Goal: Information Seeking & Learning: Check status

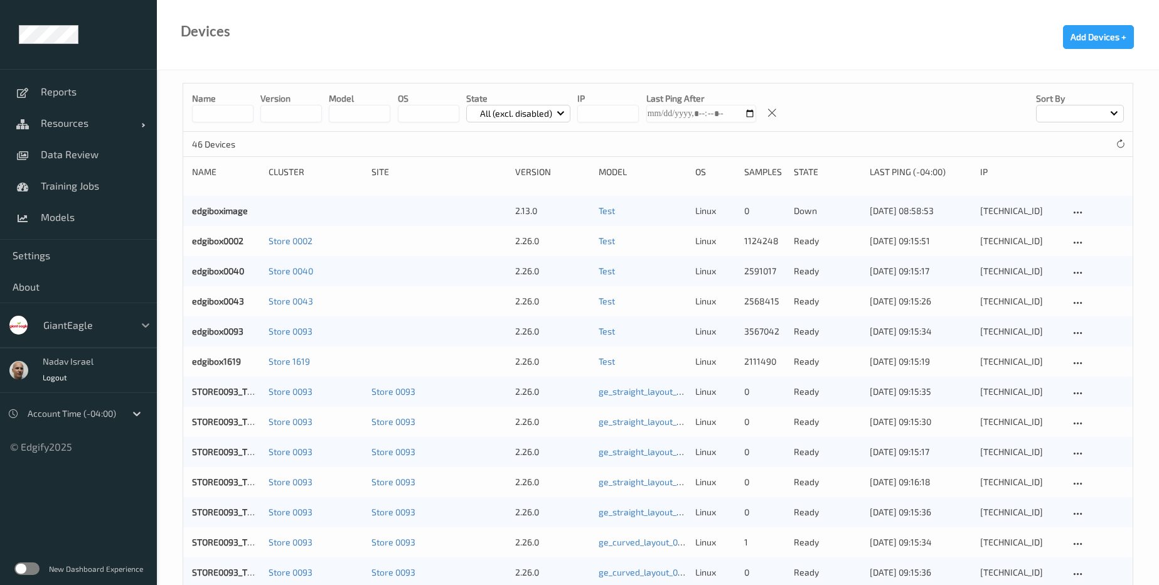
click at [146, 323] on icon at bounding box center [145, 325] width 13 height 13
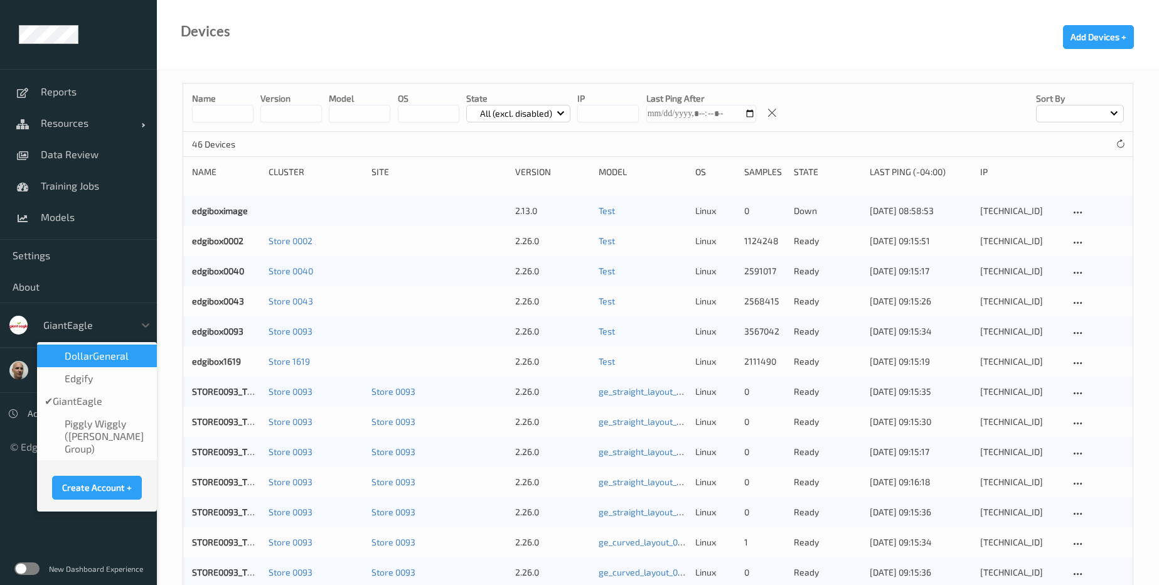
click at [110, 353] on span "DollarGeneral" at bounding box center [97, 356] width 64 height 13
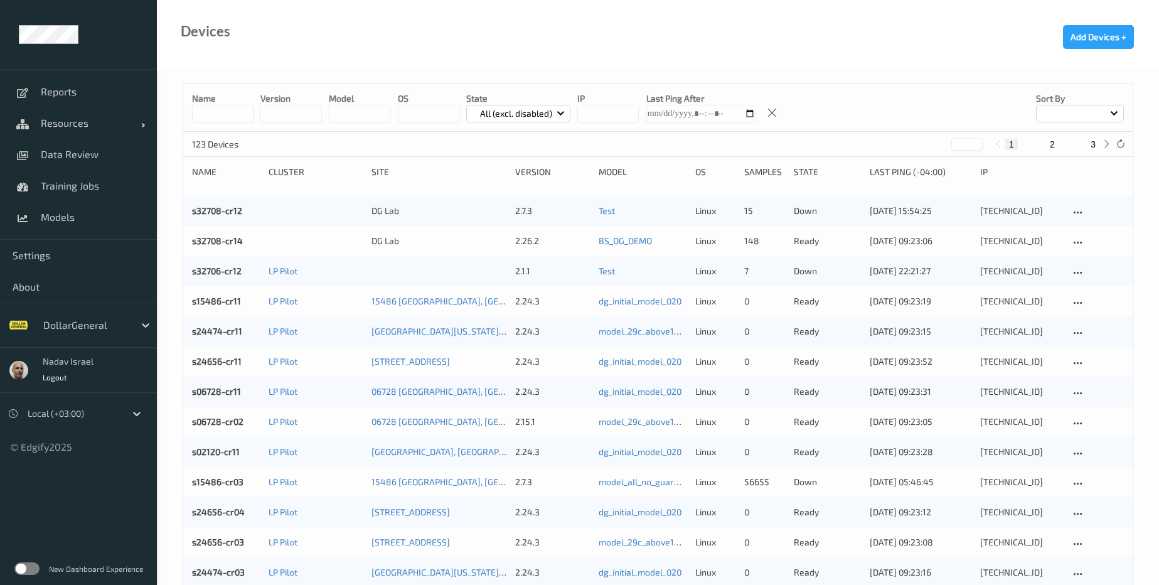
click at [41, 569] on div "New Dashboard Experience" at bounding box center [78, 568] width 157 height 33
click at [35, 572] on label at bounding box center [26, 568] width 25 height 13
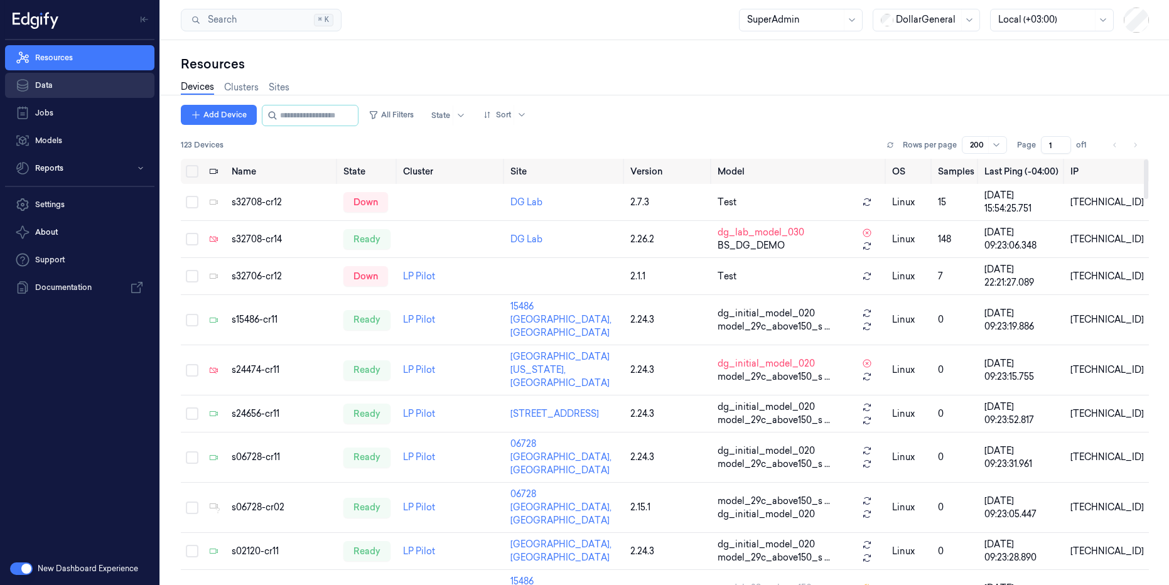
click at [66, 92] on link "Data" at bounding box center [79, 85] width 149 height 25
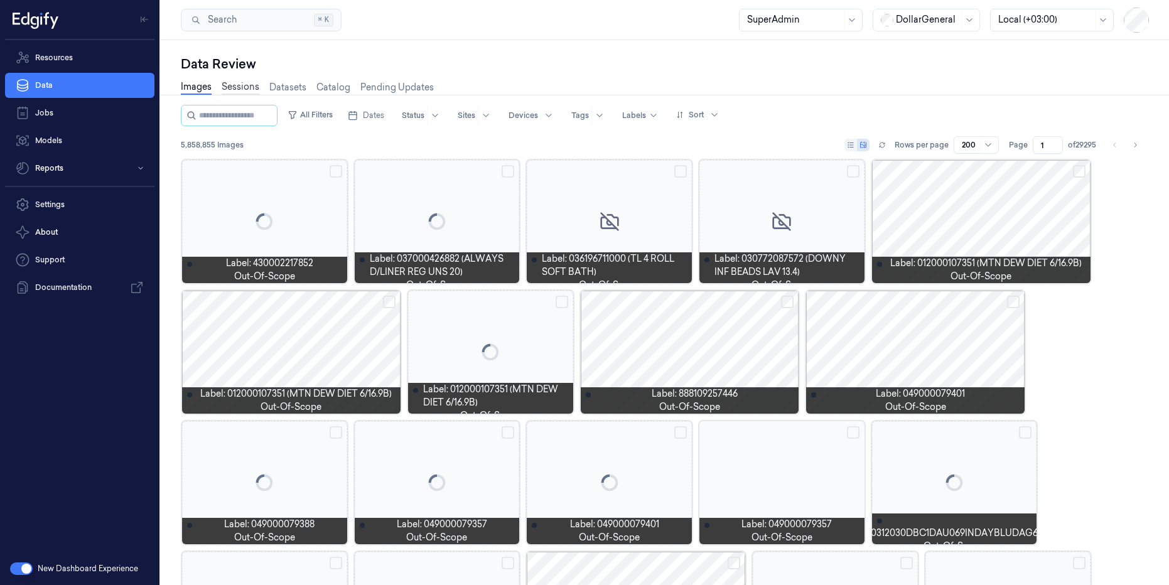
click at [244, 89] on link "Sessions" at bounding box center [241, 87] width 38 height 14
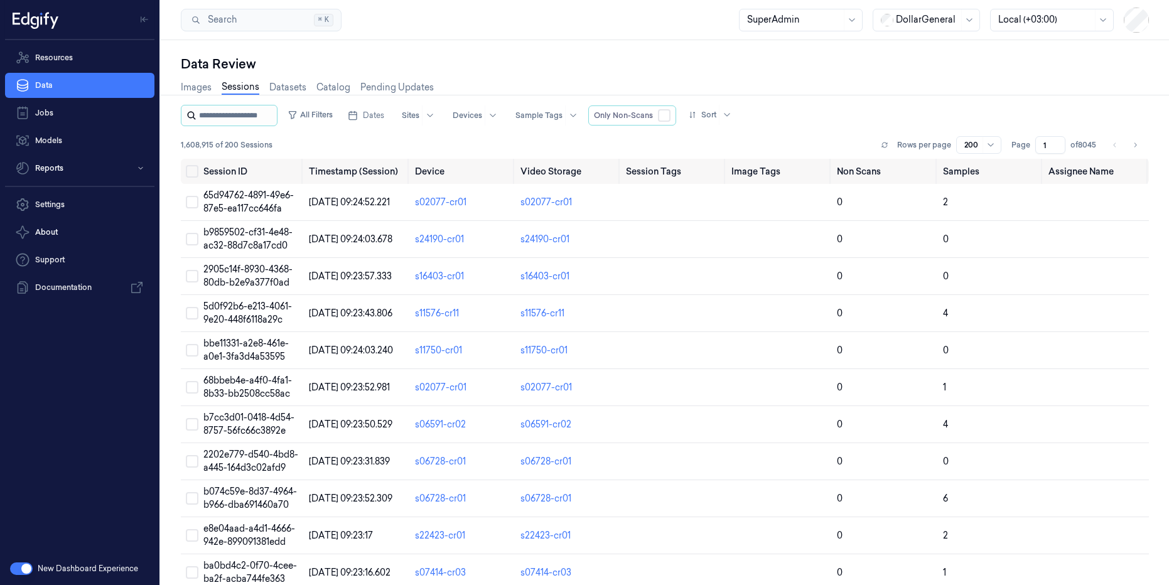
click at [267, 110] on input "string" at bounding box center [236, 115] width 75 height 20
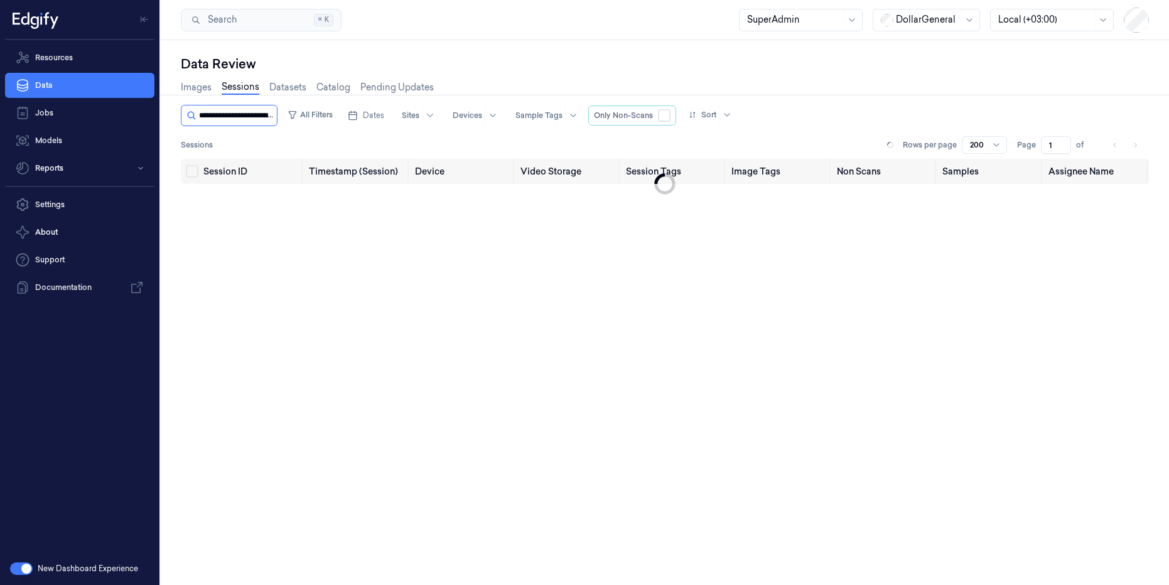
scroll to position [0, 50]
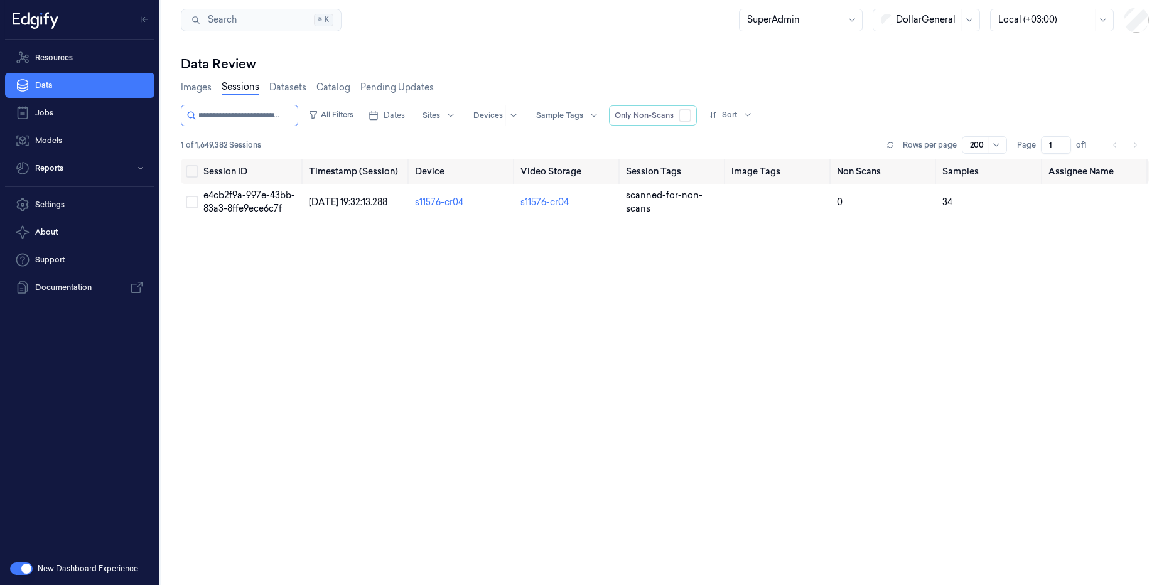
type input "**********"
click at [684, 115] on button "button" at bounding box center [685, 115] width 13 height 13
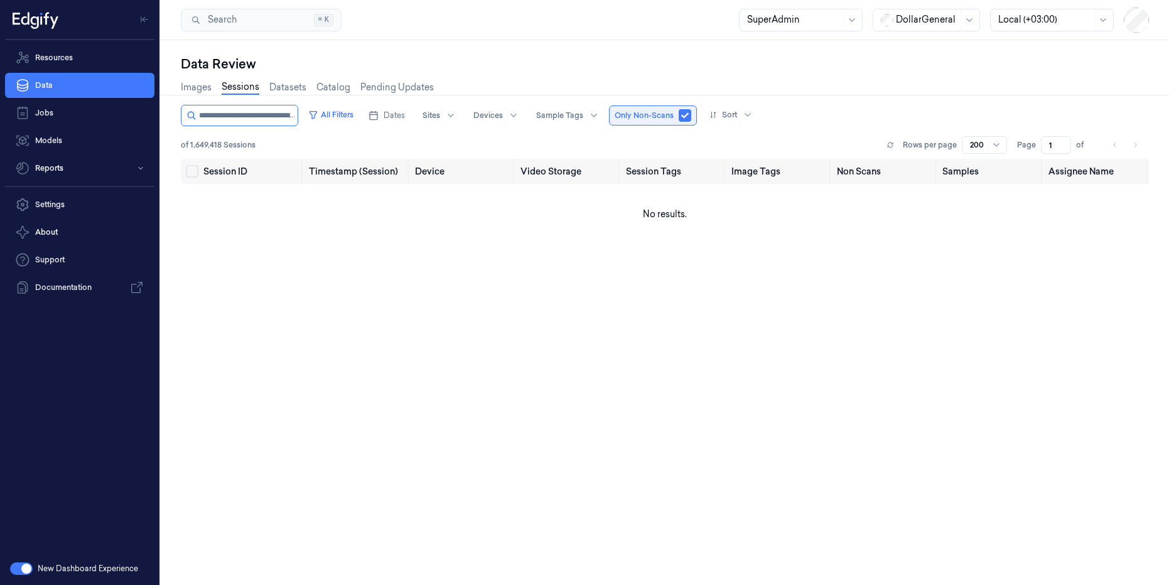
click at [685, 115] on button "button" at bounding box center [685, 115] width 13 height 13
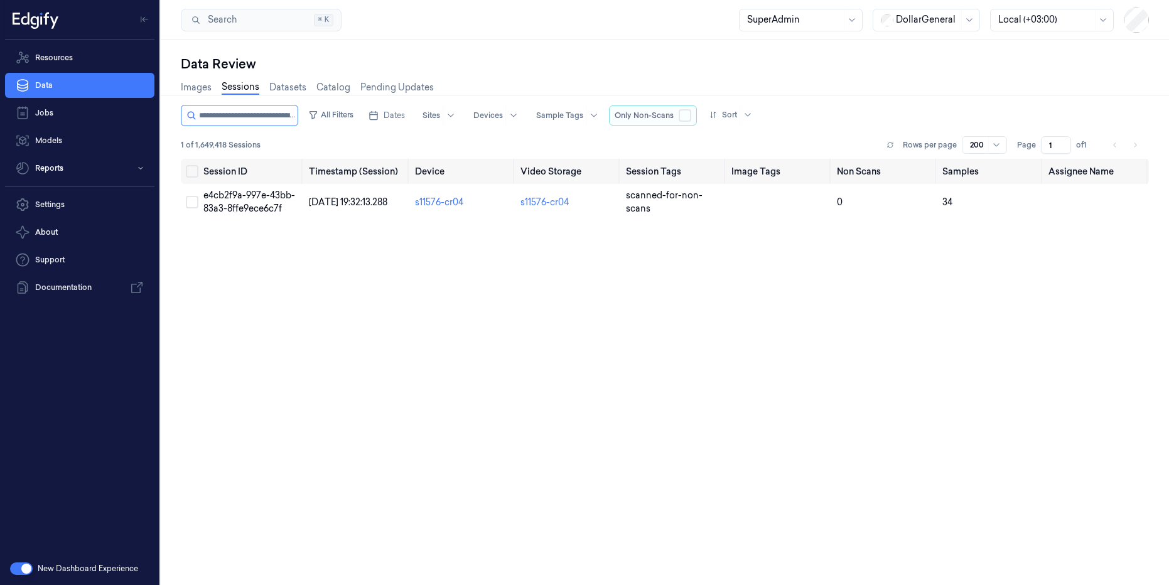
click at [683, 114] on button "button" at bounding box center [685, 115] width 13 height 13
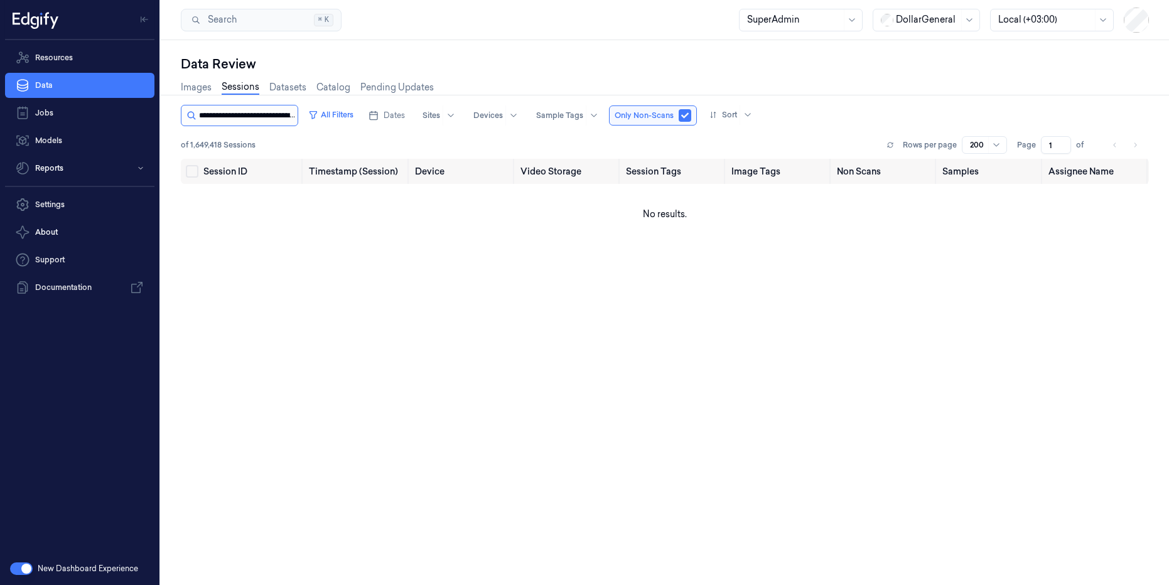
click at [242, 112] on input "string" at bounding box center [247, 115] width 96 height 20
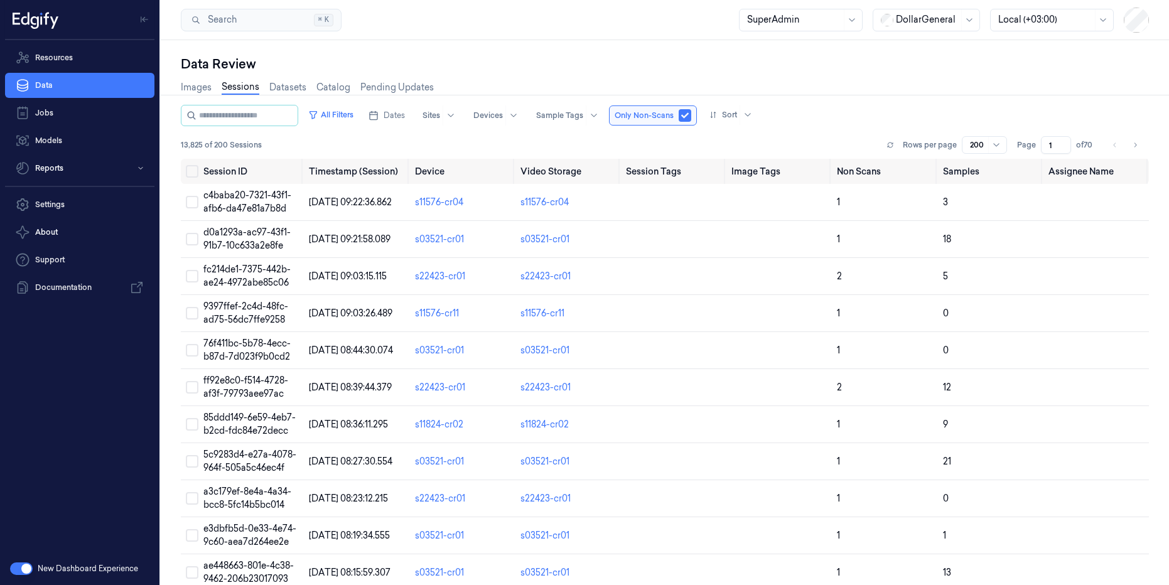
click at [542, 51] on div "Data Review Images Sessions Datasets Catalog Pending Updates All Filters Dates …" at bounding box center [665, 312] width 1008 height 545
drag, startPoint x: 1146, startPoint y: 175, endPoint x: 1100, endPoint y: 115, distance: 76.1
click at [1144, 159] on div at bounding box center [1146, 171] width 4 height 24
click at [384, 112] on span "Dates" at bounding box center [394, 115] width 21 height 11
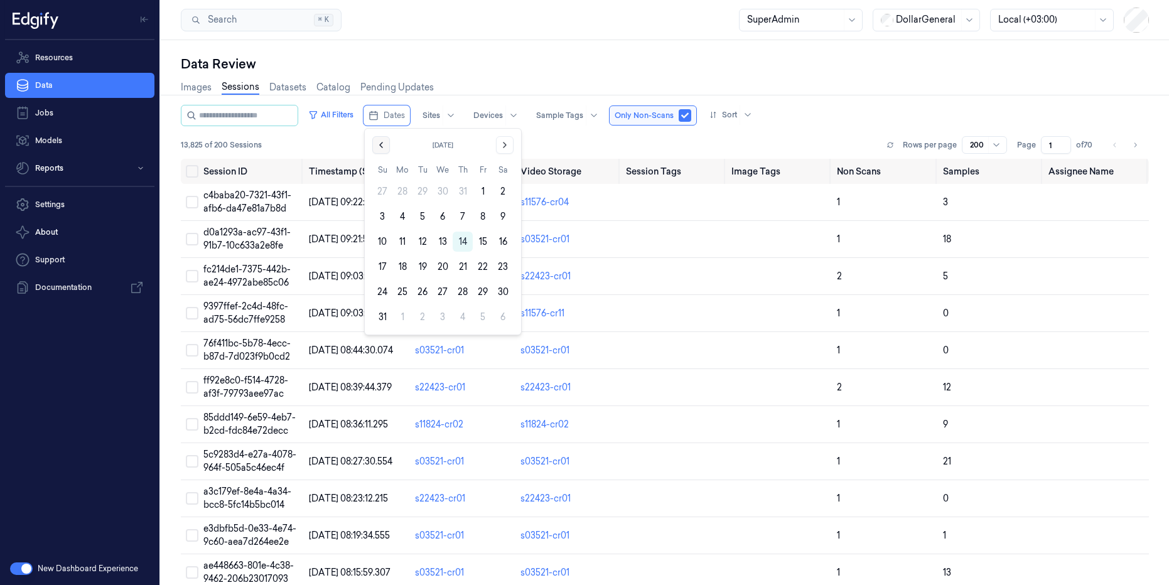
click at [374, 145] on button "Go to the Previous Month" at bounding box center [381, 145] width 18 height 18
click at [377, 140] on icon "Go to the Previous Month" at bounding box center [381, 145] width 10 height 10
click at [378, 188] on button "1" at bounding box center [382, 191] width 20 height 20
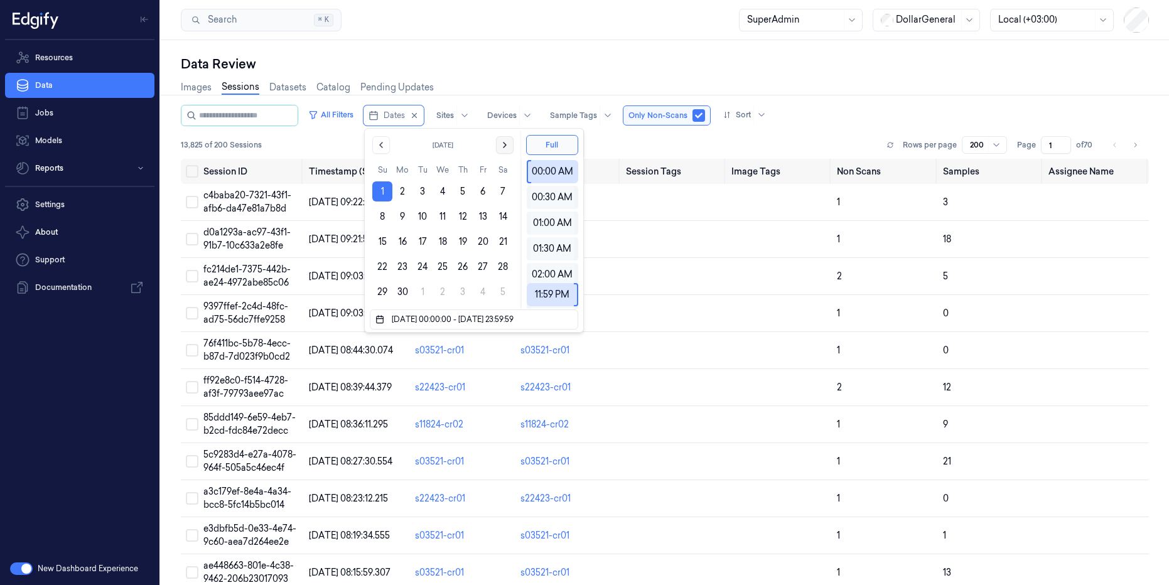
click at [503, 148] on icon "Go to the Next Month" at bounding box center [504, 144] width 3 height 5
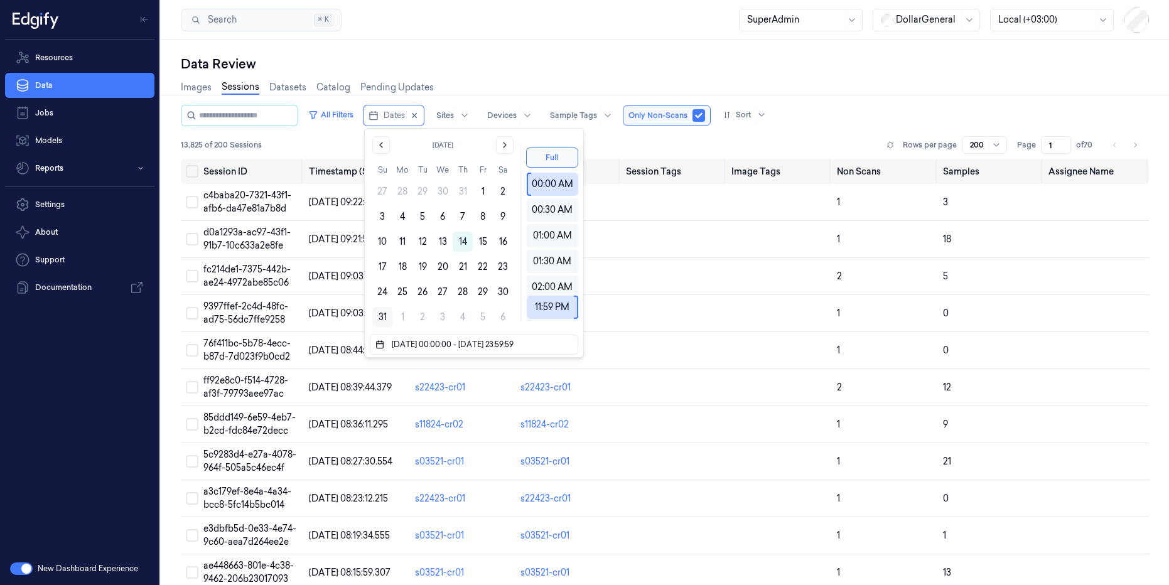
click at [376, 318] on button "31" at bounding box center [382, 317] width 20 height 20
type input "01/06/2025 00:00:00 - 31/08/2025 23:59:59"
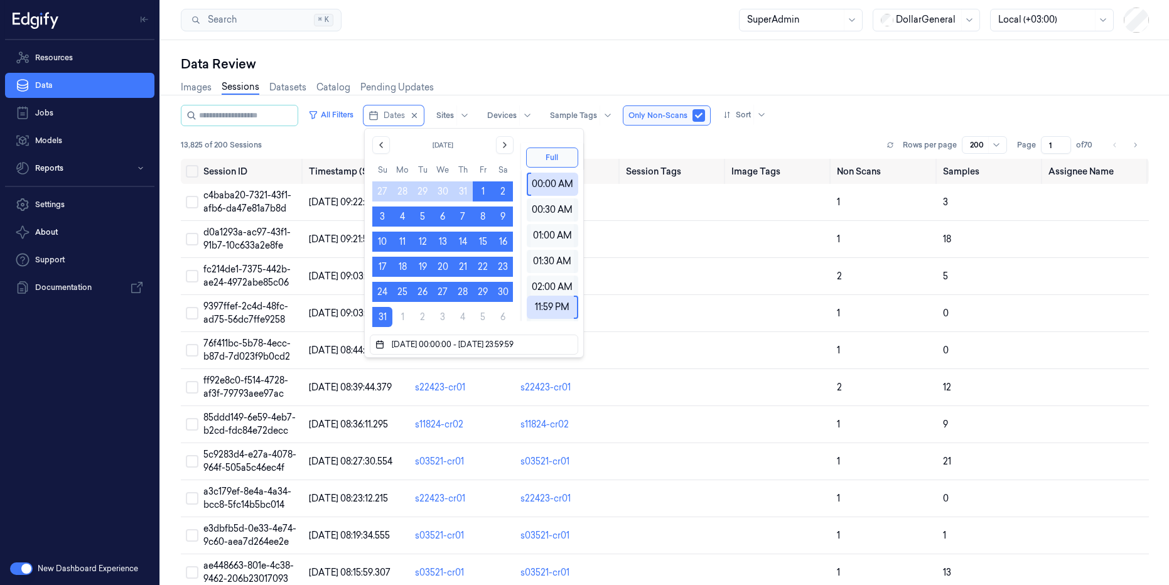
click at [598, 43] on div "Data Review Images Sessions Datasets Catalog Pending Updates All Filters Dates …" at bounding box center [665, 312] width 1008 height 545
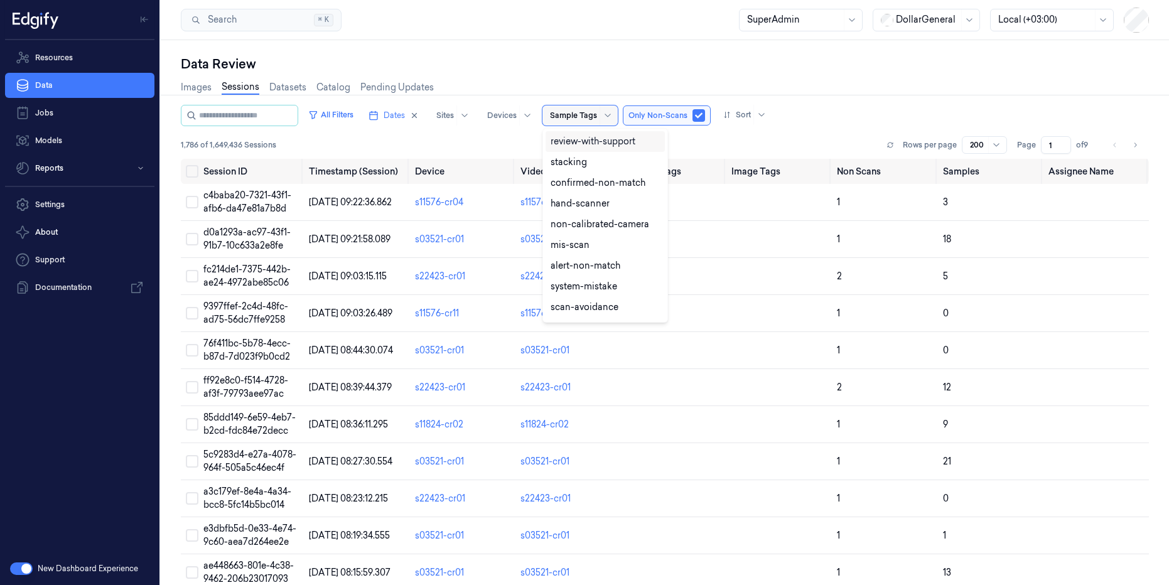
click at [596, 120] on div "Sample Tags" at bounding box center [579, 115] width 75 height 20
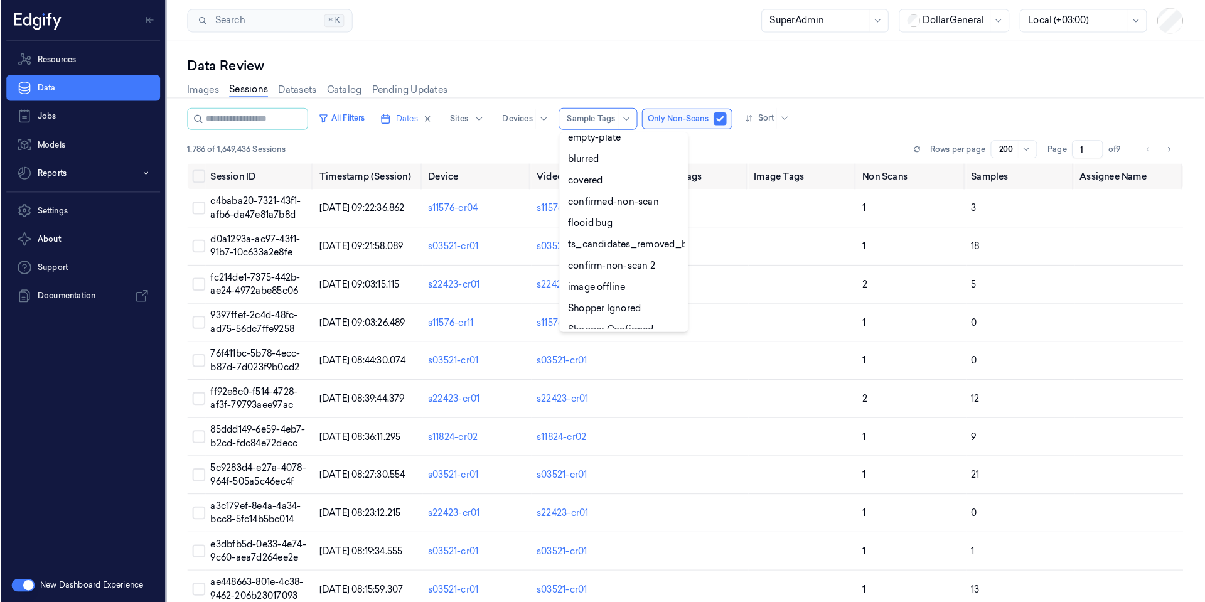
scroll to position [282, 0]
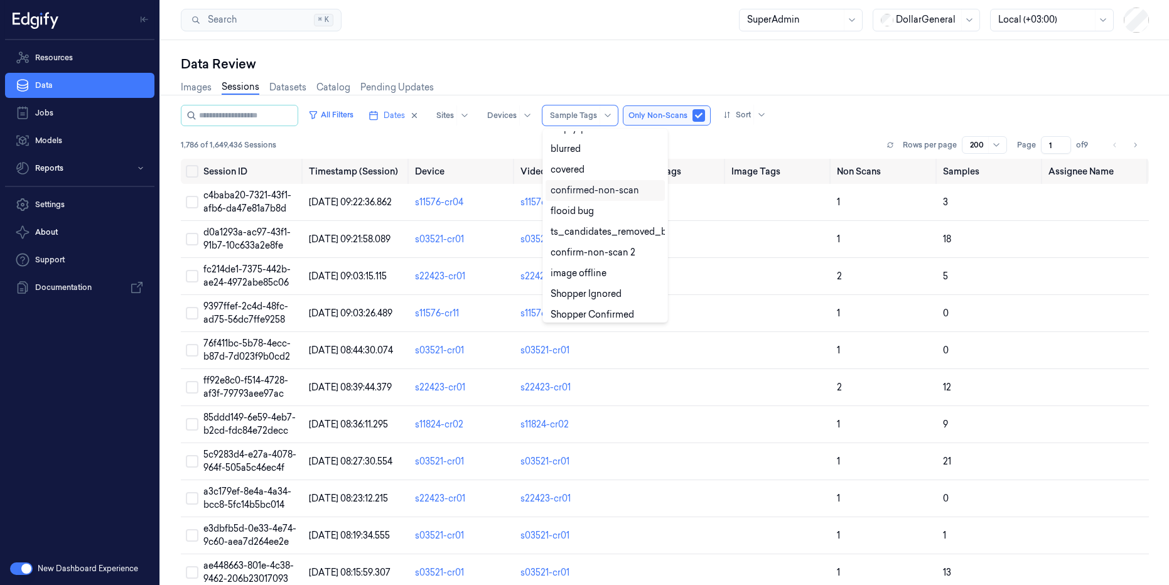
click at [613, 186] on div "confirmed-non-scan" at bounding box center [594, 190] width 89 height 13
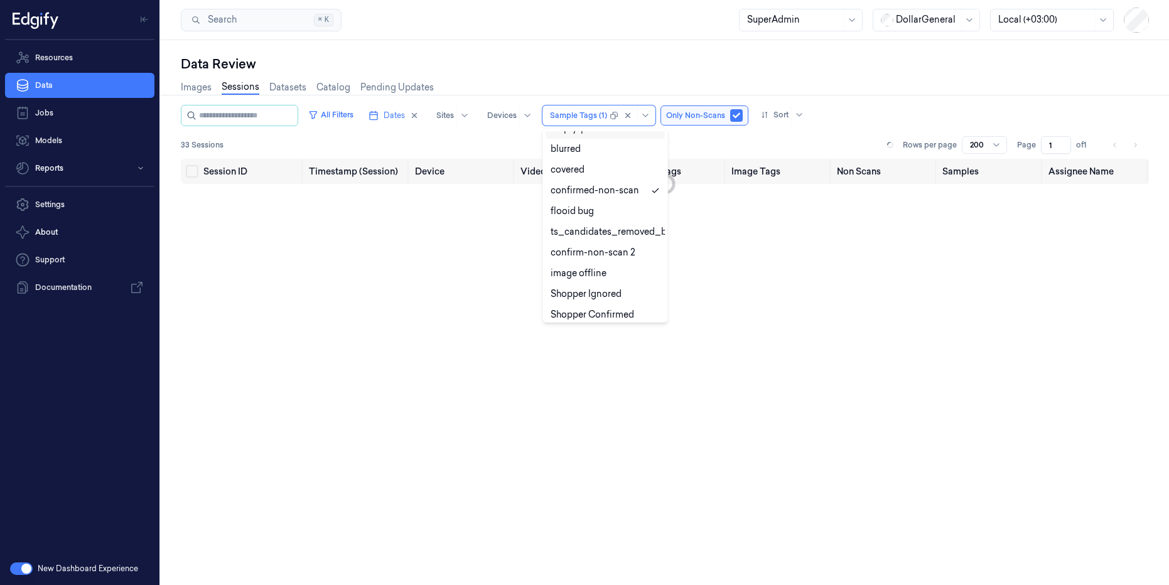
click at [641, 62] on div "Data Review" at bounding box center [665, 64] width 968 height 18
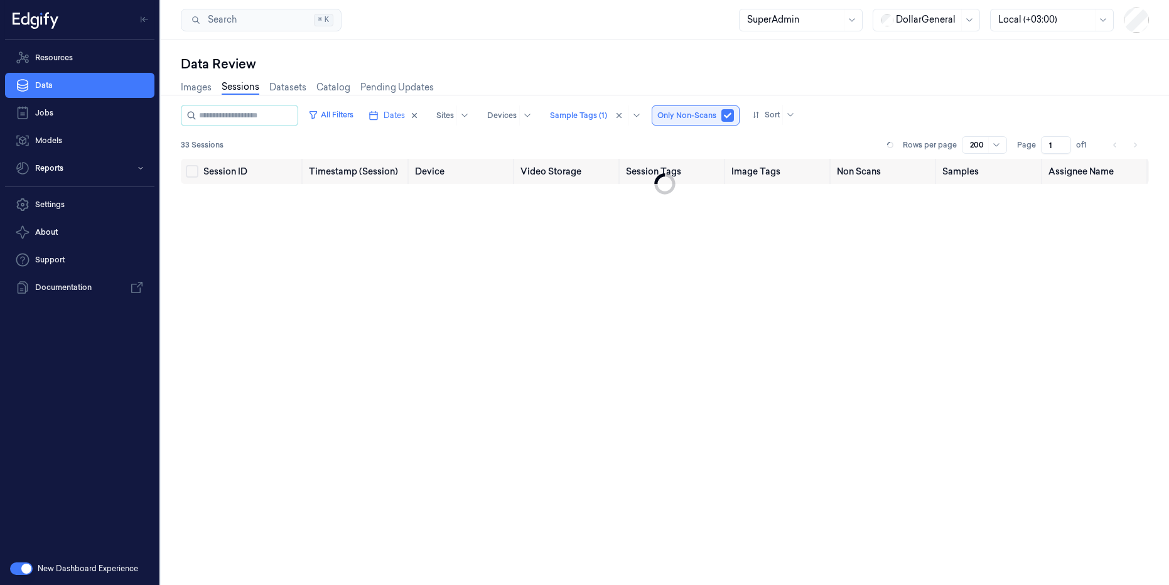
click at [725, 117] on button "button" at bounding box center [727, 115] width 13 height 13
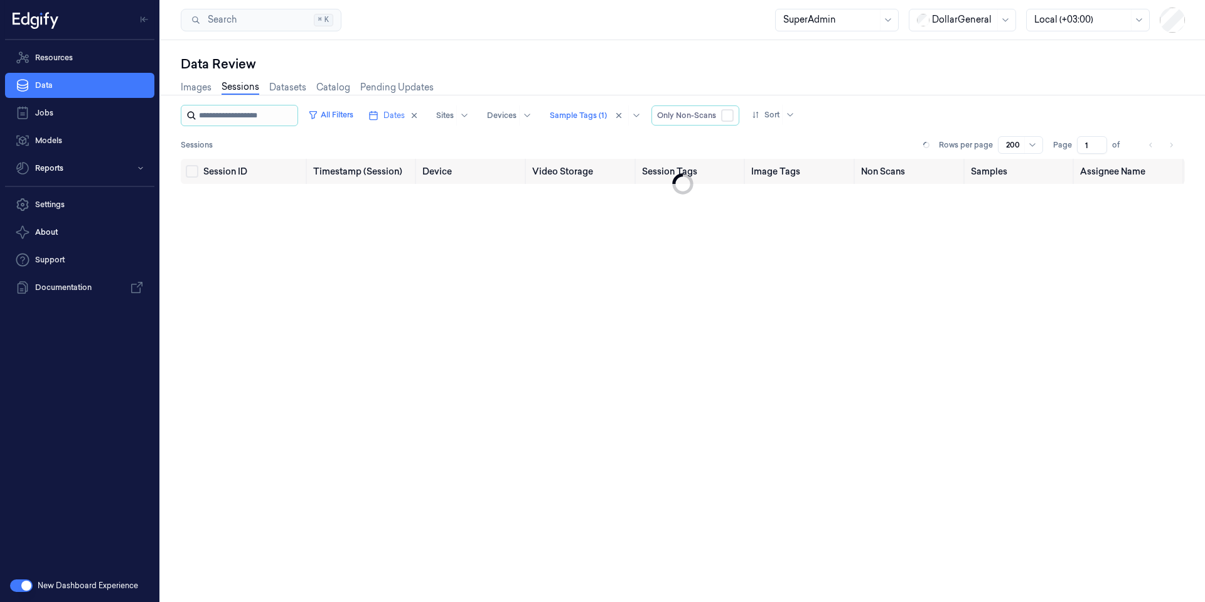
click at [252, 111] on input "string" at bounding box center [247, 115] width 96 height 20
type input "**********"
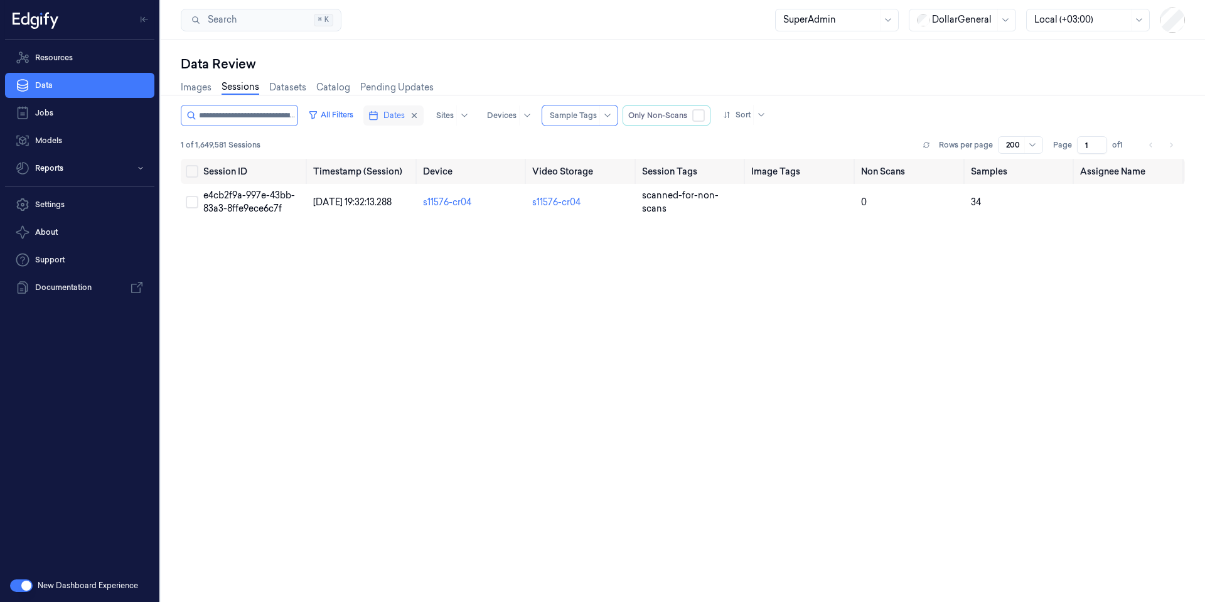
click at [398, 112] on span "Dates" at bounding box center [394, 115] width 21 height 11
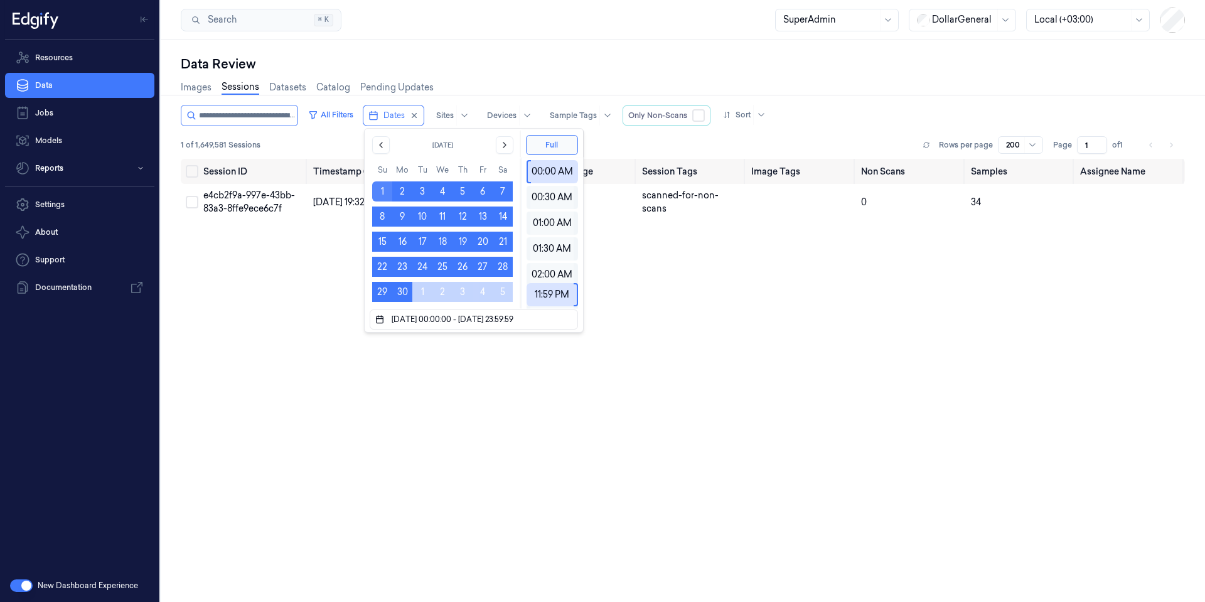
click at [383, 193] on button "1" at bounding box center [382, 191] width 20 height 20
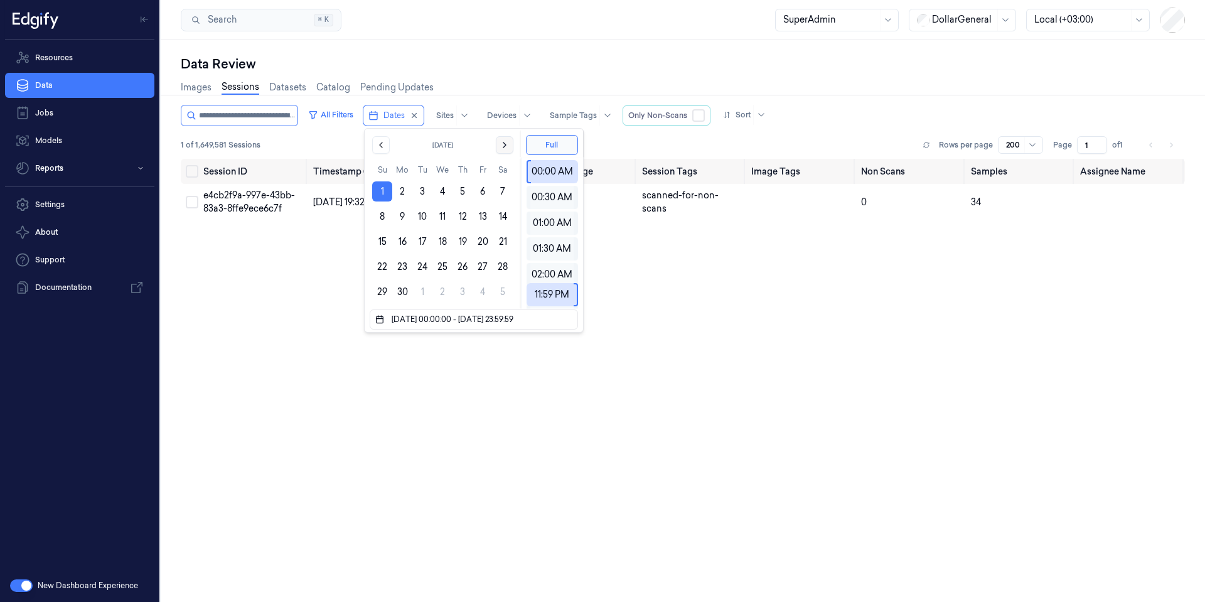
click at [498, 147] on button "Go to the Next Month" at bounding box center [505, 145] width 18 height 18
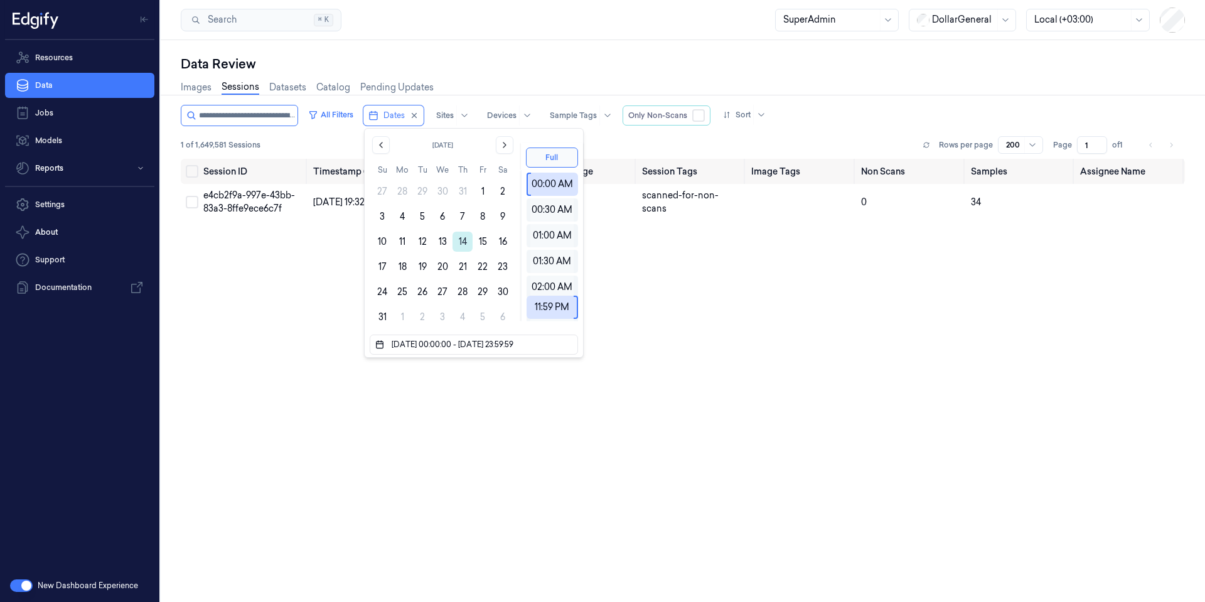
click at [461, 241] on button "14" at bounding box center [463, 242] width 20 height 20
type input "01/06/2025 00:00:00 - 14/08/2025 23:59:59"
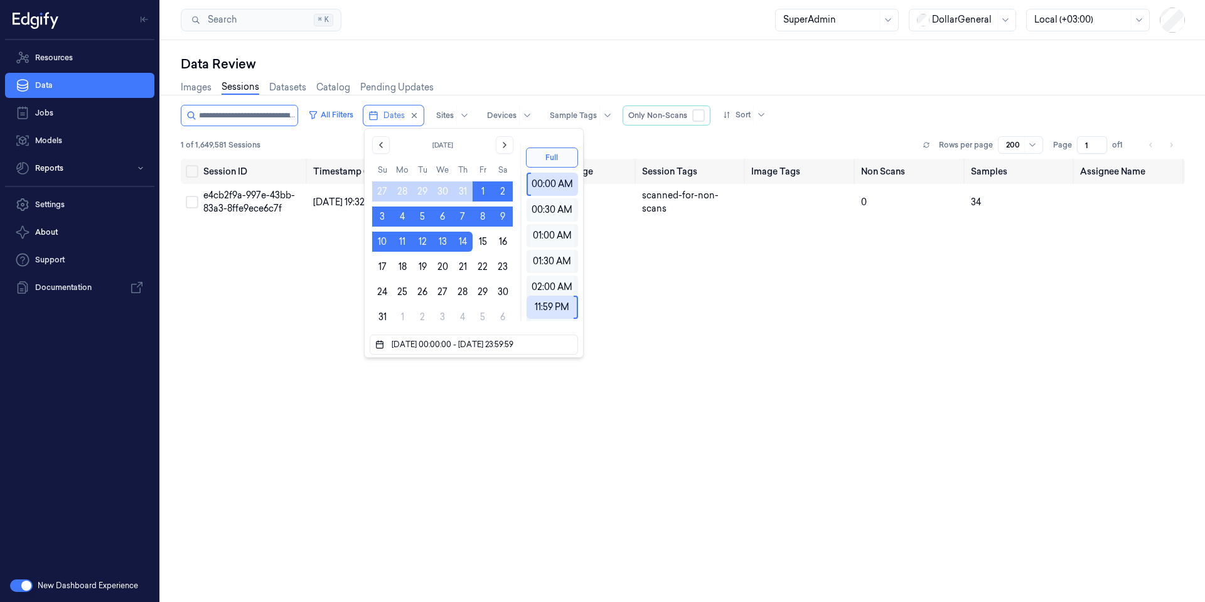
click at [591, 30] on div "Search Search... ⌘ K SuperAdmin DollarGeneral Local (+03:00)" at bounding box center [683, 20] width 1044 height 40
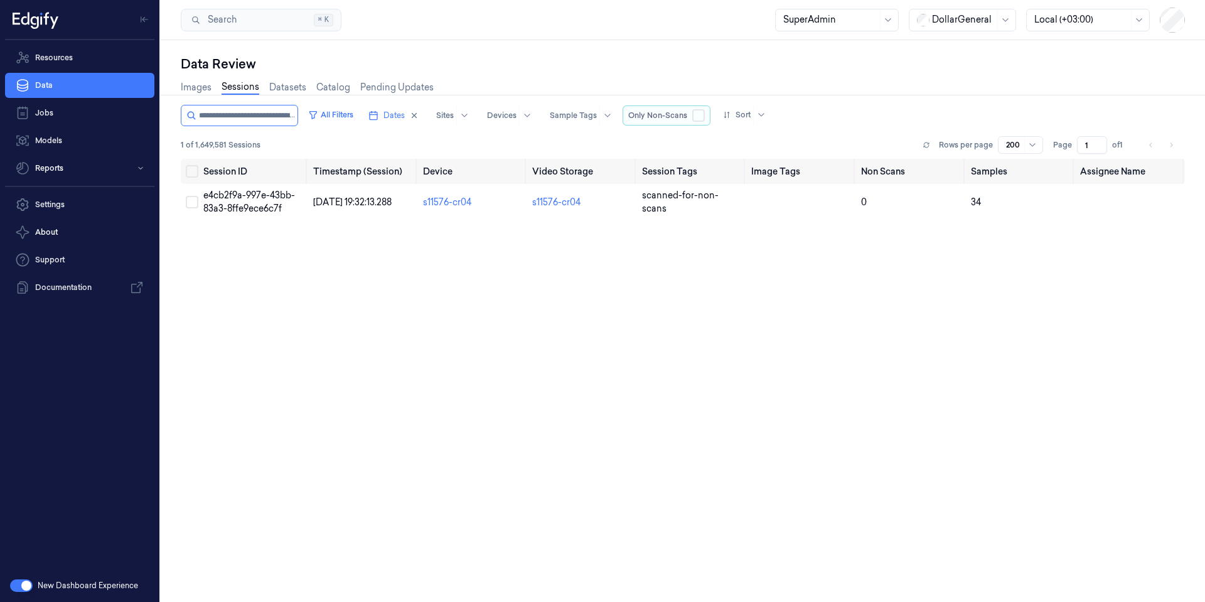
click at [699, 115] on button "button" at bounding box center [698, 115] width 13 height 13
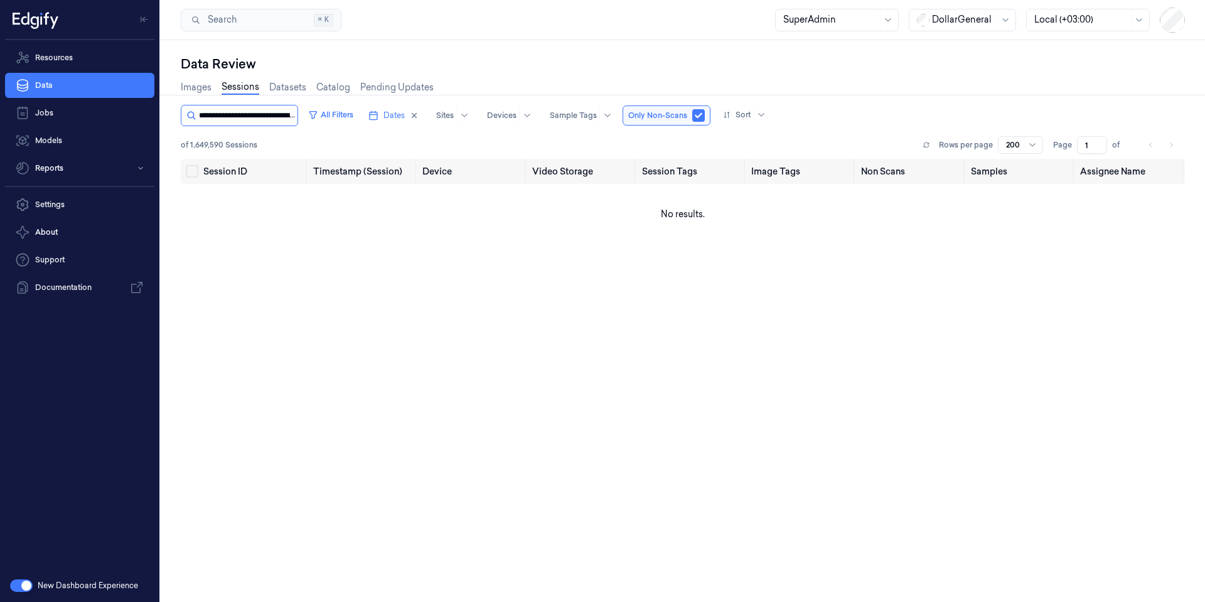
click at [289, 114] on input "string" at bounding box center [247, 115] width 96 height 20
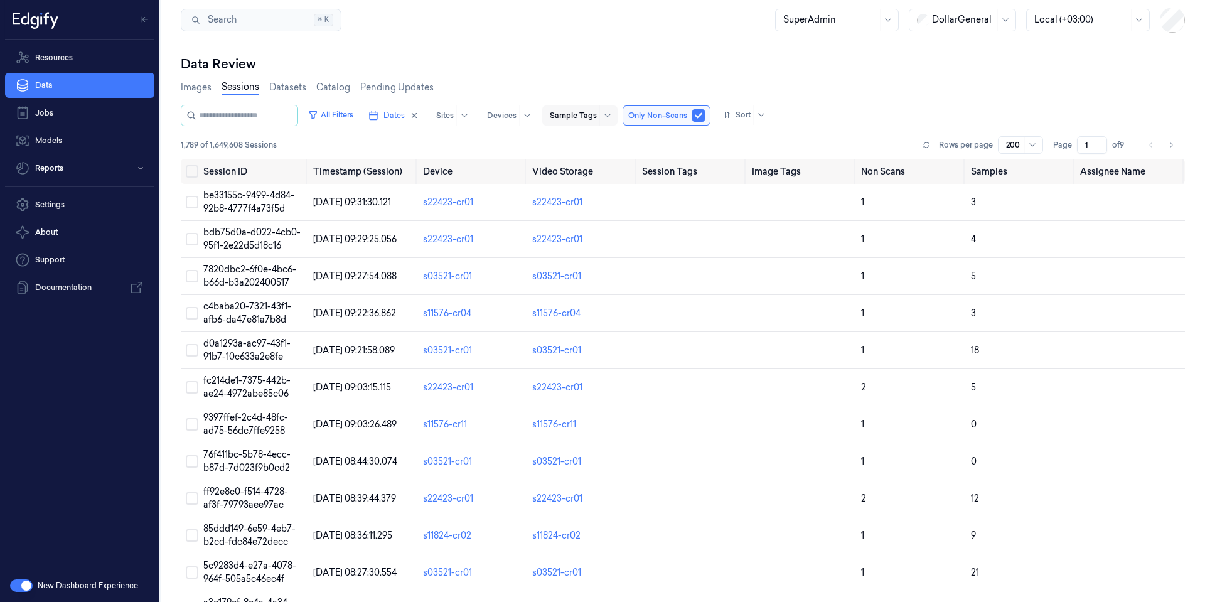
click at [591, 117] on div at bounding box center [573, 115] width 47 height 11
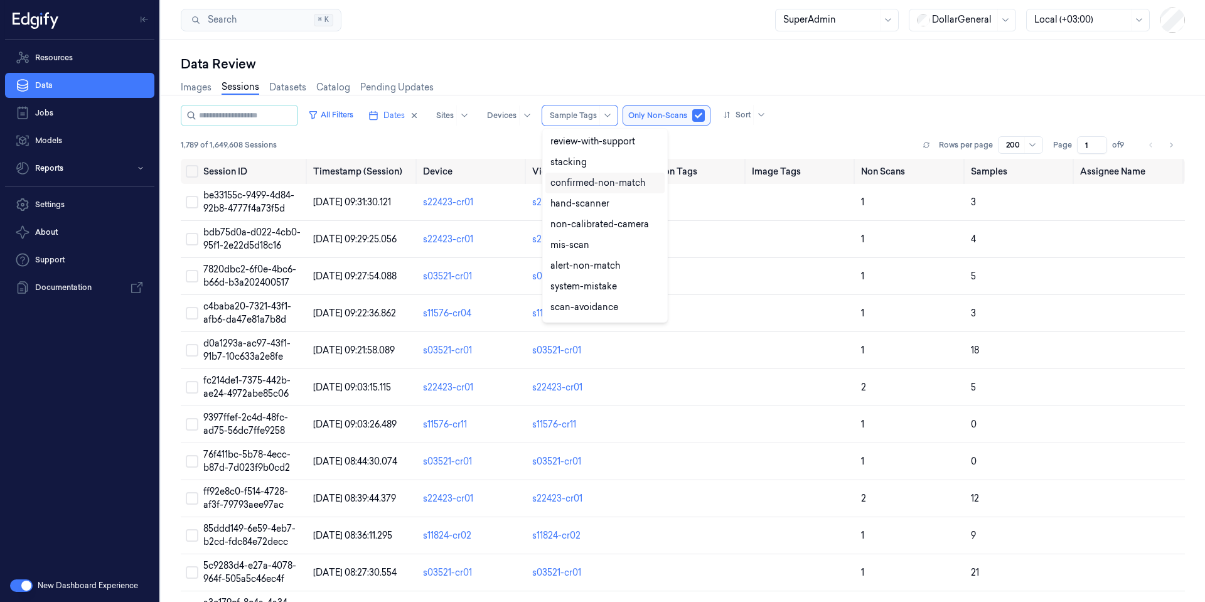
click at [616, 185] on div "confirmed-non-match" at bounding box center [597, 182] width 95 height 13
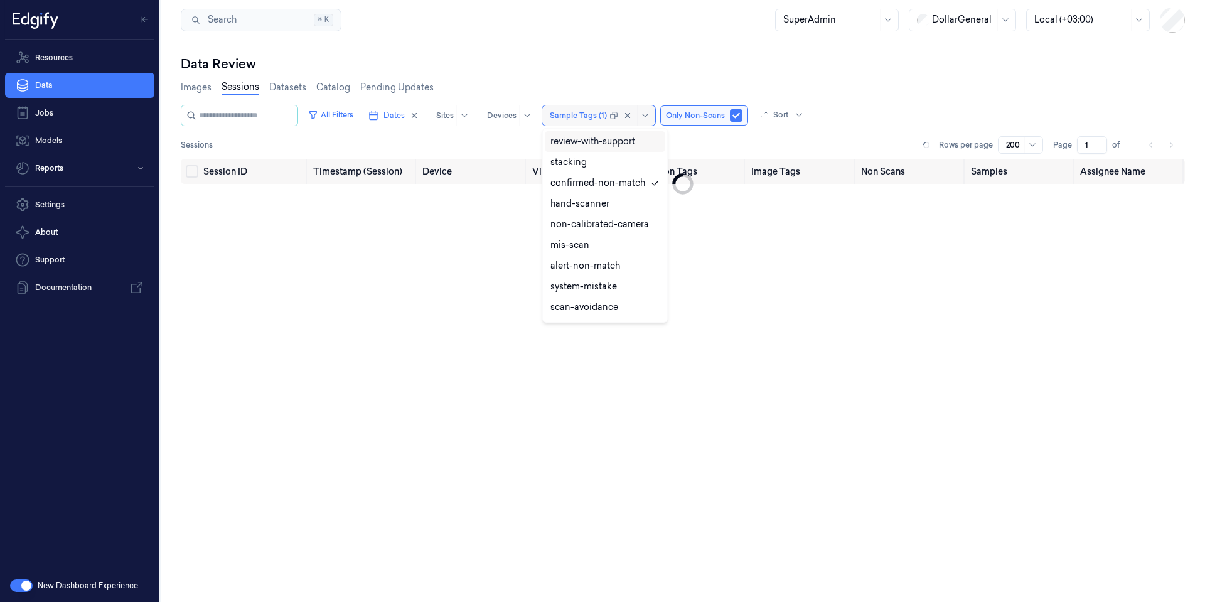
click at [577, 110] on div at bounding box center [578, 115] width 57 height 11
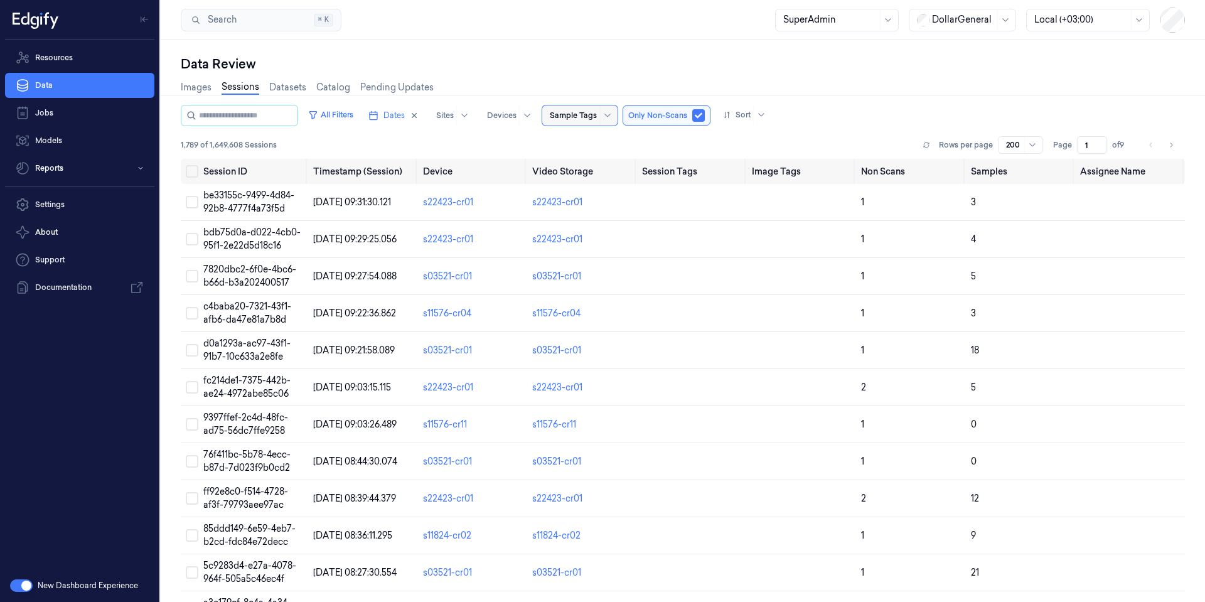
click at [568, 118] on div at bounding box center [573, 115] width 47 height 11
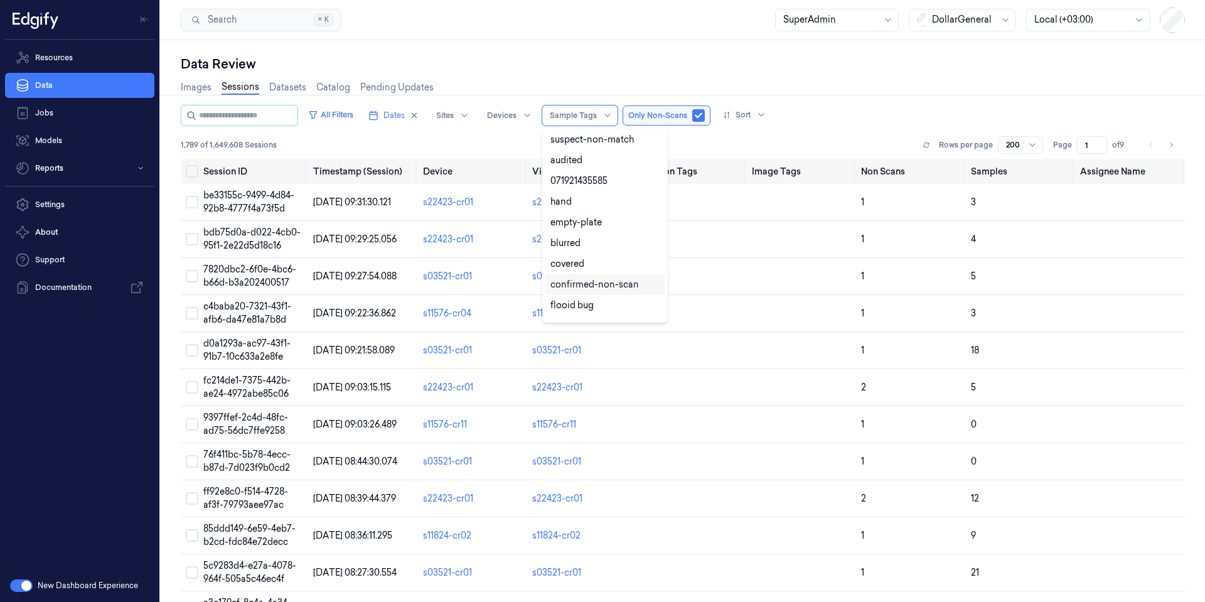
click at [616, 285] on div "confirmed-non-scan" at bounding box center [594, 284] width 89 height 13
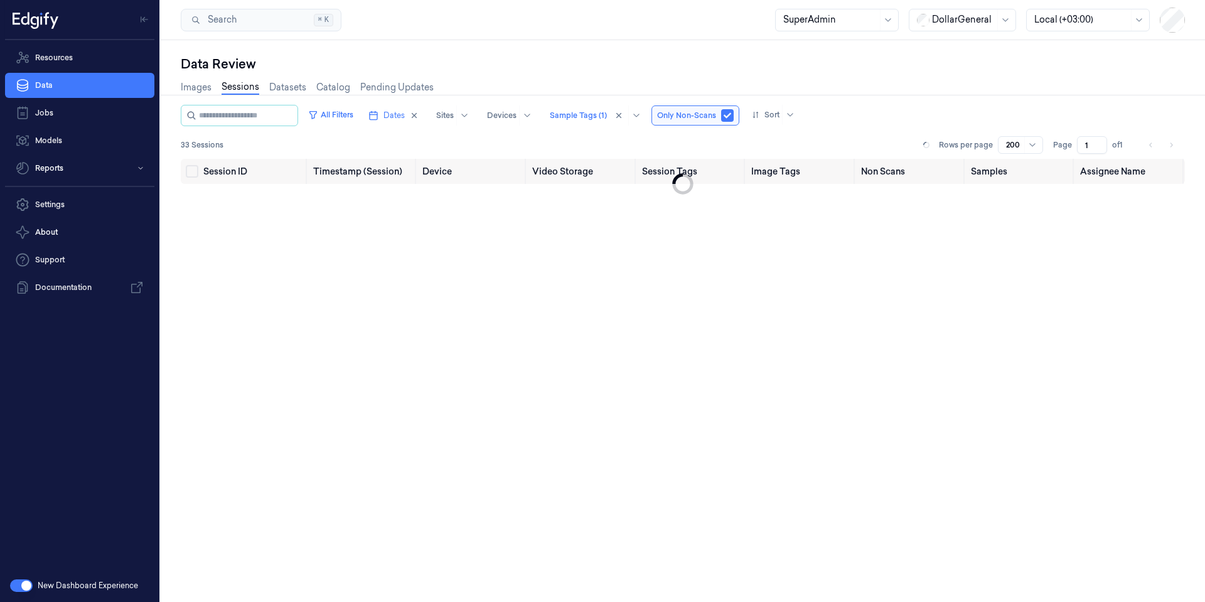
click at [589, 19] on div "Search Search... ⌘ K SuperAdmin DollarGeneral Local (+03:00)" at bounding box center [683, 20] width 1044 height 40
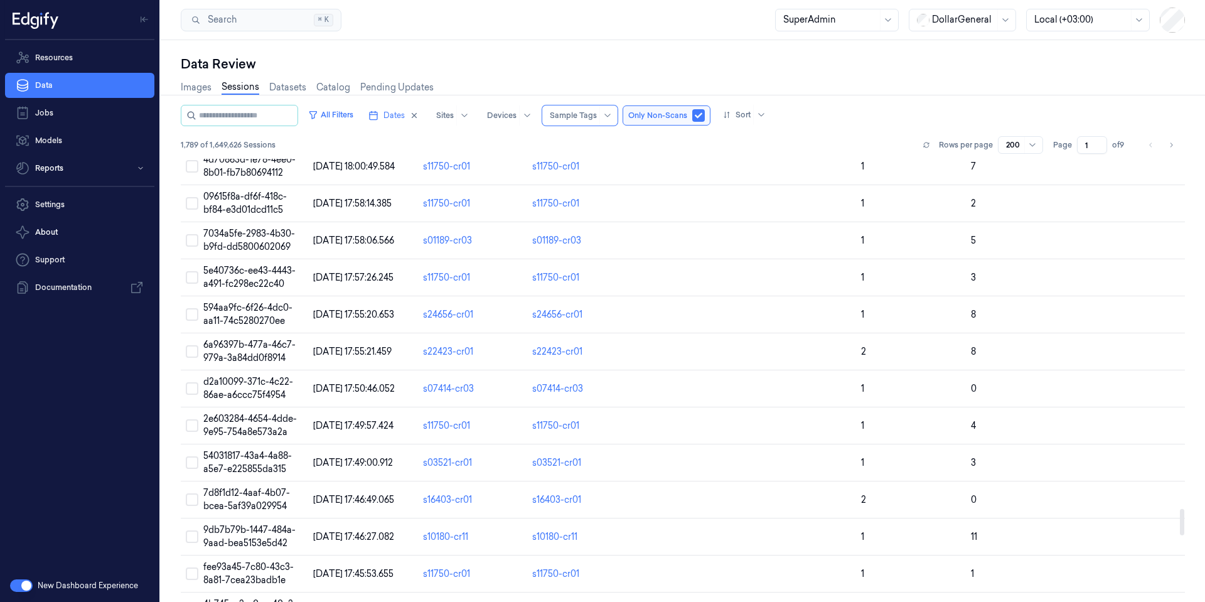
scroll to position [5548, 0]
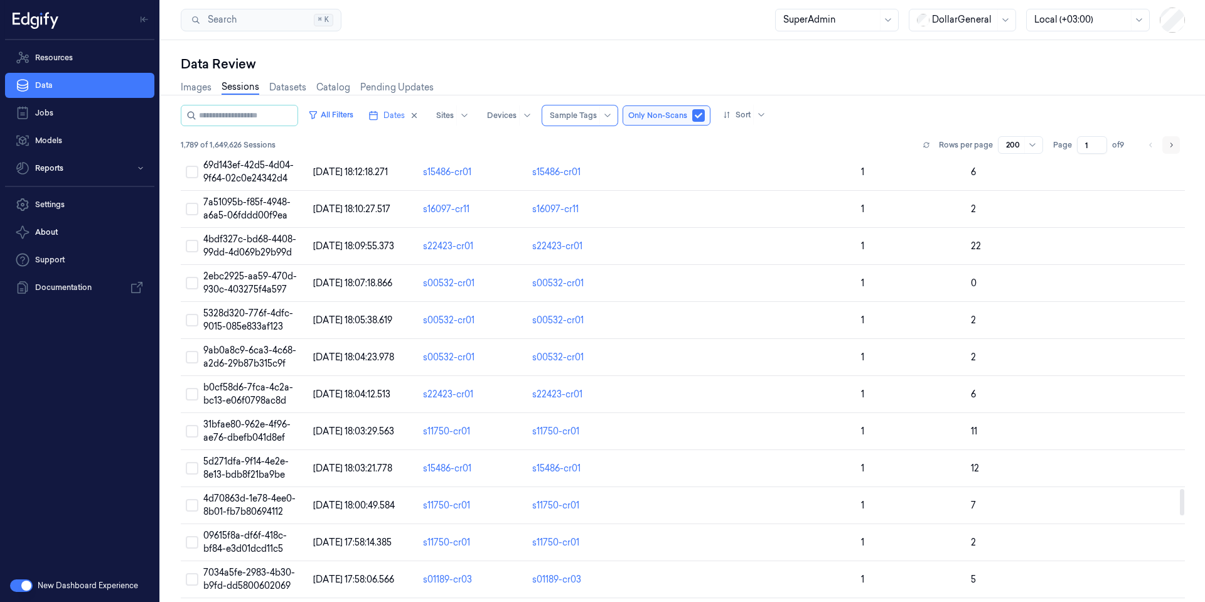
click at [1168, 144] on button "Go to next page" at bounding box center [1171, 145] width 18 height 18
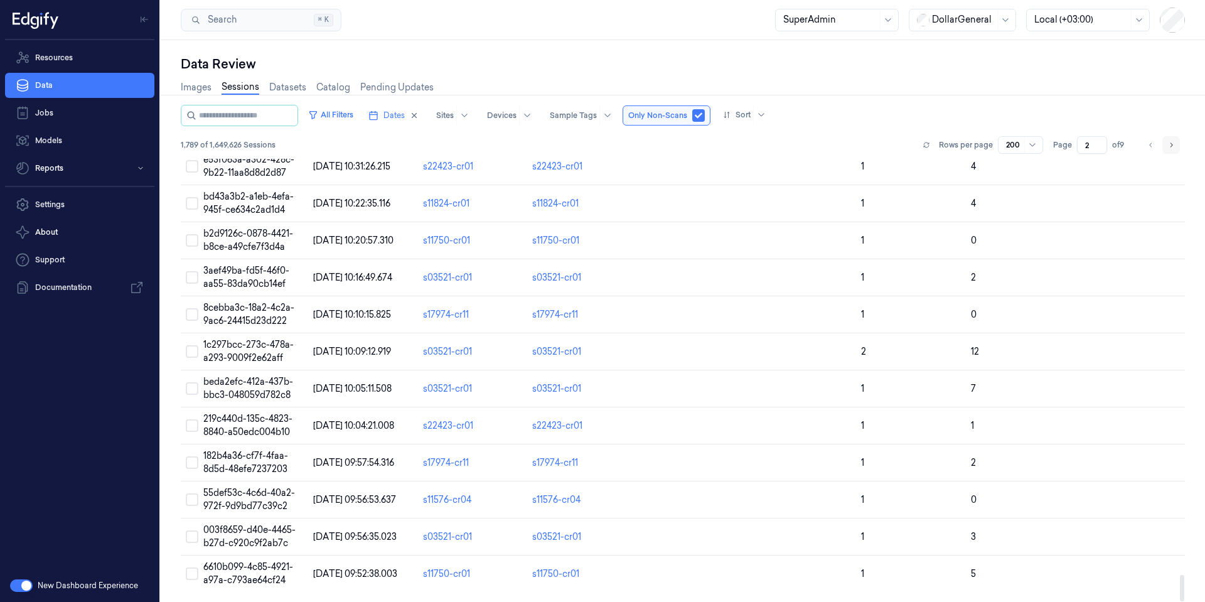
click at [1168, 145] on icon "Go to next page" at bounding box center [1172, 144] width 3 height 4
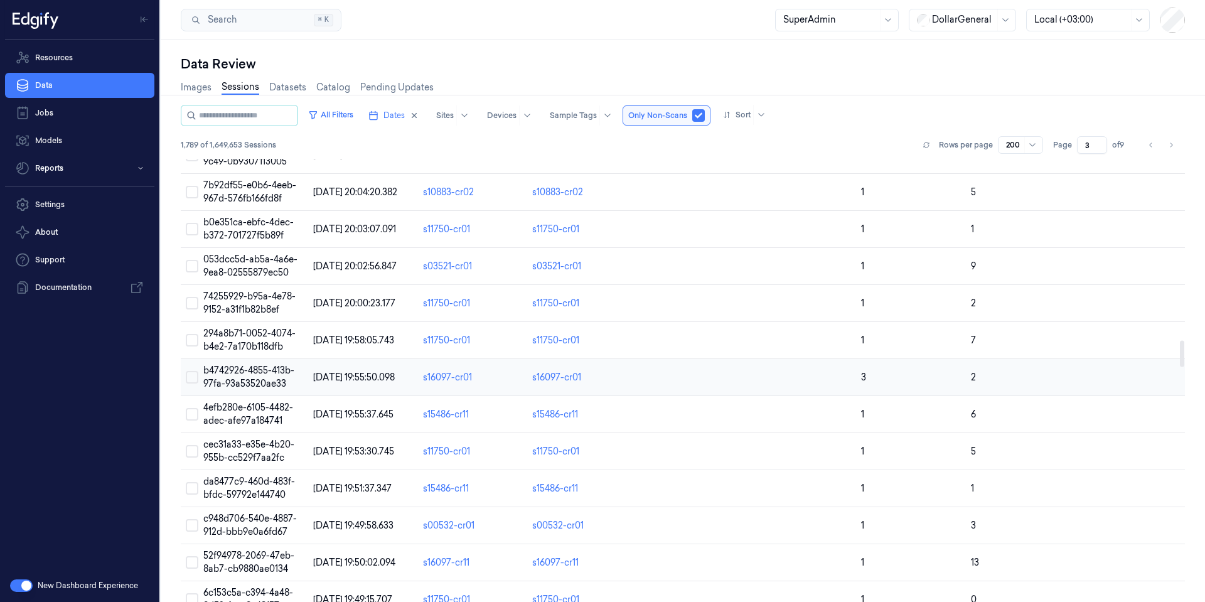
scroll to position [3050, 0]
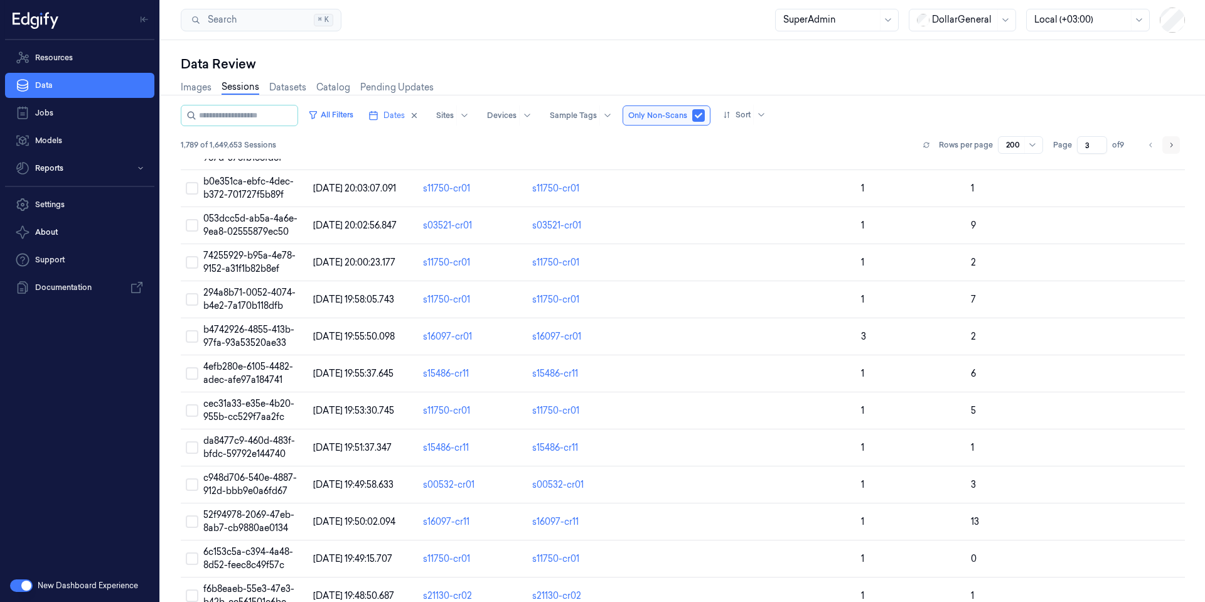
click at [1168, 144] on icon "Go to next page" at bounding box center [1171, 145] width 8 height 10
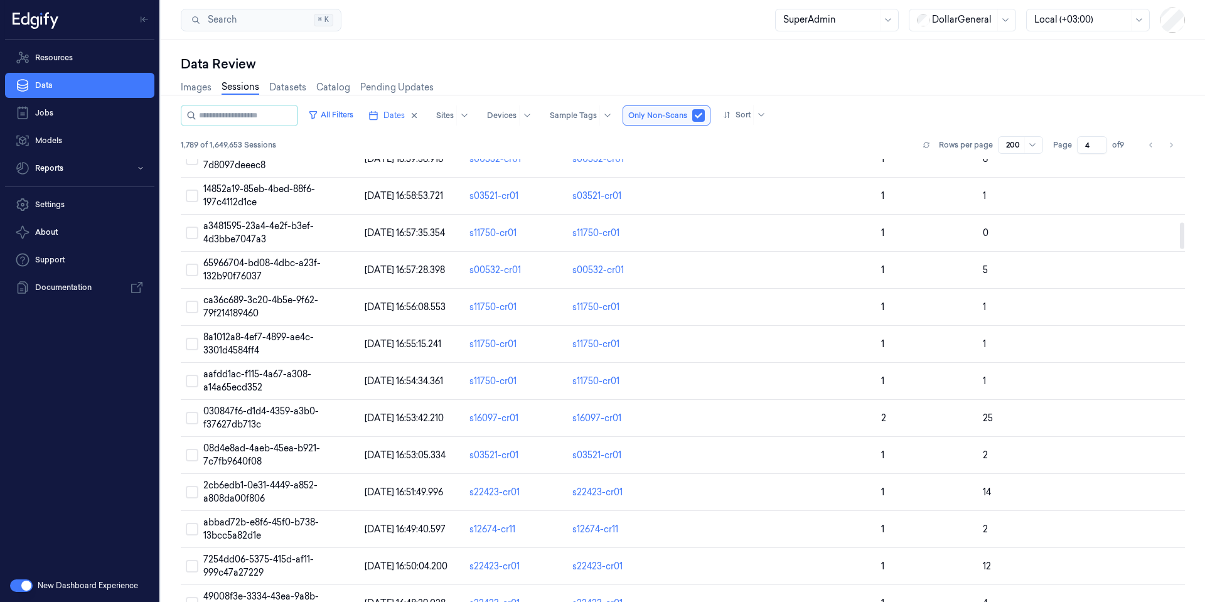
scroll to position [1582, 0]
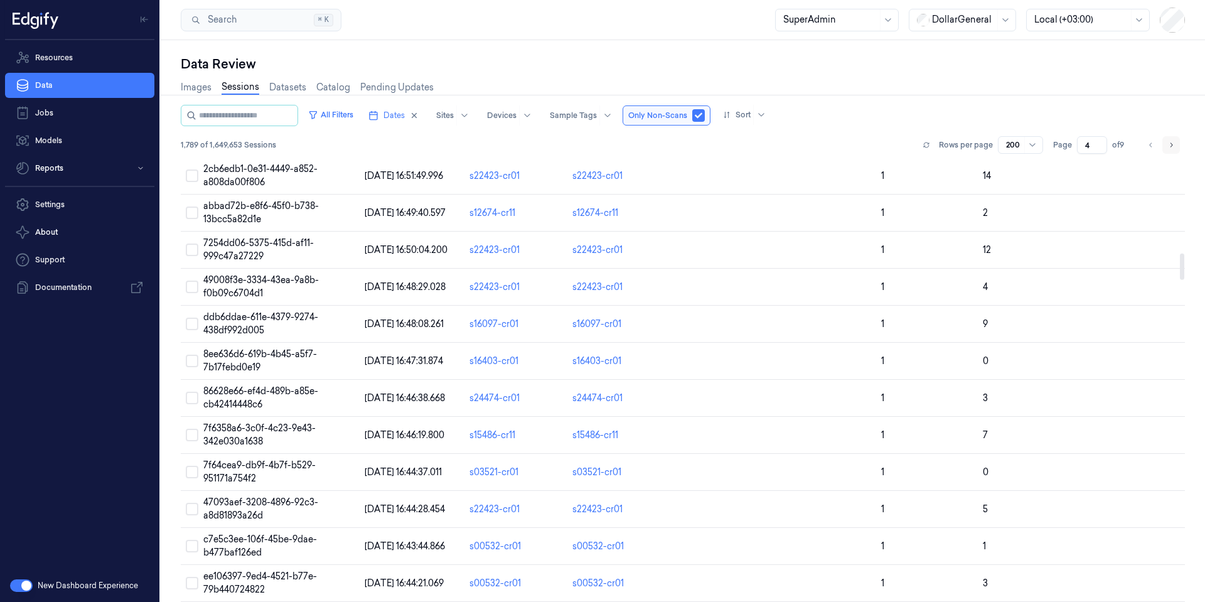
click at [1168, 148] on icon "Go to next page" at bounding box center [1171, 145] width 8 height 10
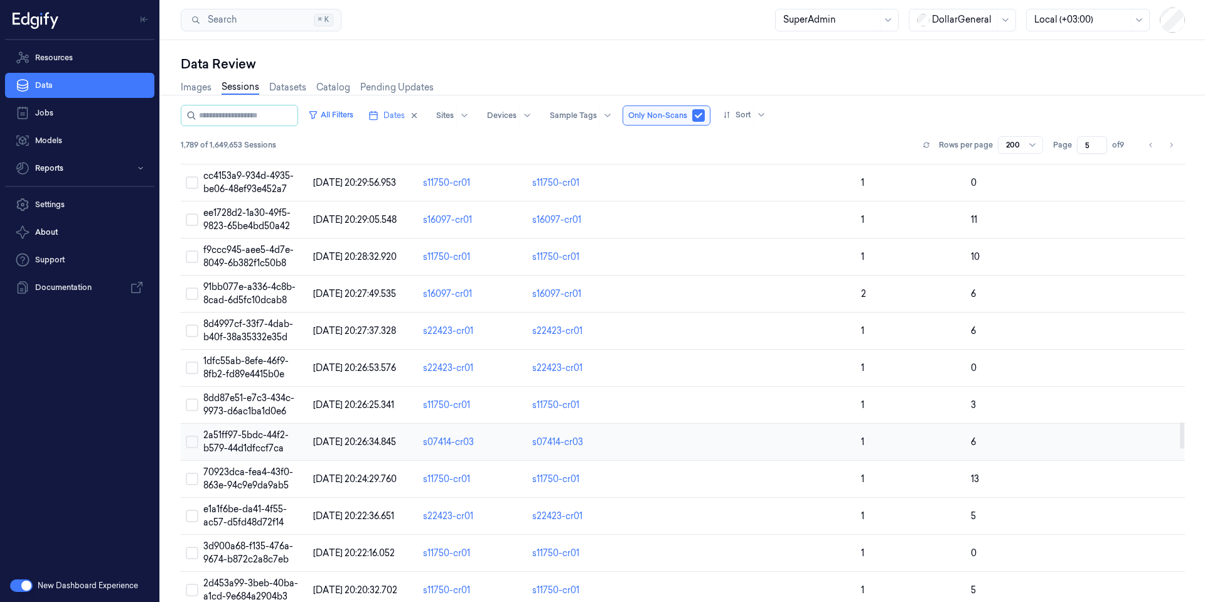
scroll to position [4425, 0]
click at [1168, 144] on icon "Go to next page" at bounding box center [1171, 145] width 8 height 10
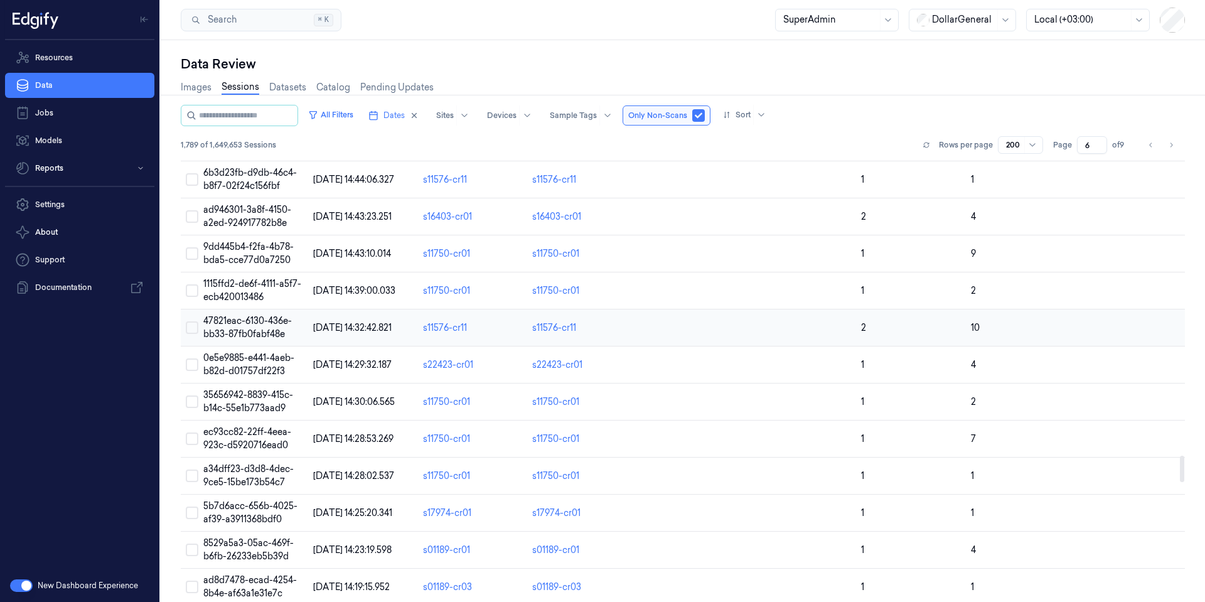
scroll to position [5065, 0]
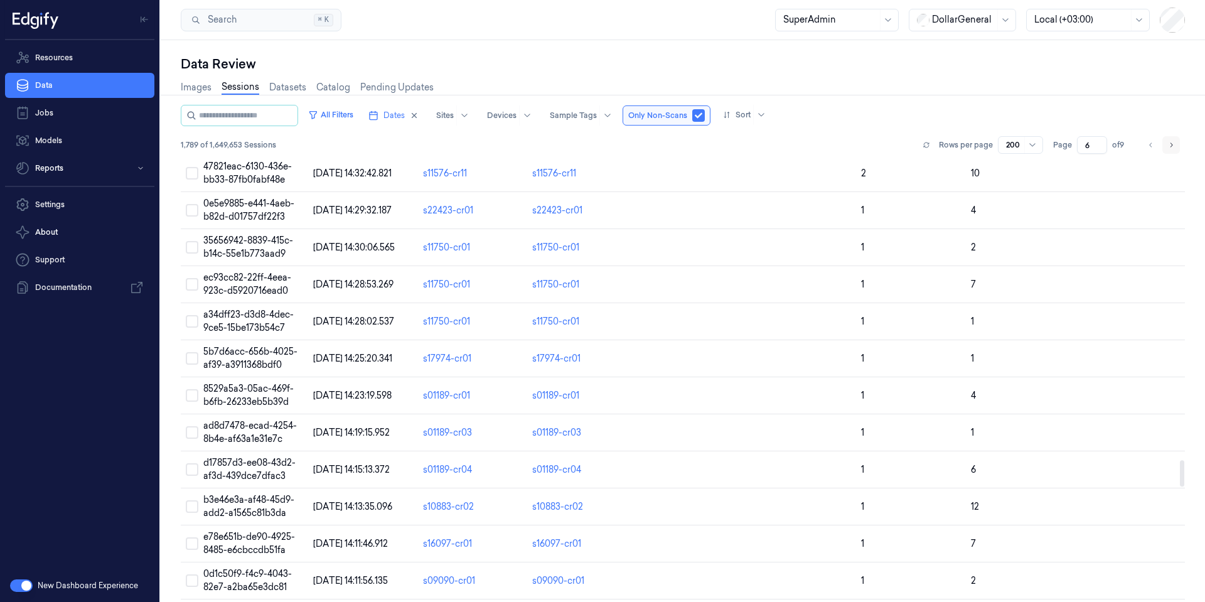
click at [1168, 148] on icon "Go to next page" at bounding box center [1171, 145] width 8 height 10
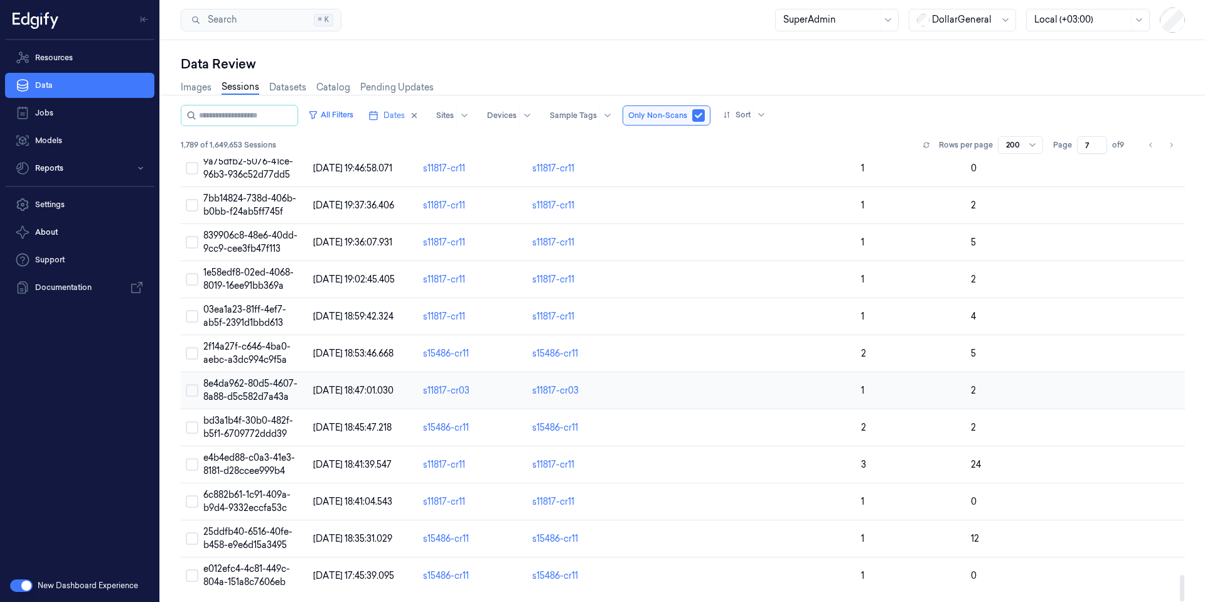
scroll to position [6998, 0]
click at [1168, 144] on icon "Go to next page" at bounding box center [1171, 145] width 8 height 10
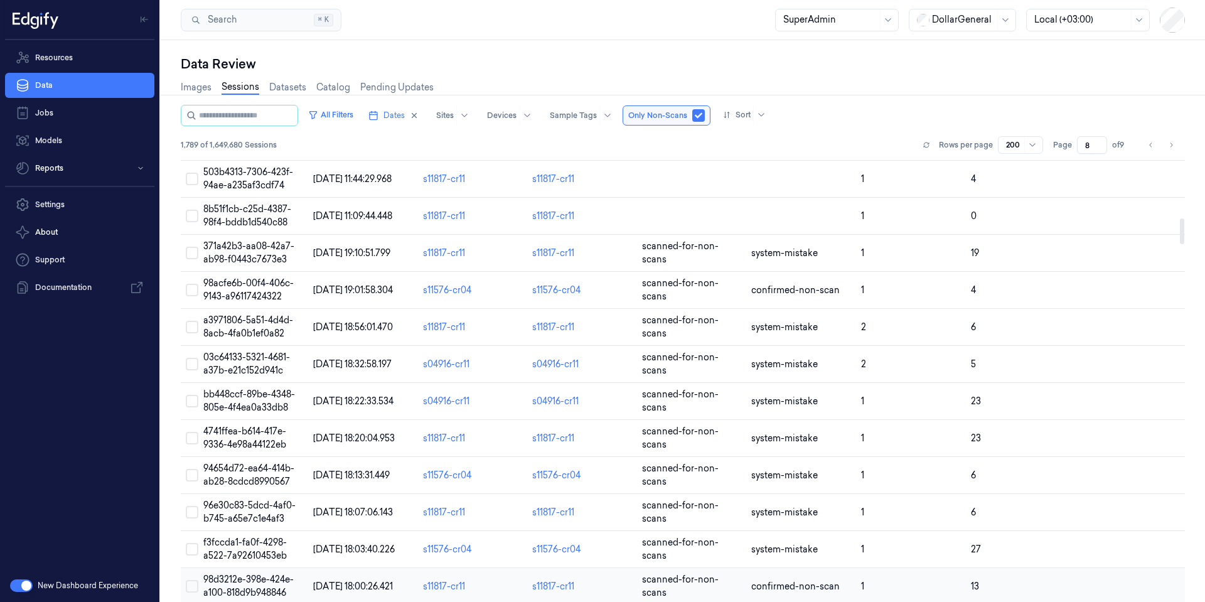
scroll to position [1017, 0]
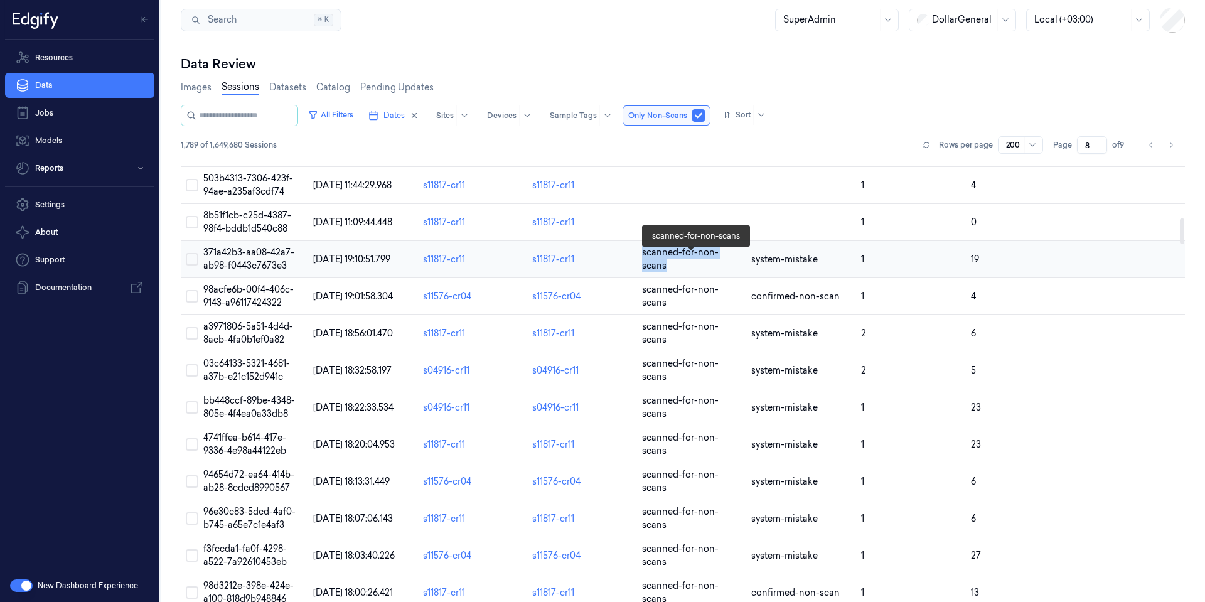
drag, startPoint x: 739, startPoint y: 263, endPoint x: 641, endPoint y: 262, distance: 97.9
click at [642, 262] on span "scanned-for-non-scans" at bounding box center [680, 259] width 77 height 24
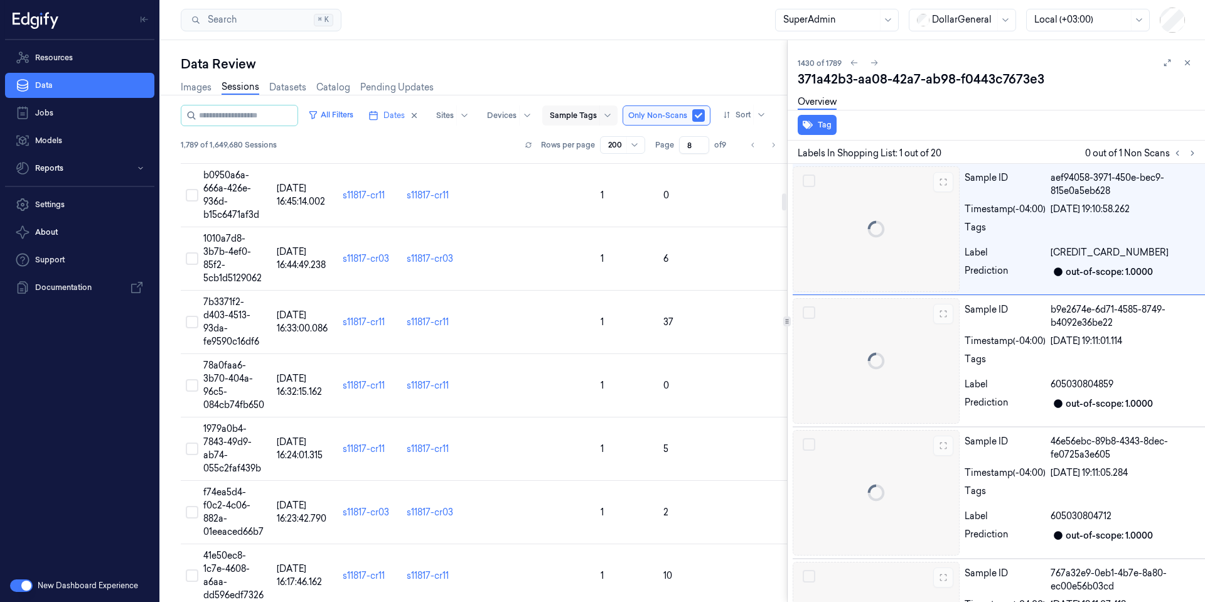
scroll to position [896, 0]
click at [594, 117] on div at bounding box center [573, 115] width 47 height 11
click at [652, 70] on div "Data Review" at bounding box center [484, 64] width 606 height 18
click at [1168, 61] on icon at bounding box center [1187, 62] width 9 height 9
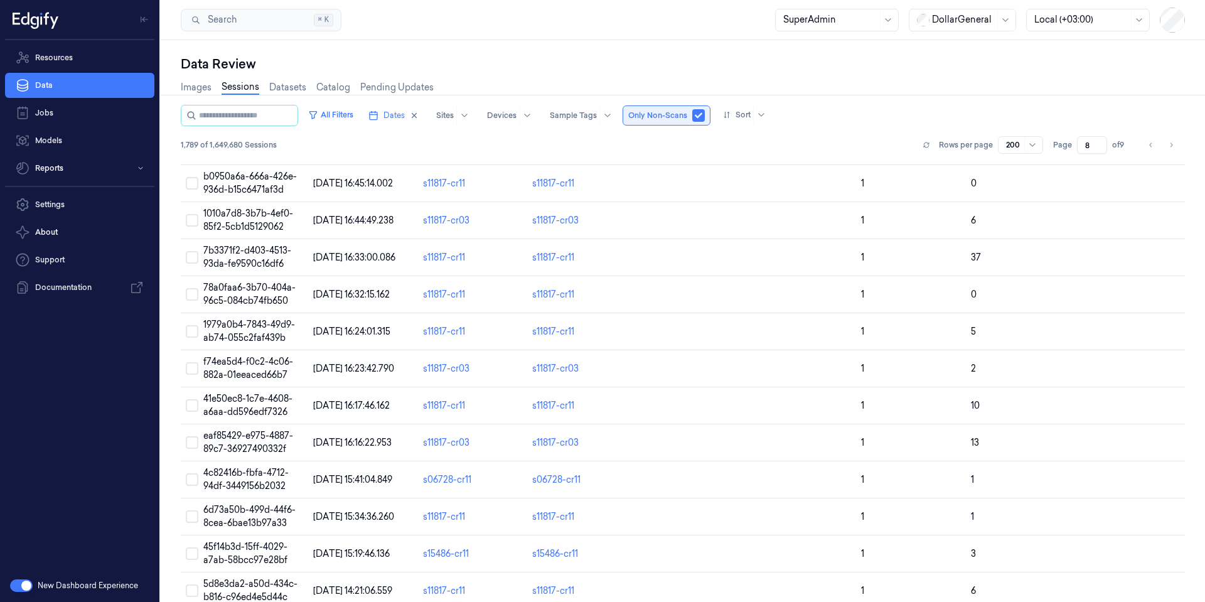
scroll to position [537, 0]
click at [603, 114] on icon at bounding box center [608, 115] width 10 height 10
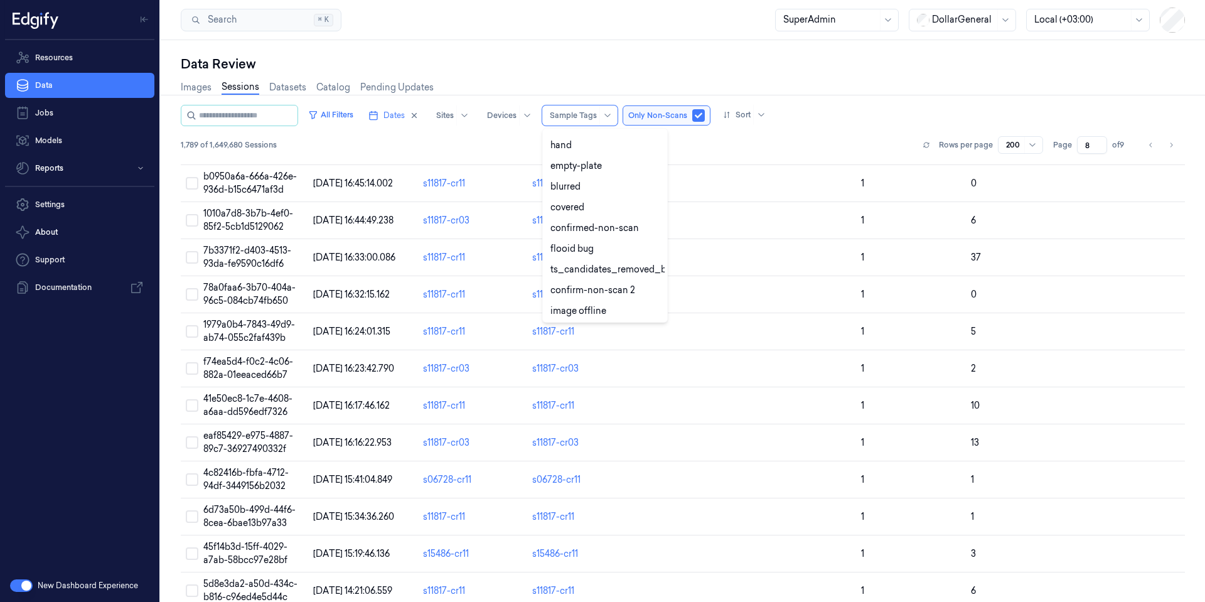
scroll to position [293, 0]
click at [1168, 144] on icon "Go to next page" at bounding box center [1171, 145] width 8 height 10
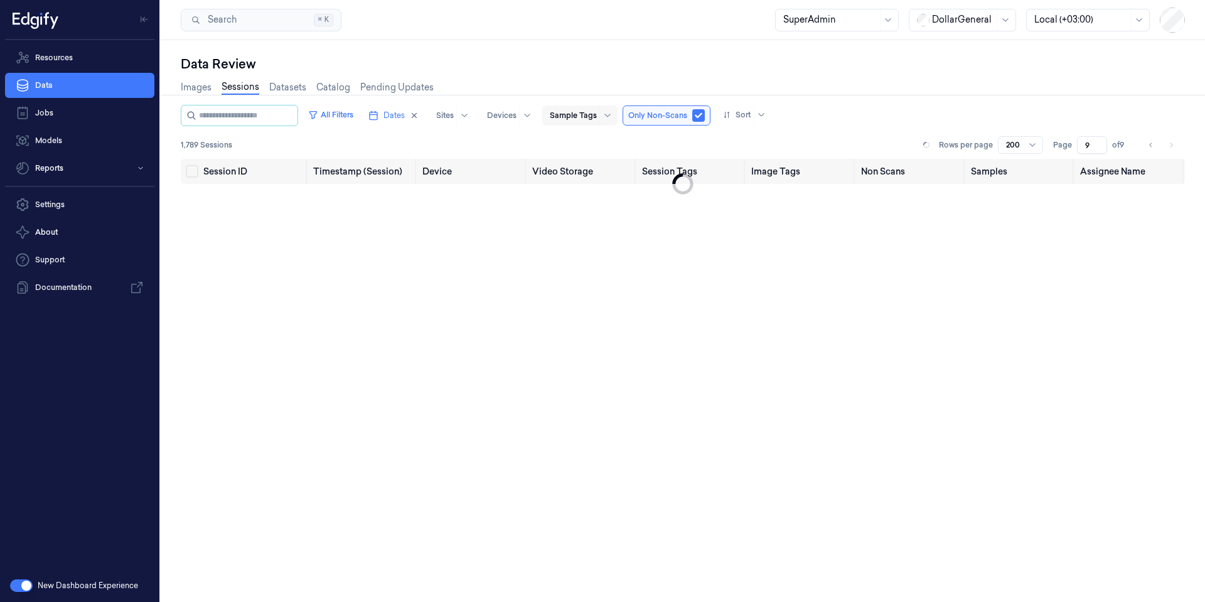
click at [593, 115] on div at bounding box center [573, 115] width 47 height 11
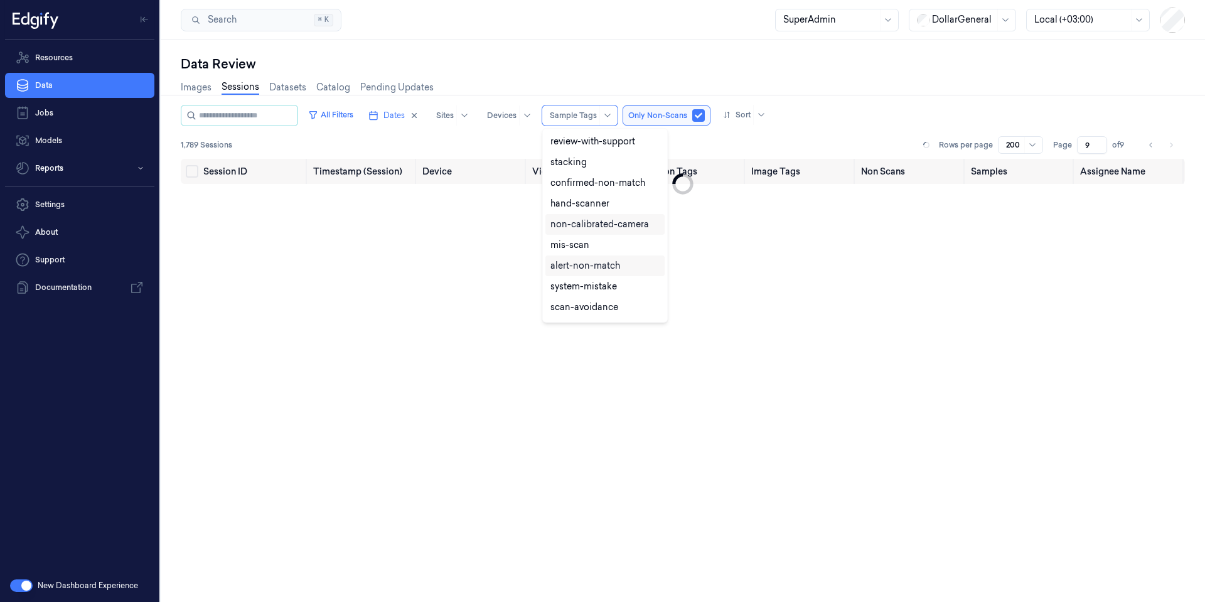
scroll to position [293, 0]
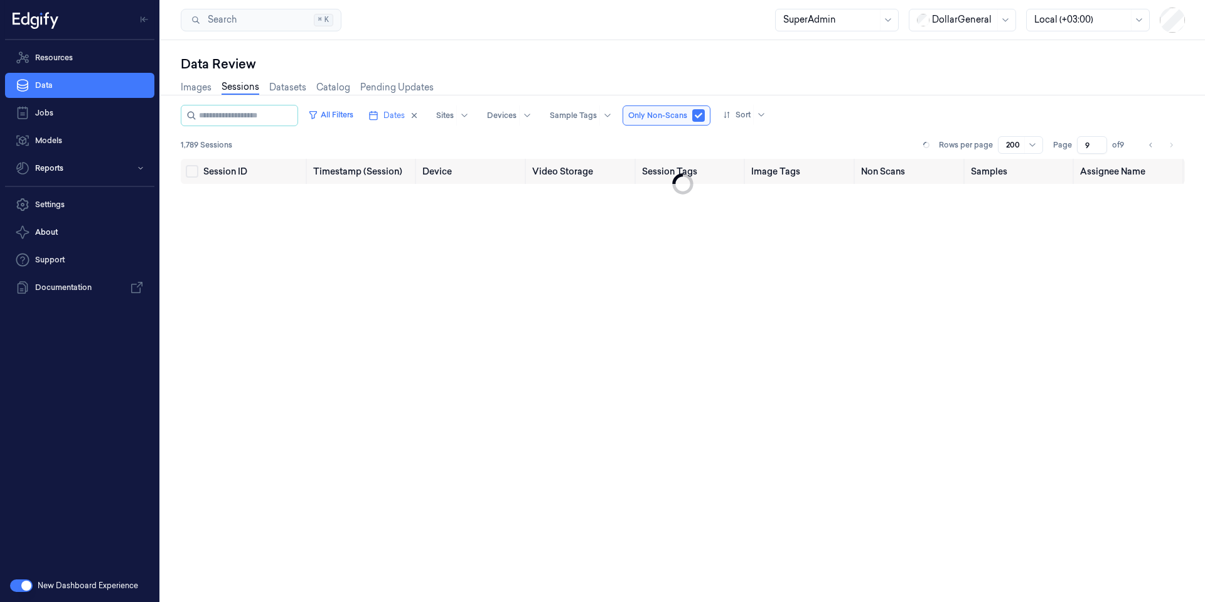
click at [869, 97] on div "Images Sessions Datasets Catalog Pending Updates" at bounding box center [683, 89] width 1004 height 32
click at [839, 123] on div "All Filters Dates Sites Devices Sample Tags Only Non-Scans Sort" at bounding box center [683, 115] width 1004 height 21
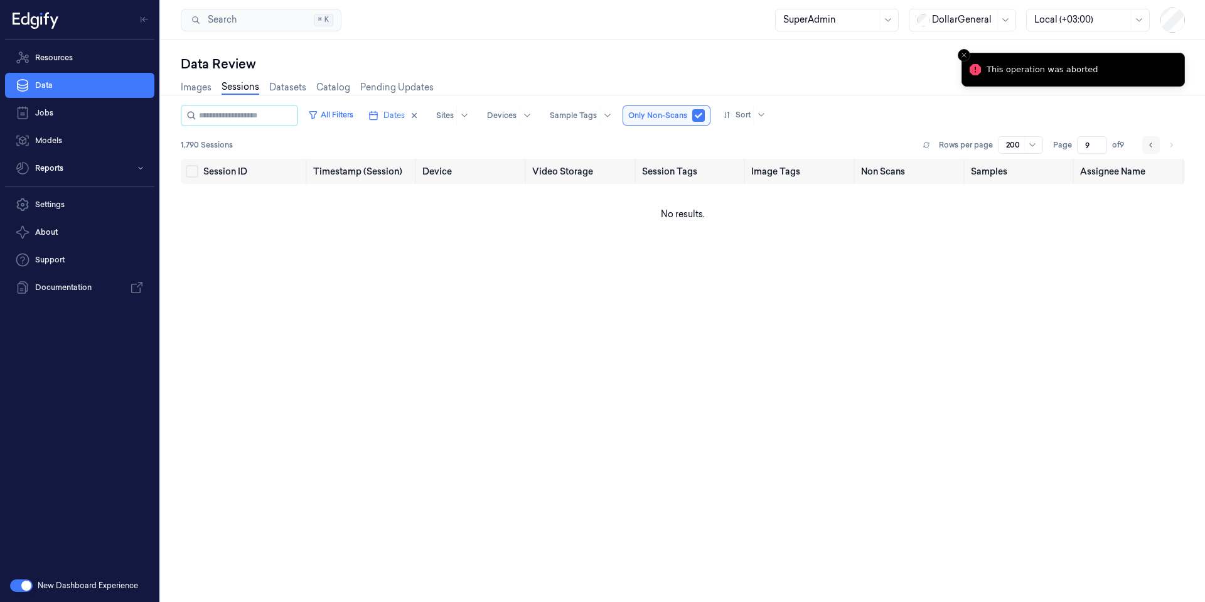
click at [1150, 147] on icon "Go to previous page" at bounding box center [1151, 145] width 8 height 10
type input "8"
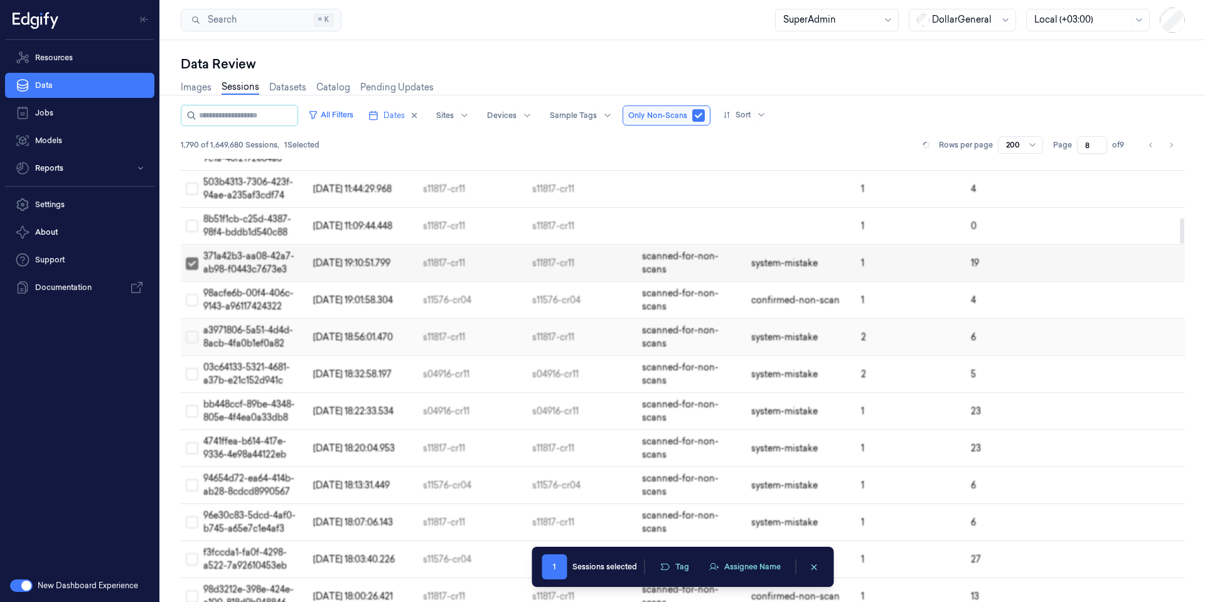
scroll to position [1046, 0]
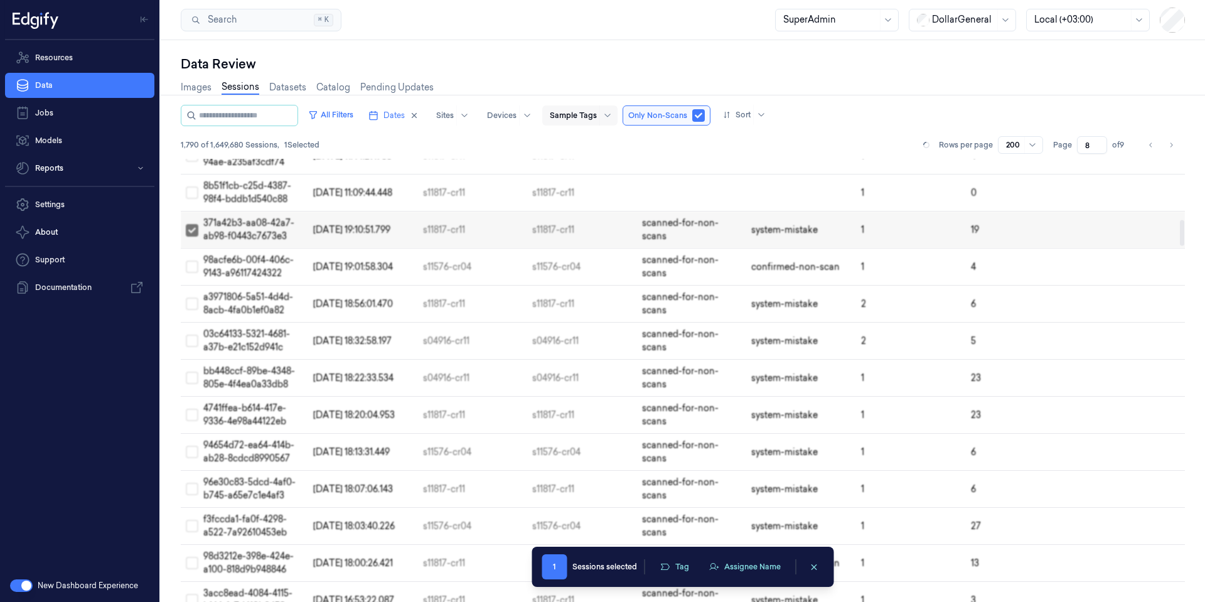
click at [591, 117] on div at bounding box center [573, 115] width 47 height 11
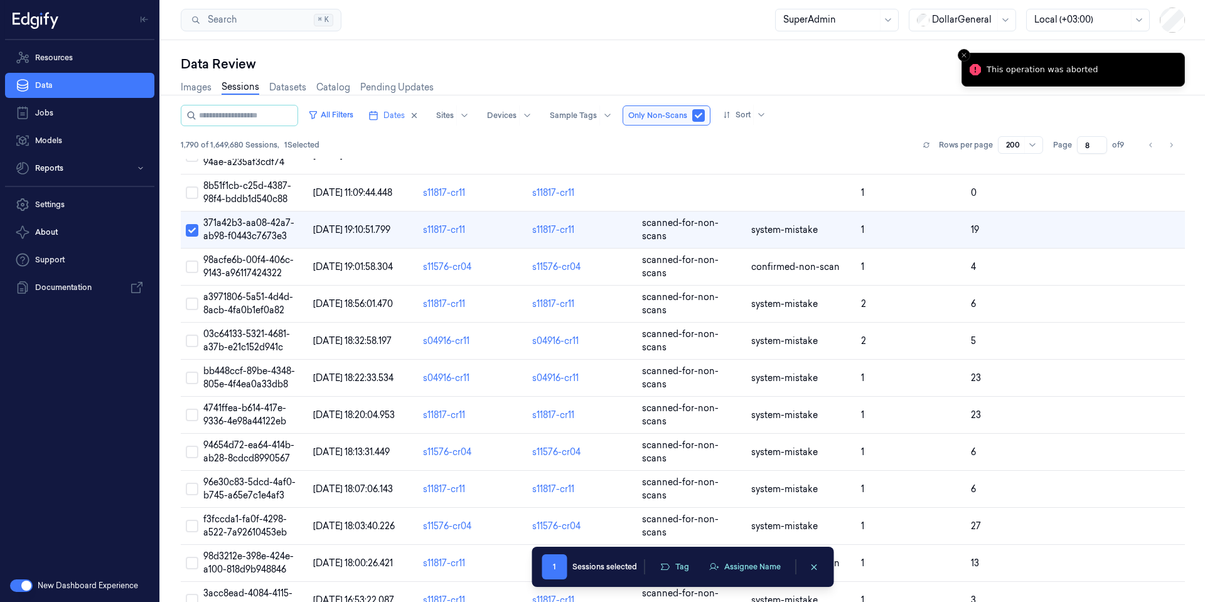
click at [808, 66] on div "Data Review" at bounding box center [683, 64] width 1004 height 18
click at [968, 56] on button "Close toast" at bounding box center [964, 55] width 13 height 13
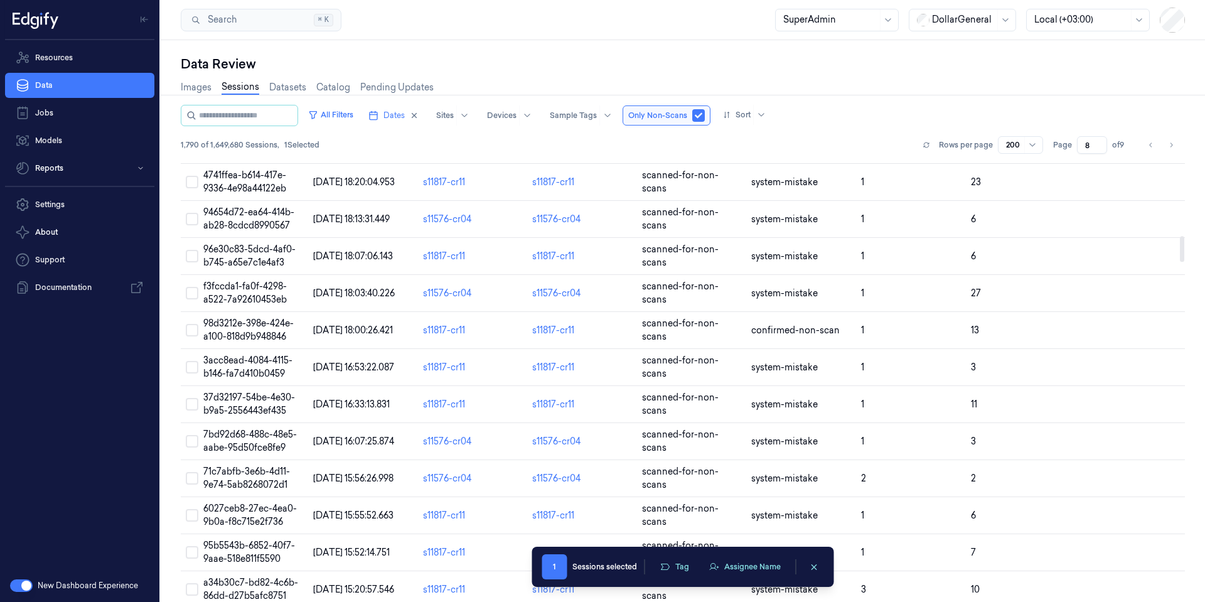
scroll to position [1329, 0]
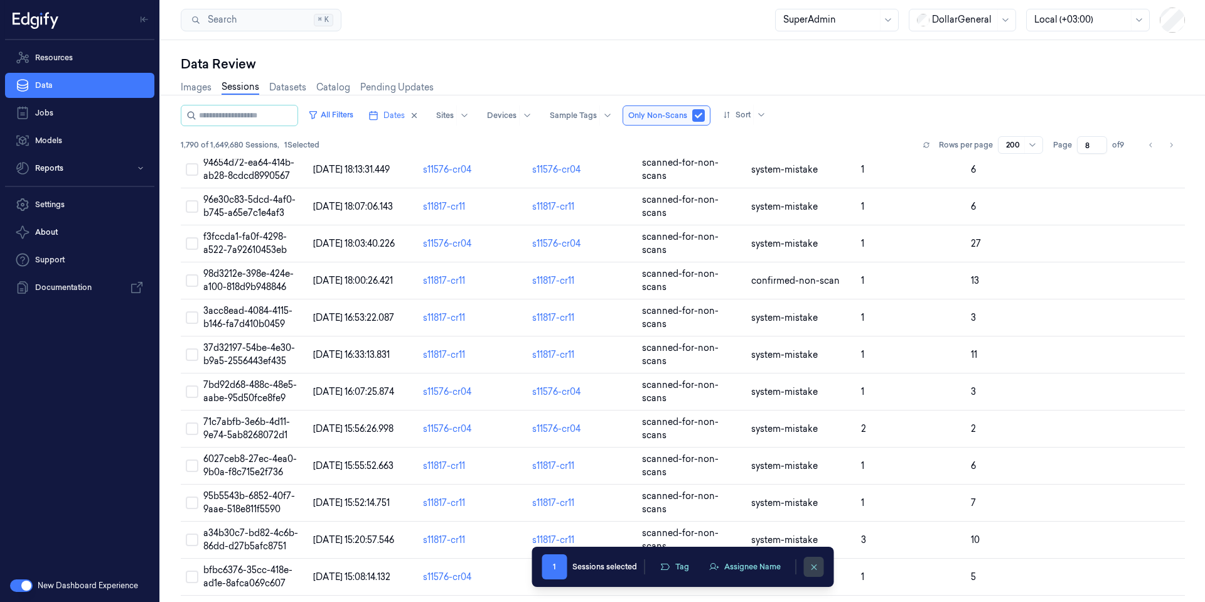
click at [815, 571] on icon "clearSelection" at bounding box center [813, 566] width 9 height 9
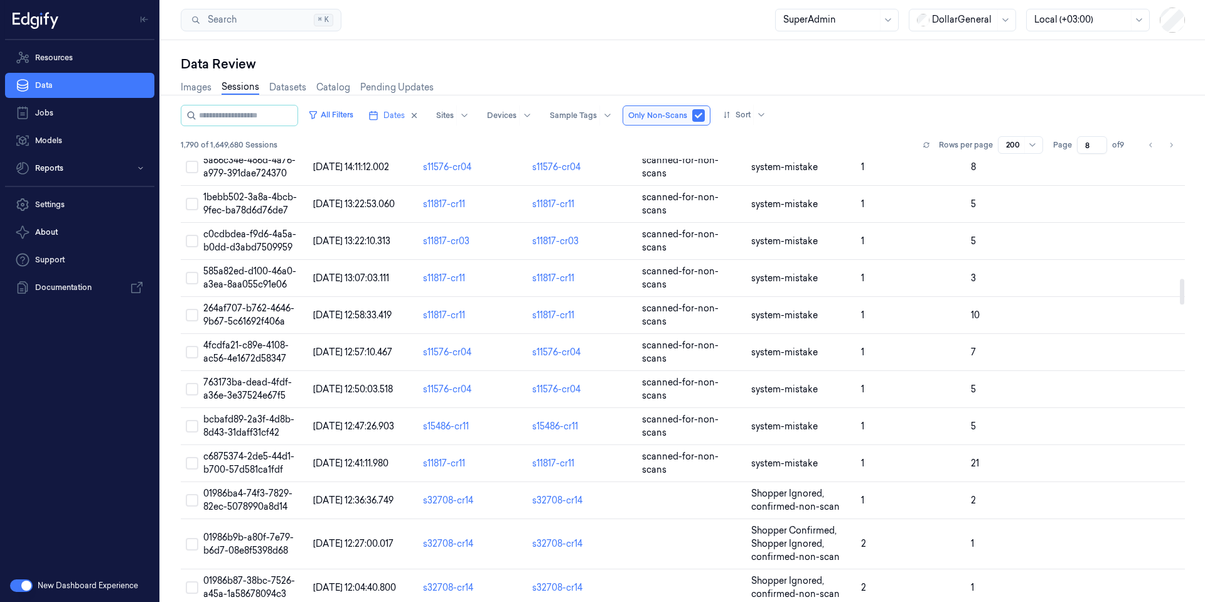
scroll to position [2063, 0]
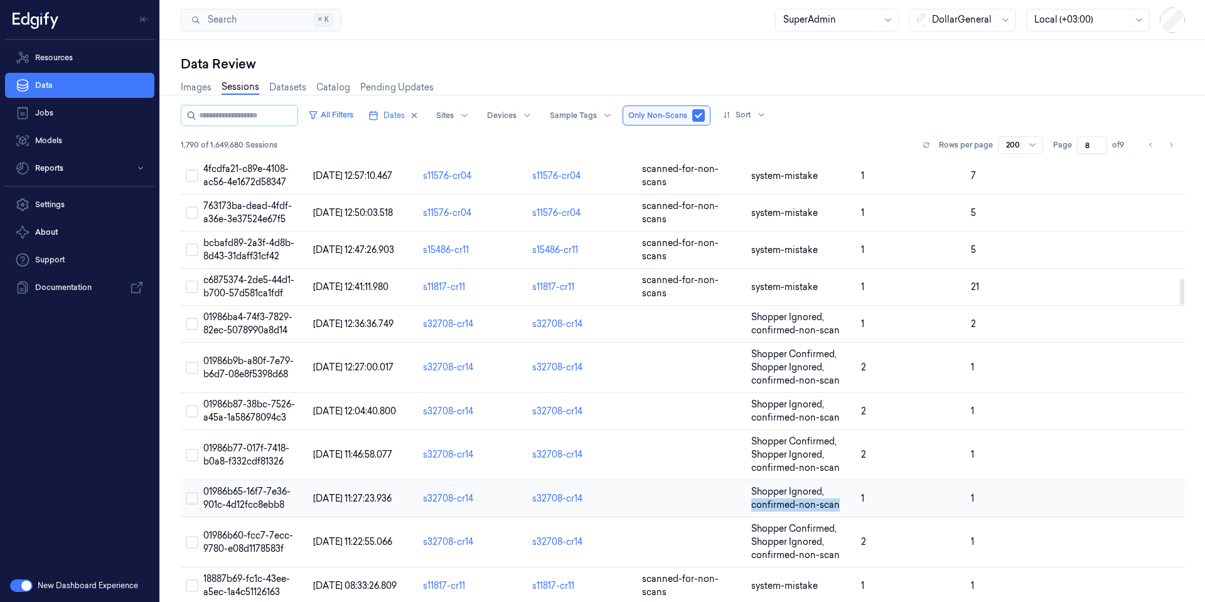
drag, startPoint x: 841, startPoint y: 507, endPoint x: 752, endPoint y: 511, distance: 89.2
click at [752, 511] on td "Shopper Ignored, confirmed-non-scan" at bounding box center [801, 498] width 110 height 37
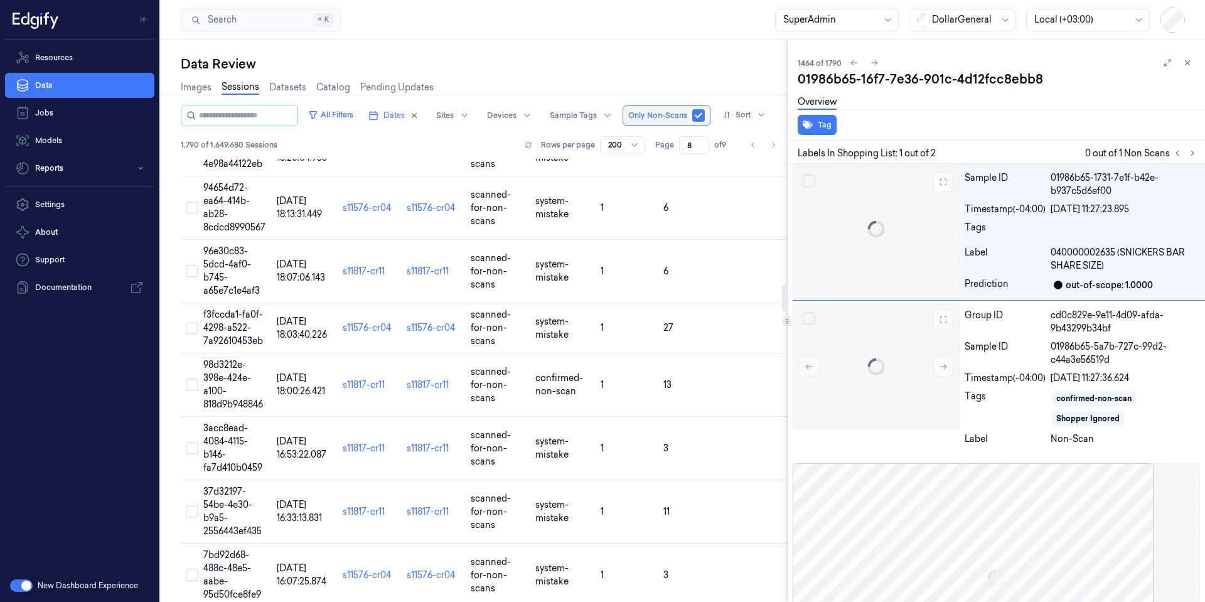
scroll to position [2181, 0]
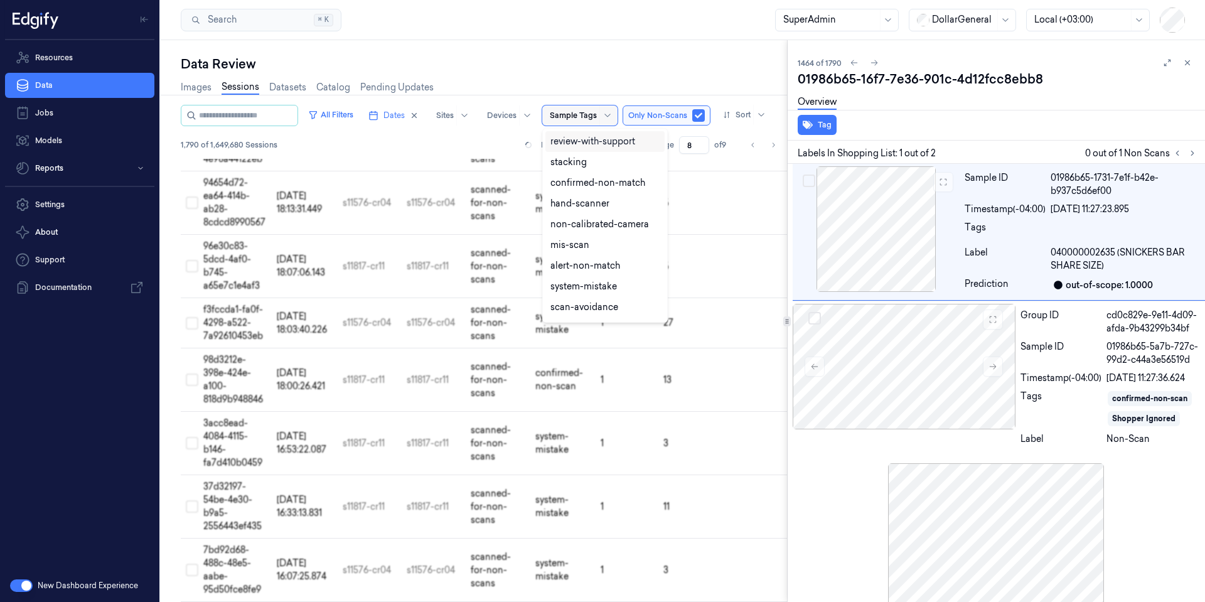
click at [599, 116] on span at bounding box center [599, 115] width 1 height 20
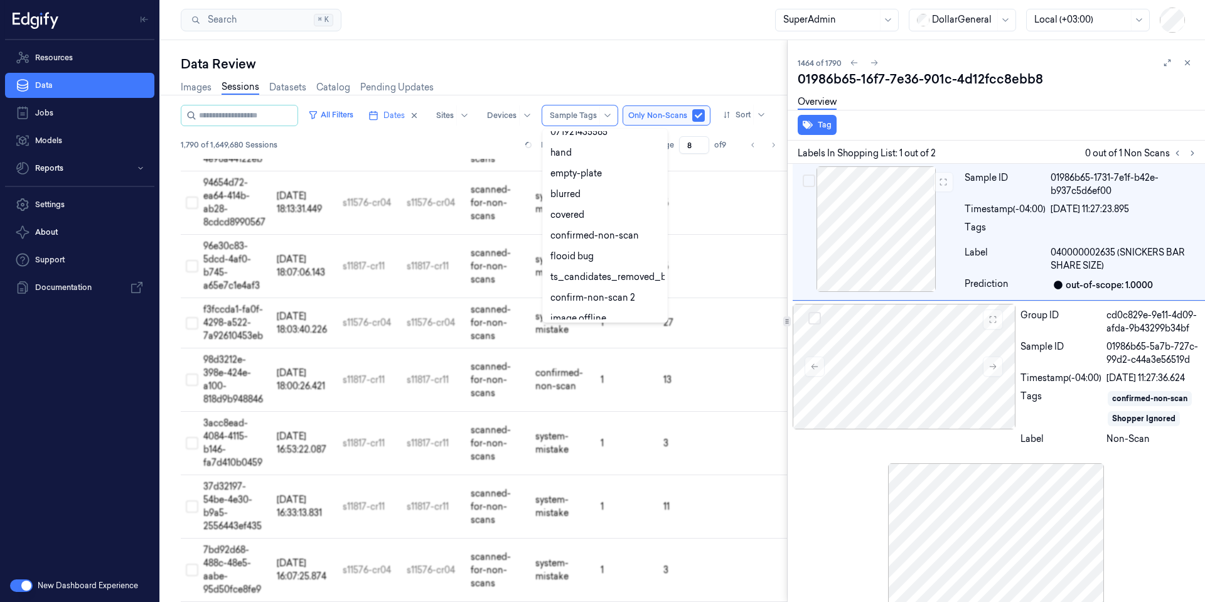
scroll to position [245, 0]
click at [616, 231] on div "confirmed-non-scan" at bounding box center [594, 228] width 89 height 13
type input "1"
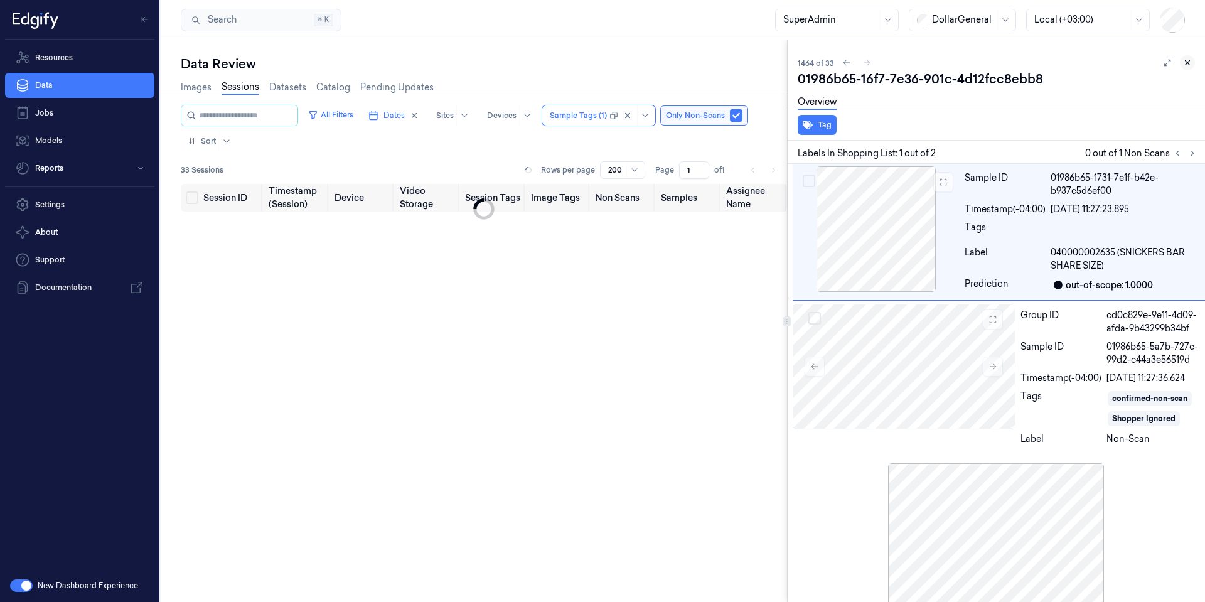
click at [1168, 62] on icon at bounding box center [1187, 62] width 9 height 9
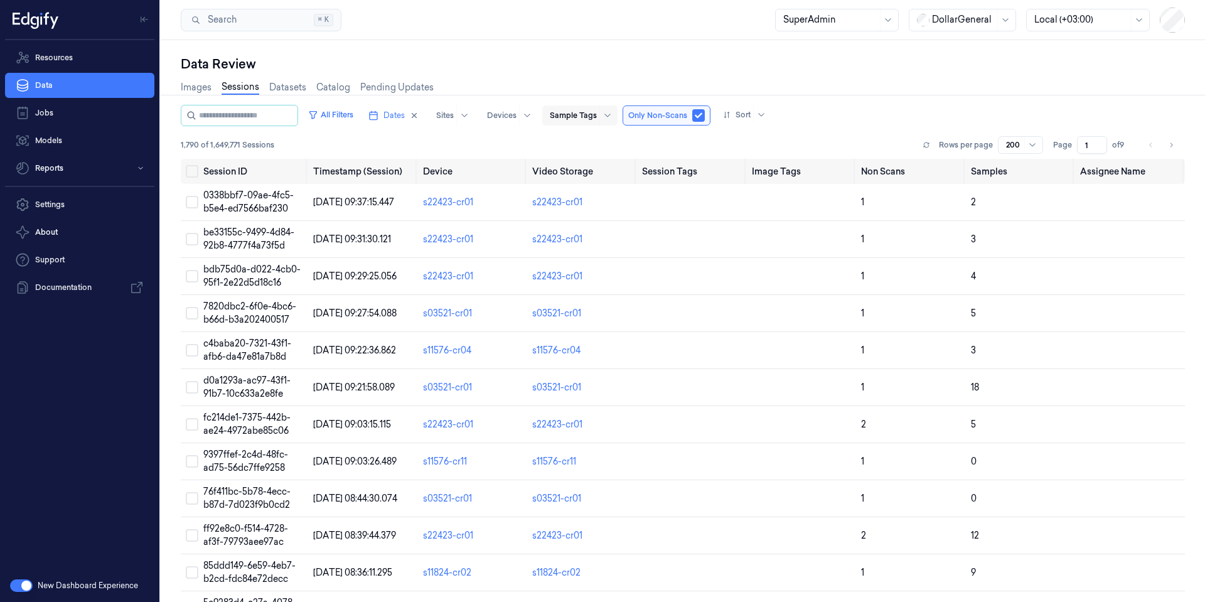
click at [1088, 140] on input "1" at bounding box center [1092, 145] width 30 height 18
drag, startPoint x: 1088, startPoint y: 140, endPoint x: 1080, endPoint y: 140, distance: 8.8
click at [1080, 140] on input "1" at bounding box center [1092, 145] width 30 height 18
click at [16, 584] on button "button" at bounding box center [21, 585] width 23 height 13
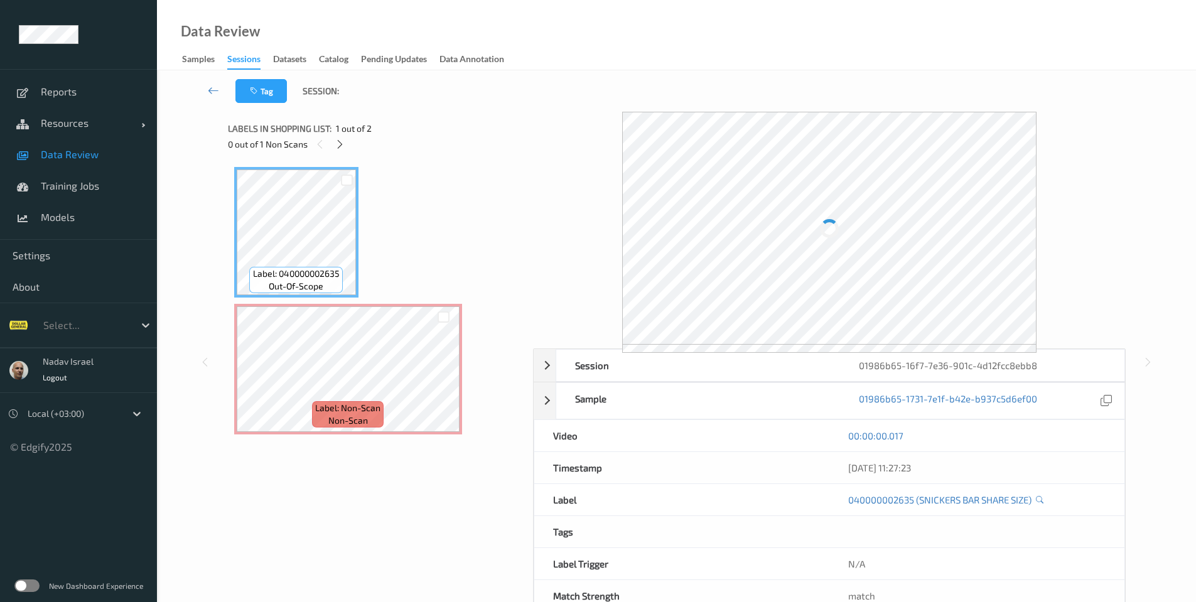
click at [244, 59] on div "Sessions" at bounding box center [243, 61] width 33 height 17
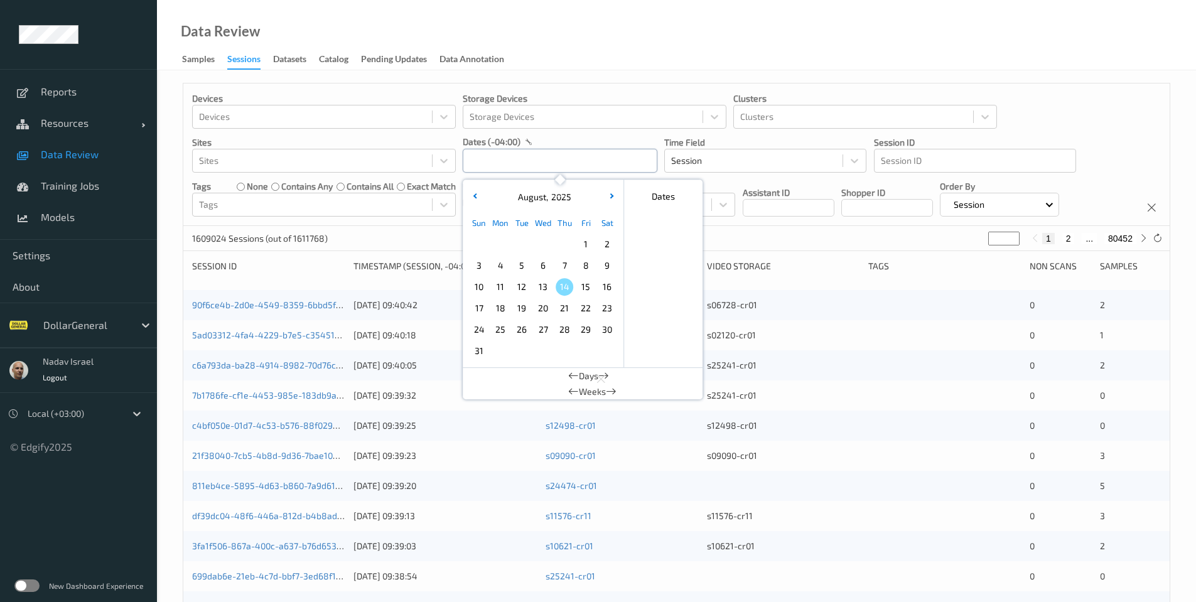
click at [514, 162] on input "text" at bounding box center [560, 161] width 195 height 24
click at [477, 193] on button "button" at bounding box center [474, 197] width 13 height 13
click at [480, 239] on span "1" at bounding box center [479, 244] width 18 height 18
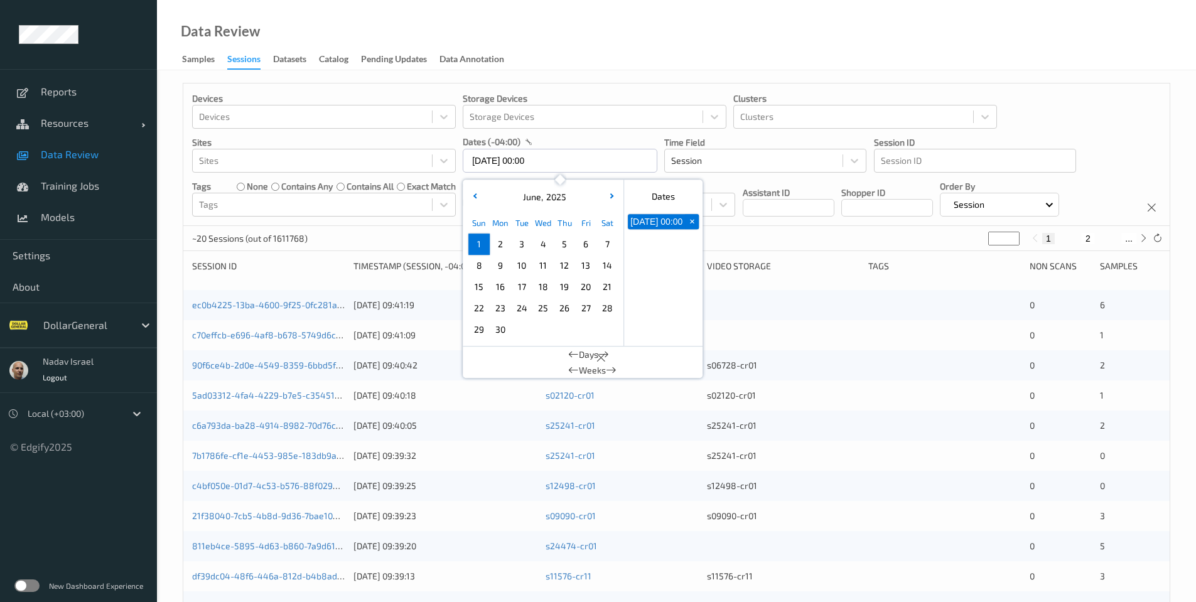
click at [618, 194] on div "June , 2025" at bounding box center [543, 197] width 156 height 13
click at [612, 195] on icon "button" at bounding box center [610, 195] width 5 height 5
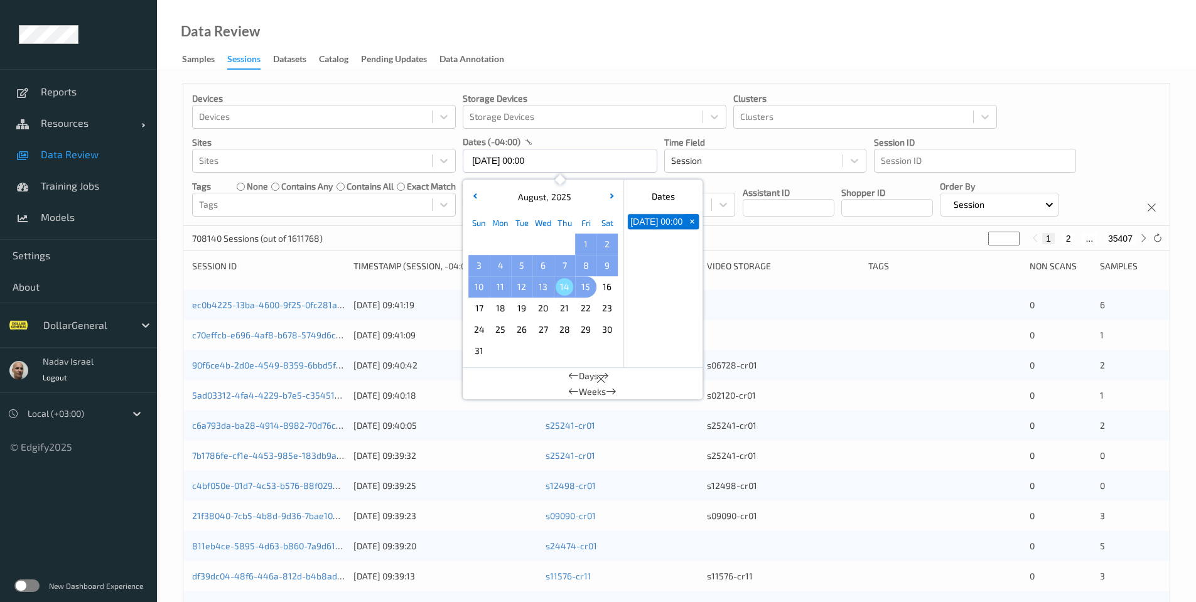
click at [583, 282] on span "15" at bounding box center [586, 287] width 18 height 18
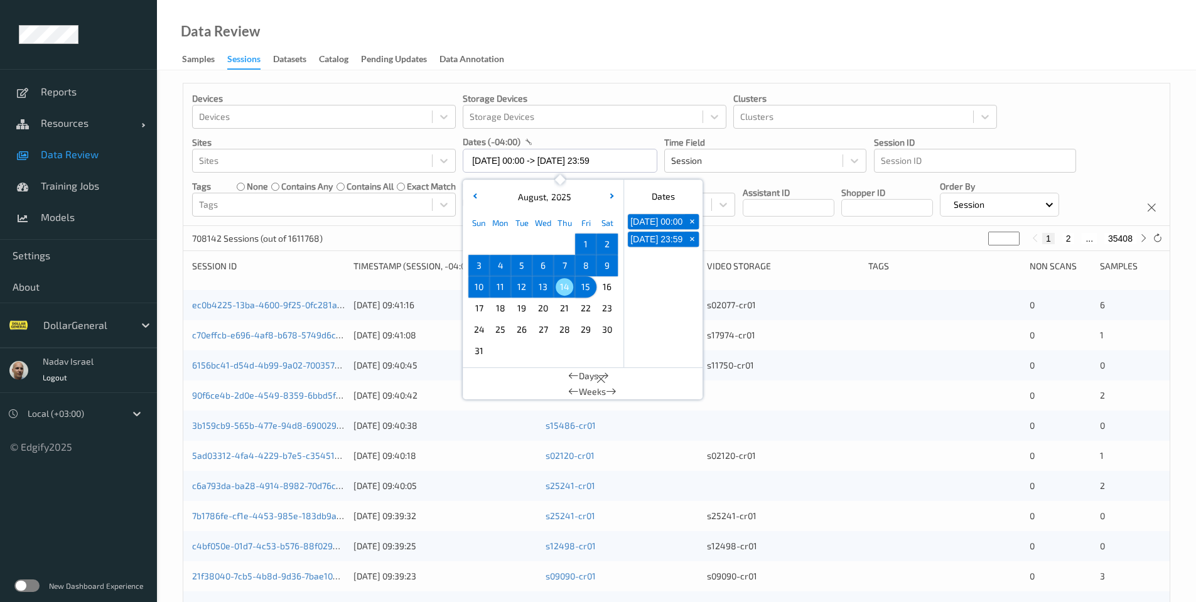
click at [704, 23] on div "Data Review Samples Sessions Datasets Catalog Pending Updates Data Annotation" at bounding box center [676, 35] width 1039 height 70
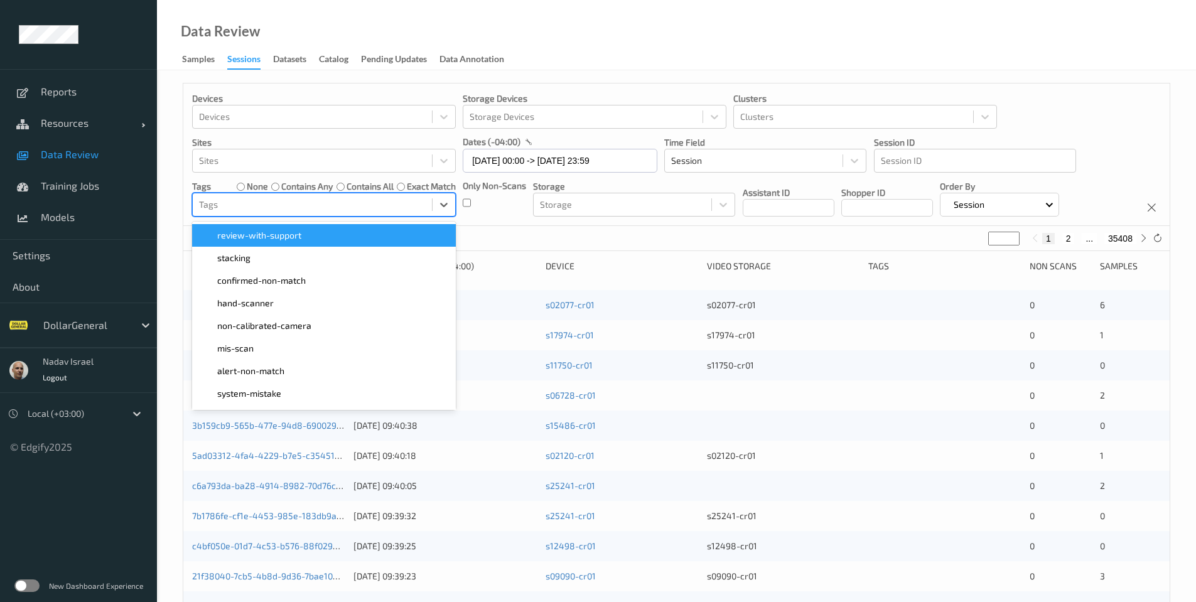
click at [381, 210] on div at bounding box center [312, 204] width 227 height 15
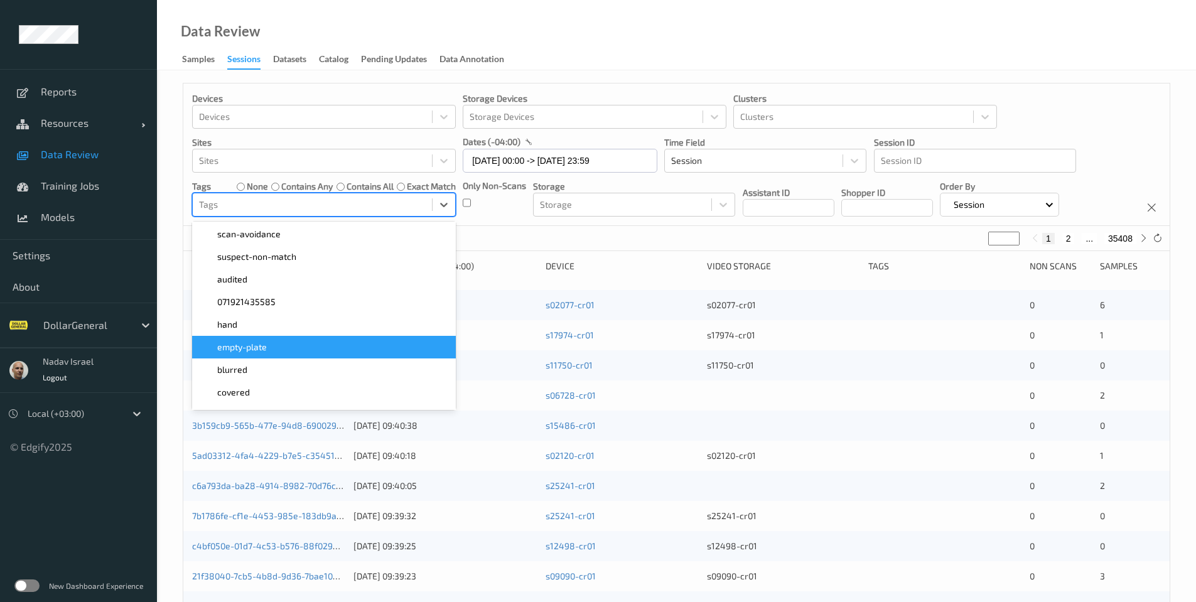
scroll to position [207, 0]
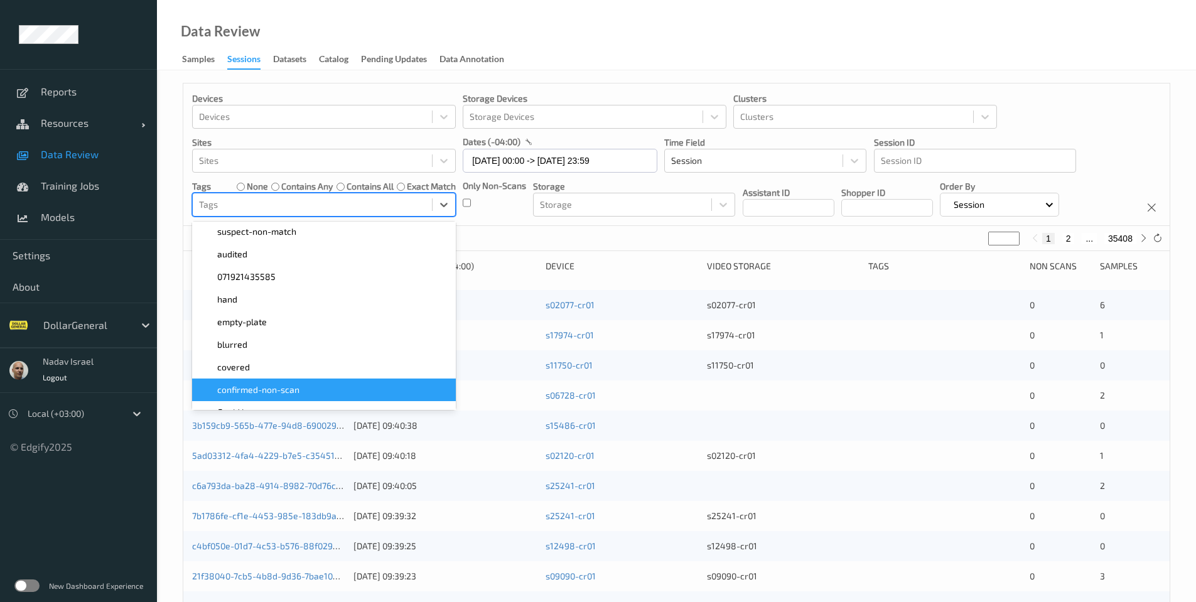
click at [318, 383] on div "confirmed-non-scan" at bounding box center [324, 389] width 264 height 23
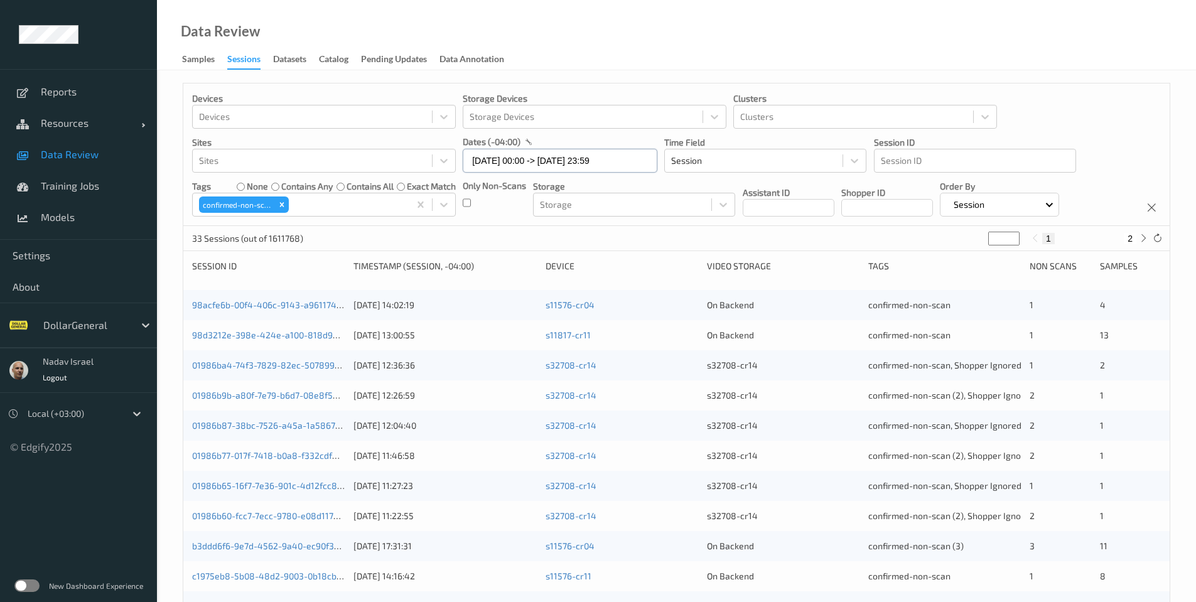
click at [503, 159] on input "01/06/2025 00:00 -> 15/08/2025 23:59" at bounding box center [560, 161] width 195 height 24
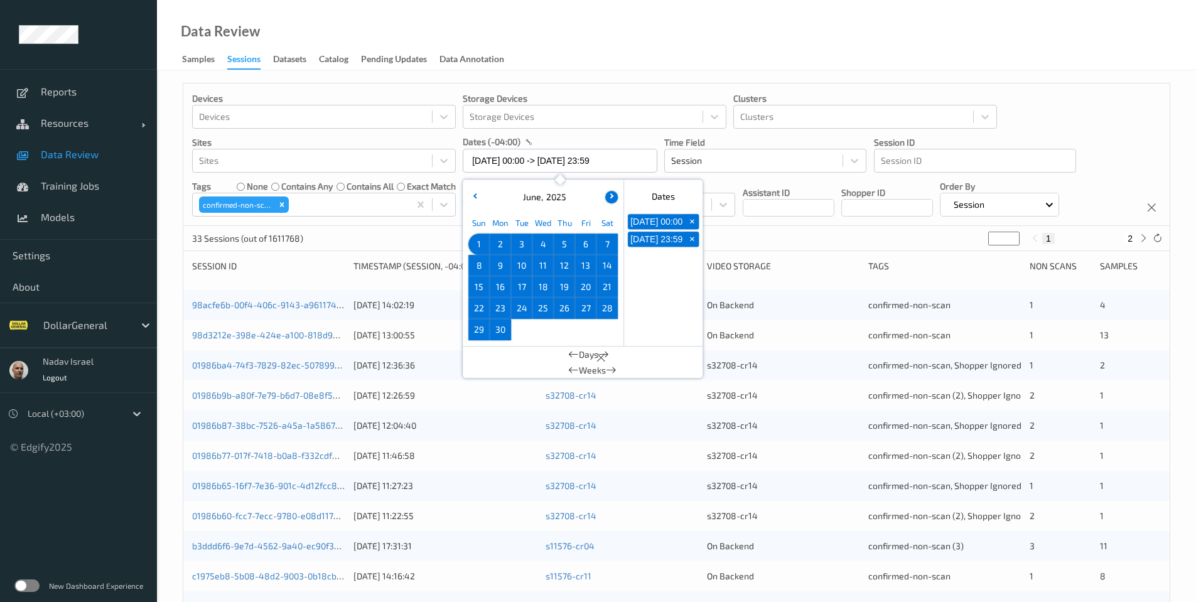
click at [607, 194] on button "button" at bounding box center [611, 197] width 13 height 13
click at [476, 329] on span "27" at bounding box center [479, 330] width 18 height 18
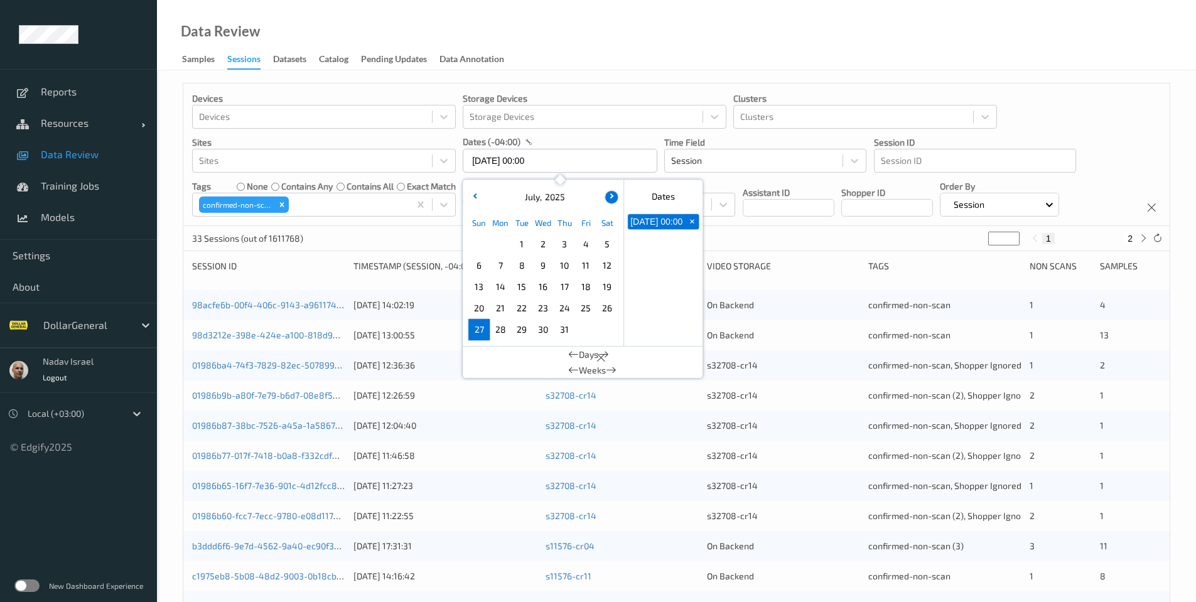
click at [608, 193] on button "button" at bounding box center [611, 197] width 13 height 13
click at [476, 195] on icon "button" at bounding box center [475, 195] width 5 height 5
click at [614, 196] on button "button" at bounding box center [611, 197] width 13 height 13
click at [604, 242] on span "2" at bounding box center [607, 244] width 18 height 18
type input "27/07/2025 00:00 -> 02/08/2025 23:59"
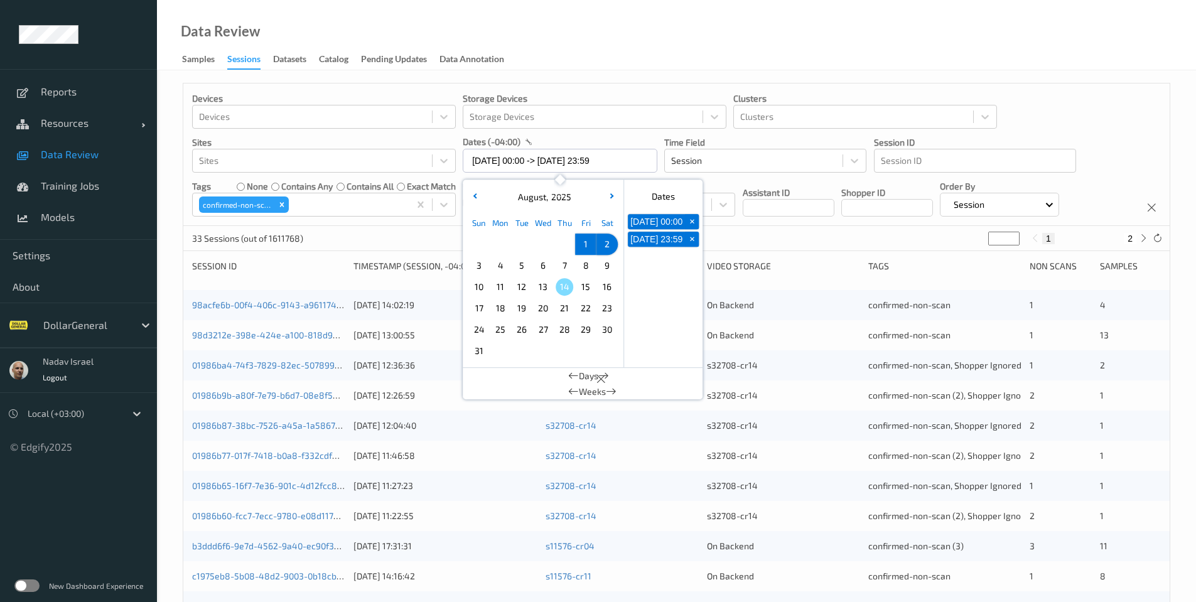
click at [729, 13] on div "Data Review Samples Sessions Datasets Catalog Pending Updates Data Annotation" at bounding box center [676, 35] width 1039 height 70
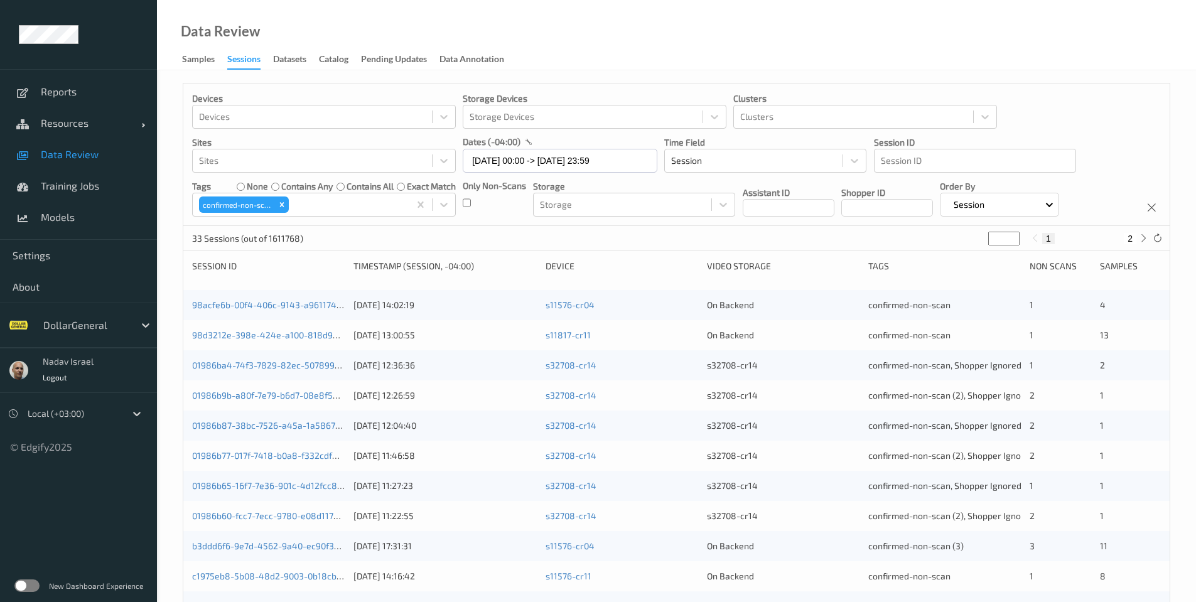
click at [399, 229] on div "33 Sessions (out of 1611768) * 1 2" at bounding box center [676, 238] width 986 height 25
click at [281, 203] on icon "Remove confirmed-non-scan" at bounding box center [281, 204] width 9 height 9
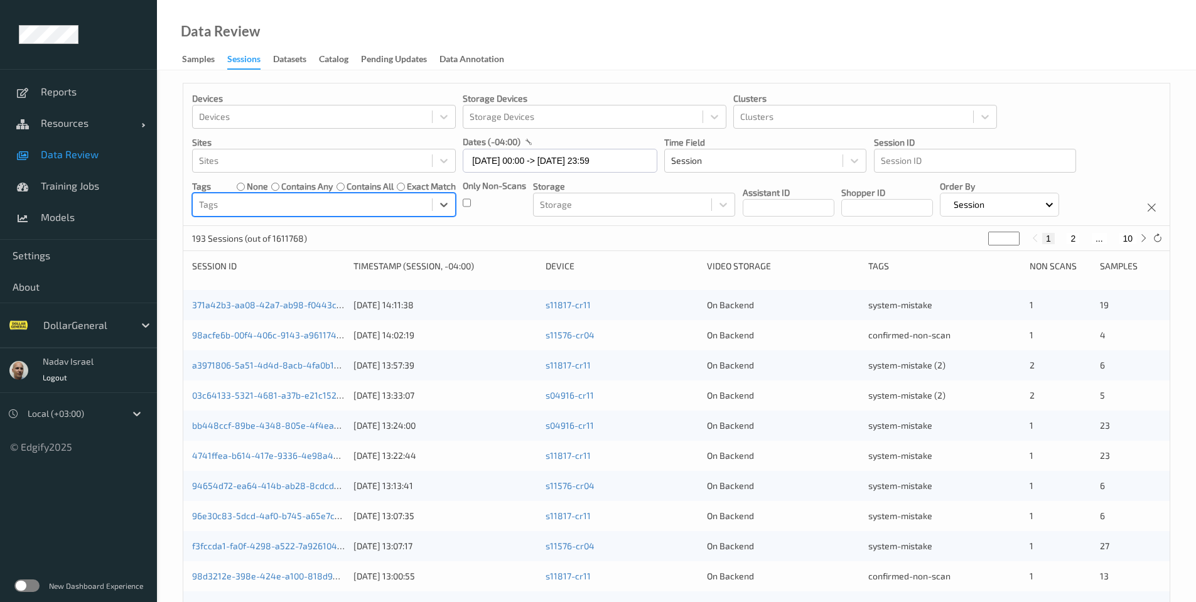
click at [340, 207] on div at bounding box center [312, 204] width 227 height 15
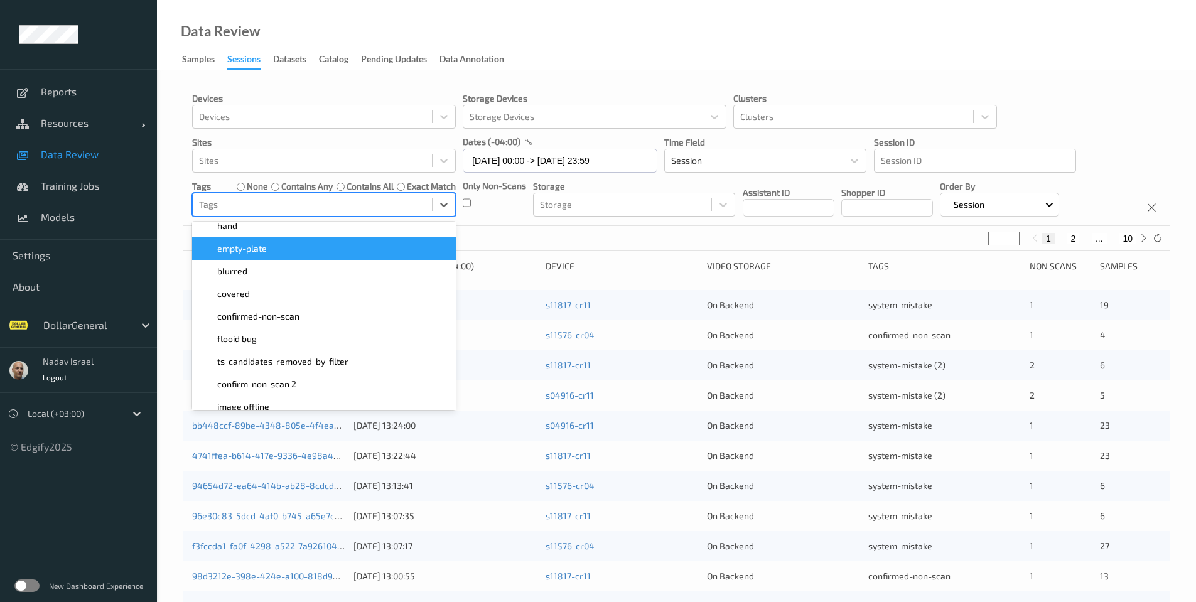
scroll to position [282, 0]
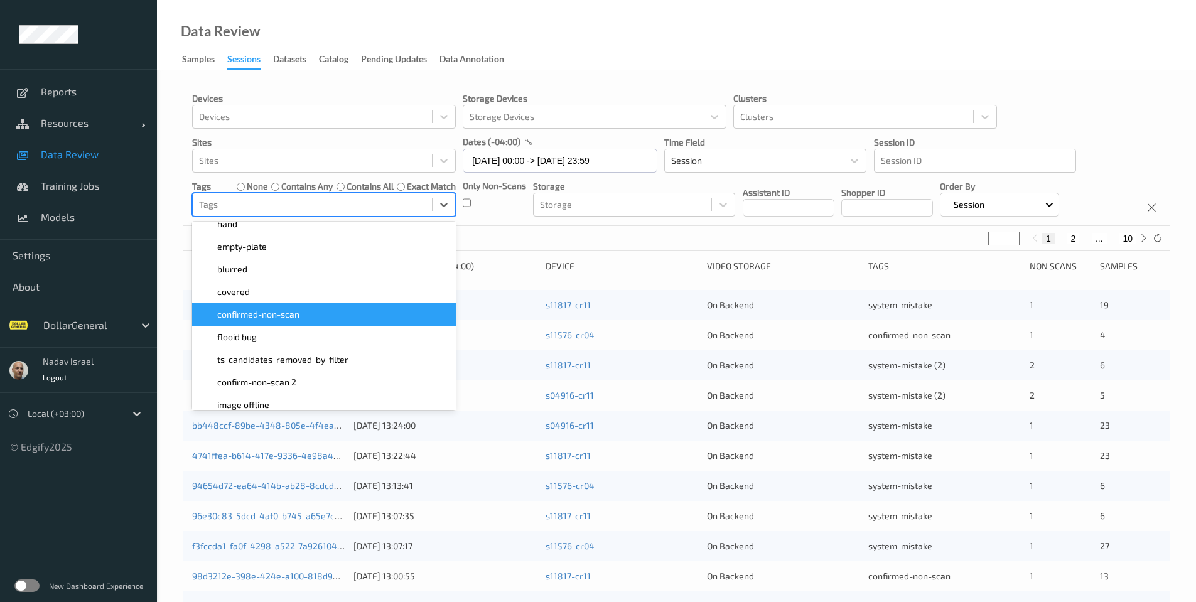
click at [308, 317] on div "confirmed-non-scan" at bounding box center [324, 314] width 249 height 13
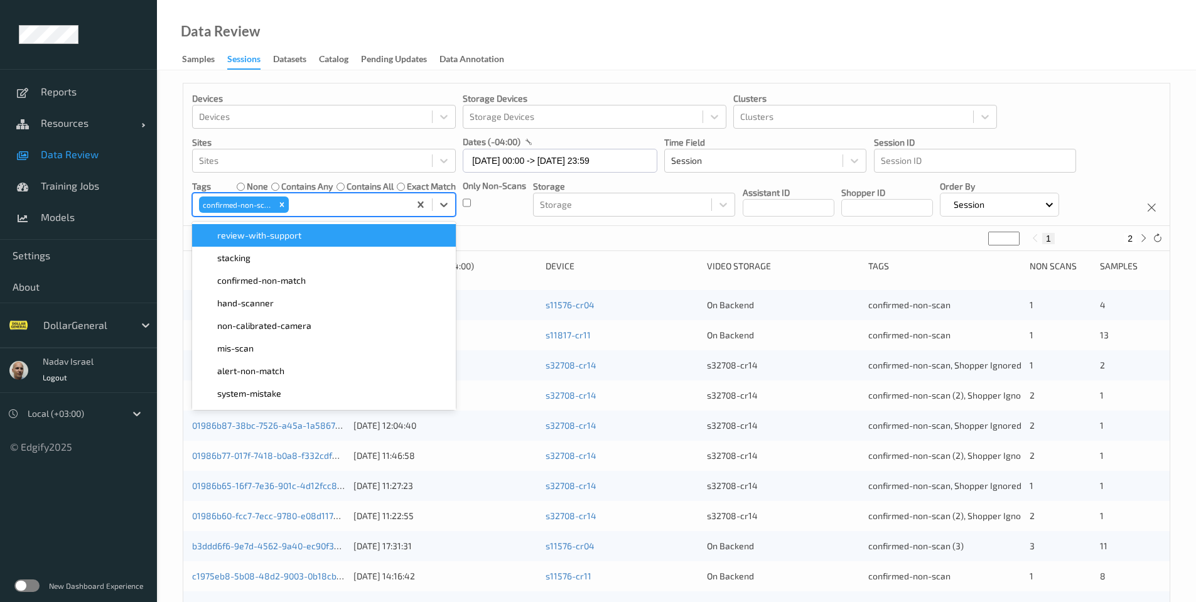
click at [639, 41] on div "Data Review Samples Sessions Datasets Catalog Pending Updates Data Annotation" at bounding box center [676, 35] width 1039 height 70
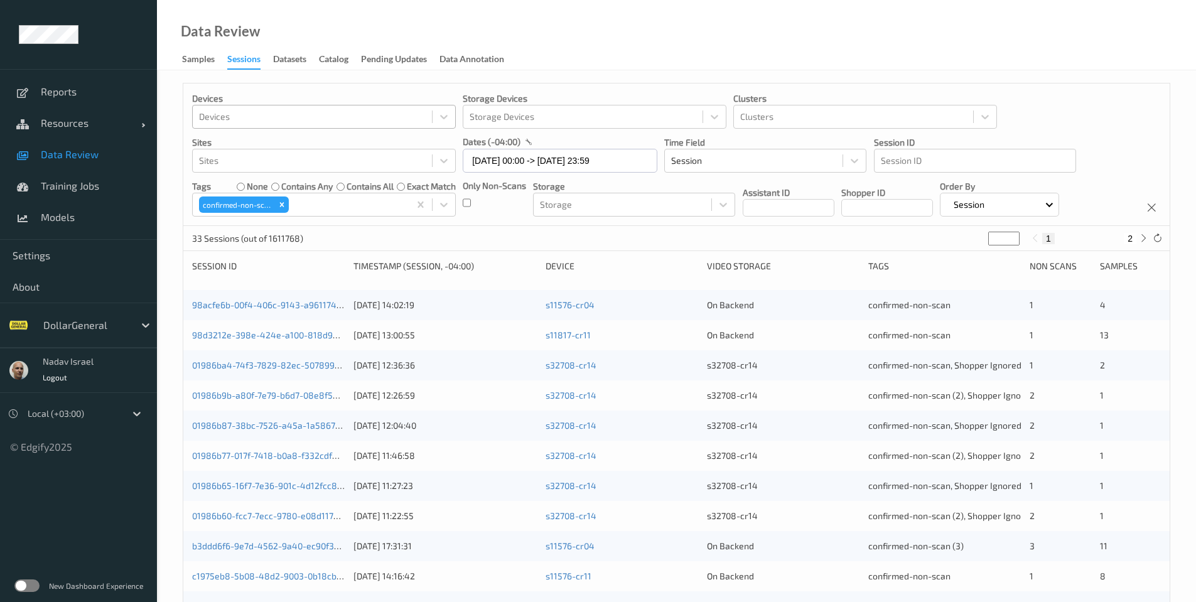
click at [302, 121] on div at bounding box center [312, 116] width 227 height 15
click at [604, 72] on div "Devices Devices Storage Devices Storage Devices Clusters Clusters Sites Sites d…" at bounding box center [676, 507] width 1039 height 874
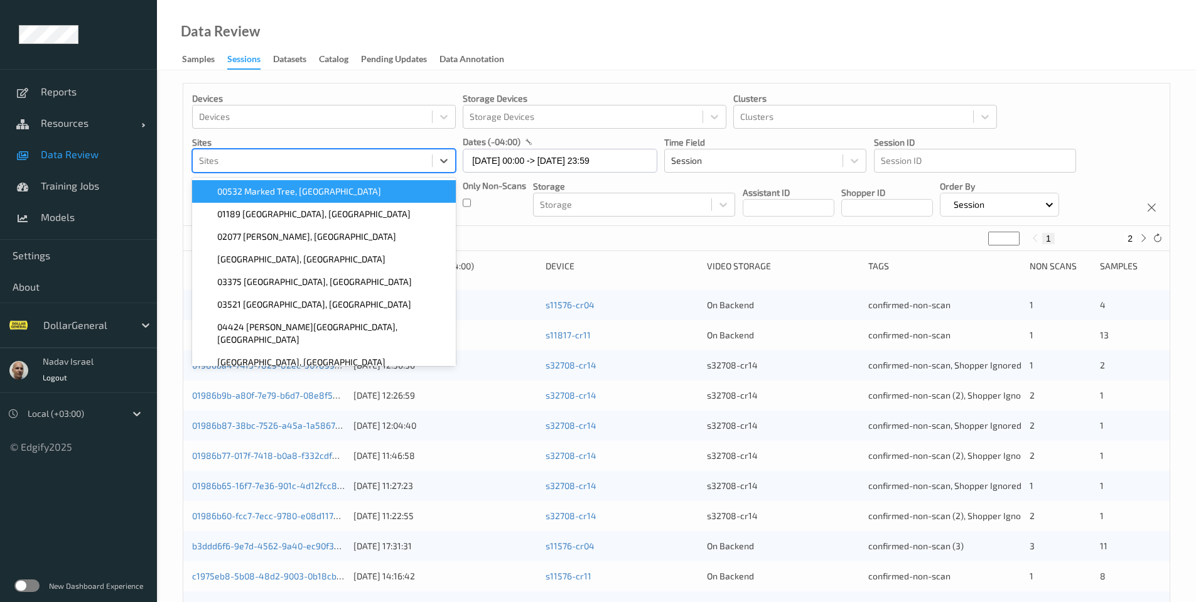
click at [283, 154] on div at bounding box center [312, 160] width 227 height 15
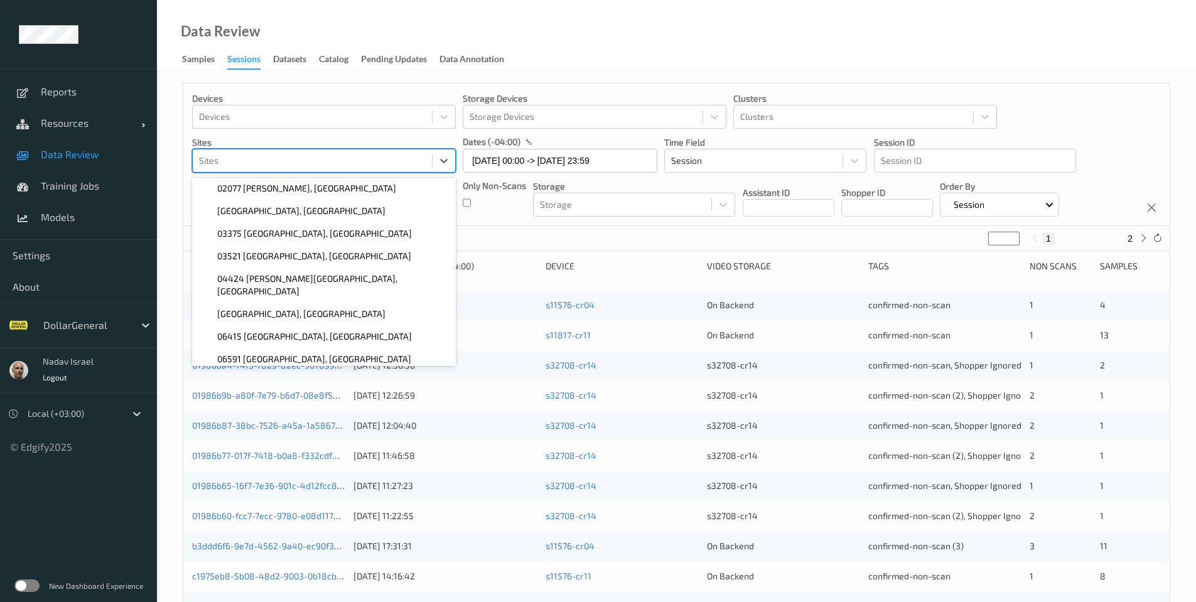
scroll to position [0, 0]
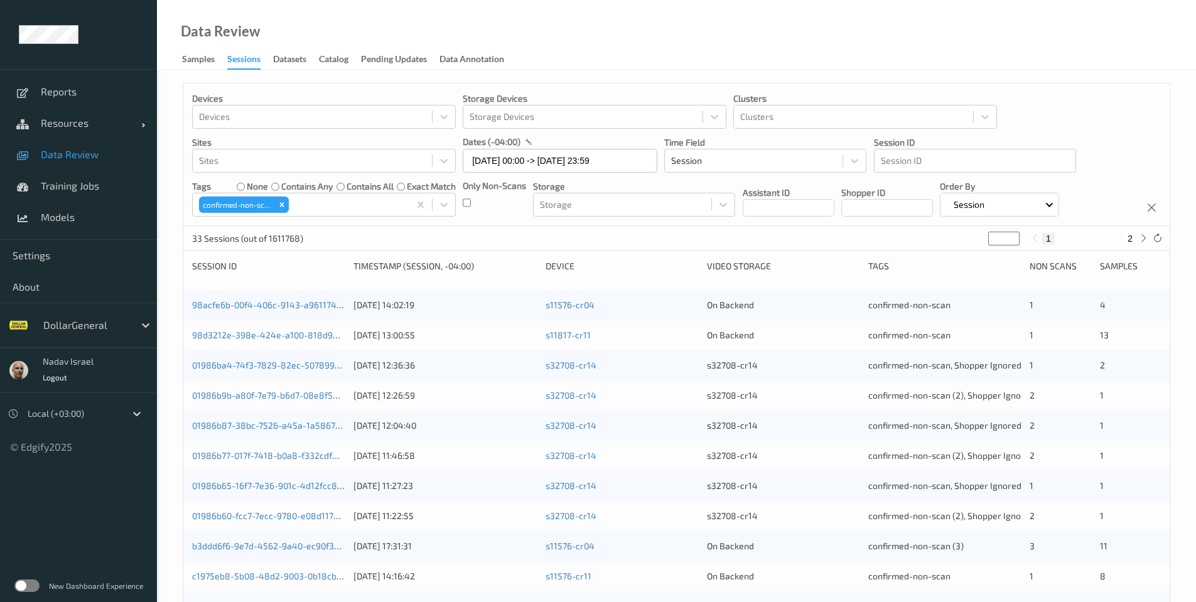
click at [643, 31] on div "Data Review Samples Sessions Datasets Catalog Pending Updates Data Annotation" at bounding box center [676, 35] width 1039 height 70
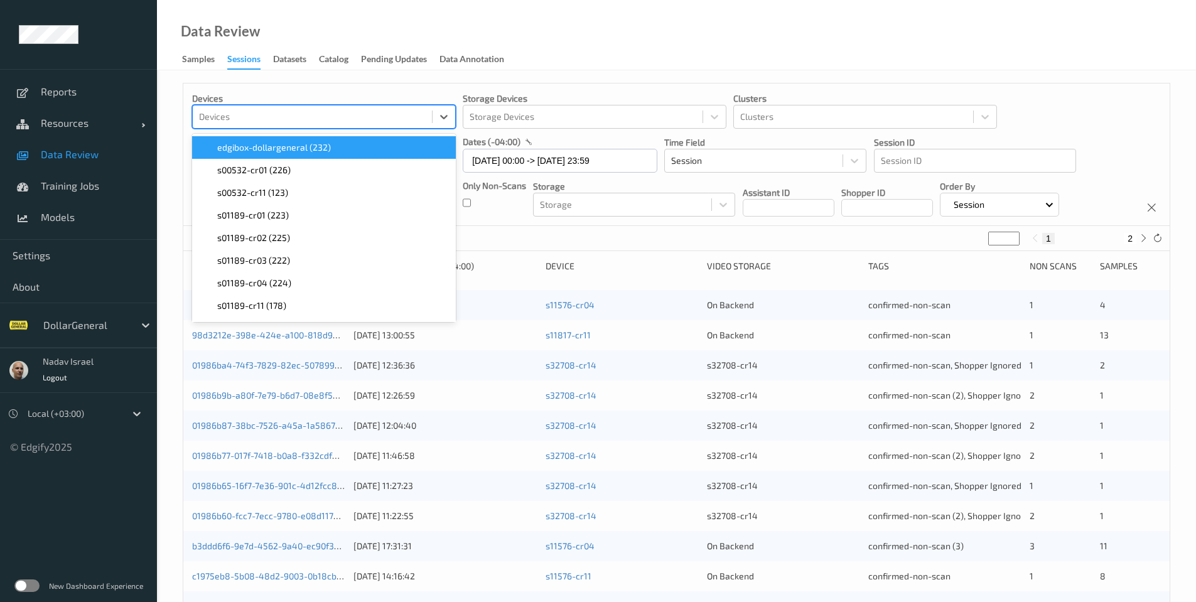
click at [368, 119] on div at bounding box center [312, 116] width 227 height 15
type input "s11"
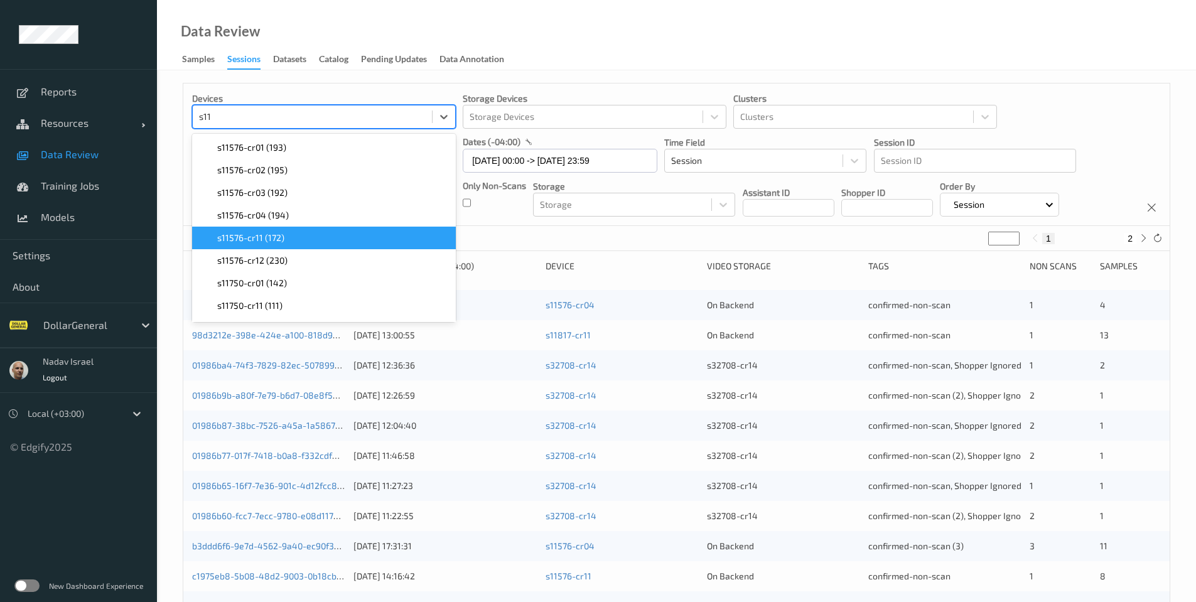
click at [275, 244] on div "s11576-cr11 (172)" at bounding box center [324, 238] width 264 height 23
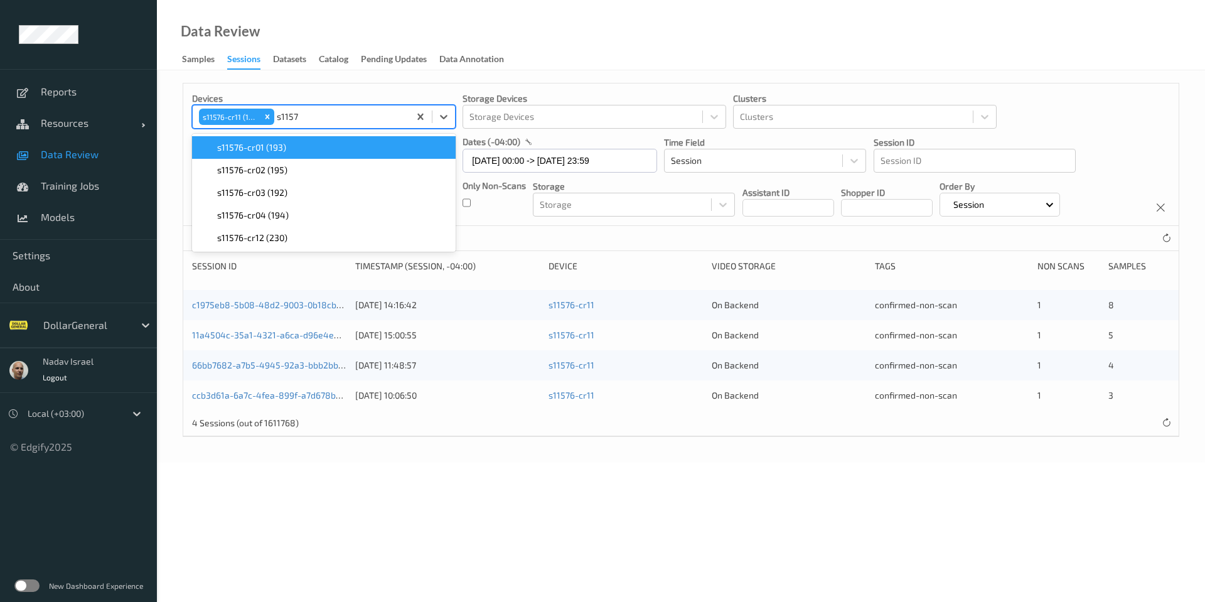
type input "s11576"
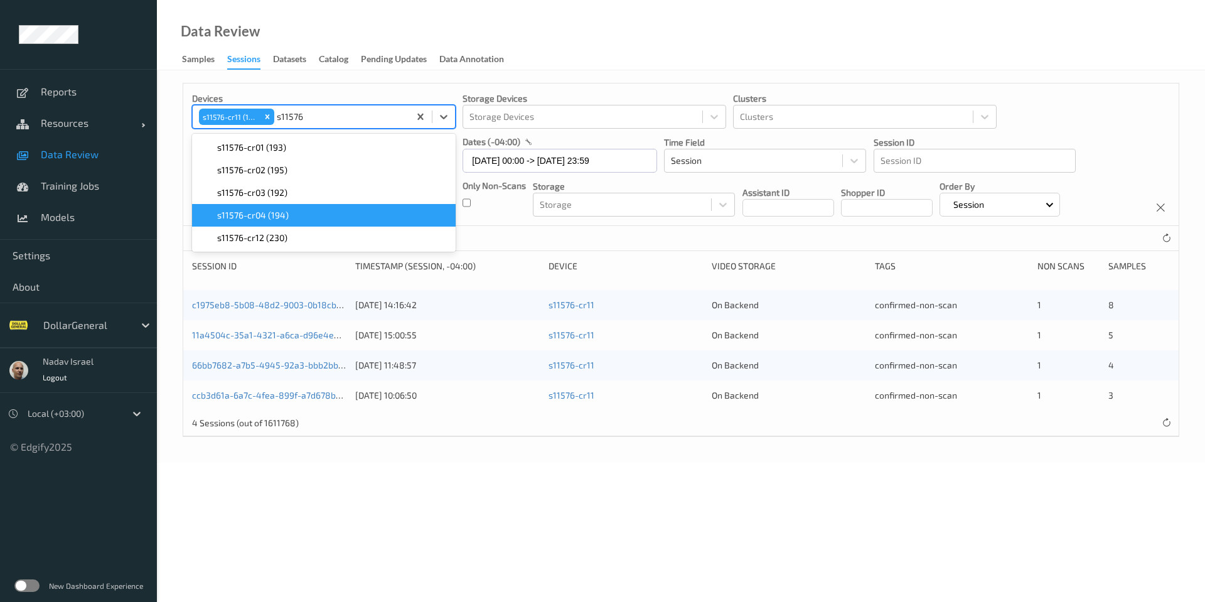
click at [276, 221] on span "s11576-cr04 (194)" at bounding box center [253, 215] width 72 height 13
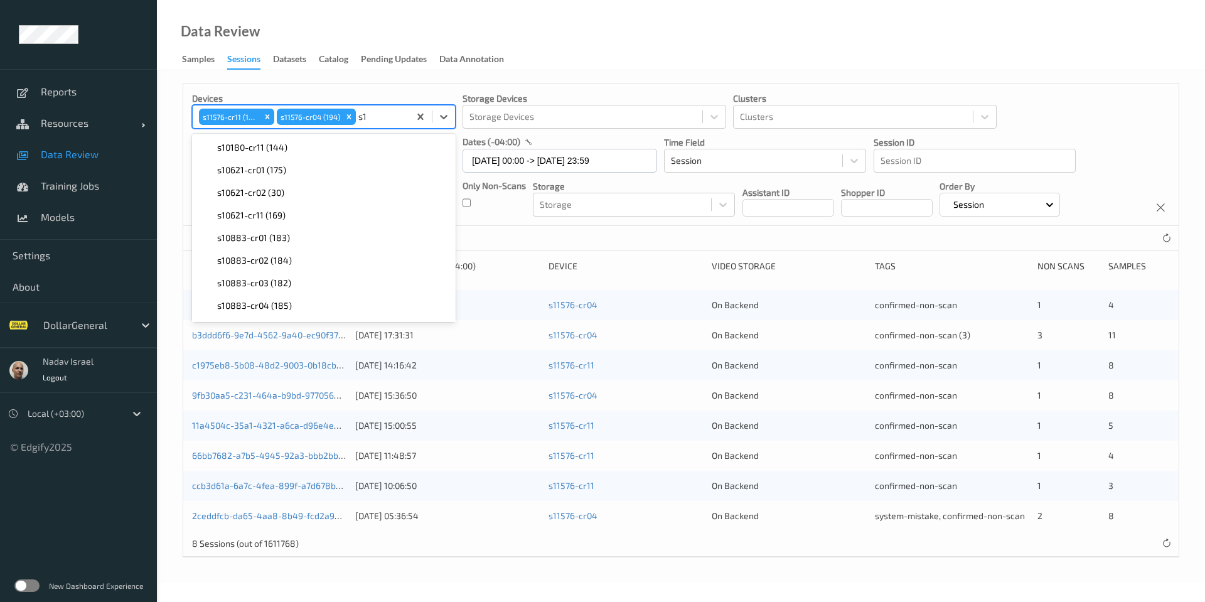
type input "s"
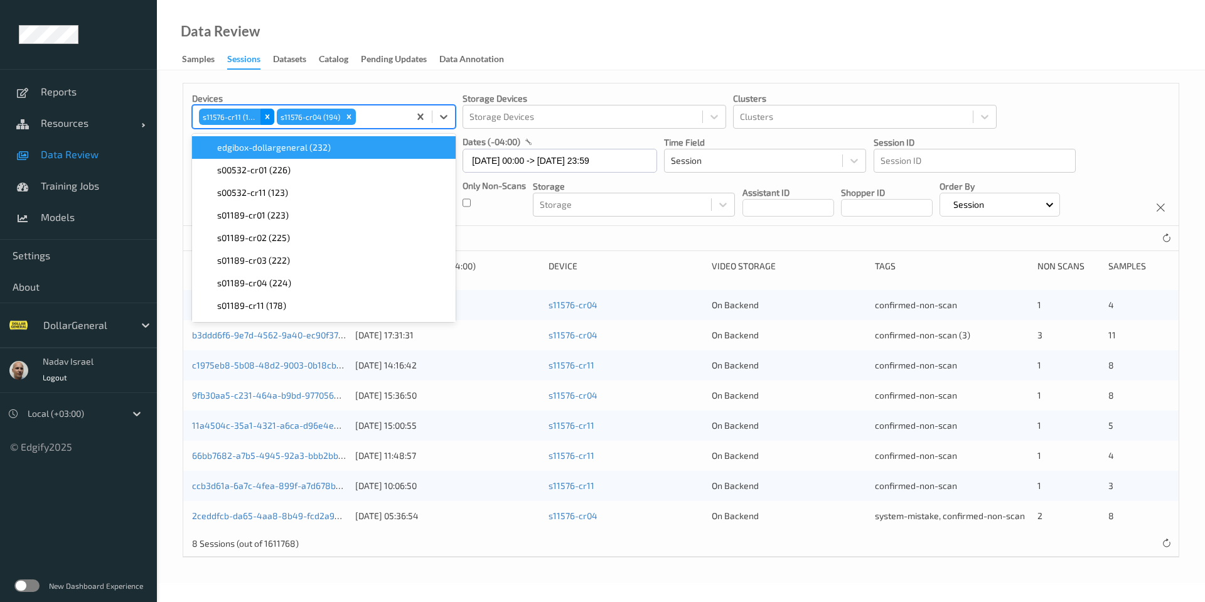
click at [263, 115] on icon "Remove s11576-cr11 (172)" at bounding box center [267, 116] width 9 height 9
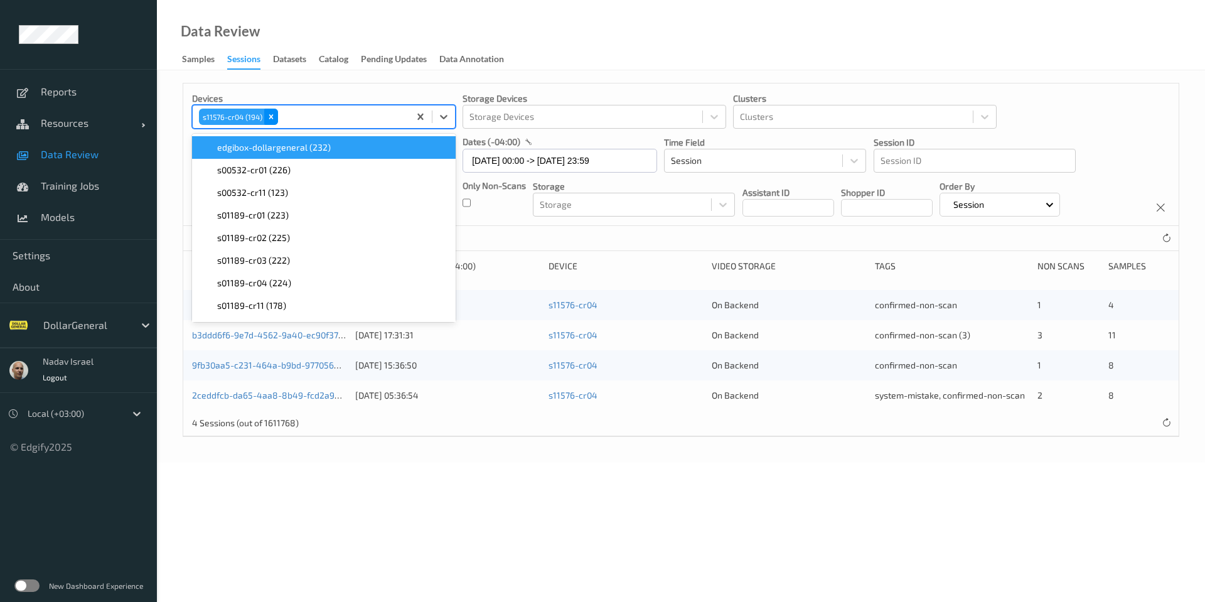
click at [272, 117] on icon "Remove s11576-cr04 (194)" at bounding box center [271, 116] width 9 height 9
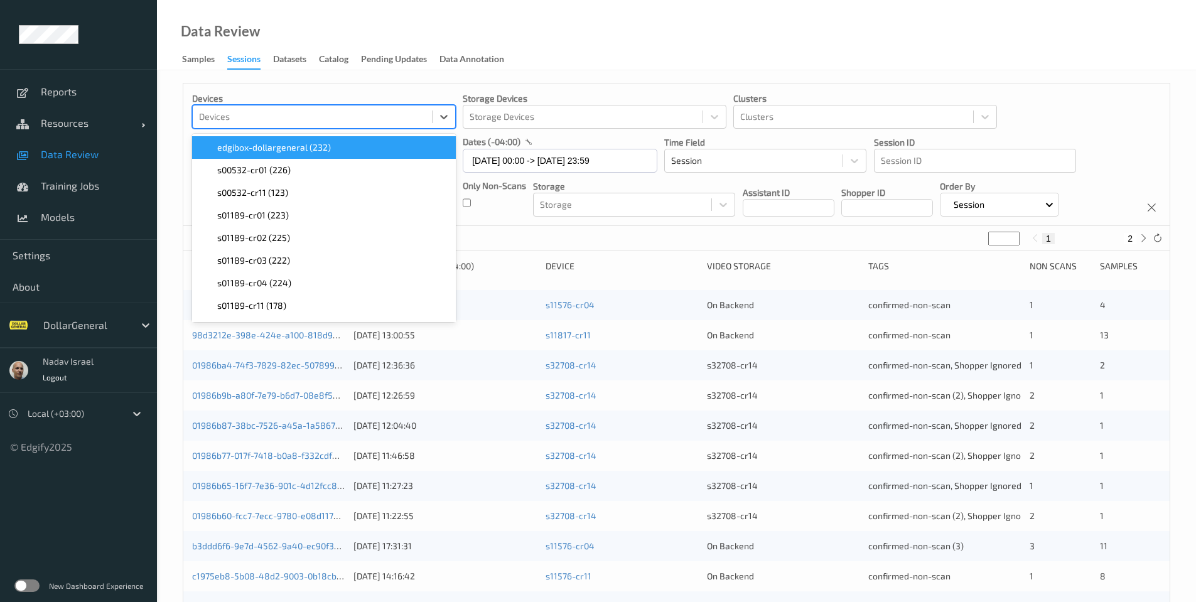
click at [278, 114] on div at bounding box center [312, 116] width 227 height 15
paste input "s11576-cr04 s11576-cr11 s11817-cr11 s24190-cr11 s11817-cr03 s04916-cr11 s15486-…"
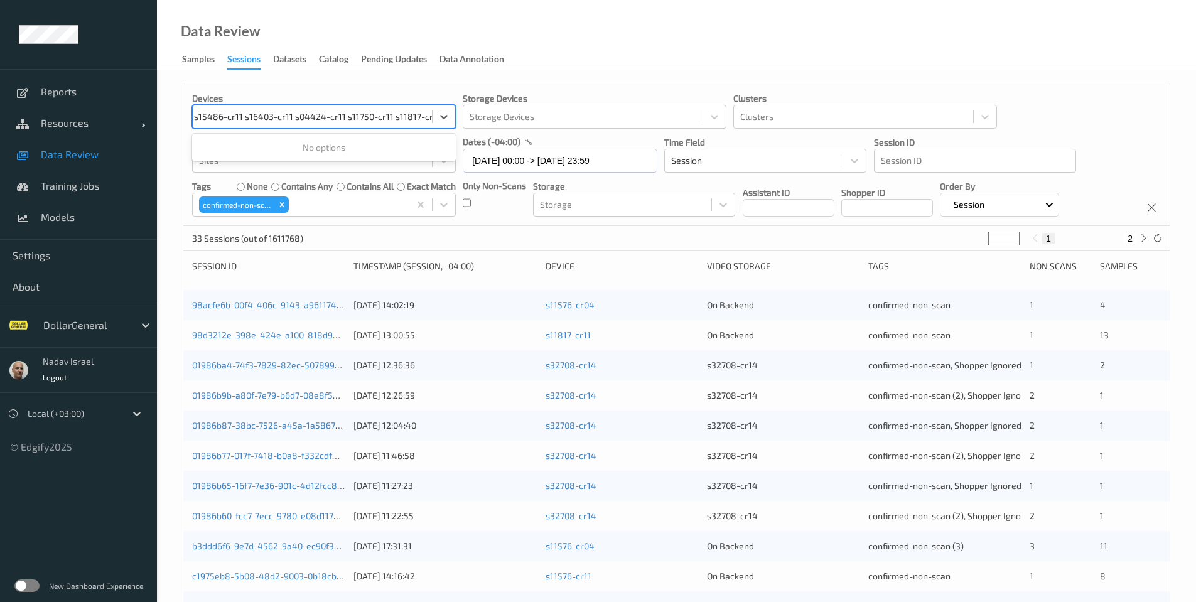
type input "s11576-cr04 s11576-cr11 s11817-cr11 s24190-cr11 s11817-cr03 s04916-cr11 s15486-…"
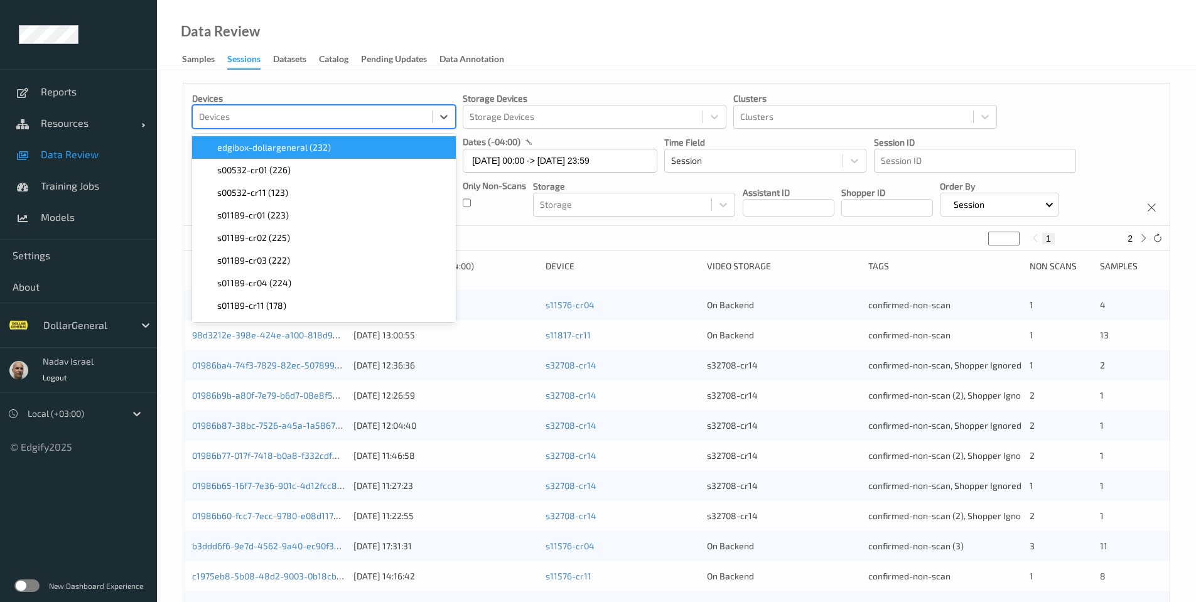
click at [244, 117] on div at bounding box center [312, 116] width 227 height 15
paste input "s11576-cr04"
type input "s11576-cr04"
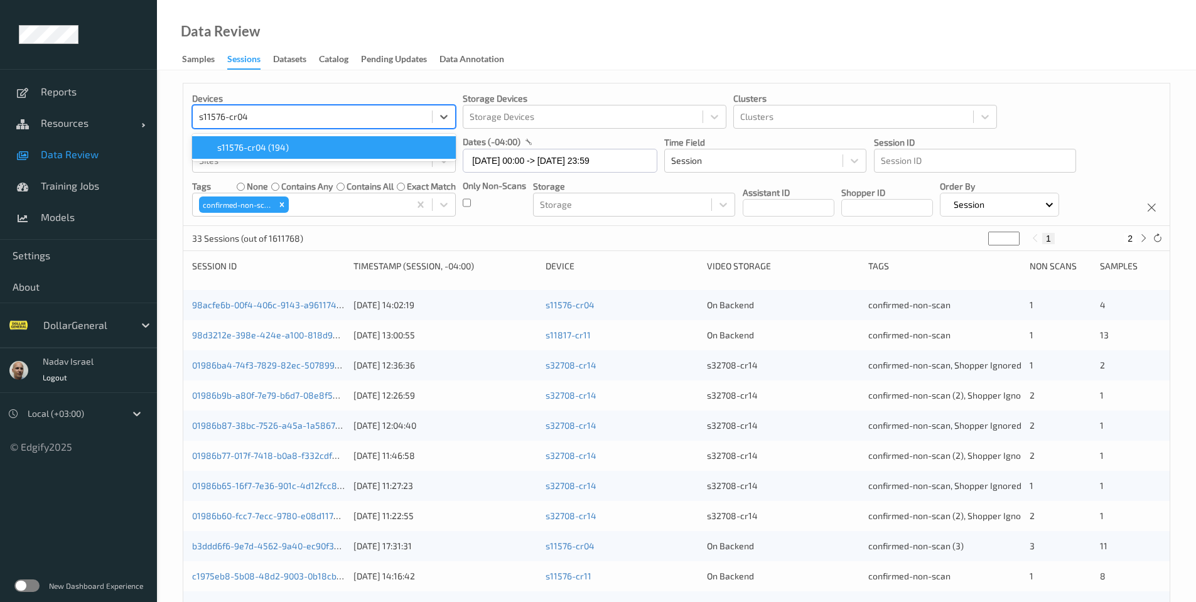
click at [260, 151] on span "s11576-cr04 (194)" at bounding box center [253, 147] width 72 height 13
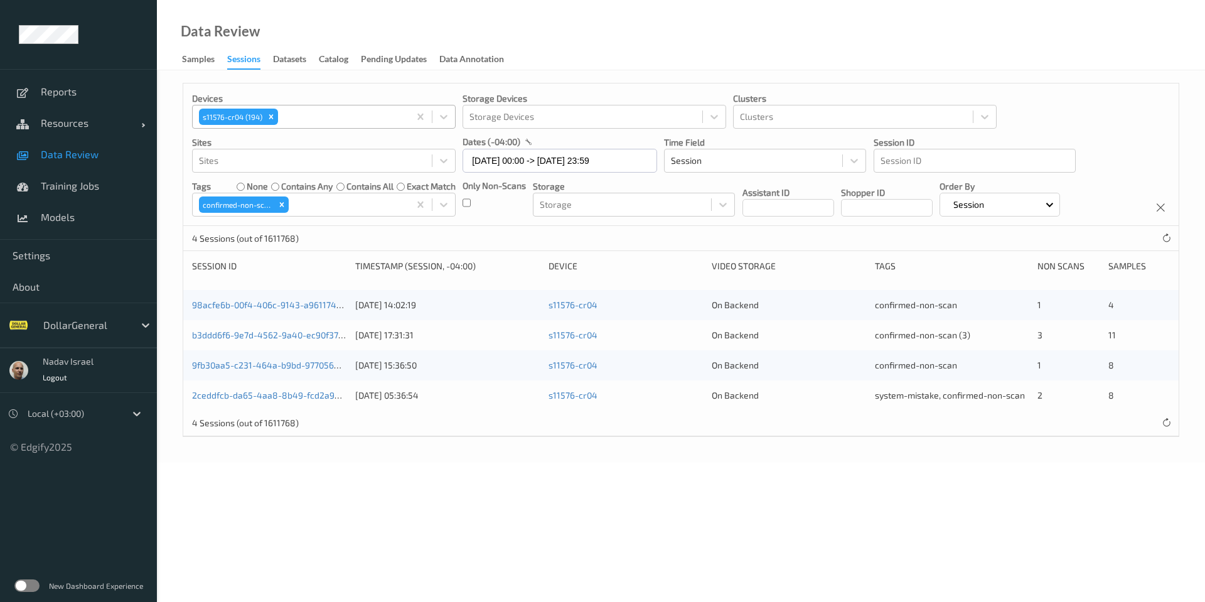
click at [312, 119] on div at bounding box center [342, 116] width 122 height 15
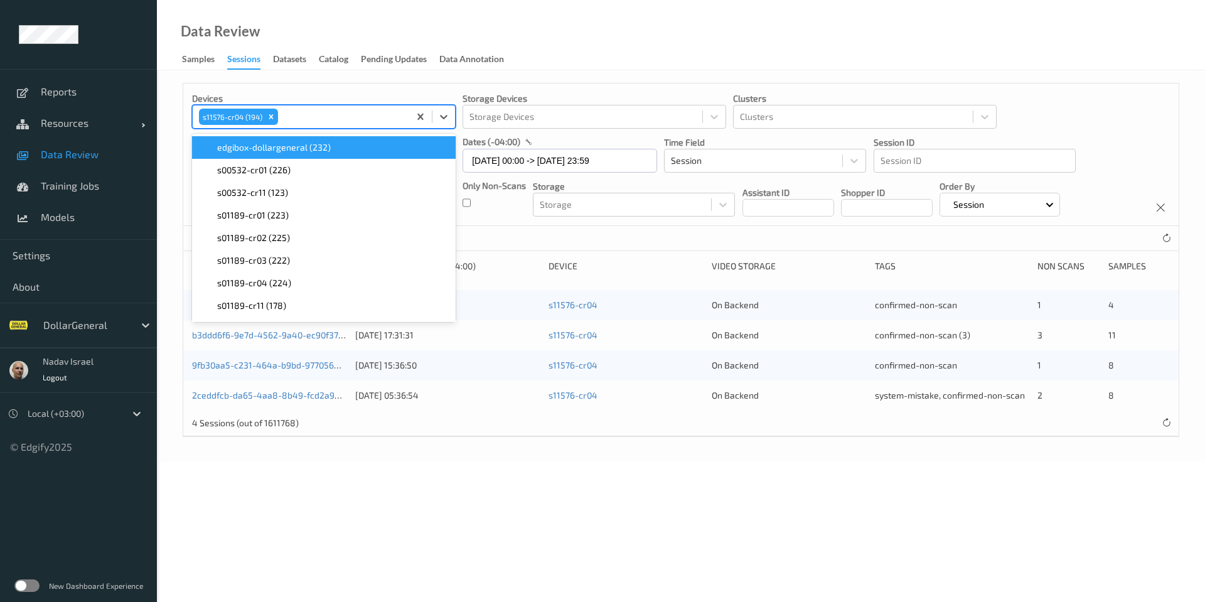
paste input "s11576-cr11"
type input "s11576-cr11"
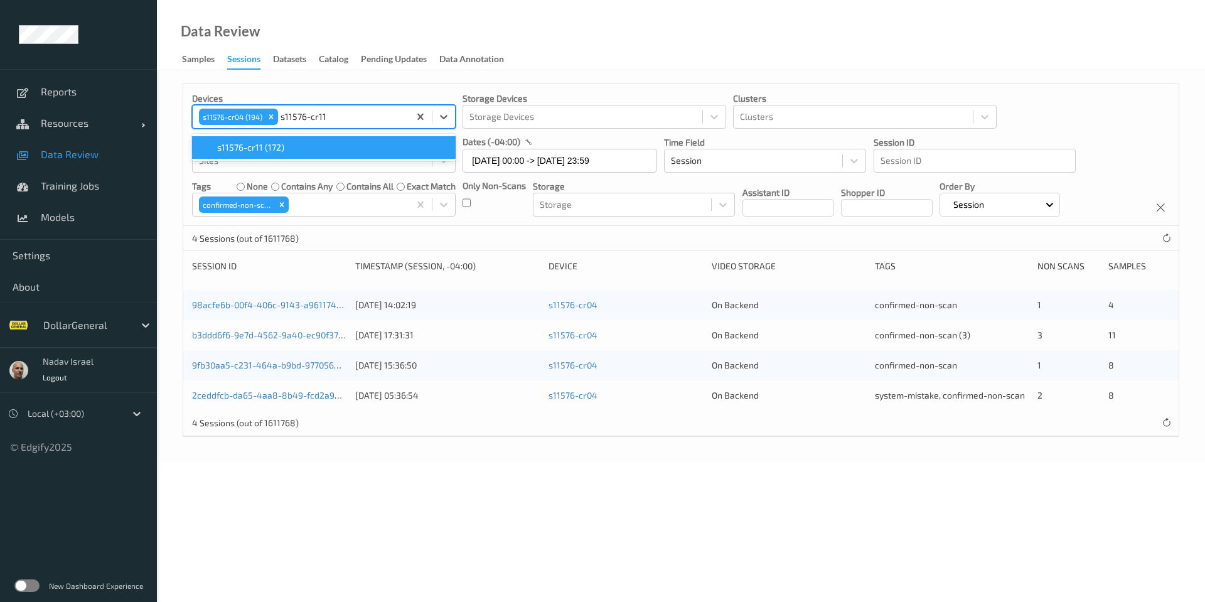
click at [271, 147] on span "s11576-cr11 (172)" at bounding box center [250, 147] width 67 height 13
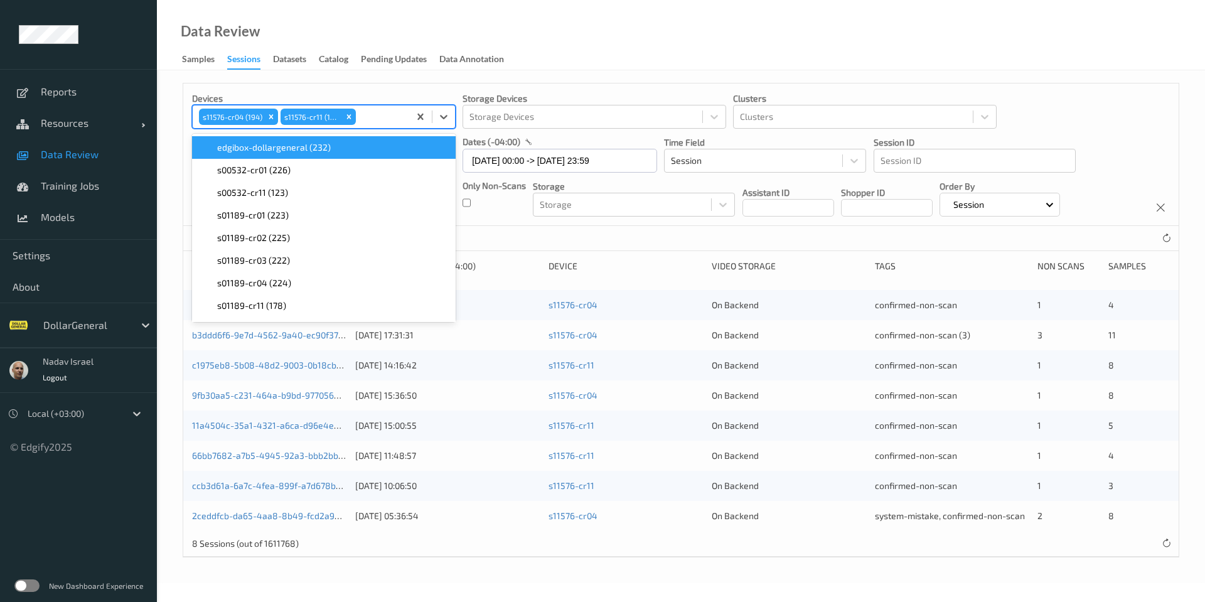
click at [380, 121] on div at bounding box center [380, 116] width 45 height 15
paste input "s11817-cr11"
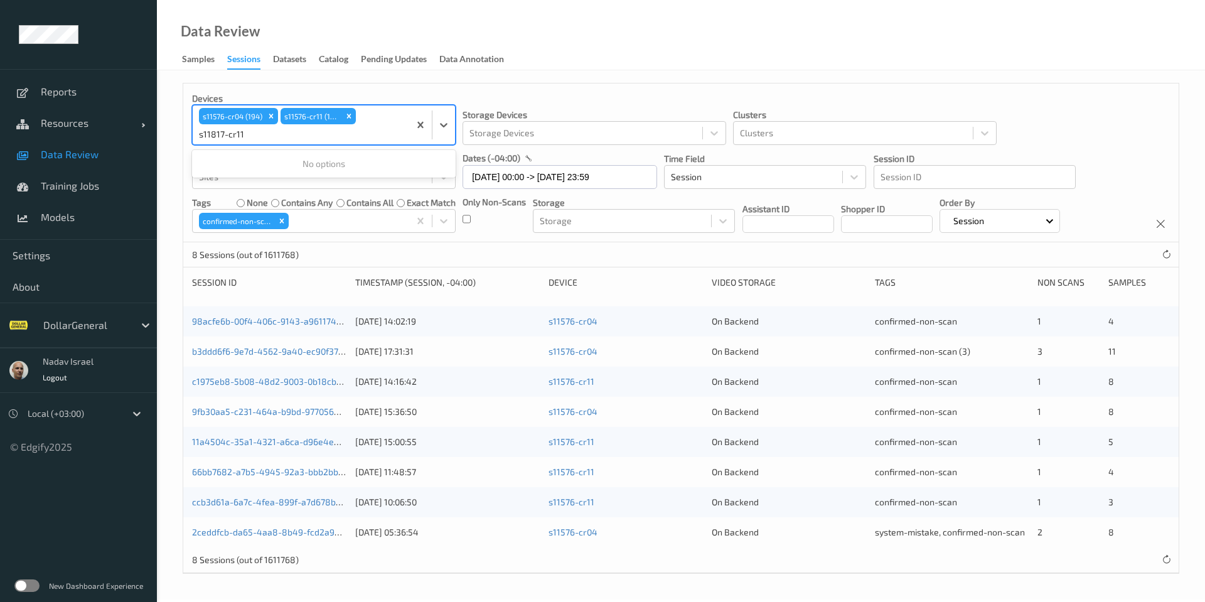
type input "s11817-cr11"
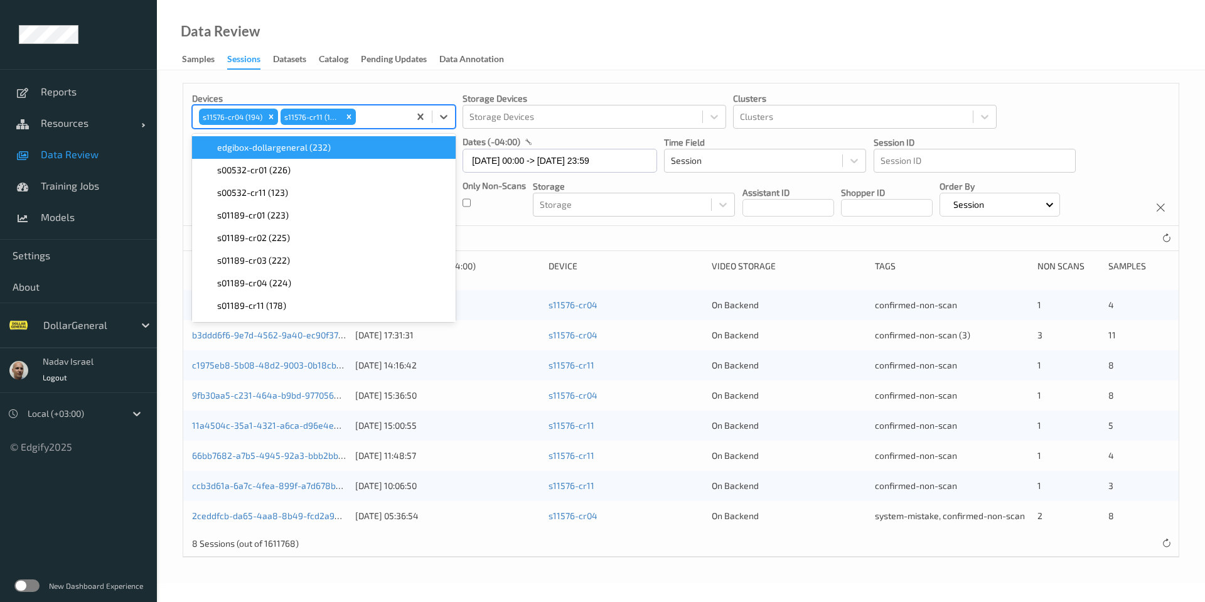
click at [377, 111] on div at bounding box center [380, 116] width 45 height 15
paste input "s24190-cr11"
type input "s24190-cr11"
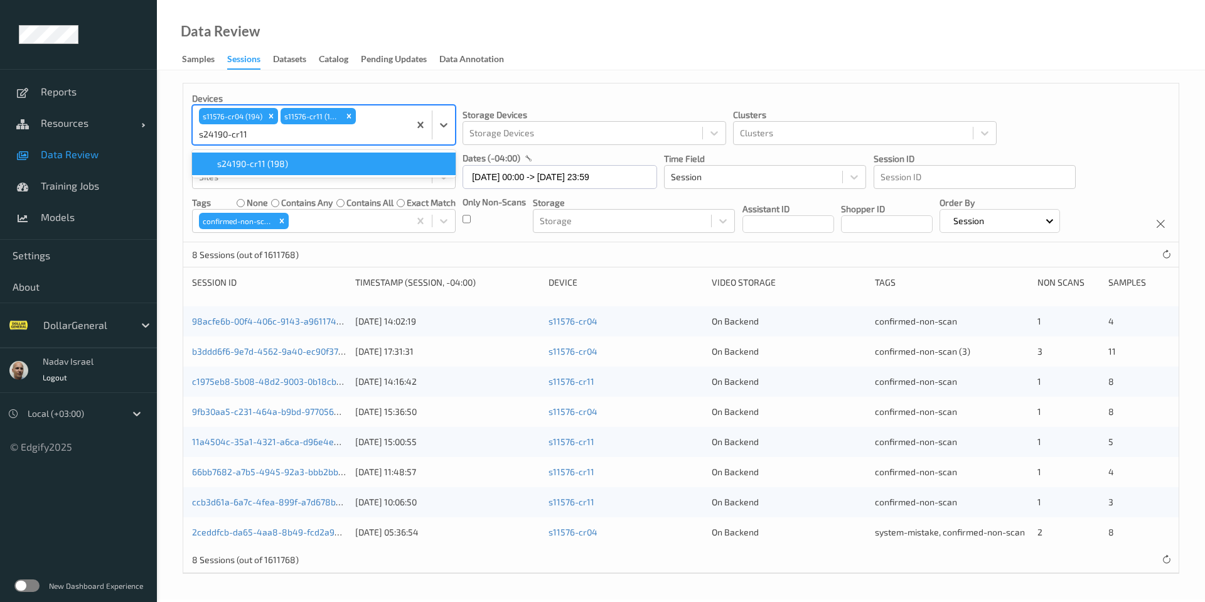
click at [273, 163] on span "s24190-cr11 (198)" at bounding box center [252, 164] width 71 height 13
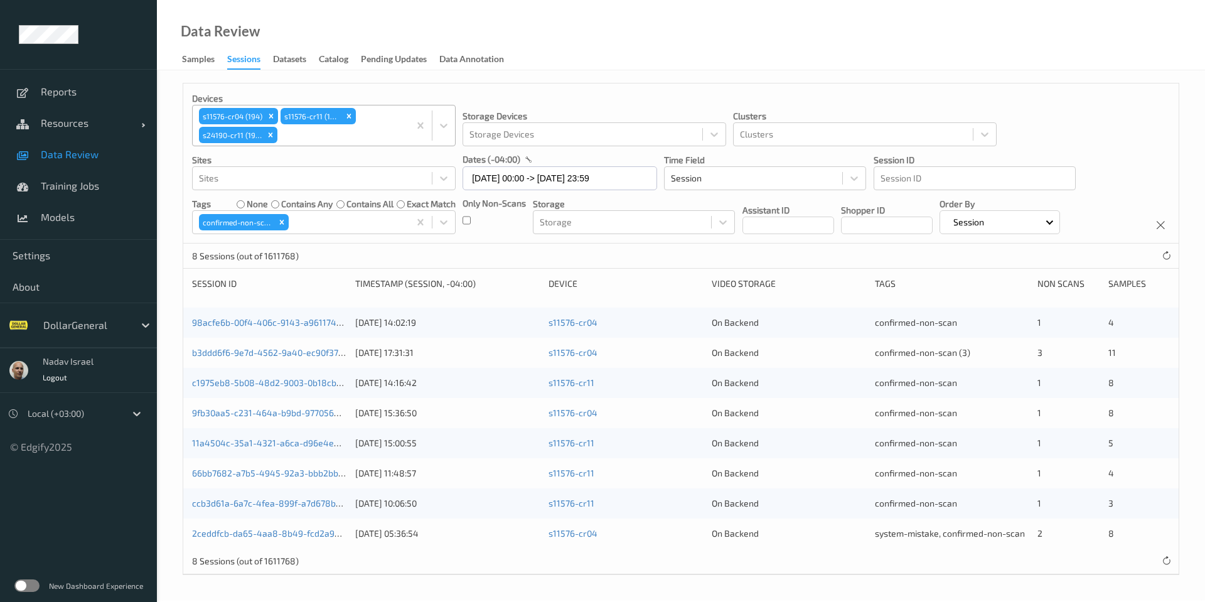
click at [345, 137] on div at bounding box center [341, 134] width 123 height 15
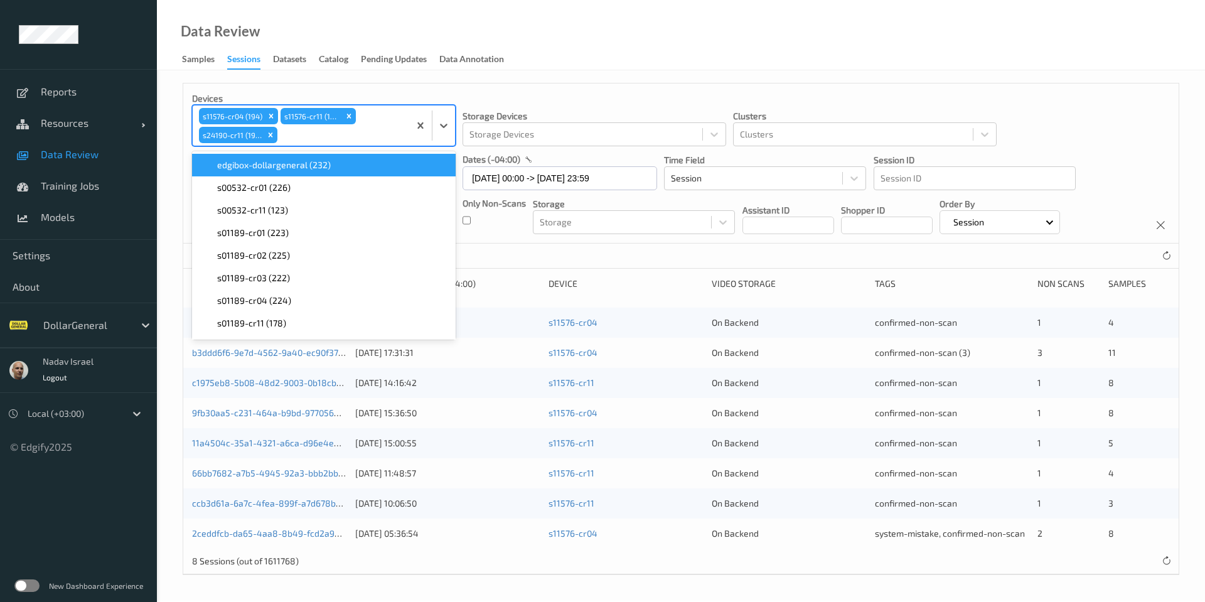
paste input "s11817-cr03"
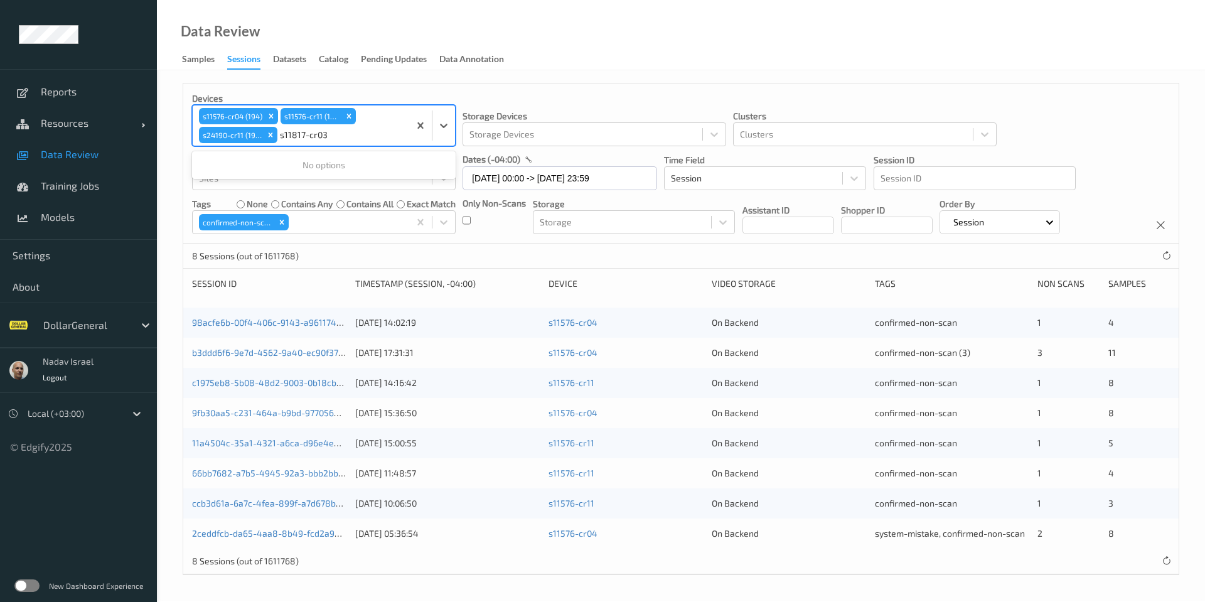
type input "s11817-cr03"
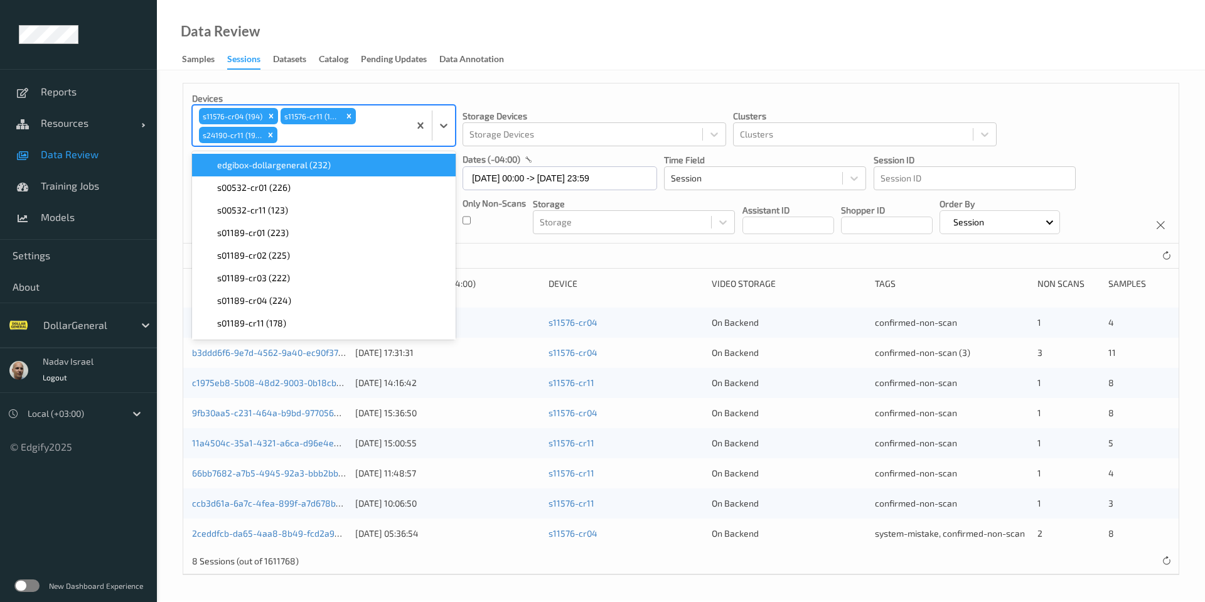
click at [408, 139] on div "s11576-cr04 (194) s11576-cr11 (172) s24190-cr11 (198)" at bounding box center [301, 125] width 217 height 40
paste input "s04916-cr11"
type input "s04916-cr11"
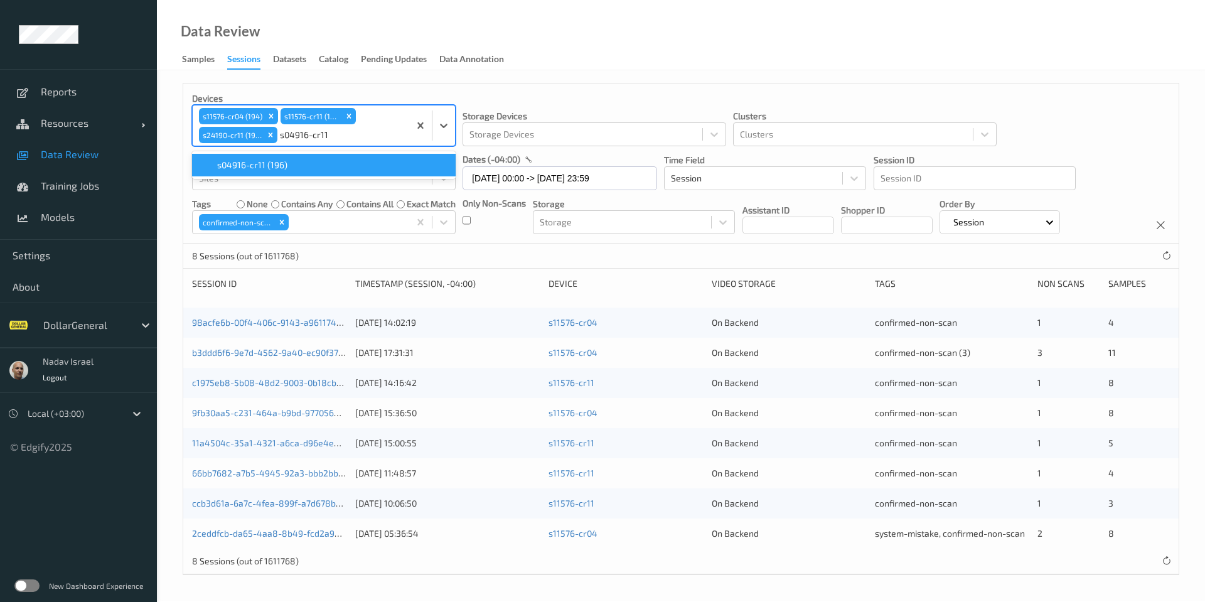
click at [308, 160] on div "s04916-cr11 (196)" at bounding box center [324, 165] width 249 height 13
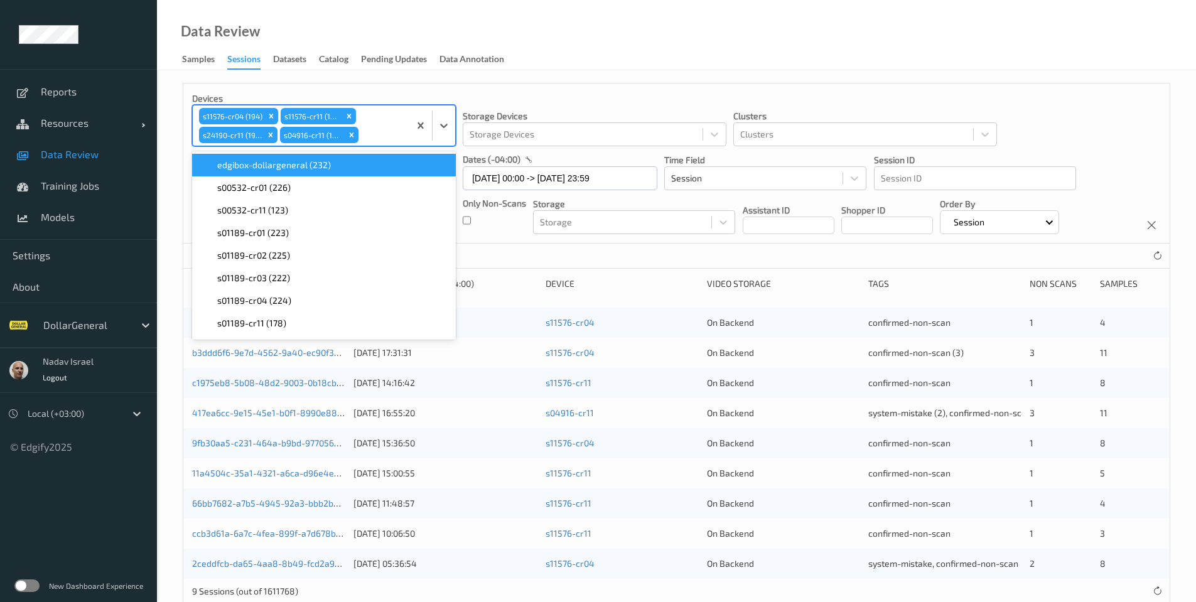
click at [392, 133] on div at bounding box center [382, 134] width 42 height 15
paste input "s15486-cr11"
type input "s15486-cr11"
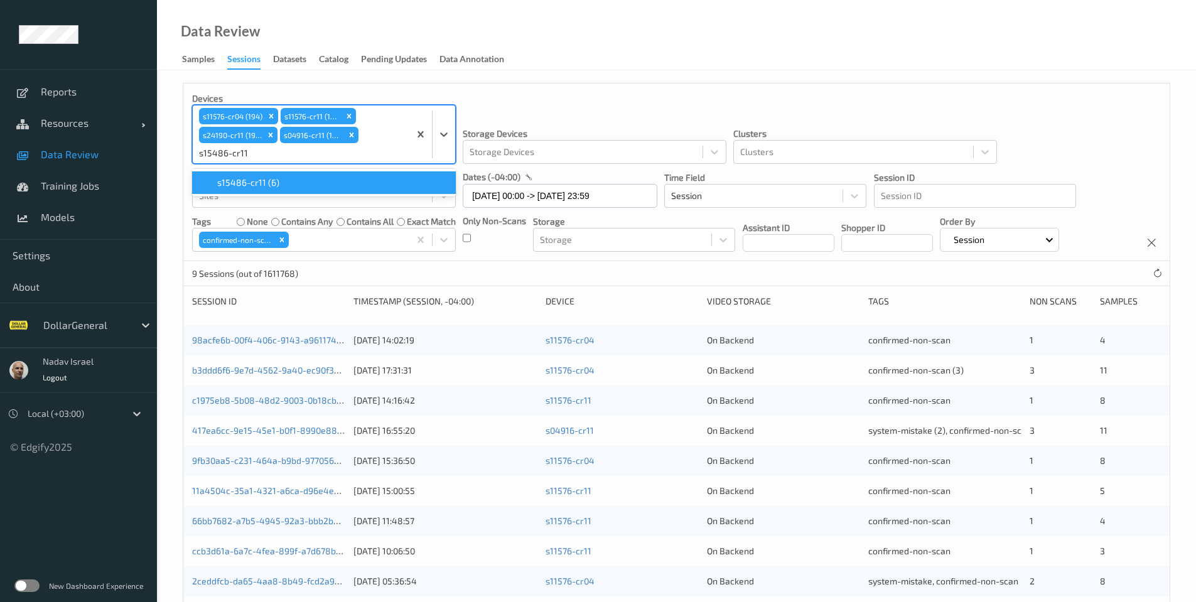
click at [281, 180] on div "s15486-cr11 (6)" at bounding box center [324, 182] width 249 height 13
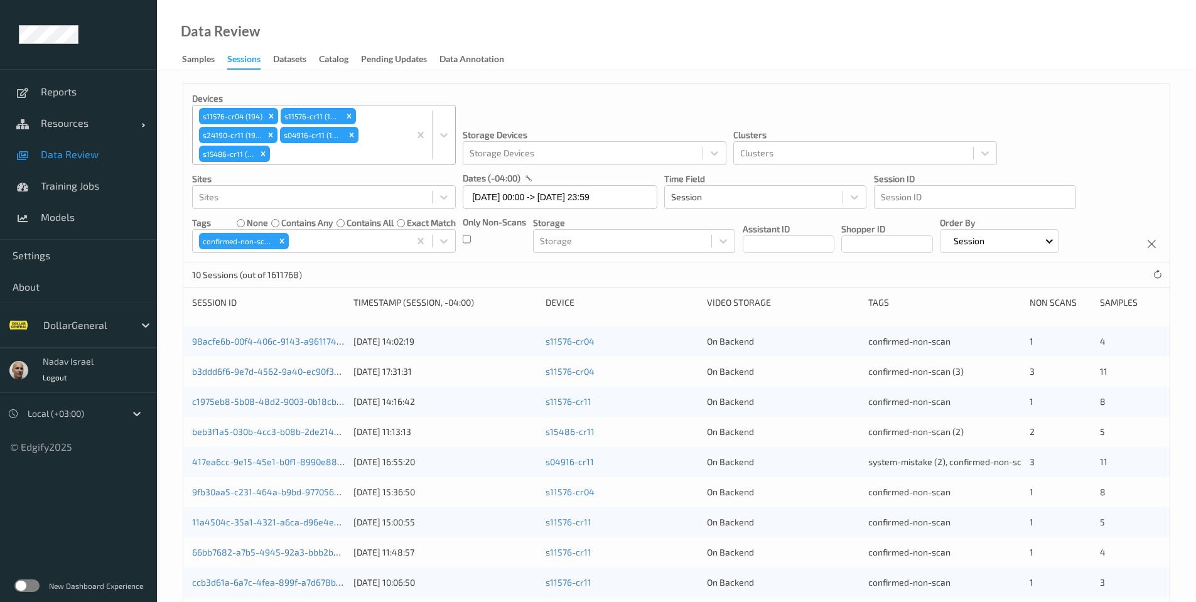
click at [297, 156] on div at bounding box center [337, 153] width 131 height 15
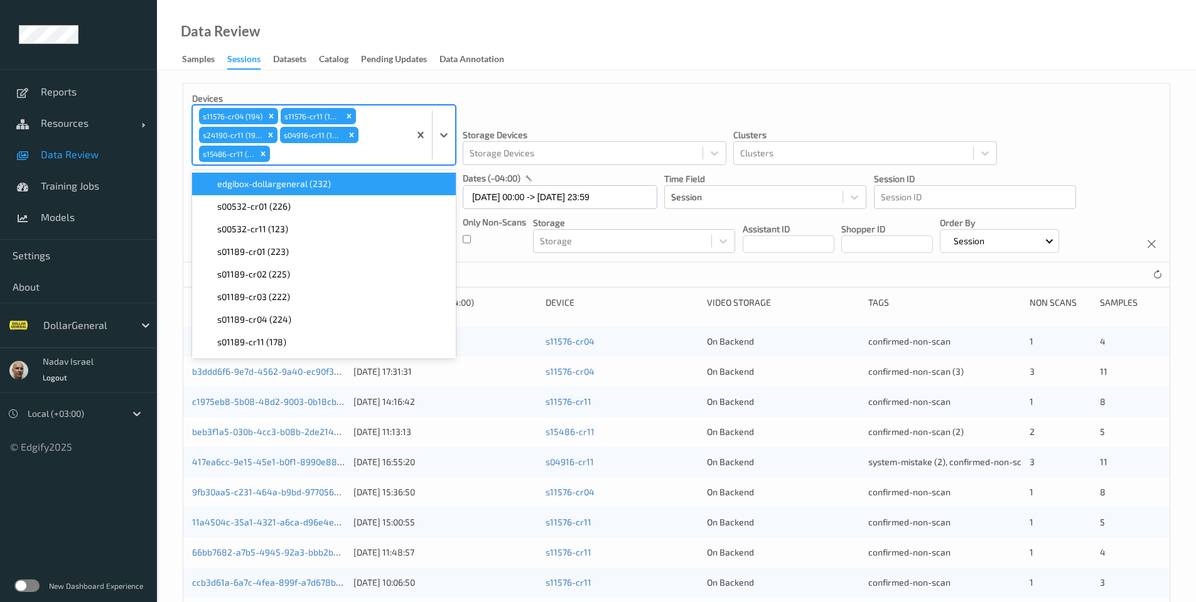
paste input "s16403-cr11"
type input "s16403-cr11"
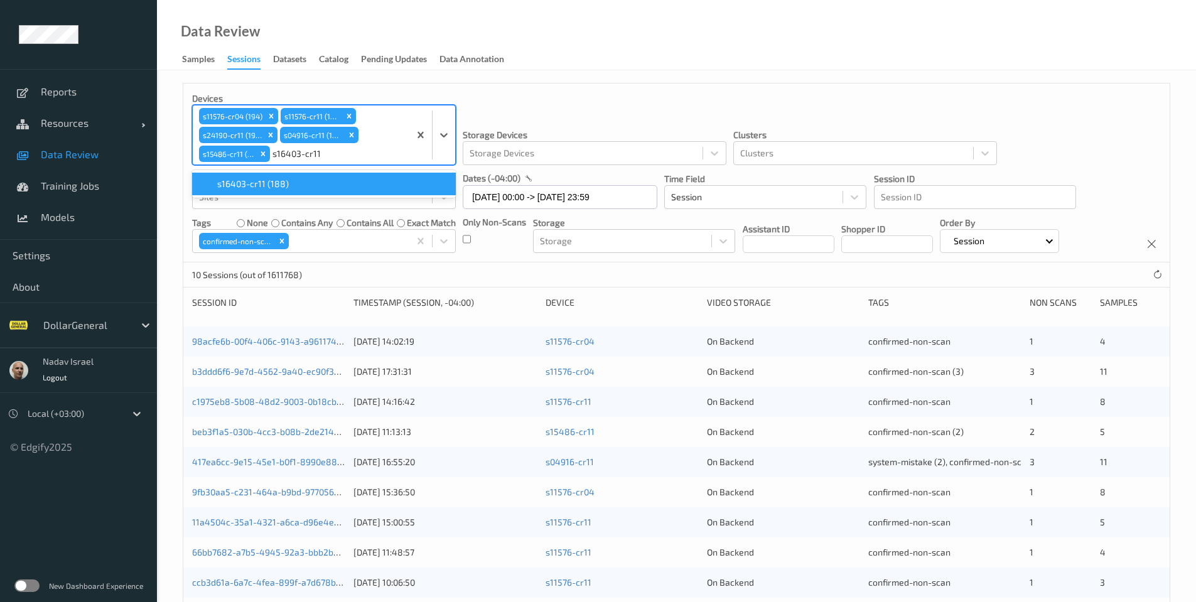
click at [291, 182] on div "s16403-cr11 (188)" at bounding box center [324, 184] width 249 height 13
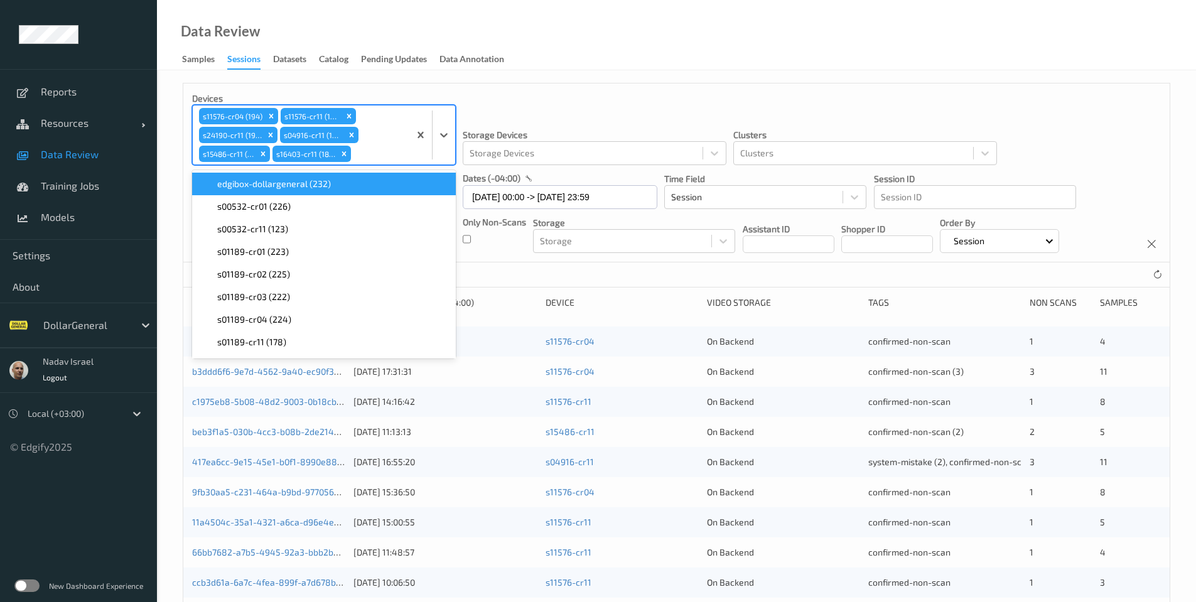
click at [378, 154] on div at bounding box center [378, 153] width 50 height 15
paste input "s04424-cr11"
type input "s04424-cr11"
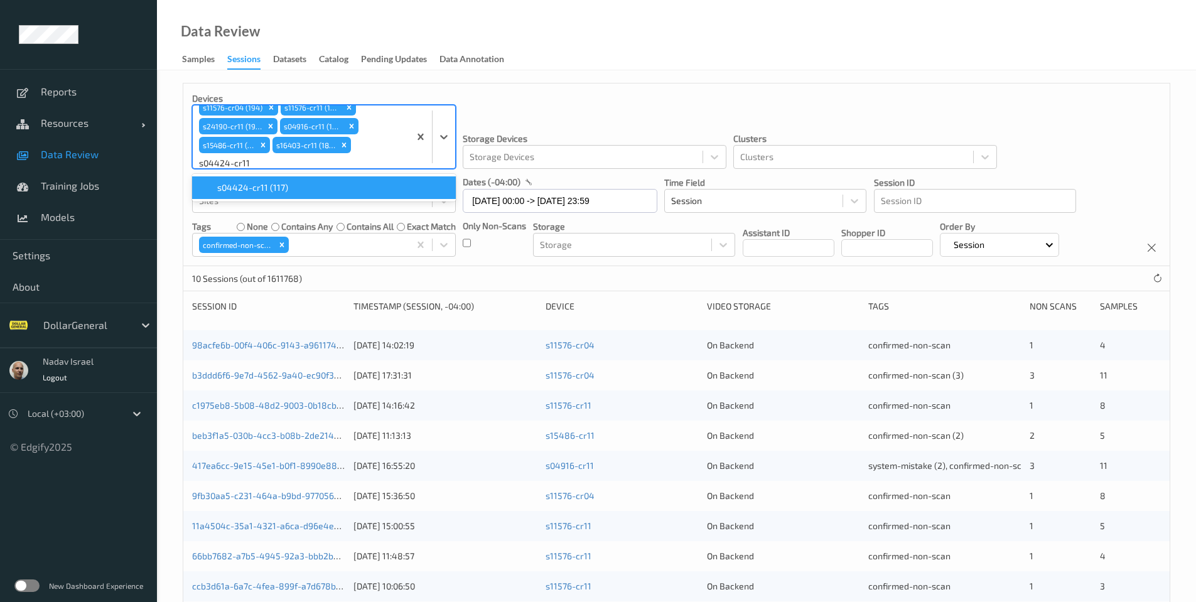
click at [272, 188] on span "s04424-cr11 (117)" at bounding box center [252, 187] width 71 height 13
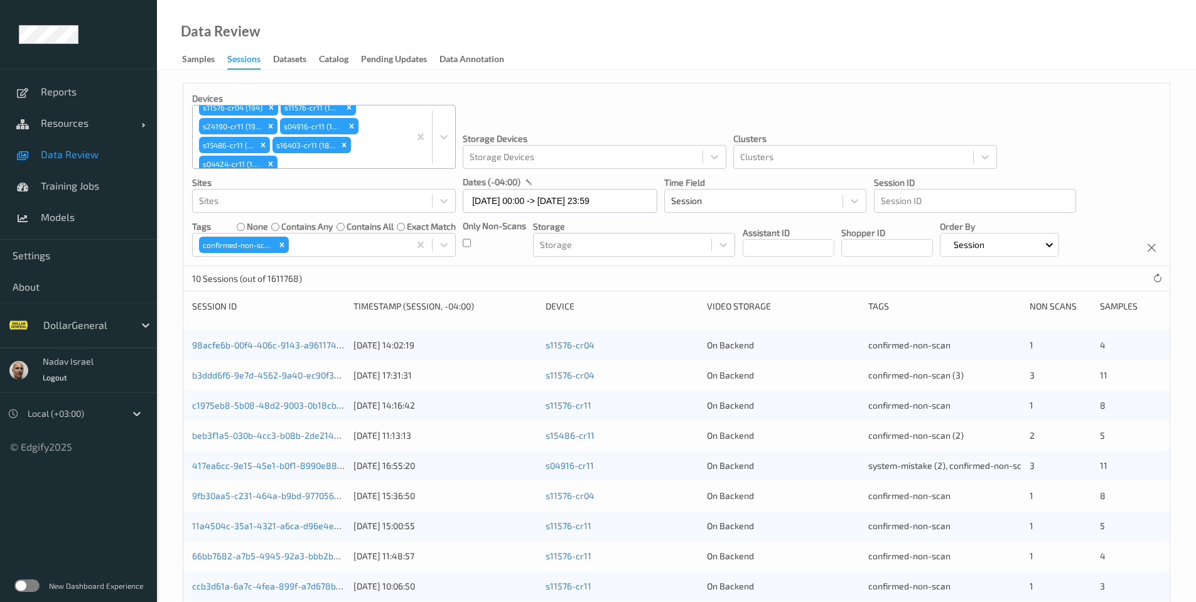
click at [354, 161] on div at bounding box center [341, 163] width 123 height 15
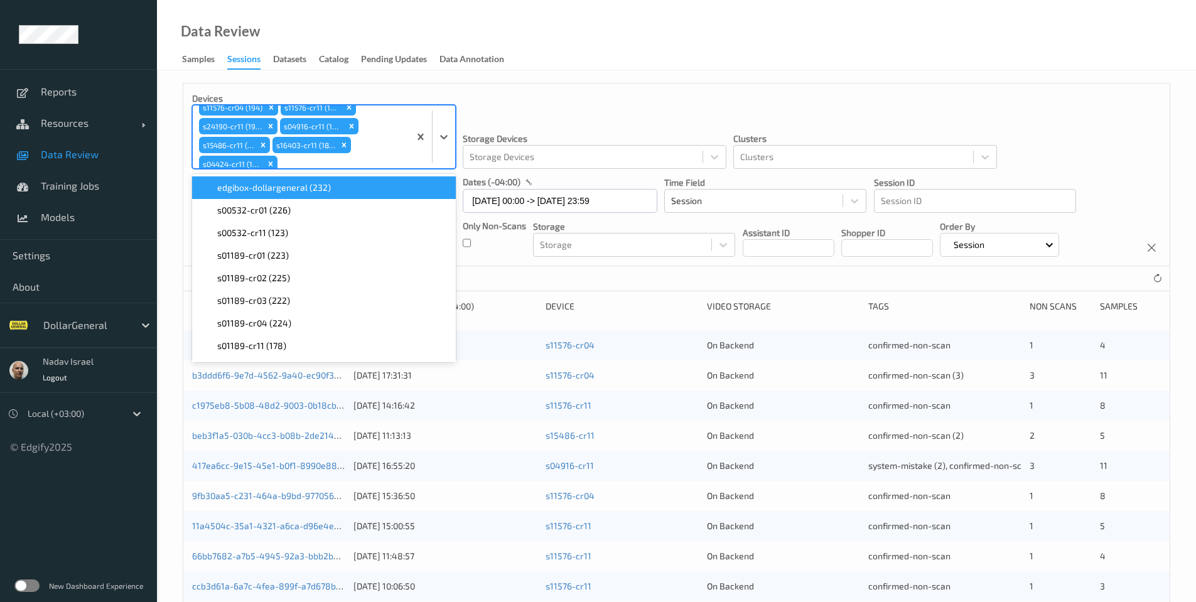
paste input "s11750-cr11"
type input "s11750-cr11"
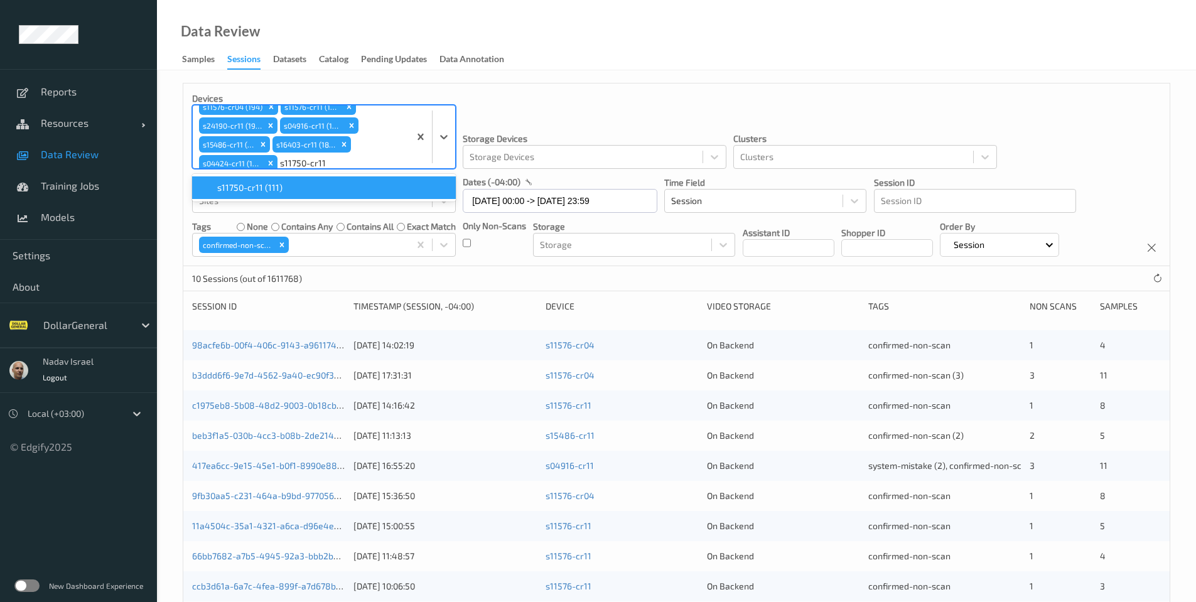
click at [323, 187] on div "s11750-cr11 (111)" at bounding box center [324, 187] width 249 height 13
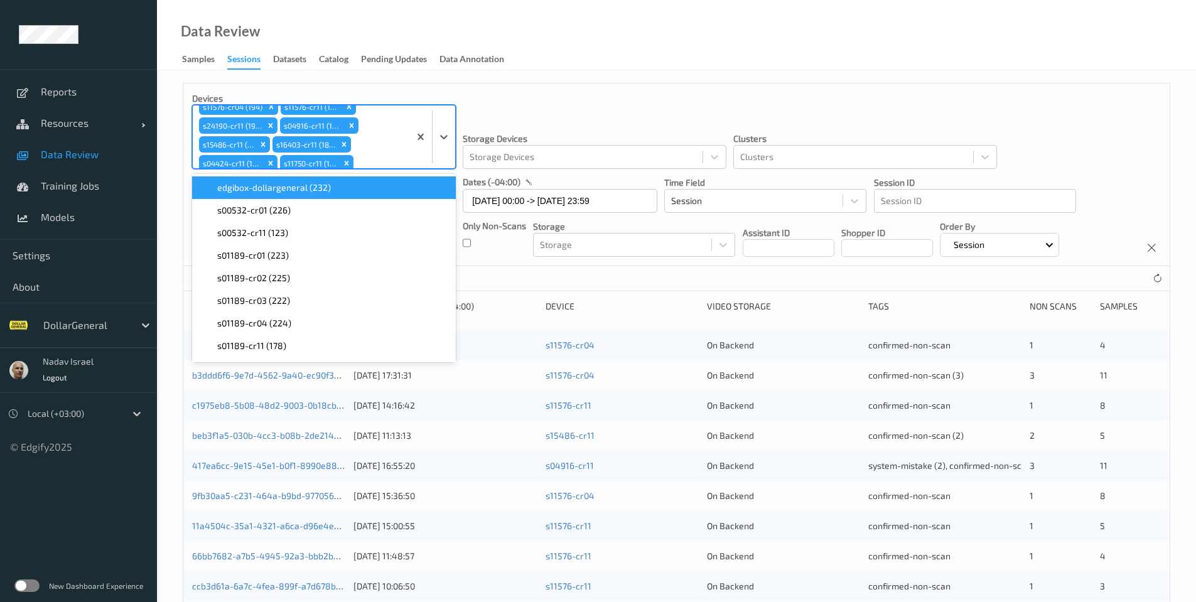
click at [372, 156] on div at bounding box center [379, 163] width 47 height 15
paste input "s11817-cr04"
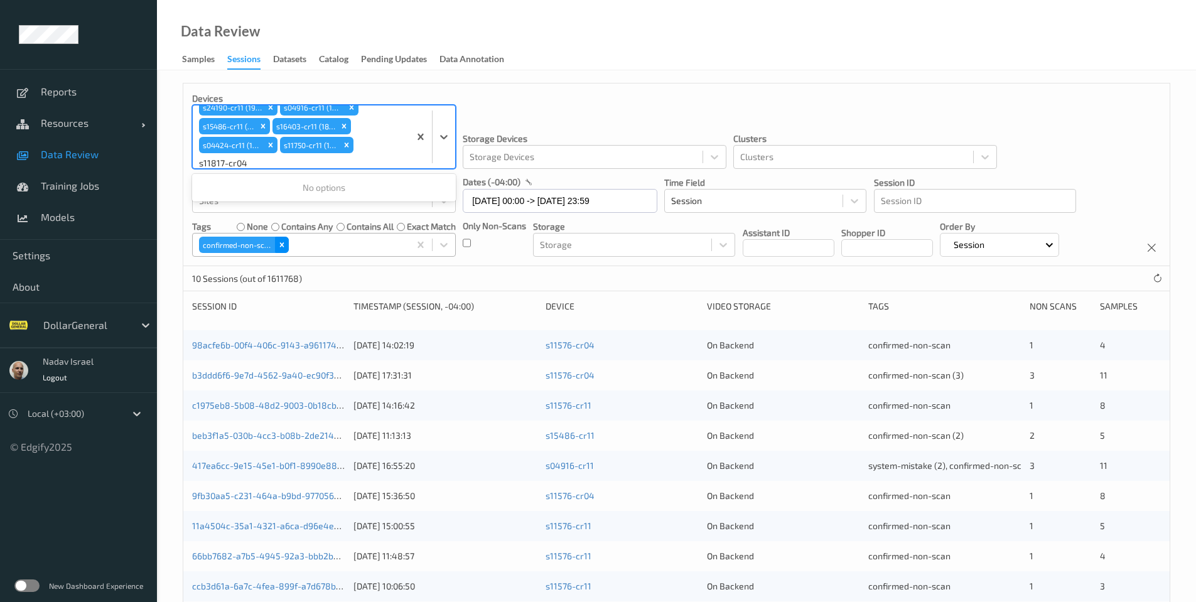
click at [279, 242] on icon "Remove confirmed-non-scan" at bounding box center [281, 244] width 9 height 9
type input "s11817-cr04"
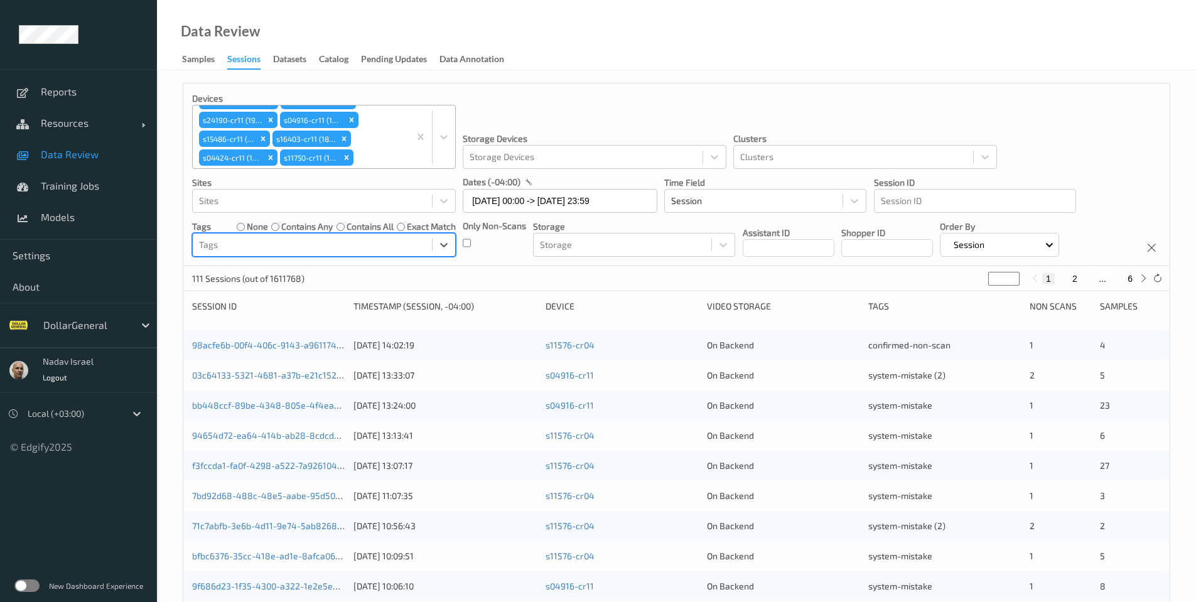
click at [377, 153] on div at bounding box center [379, 157] width 47 height 15
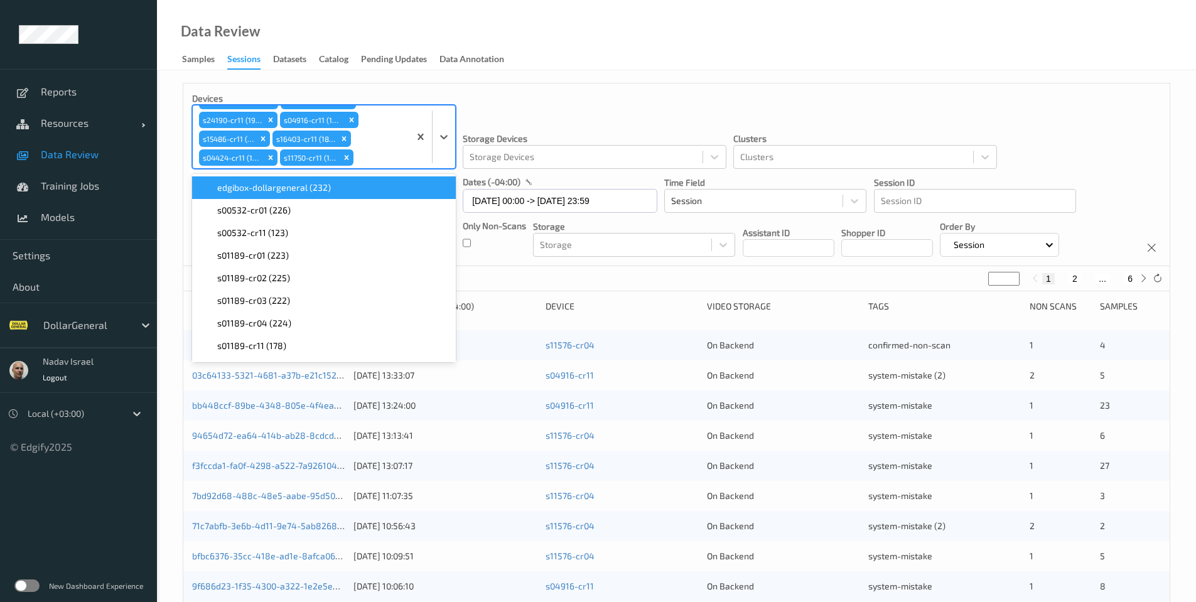
paste input "s11817-cr04"
type input "s11817-cr04"
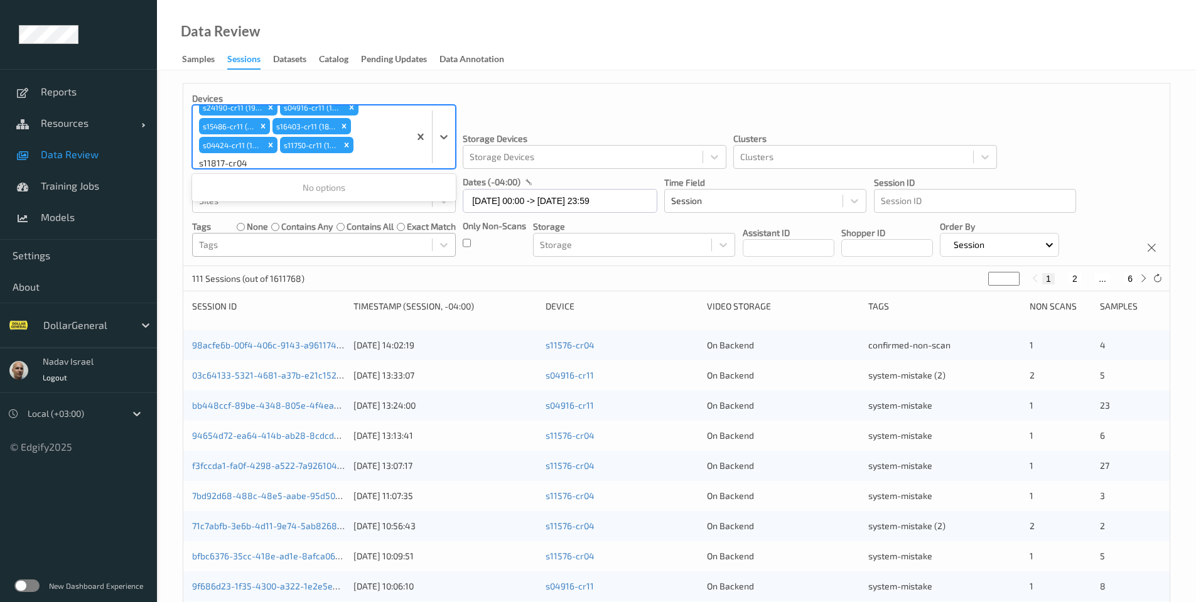
click at [232, 168] on input "s11817-cr04" at bounding box center [224, 163] width 50 height 13
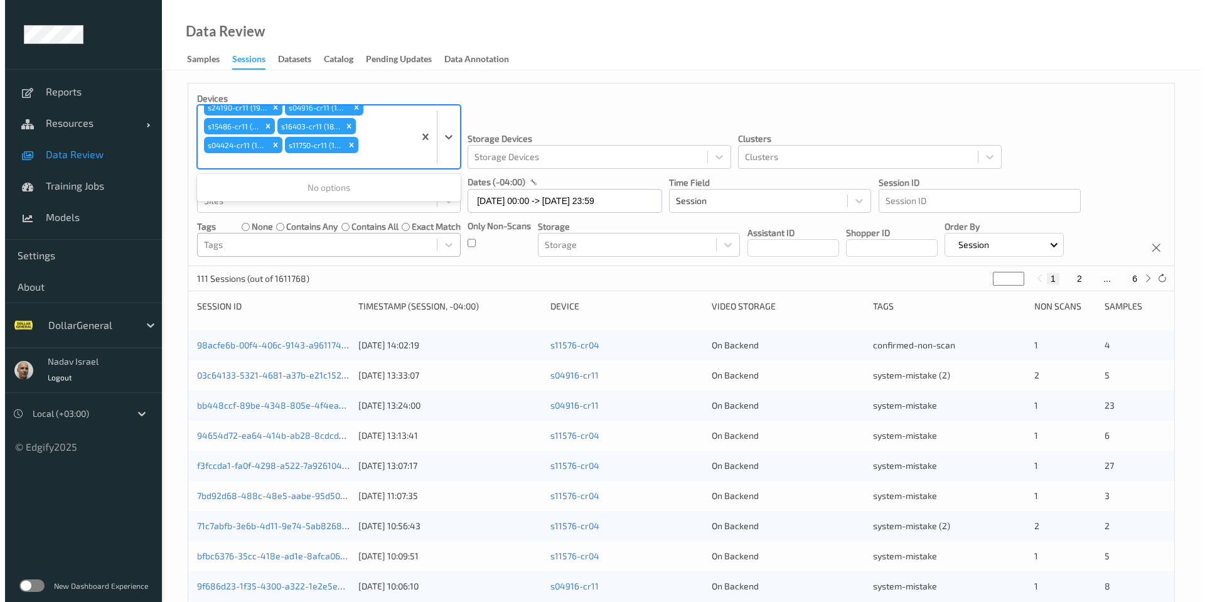
scroll to position [15, 0]
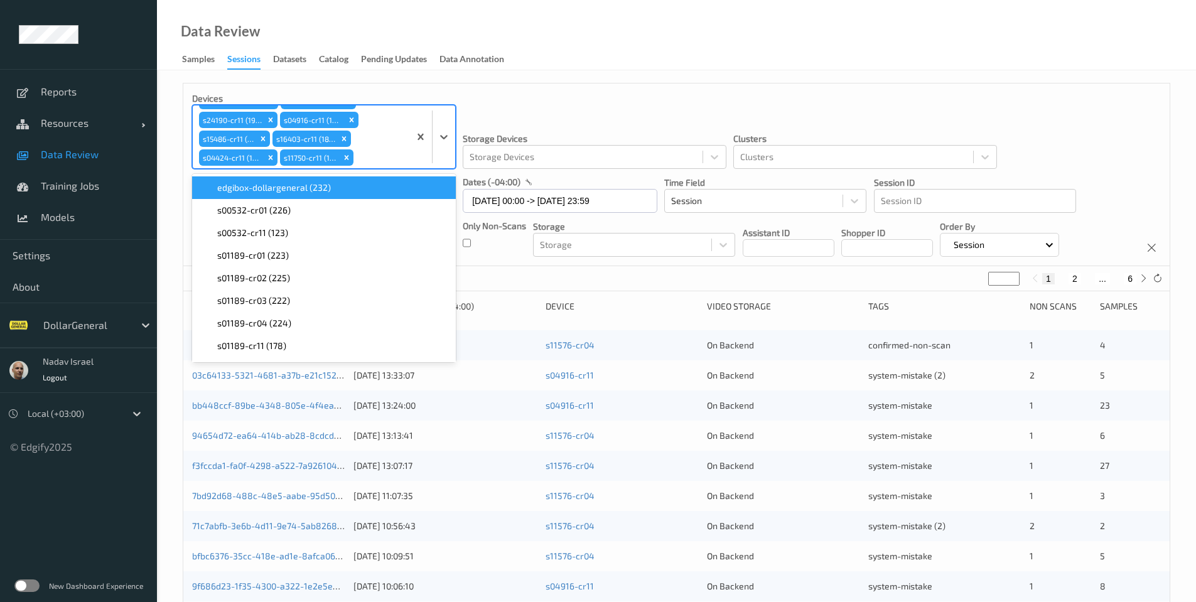
click at [641, 73] on div "Devices option edgibox-dollargeneral (232) focused, 1 of 115. 115 results avail…" at bounding box center [676, 527] width 1039 height 915
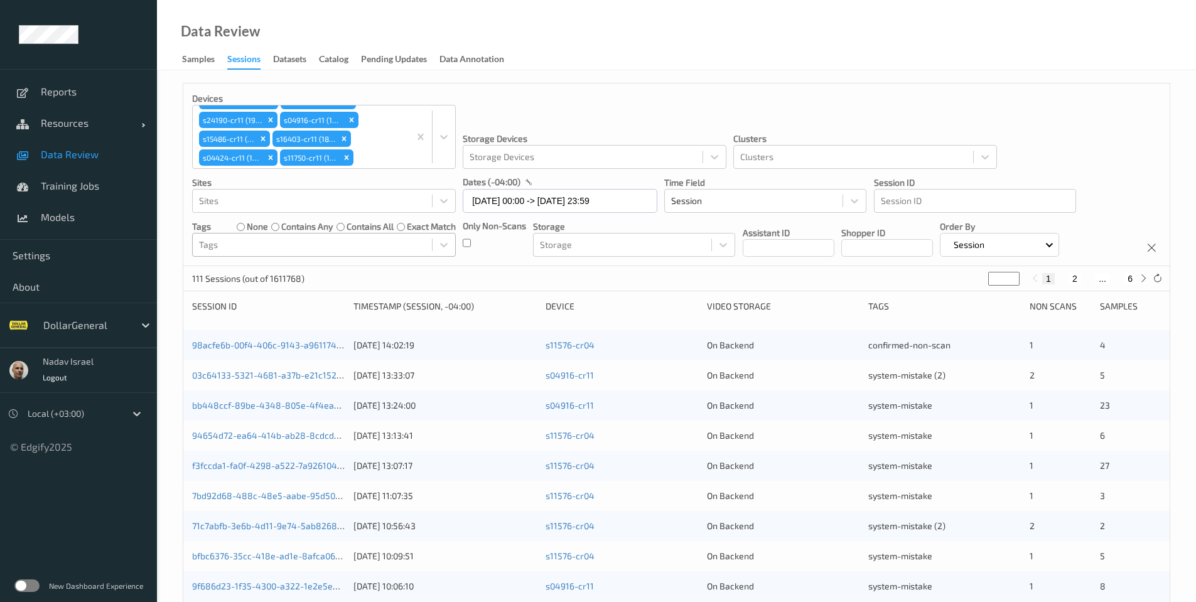
click at [301, 244] on div at bounding box center [312, 244] width 227 height 15
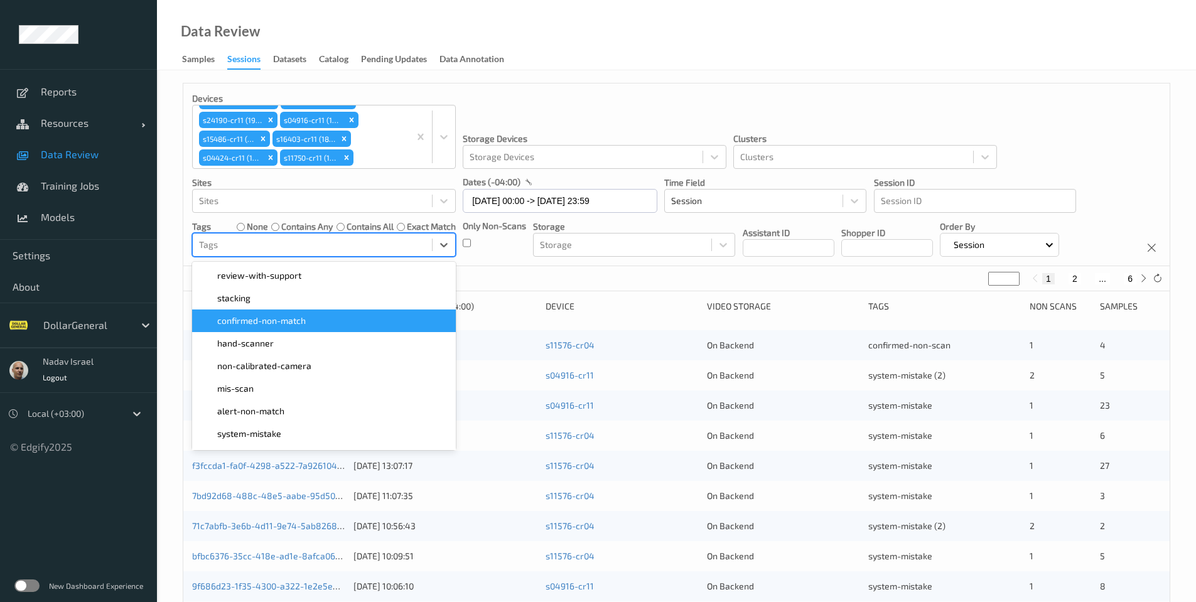
click at [305, 325] on span "confirmed-non-match" at bounding box center [261, 320] width 89 height 13
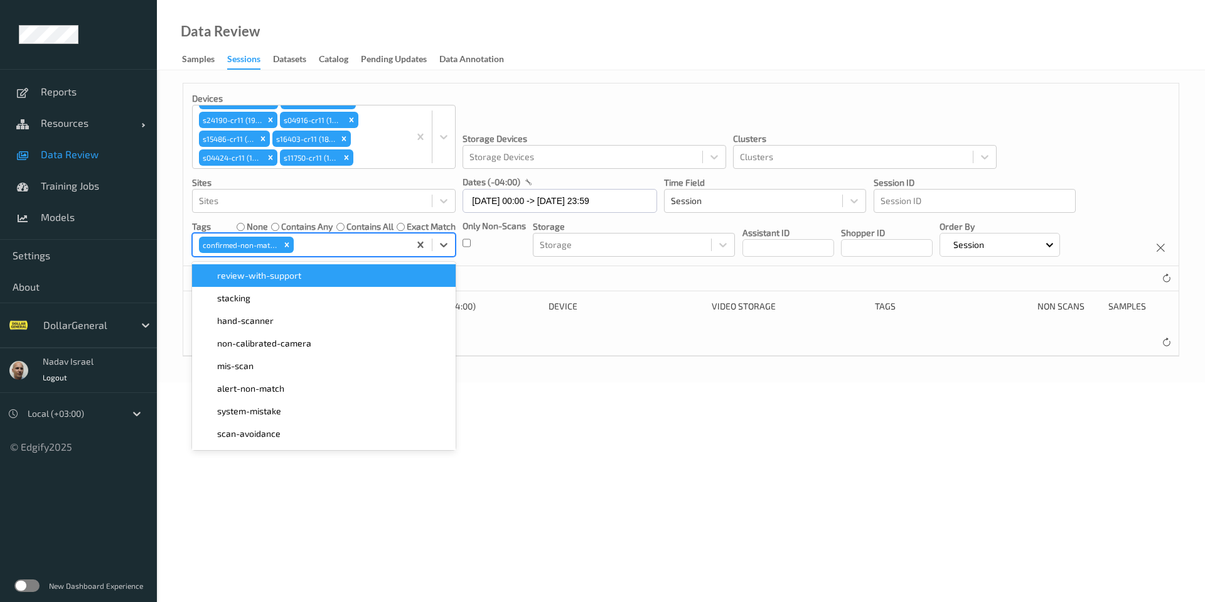
click at [685, 59] on div "Data Review Samples Sessions Datasets Catalog Pending Updates Data Annotation" at bounding box center [681, 35] width 1048 height 70
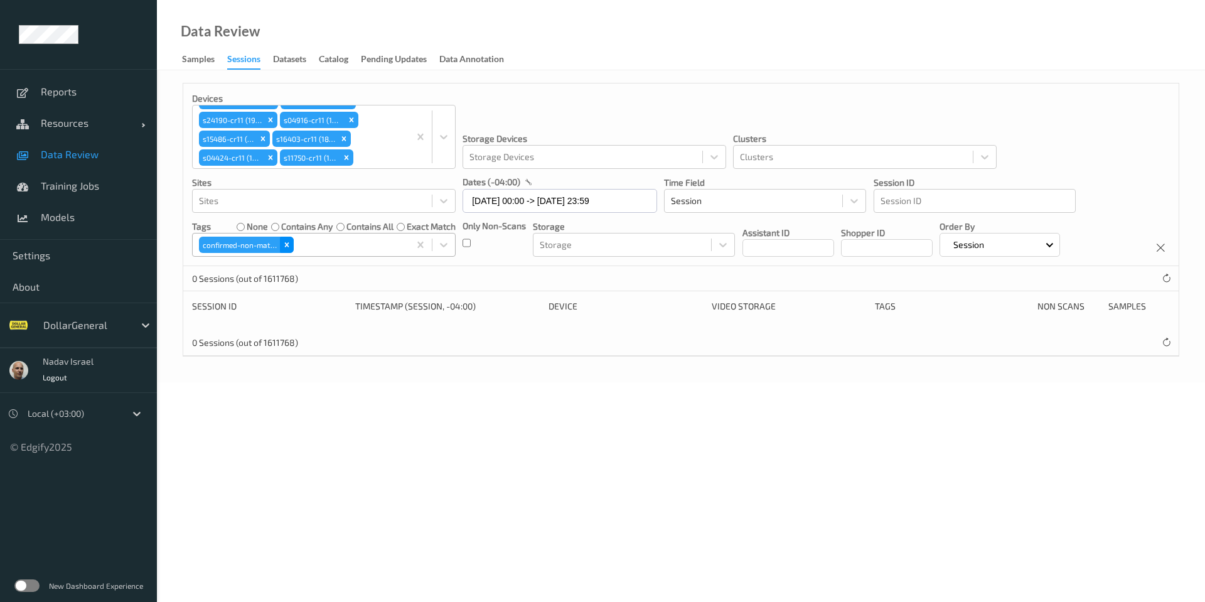
click at [289, 245] on icon "Remove confirmed-non-match" at bounding box center [286, 244] width 9 height 9
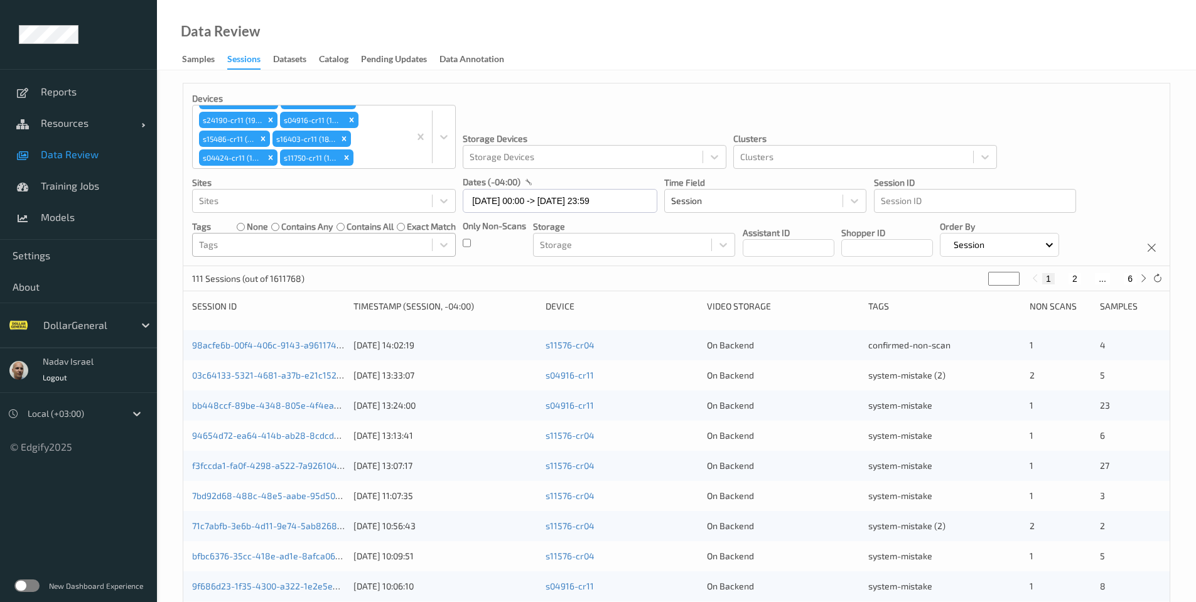
click at [577, 55] on div "Data Review Samples Sessions Datasets Catalog Pending Updates Data Annotation" at bounding box center [676, 35] width 1039 height 70
click at [294, 247] on div at bounding box center [312, 244] width 227 height 15
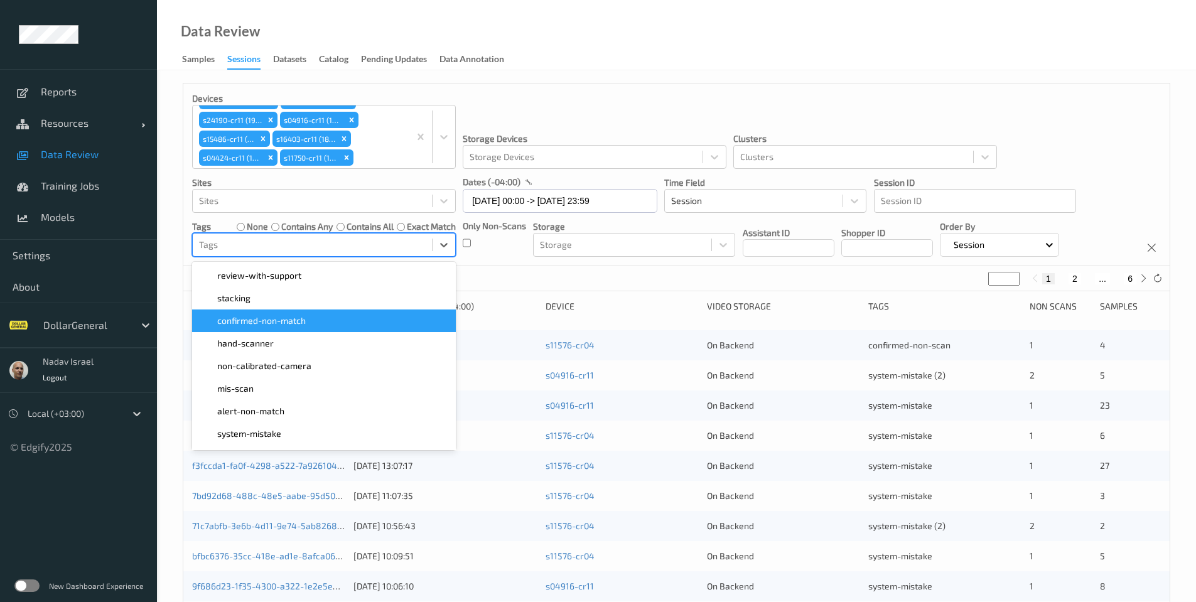
click at [309, 321] on div "confirmed-non-match" at bounding box center [324, 320] width 249 height 13
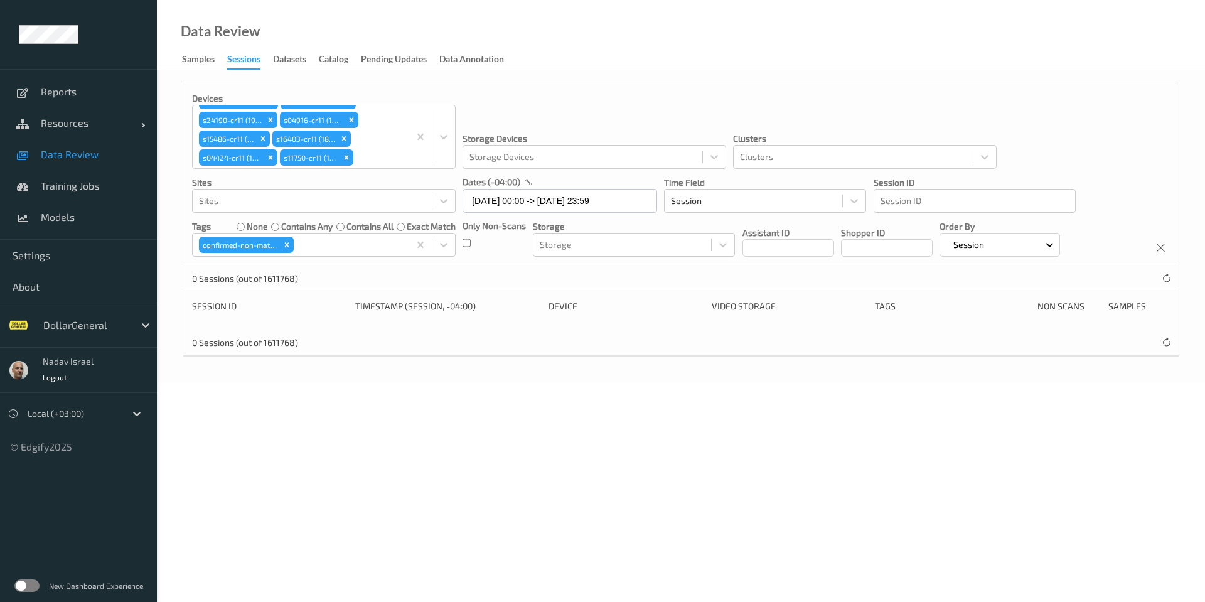
click at [609, 62] on div "Data Review Samples Sessions Datasets Catalog Pending Updates Data Annotation" at bounding box center [681, 35] width 1048 height 70
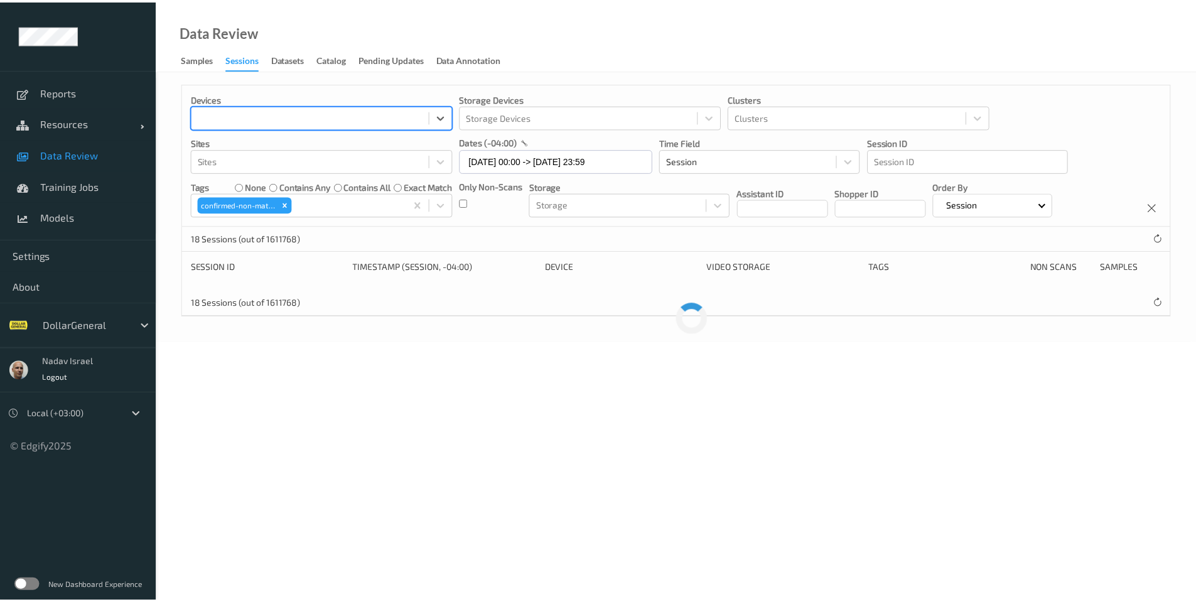
scroll to position [0, 0]
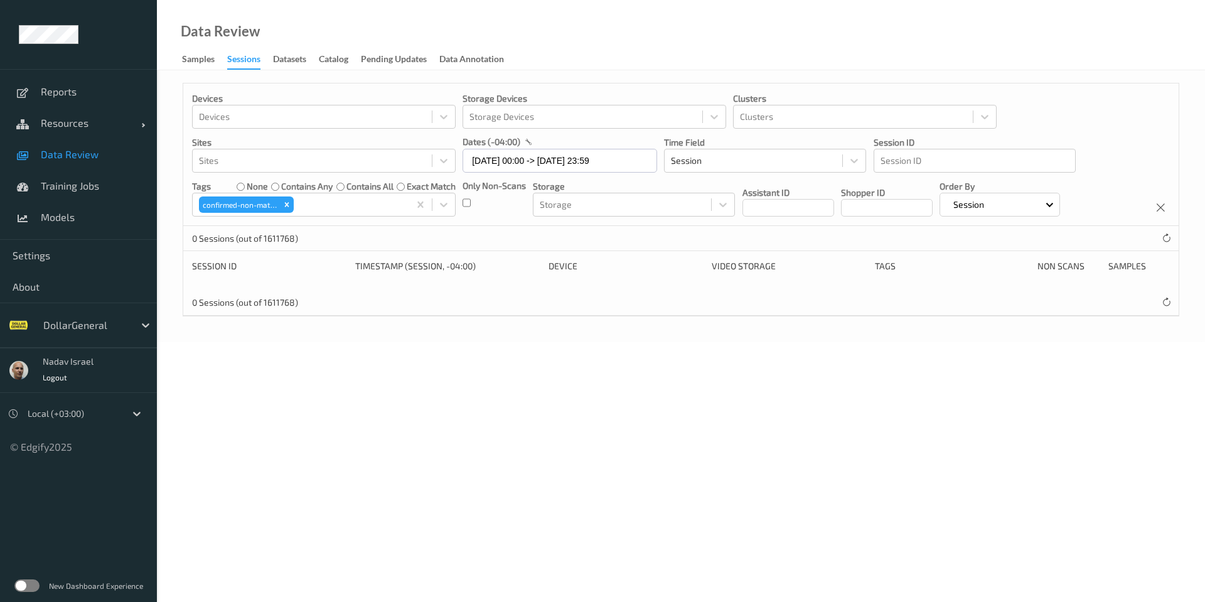
click at [532, 234] on div "0 Sessions (out of 1611768)" at bounding box center [680, 238] width 995 height 25
click at [496, 228] on div "0 Sessions (out of 1611768)" at bounding box center [680, 238] width 995 height 25
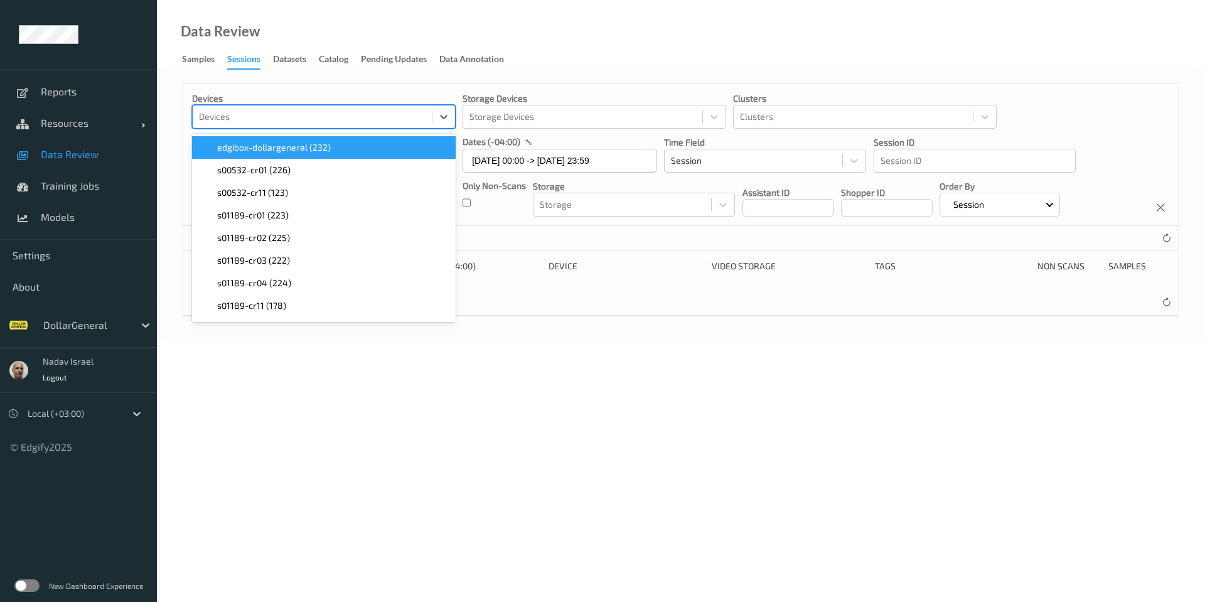
click at [306, 121] on div at bounding box center [312, 116] width 227 height 15
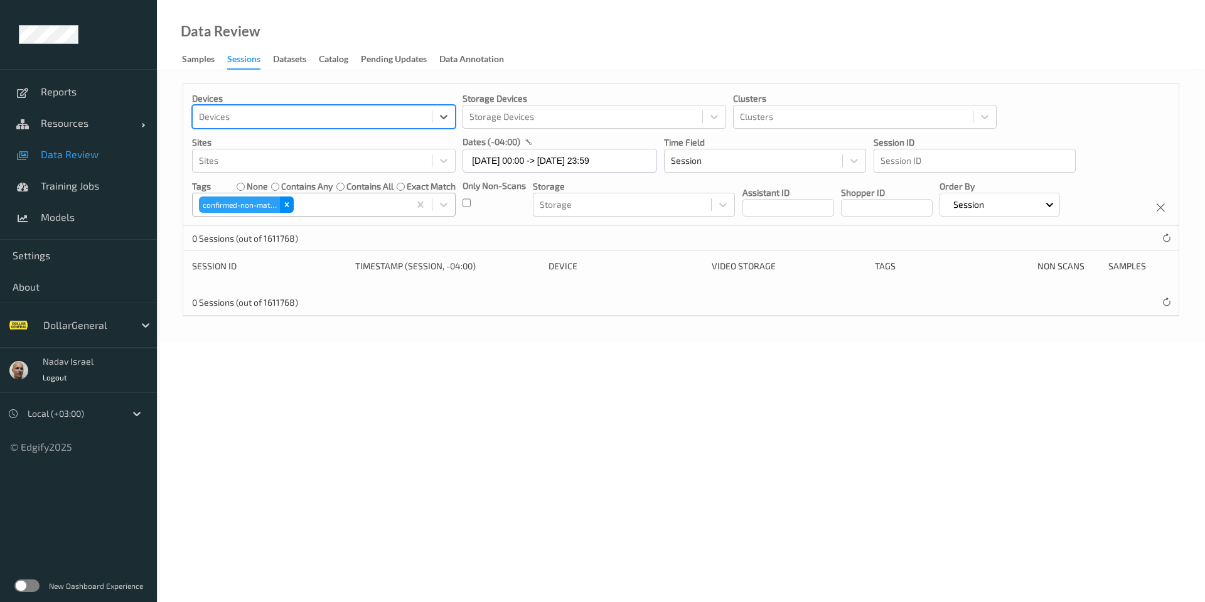
click at [290, 208] on icon "Remove confirmed-non-match" at bounding box center [286, 204] width 9 height 9
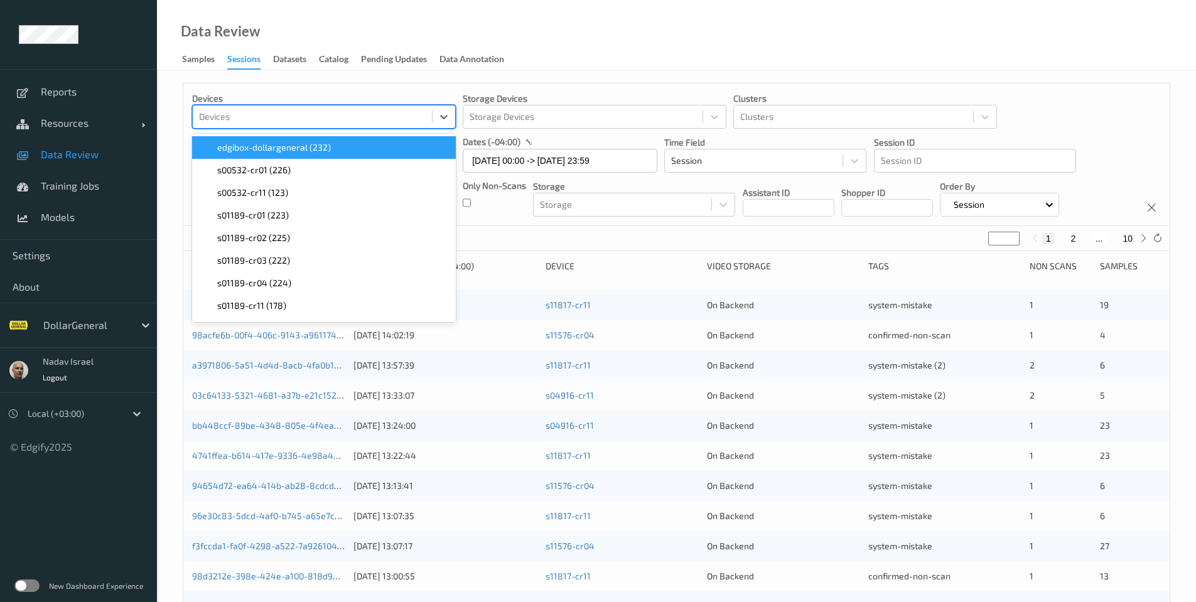
click at [286, 114] on div at bounding box center [312, 116] width 227 height 15
paste input "s11576-cr04"
type input "s11576-cr04"
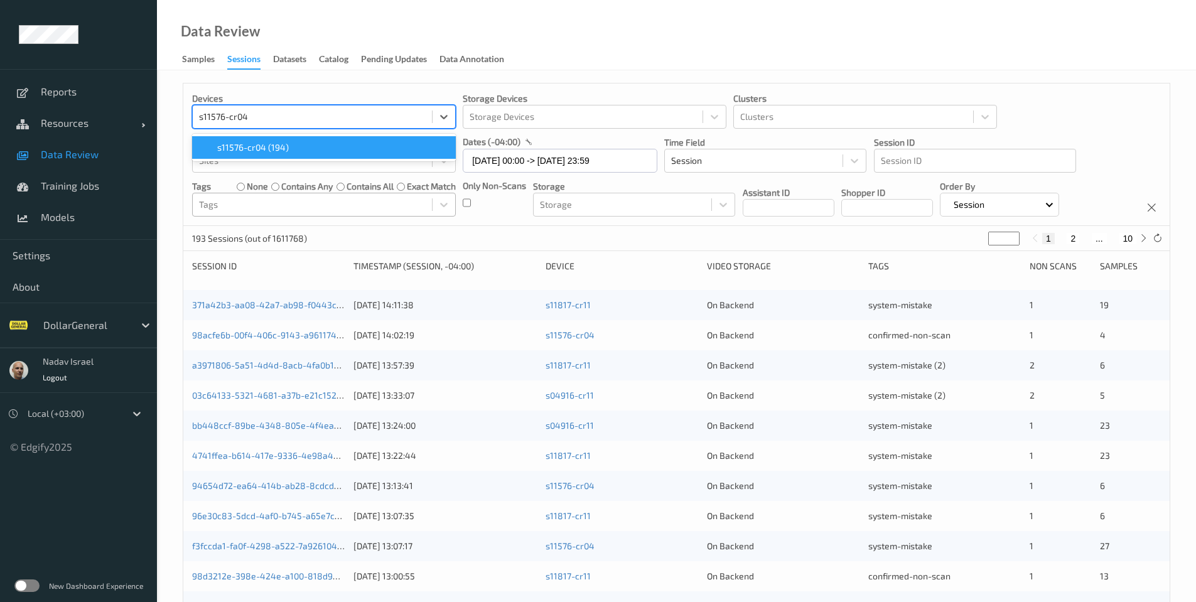
click at [259, 148] on span "s11576-cr04 (194)" at bounding box center [253, 147] width 72 height 13
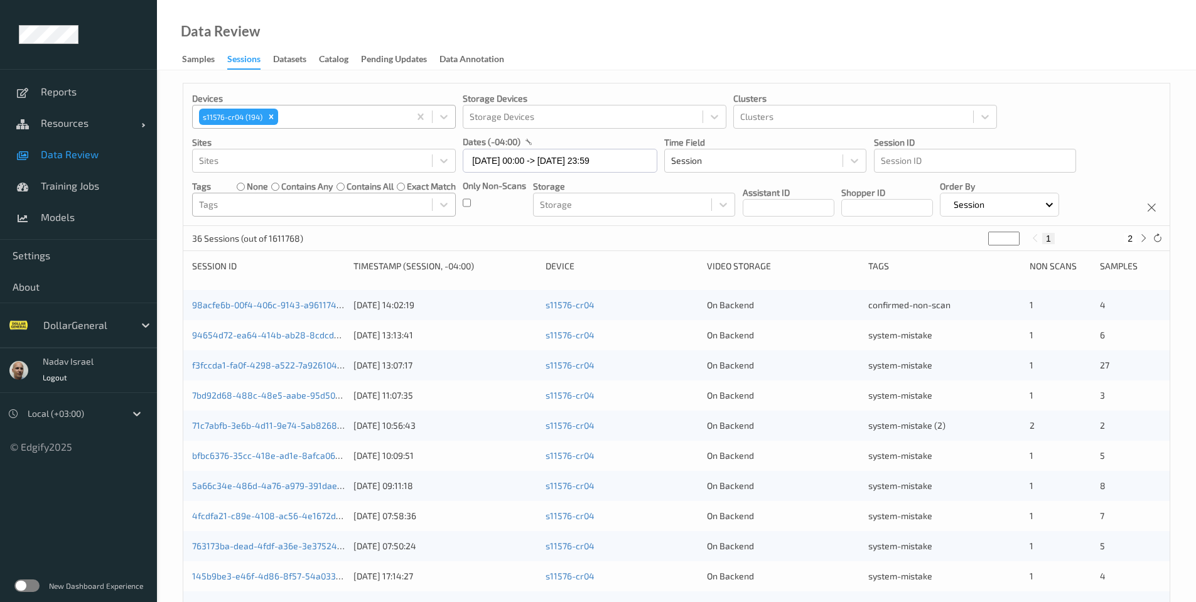
click at [351, 124] on div "s11576-cr04 (194)" at bounding box center [301, 116] width 217 height 21
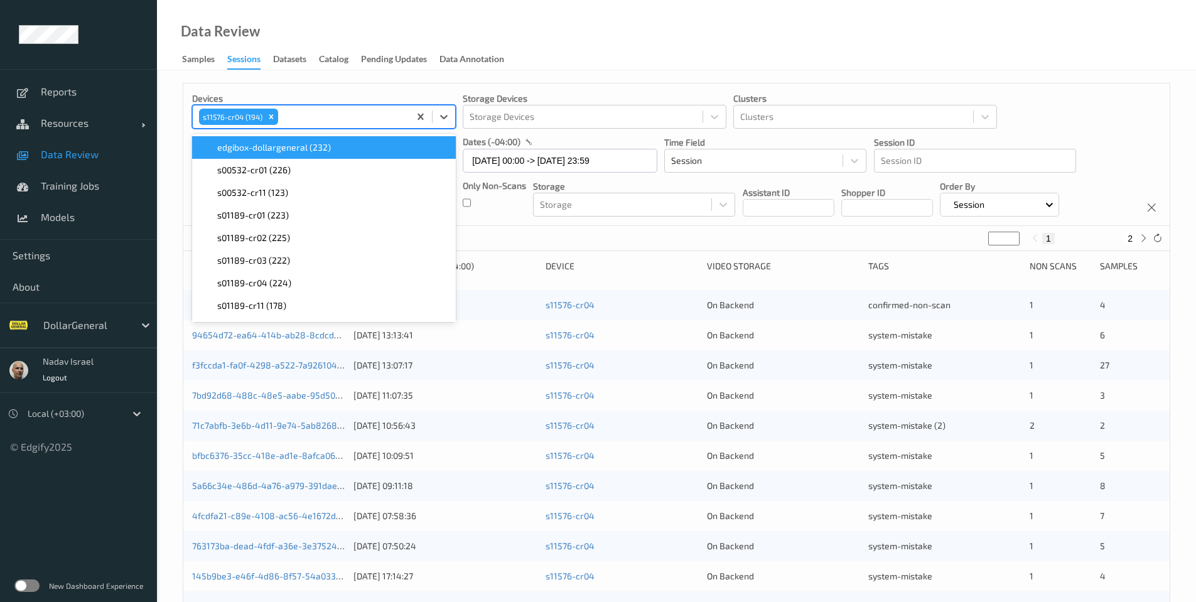
paste input "s11576-cr11"
type input "s11576-cr11"
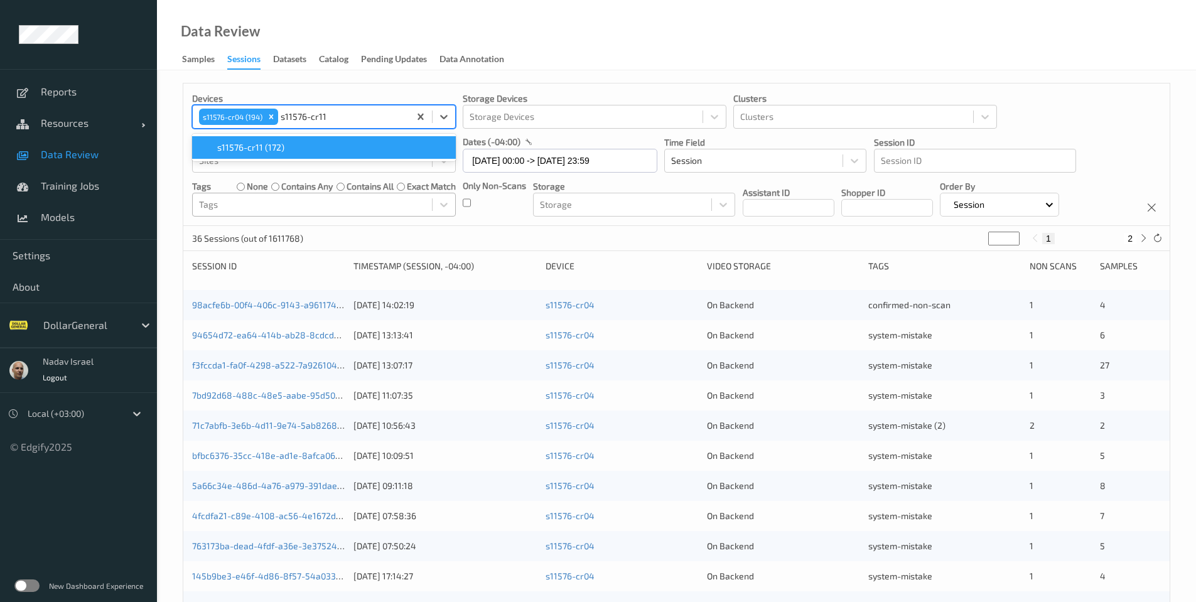
click at [310, 143] on div "s11576-cr11 (172)" at bounding box center [324, 147] width 249 height 13
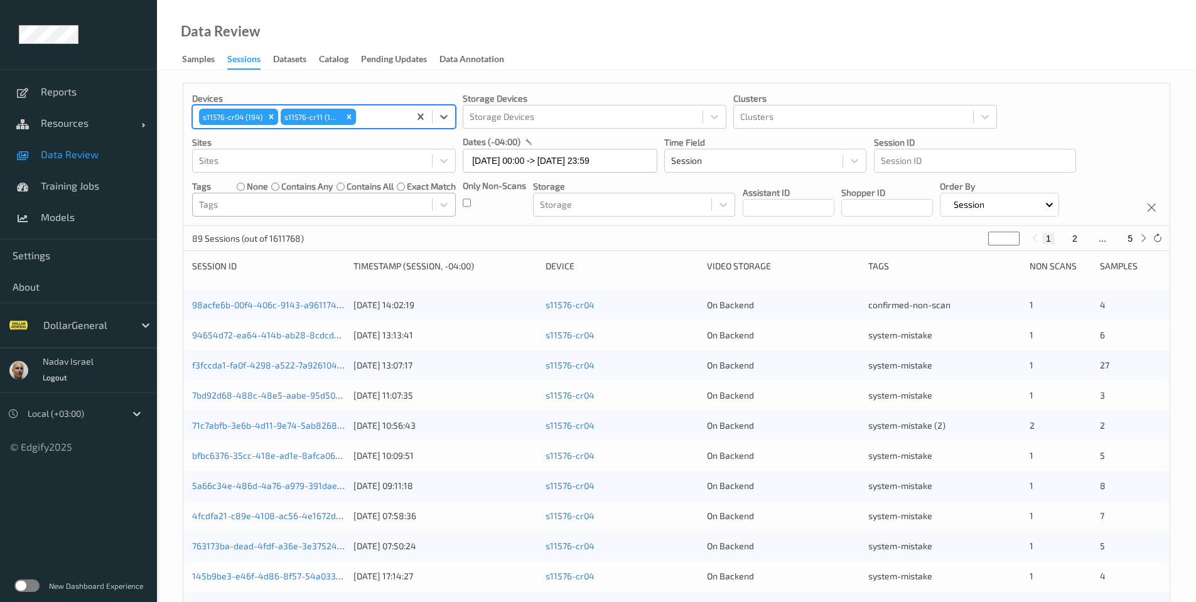
click at [385, 118] on div at bounding box center [380, 116] width 45 height 15
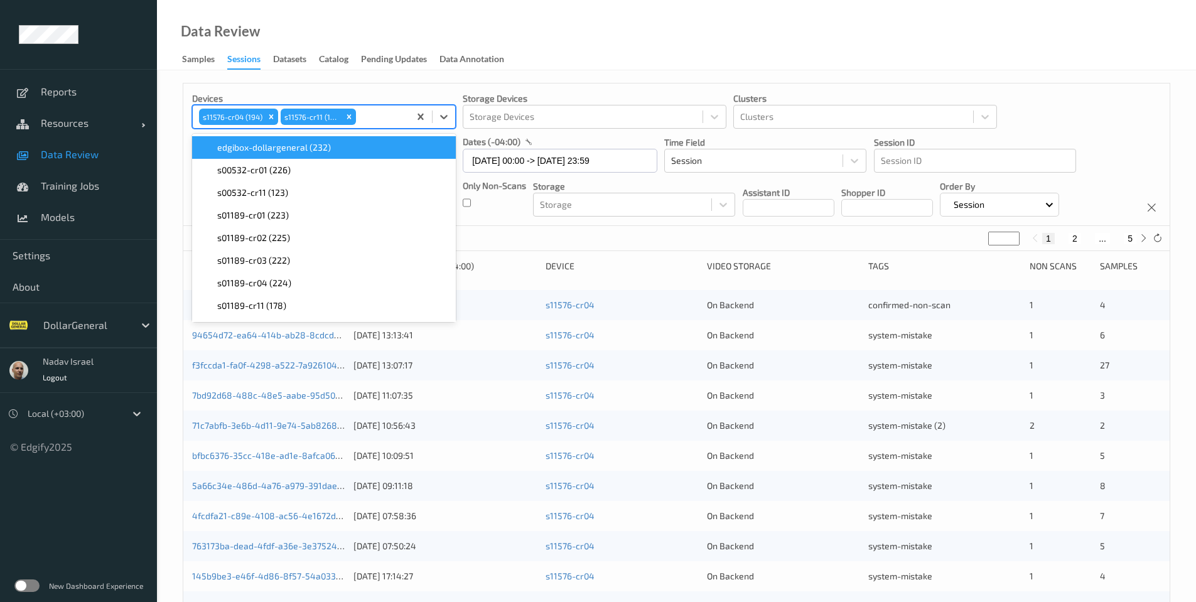
paste input "s11817-cr11"
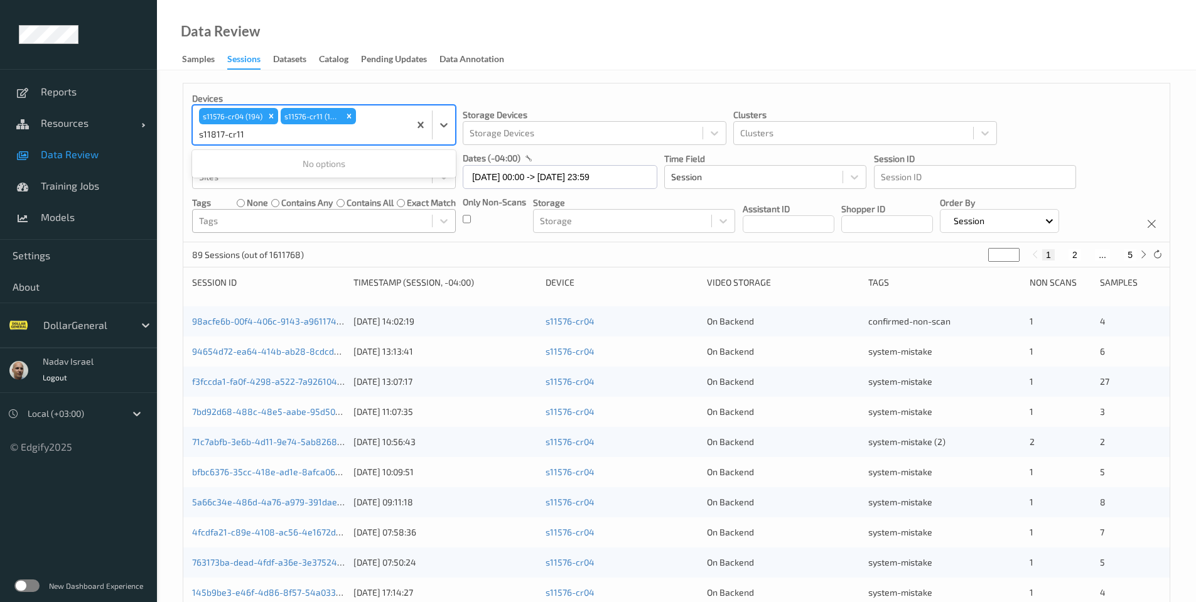
type input "s11817-cr11"
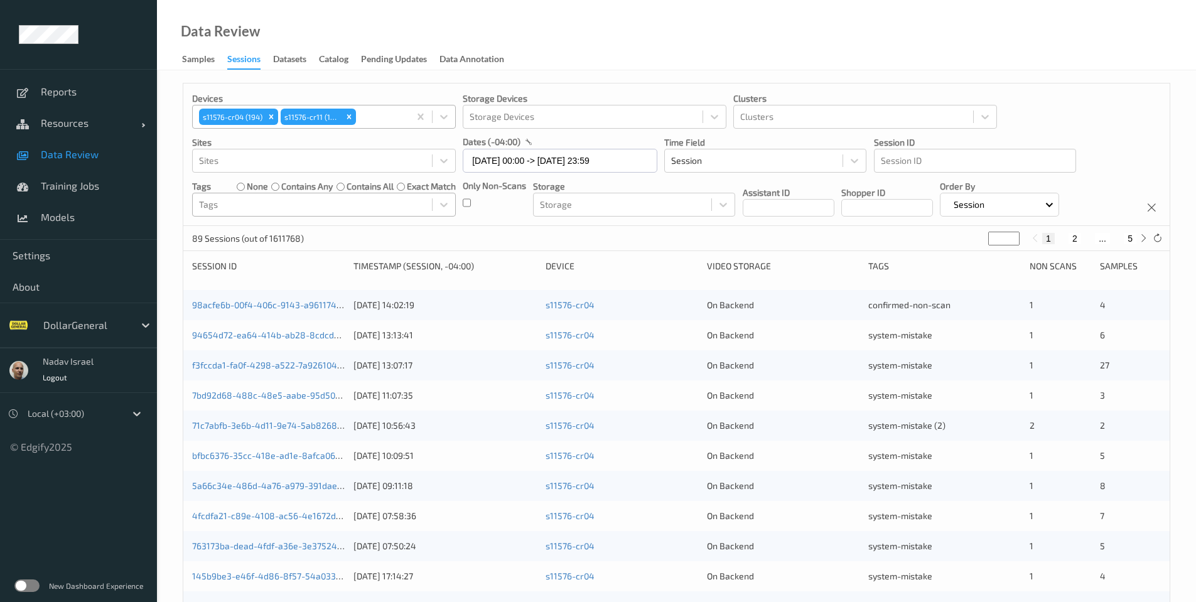
click at [379, 122] on div at bounding box center [380, 116] width 45 height 15
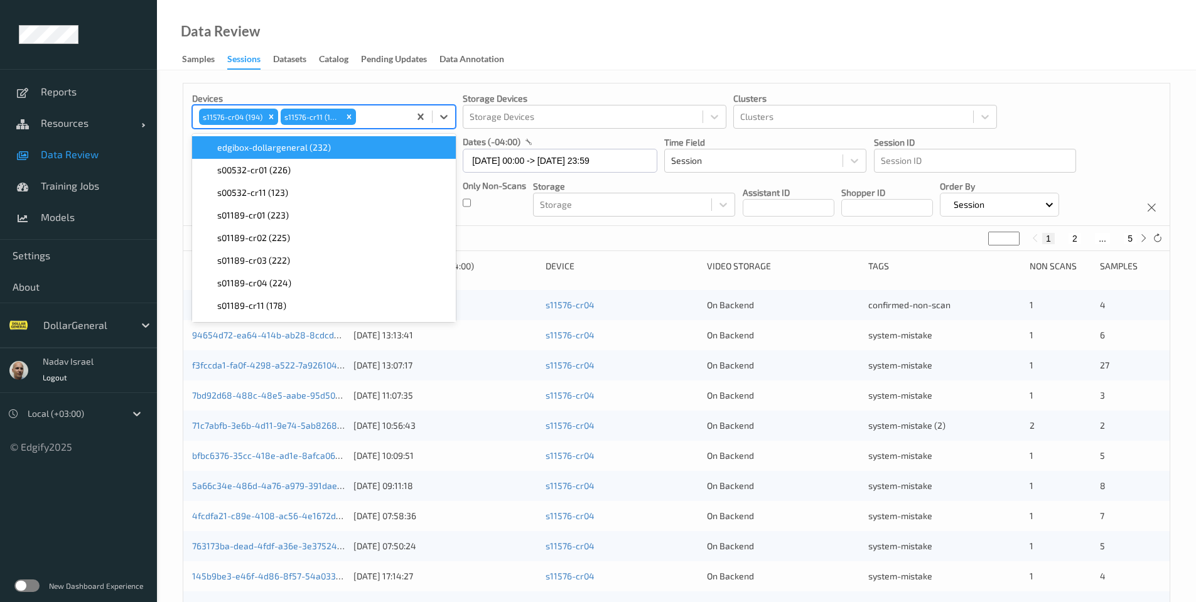
paste input "s24190-cr11"
type input "s24190-cr11"
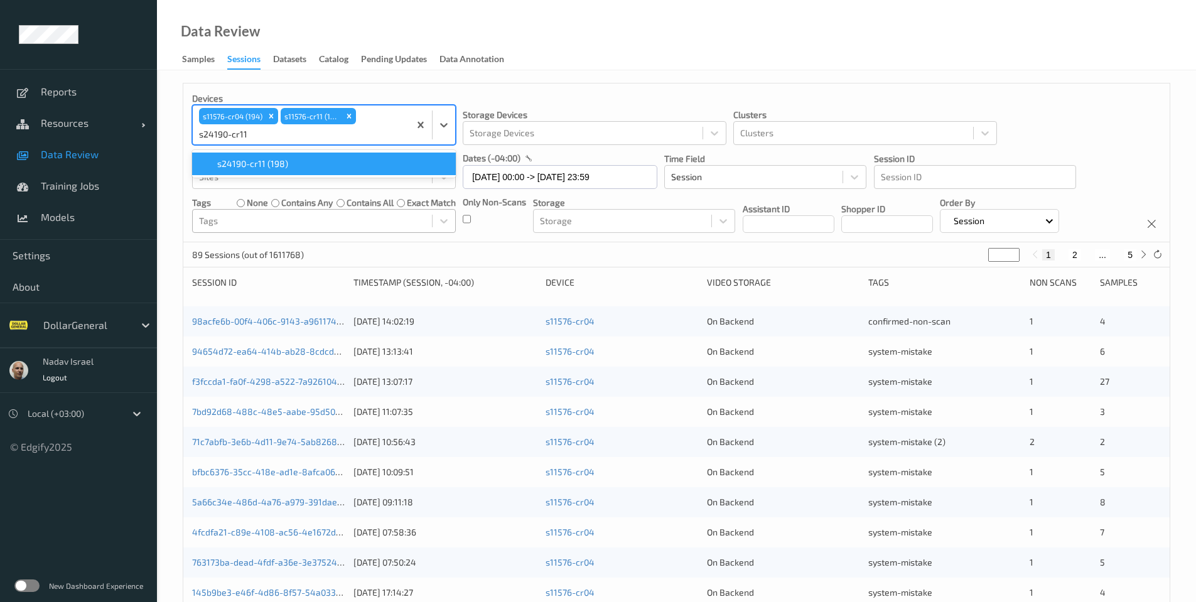
click at [313, 166] on div "s24190-cr11 (198)" at bounding box center [324, 164] width 249 height 13
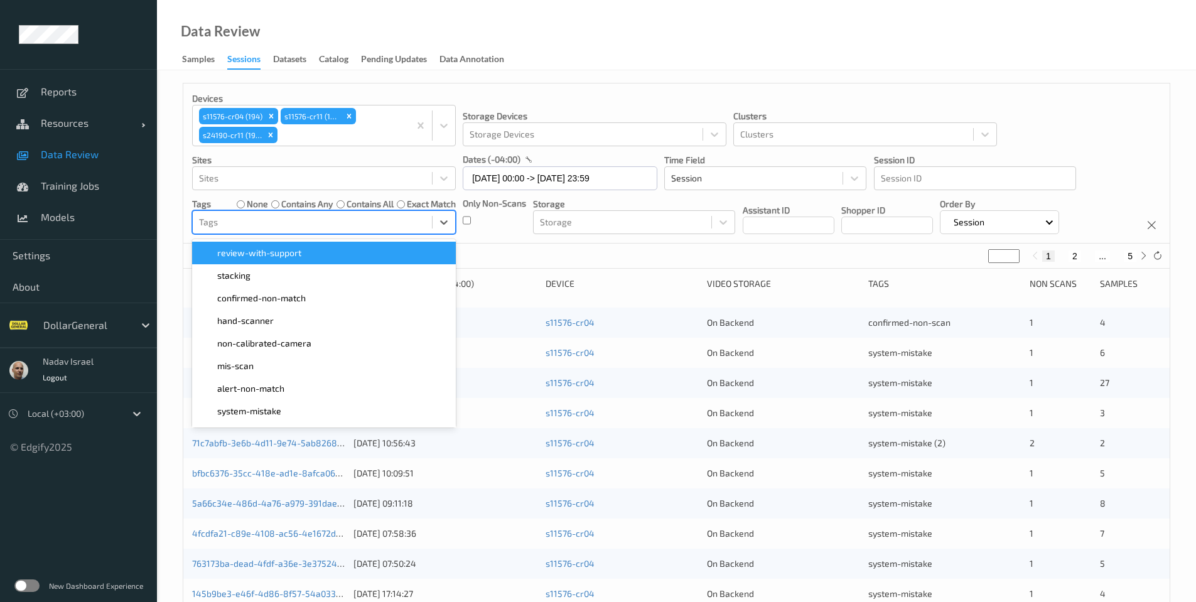
click at [245, 223] on div at bounding box center [312, 222] width 227 height 15
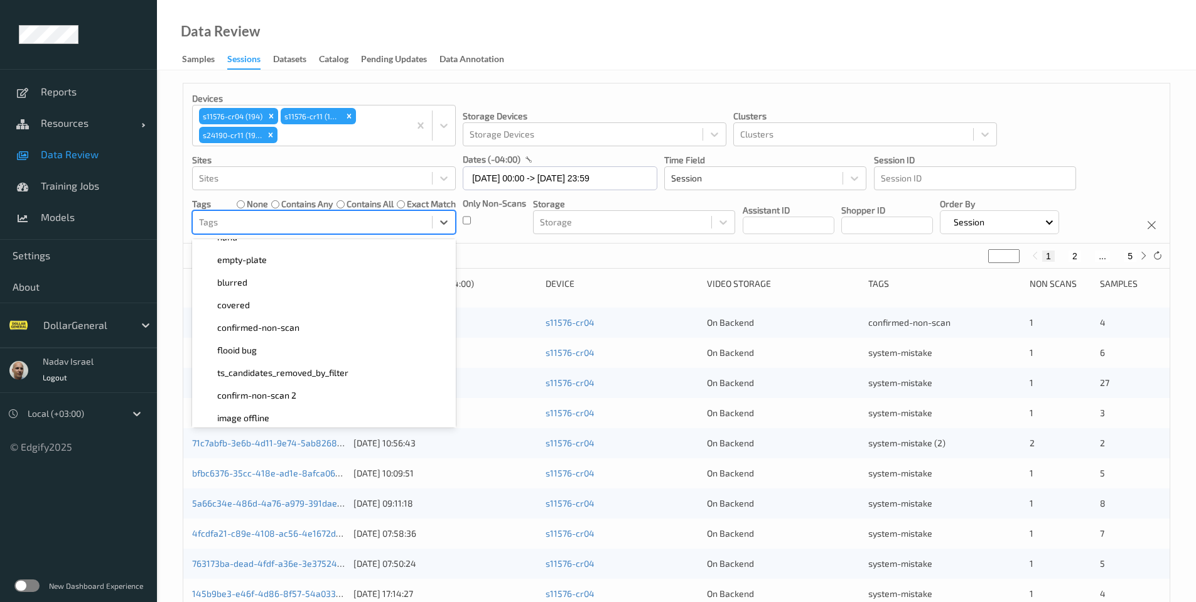
scroll to position [320, 0]
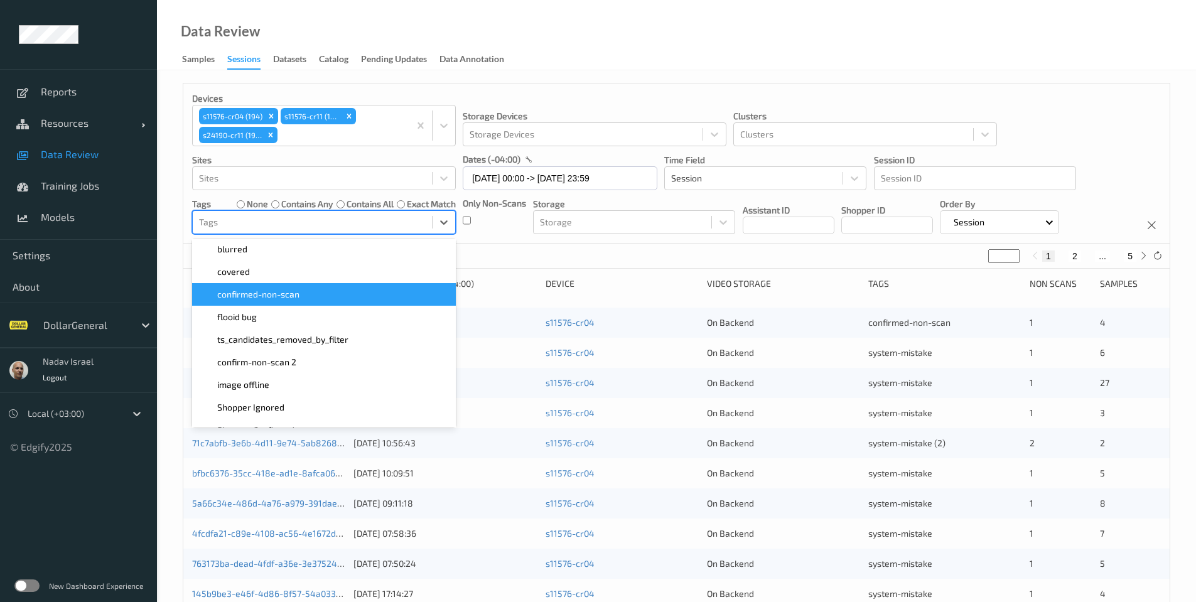
click at [306, 297] on div "confirmed-non-scan" at bounding box center [324, 294] width 249 height 13
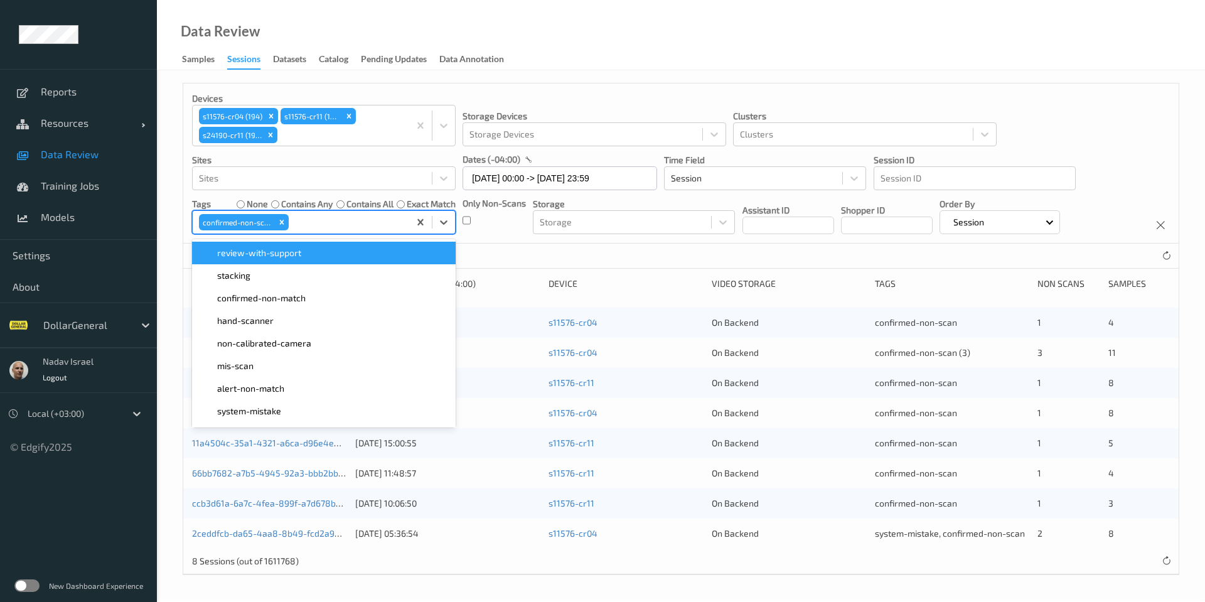
click at [709, 22] on div "Data Review Samples Sessions Datasets Catalog Pending Updates Data Annotation" at bounding box center [681, 35] width 1048 height 70
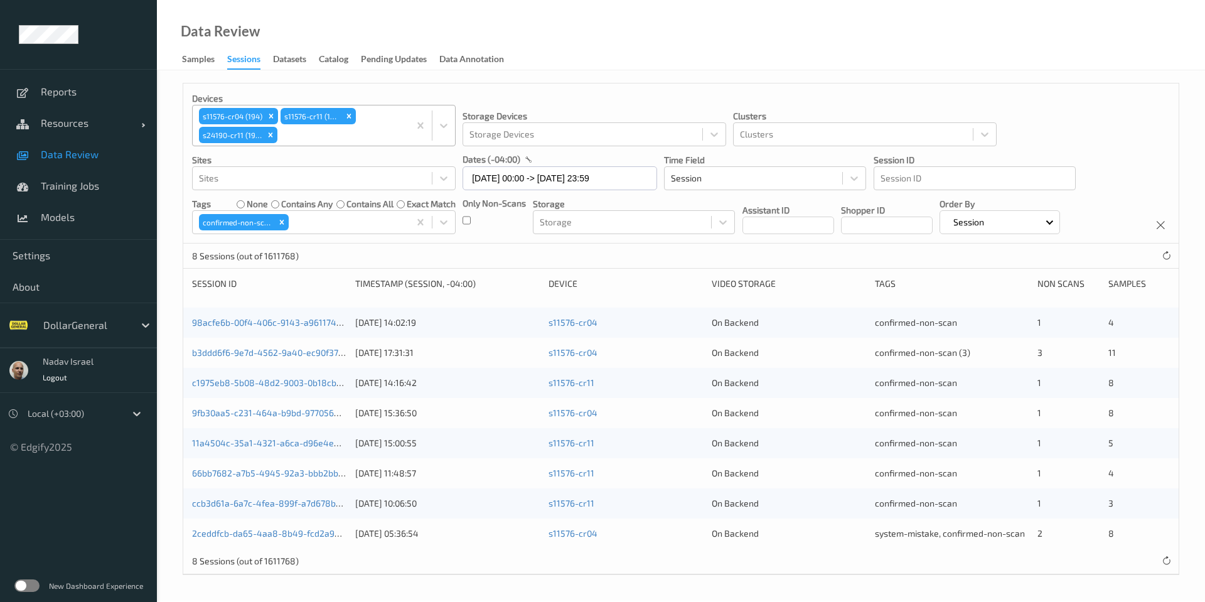
click at [346, 135] on div at bounding box center [341, 134] width 123 height 15
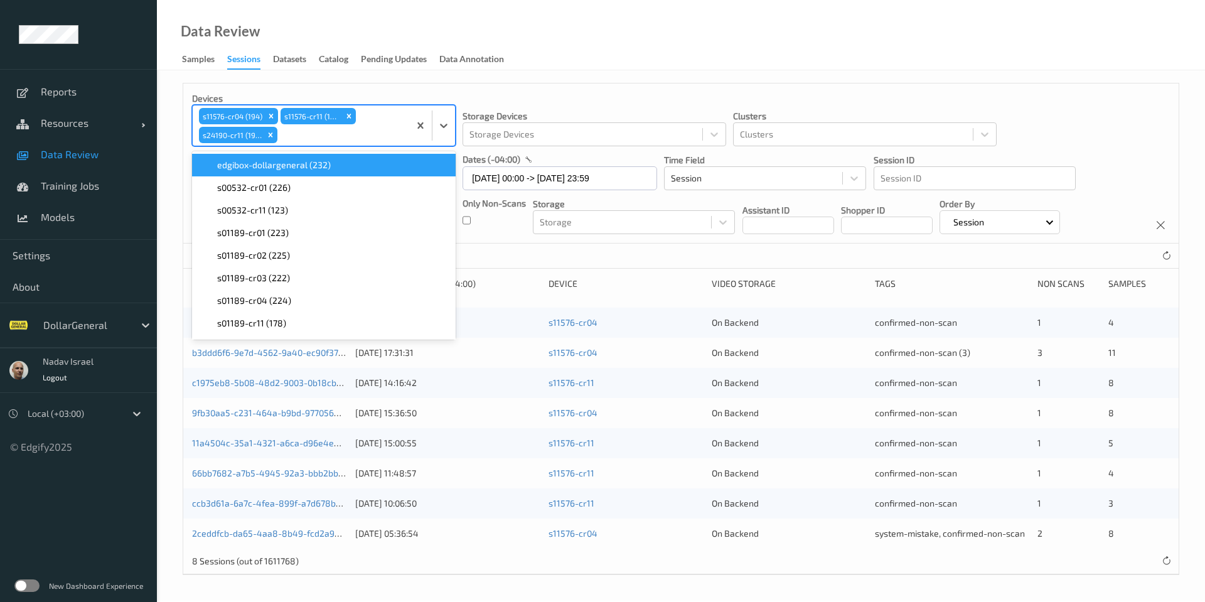
paste input "s24190-cr11"
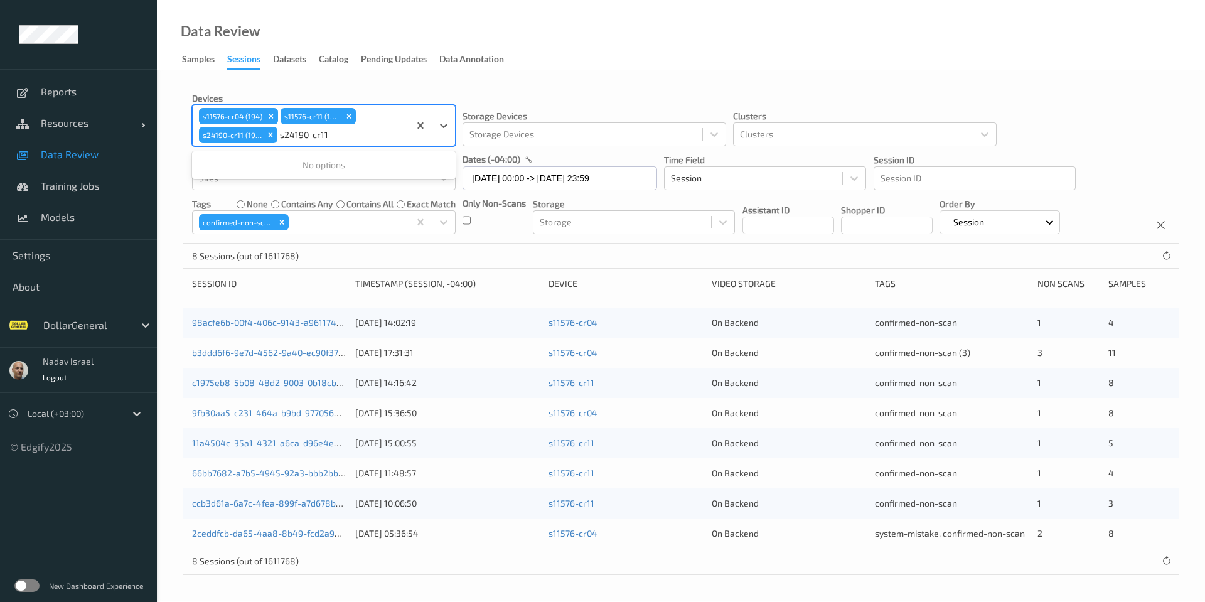
type input "s24190-cr11"
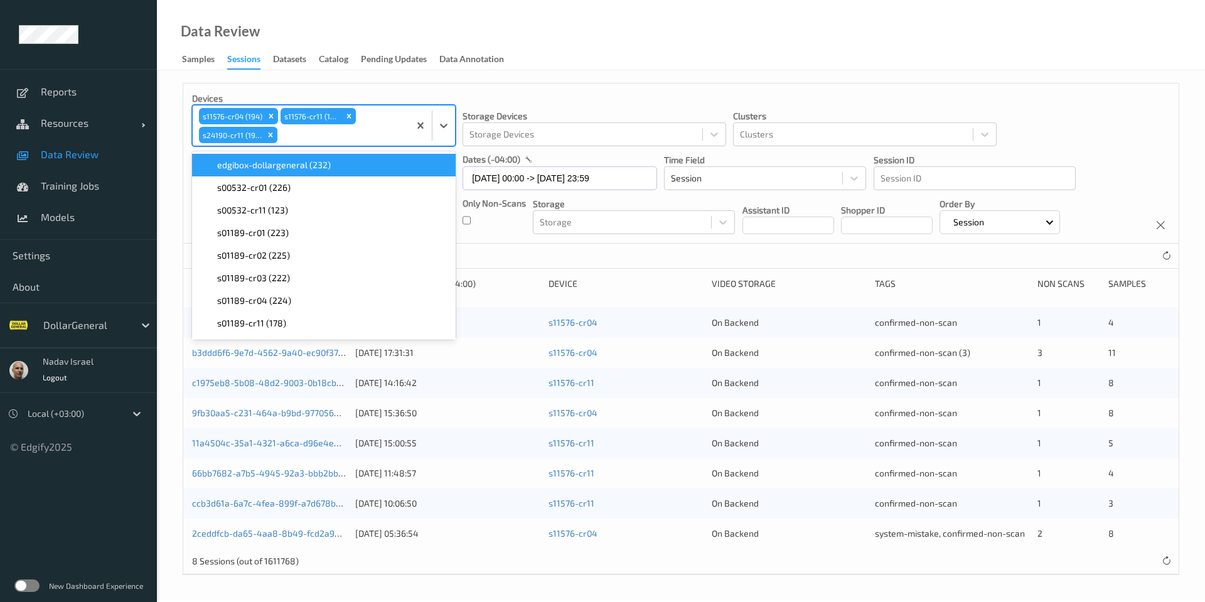
click at [313, 136] on div at bounding box center [341, 134] width 123 height 15
paste input "s11817-cr03"
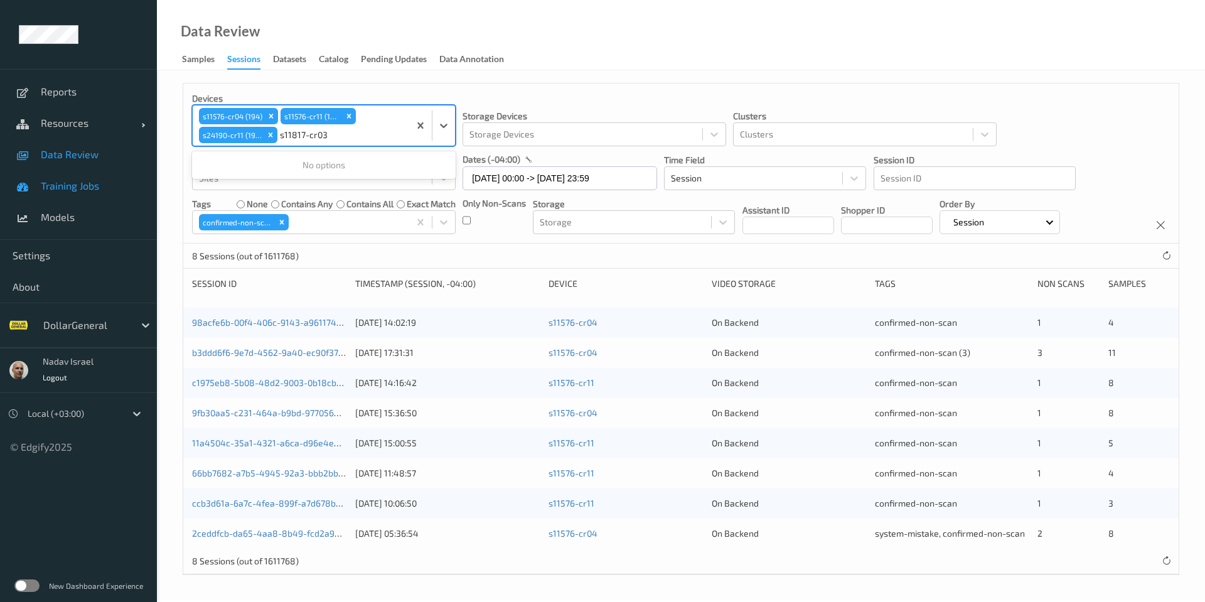
type input "s11817-cr03"
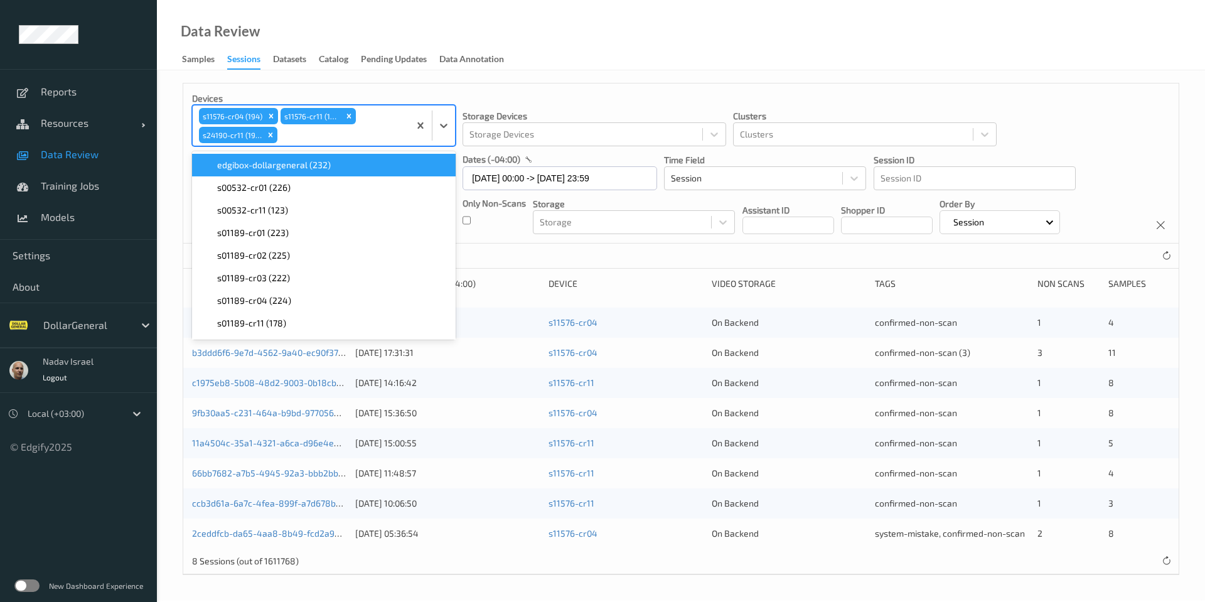
click at [328, 140] on div at bounding box center [341, 134] width 123 height 15
paste input "s04916-cr11"
type input "s04916-cr11"
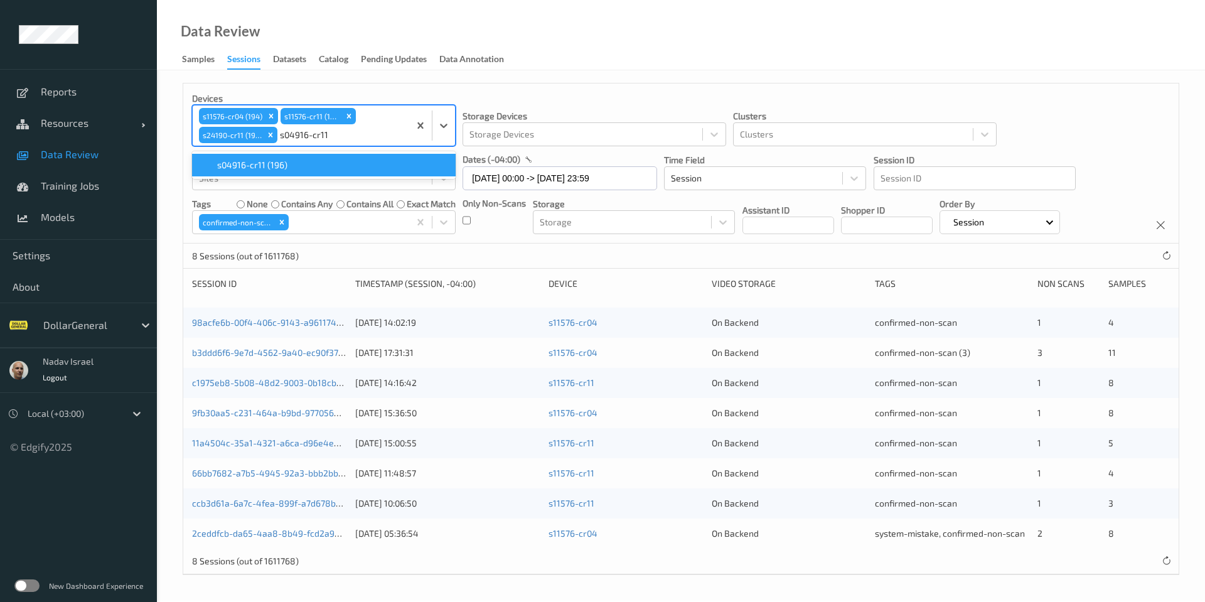
click at [282, 164] on span "s04916-cr11 (196)" at bounding box center [252, 165] width 70 height 13
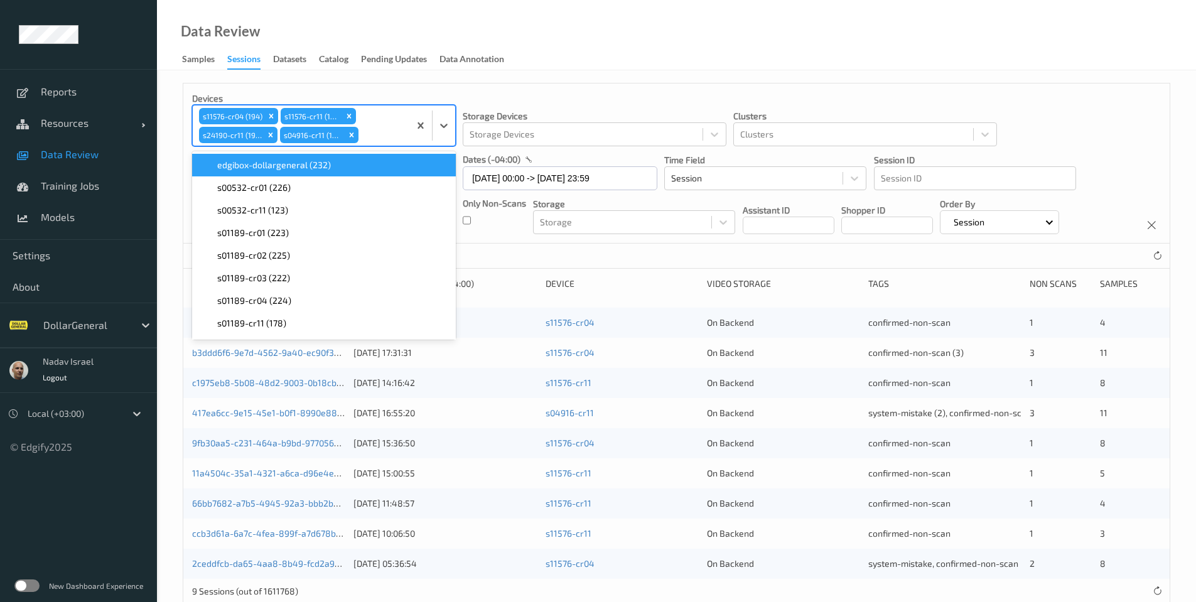
click at [369, 134] on div at bounding box center [382, 134] width 42 height 15
paste input "s15486-cr11"
type input "s15486-cr11"
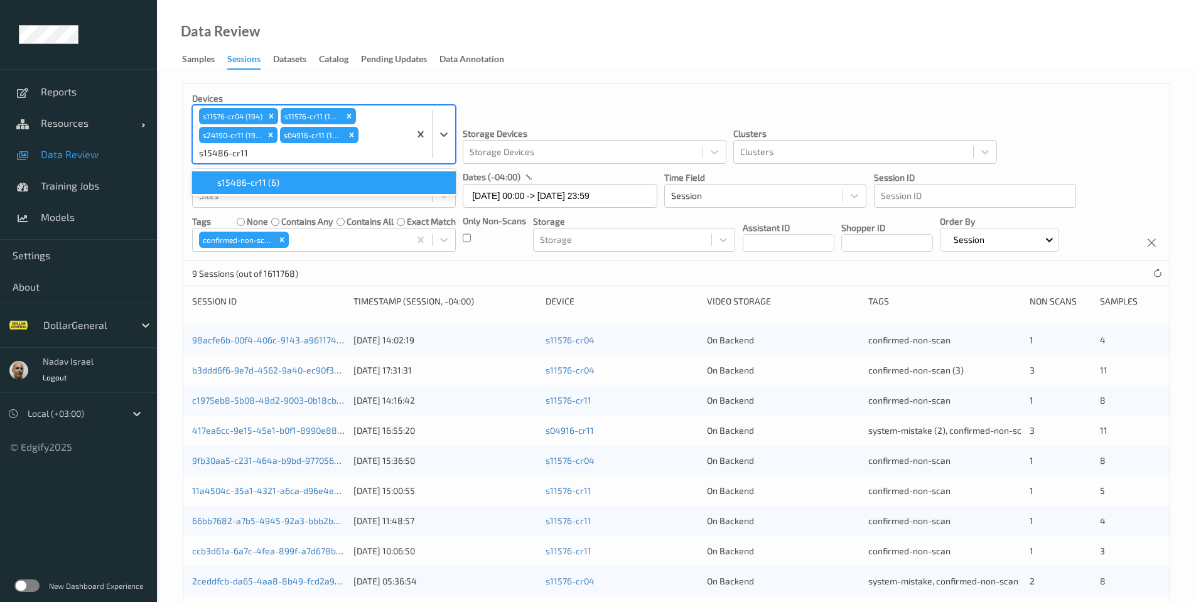
click at [288, 178] on div "s15486-cr11 (6)" at bounding box center [324, 182] width 249 height 13
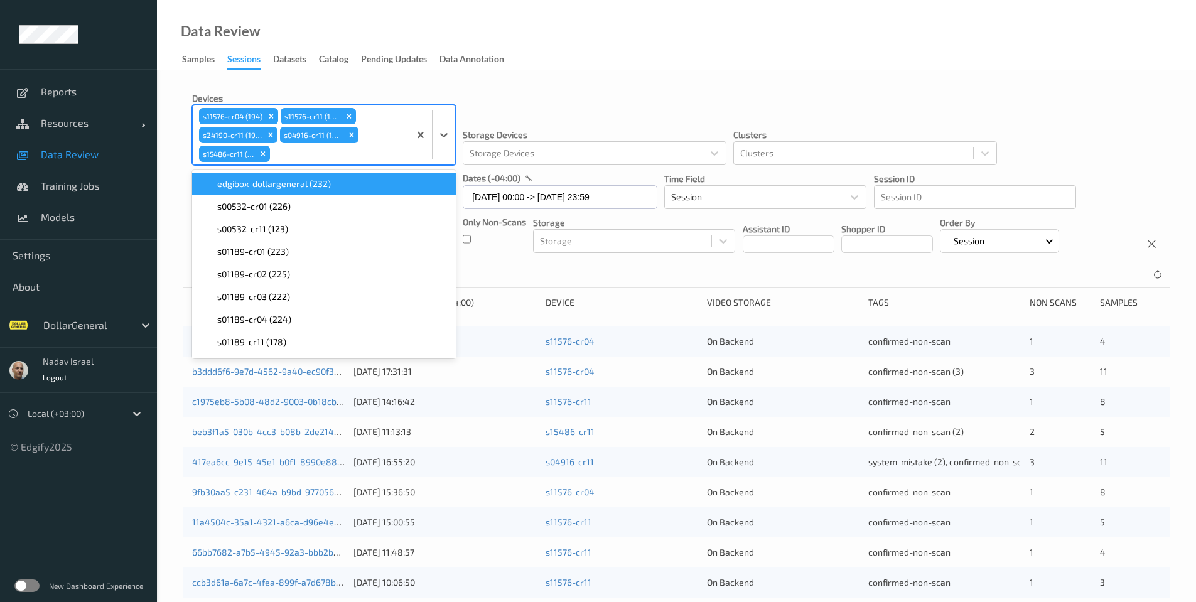
click at [358, 154] on div at bounding box center [337, 153] width 131 height 15
paste input "s16403-cr11"
type input "s16403-cr11"
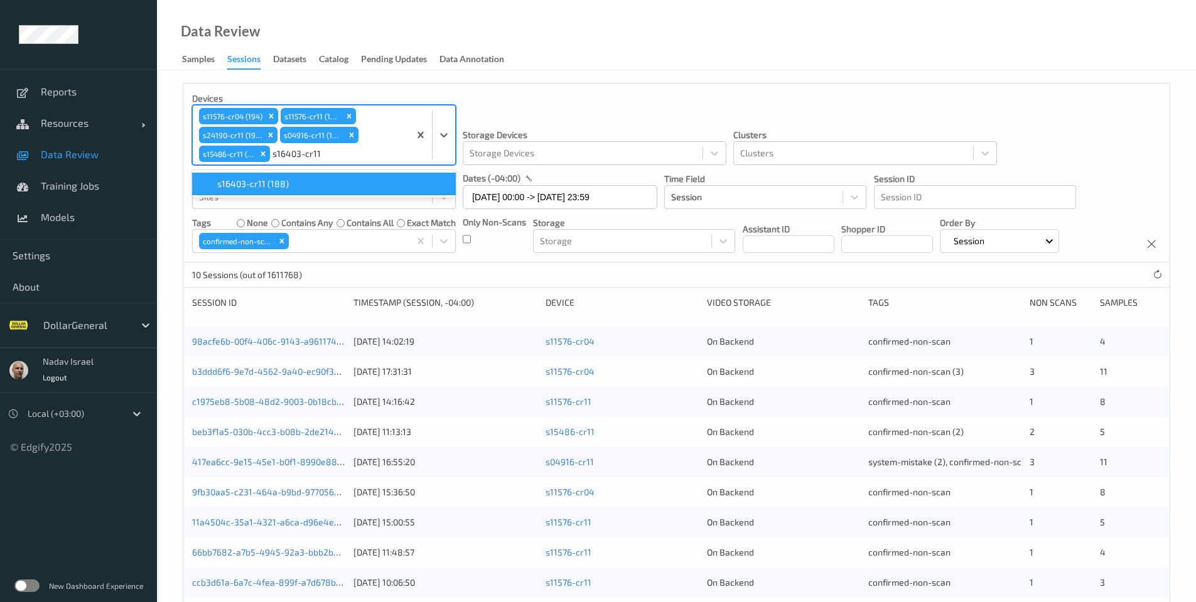
click at [324, 191] on div "s16403-cr11 (188)" at bounding box center [324, 184] width 264 height 23
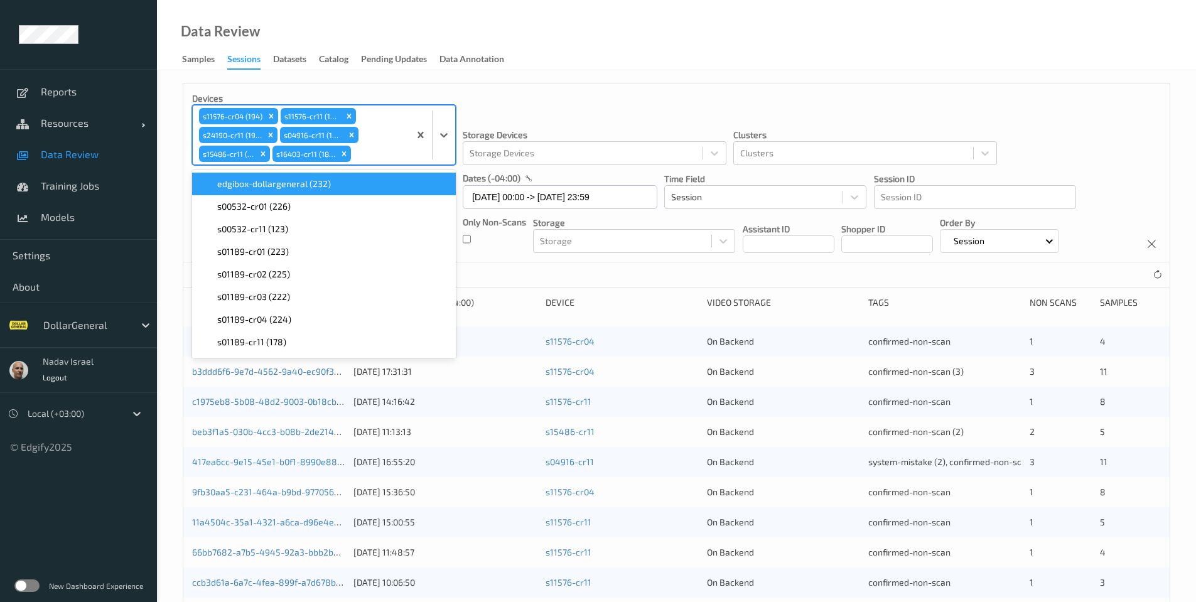
click at [404, 156] on div "s11576-cr04 (194) s11576-cr11 (172) s24190-cr11 (198) s04916-cr11 (196) s15486-…" at bounding box center [301, 134] width 217 height 59
paste input "s04424-cr11"
type input "s04424-cr11"
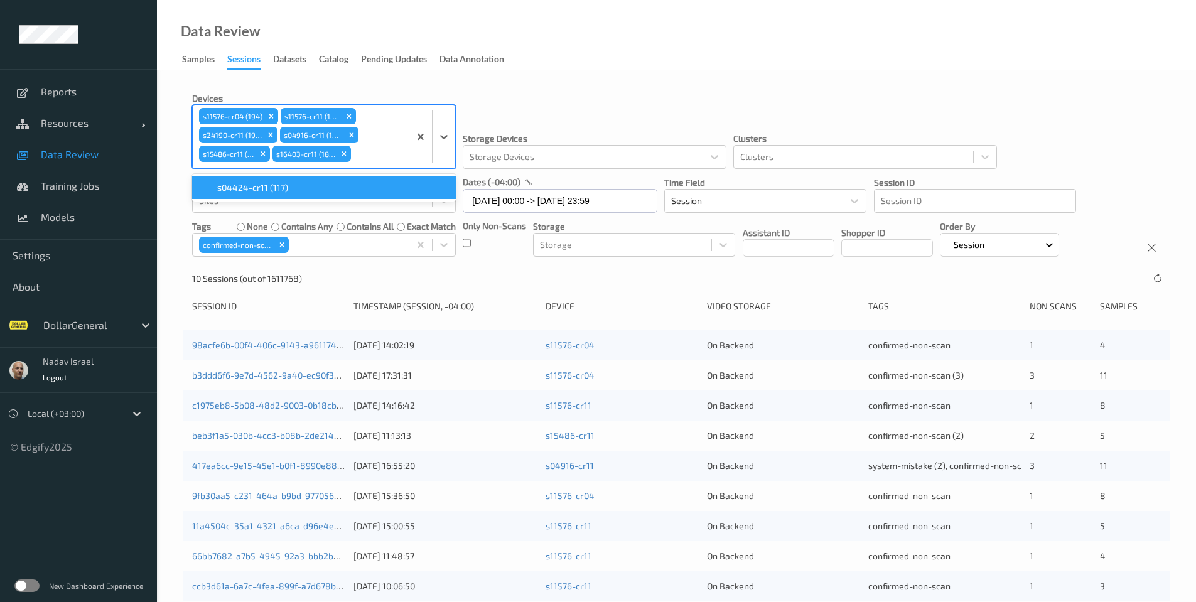
scroll to position [9, 0]
click at [363, 189] on div "s04424-cr11 (117)" at bounding box center [324, 187] width 249 height 13
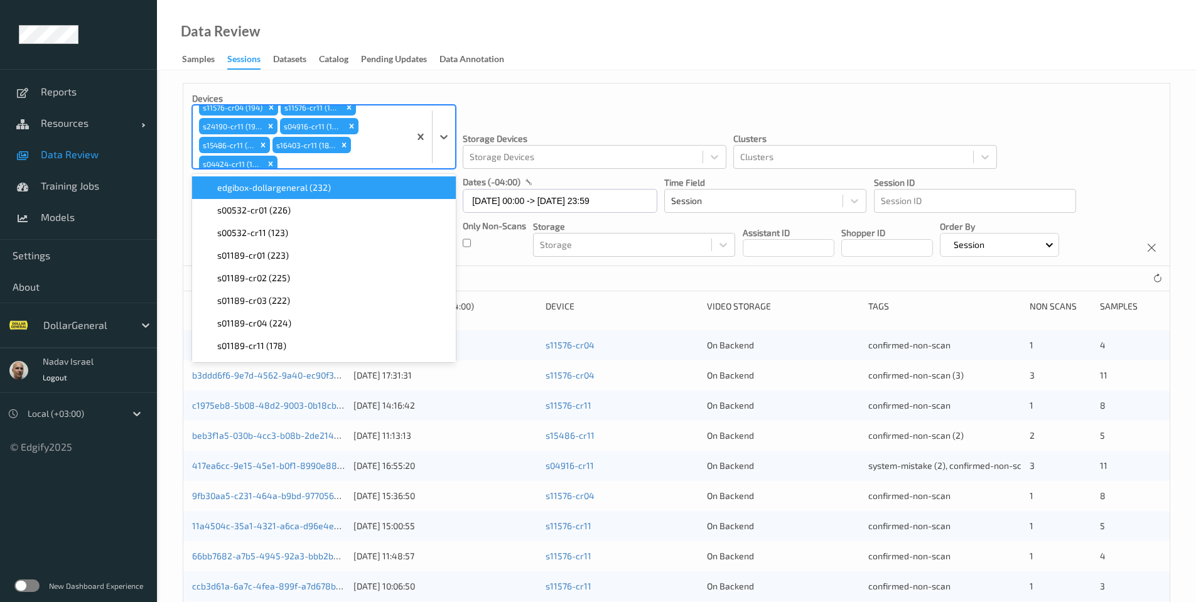
click at [345, 164] on div at bounding box center [341, 163] width 123 height 15
paste input "s11750-cr11"
type input "s11750-cr11"
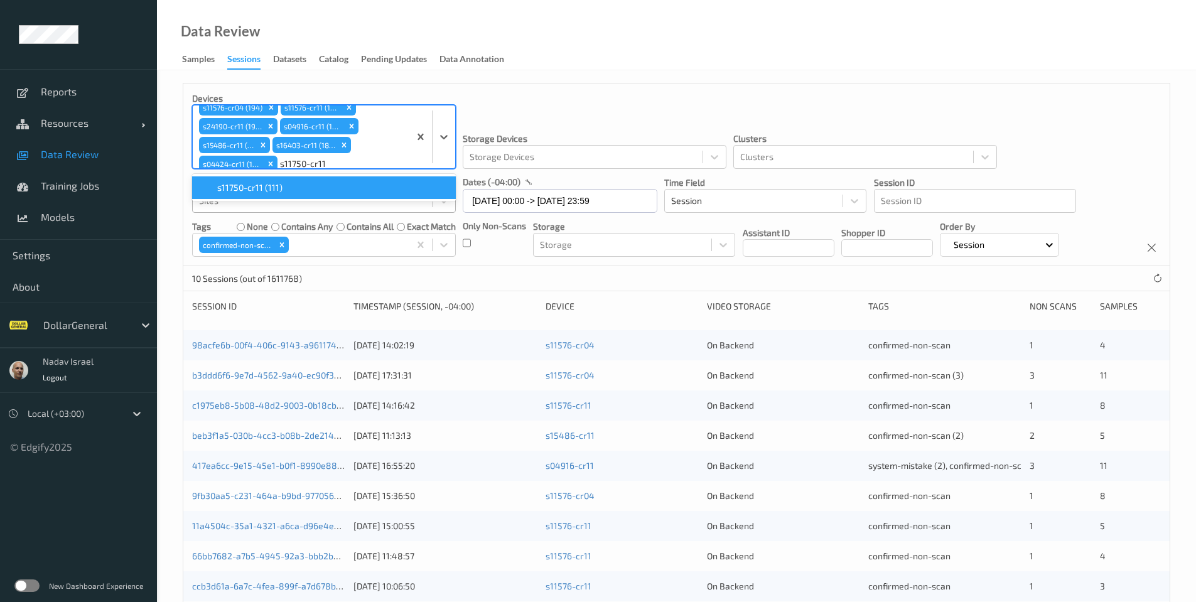
scroll to position [9, 0]
click at [321, 189] on div "s11750-cr11 (111)" at bounding box center [324, 187] width 249 height 13
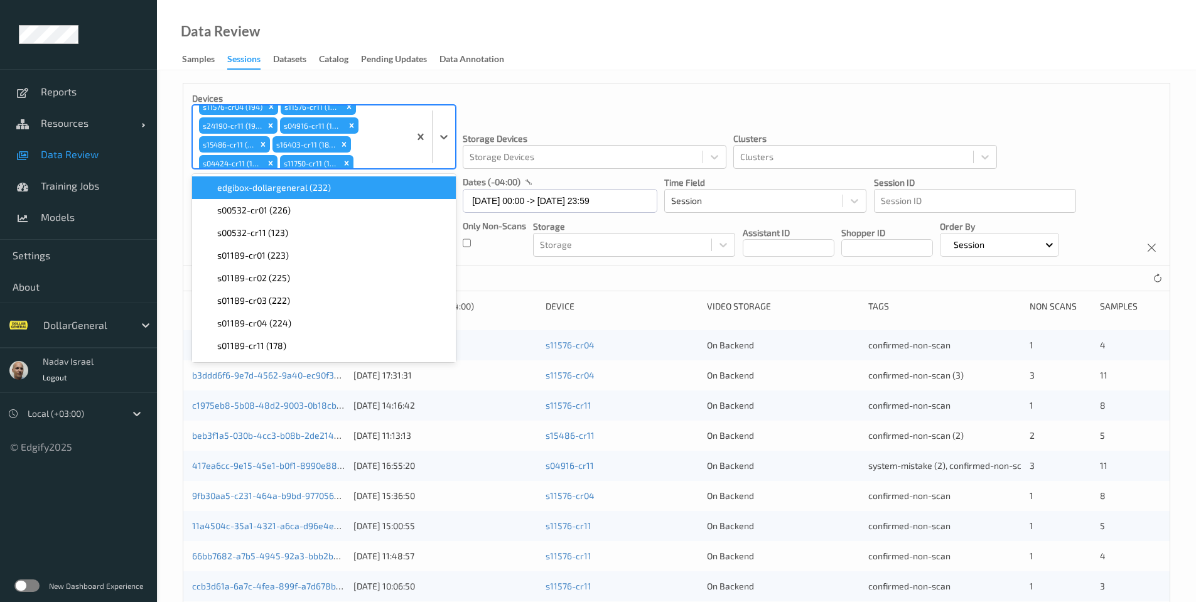
click at [362, 152] on div "s11576-cr04 (194) s11576-cr11 (172) s24190-cr11 (198) s04916-cr11 (196) s15486-…" at bounding box center [301, 136] width 217 height 63
paste input "s11817-cr04"
type input "s11817-cr04"
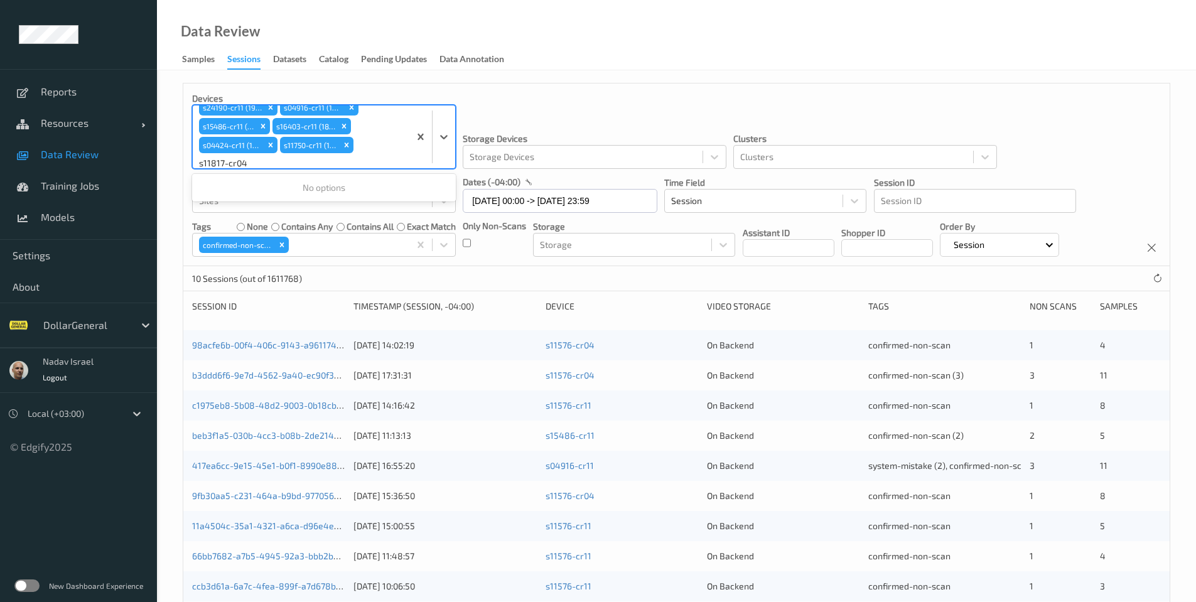
click at [228, 166] on input "s11817-cr04" at bounding box center [224, 163] width 50 height 13
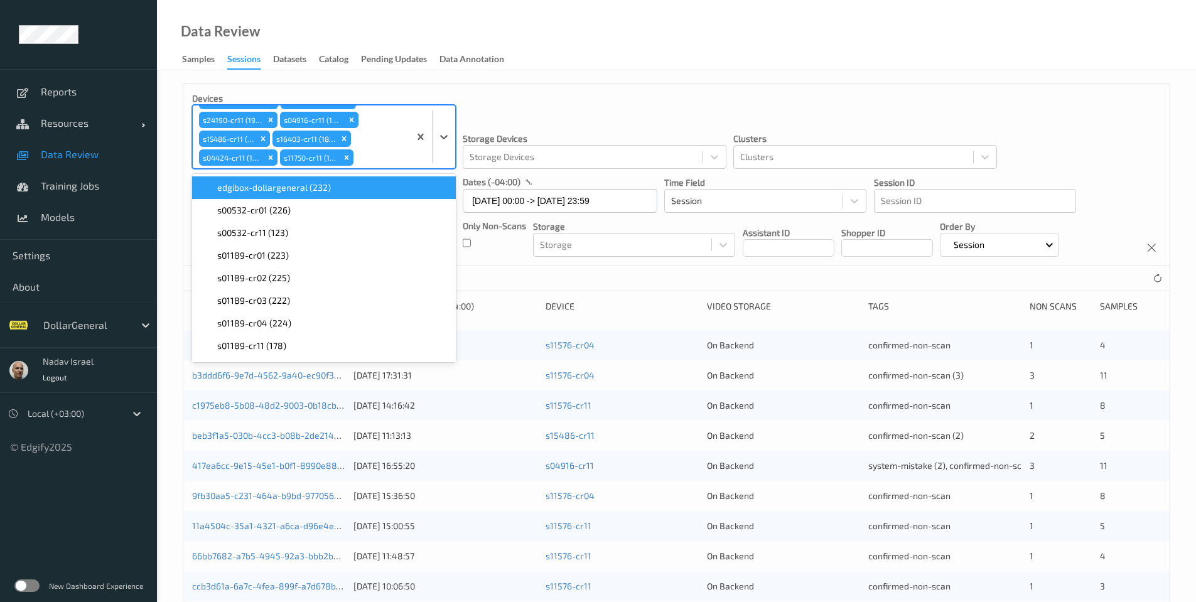
click at [652, 100] on div "Storage Devices Storage Devices" at bounding box center [595, 130] width 264 height 77
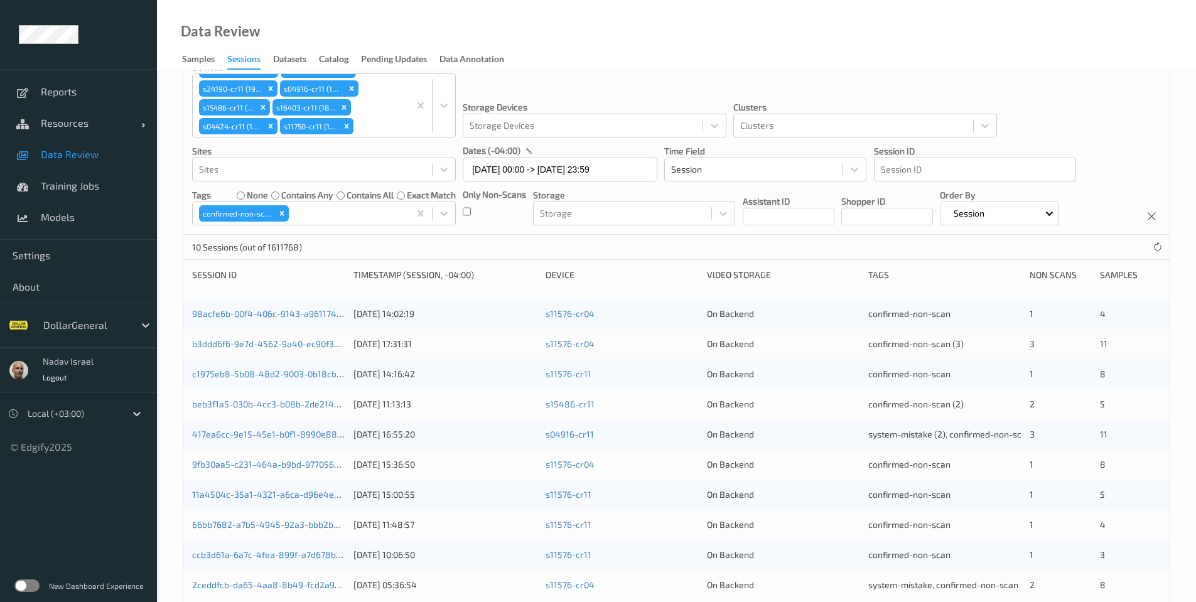
scroll to position [0, 0]
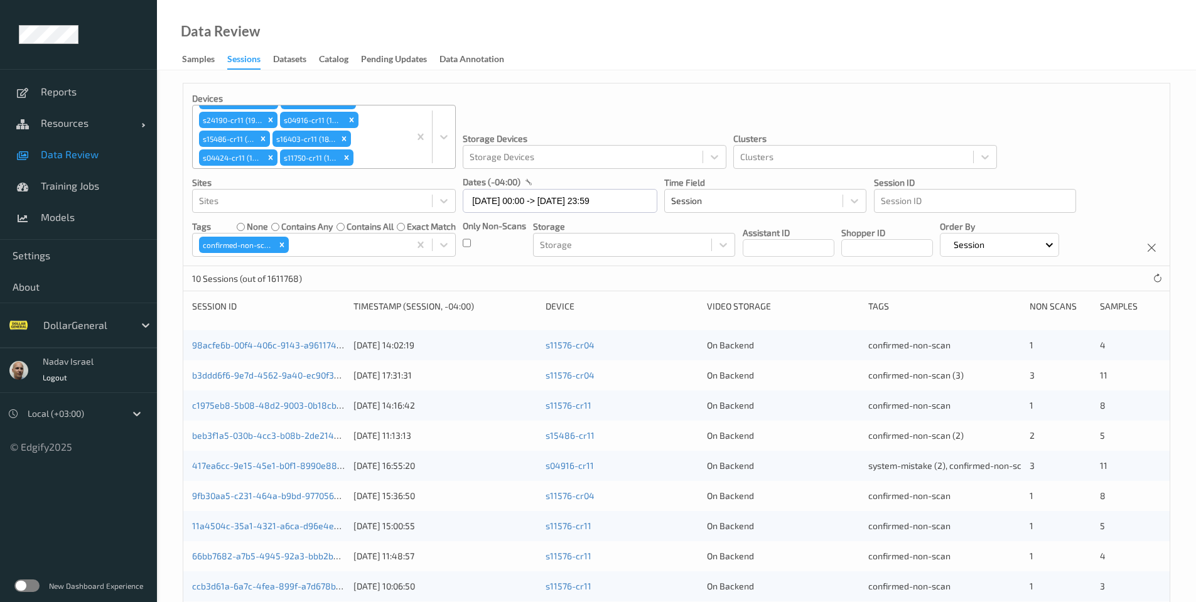
click at [377, 157] on div at bounding box center [379, 157] width 47 height 15
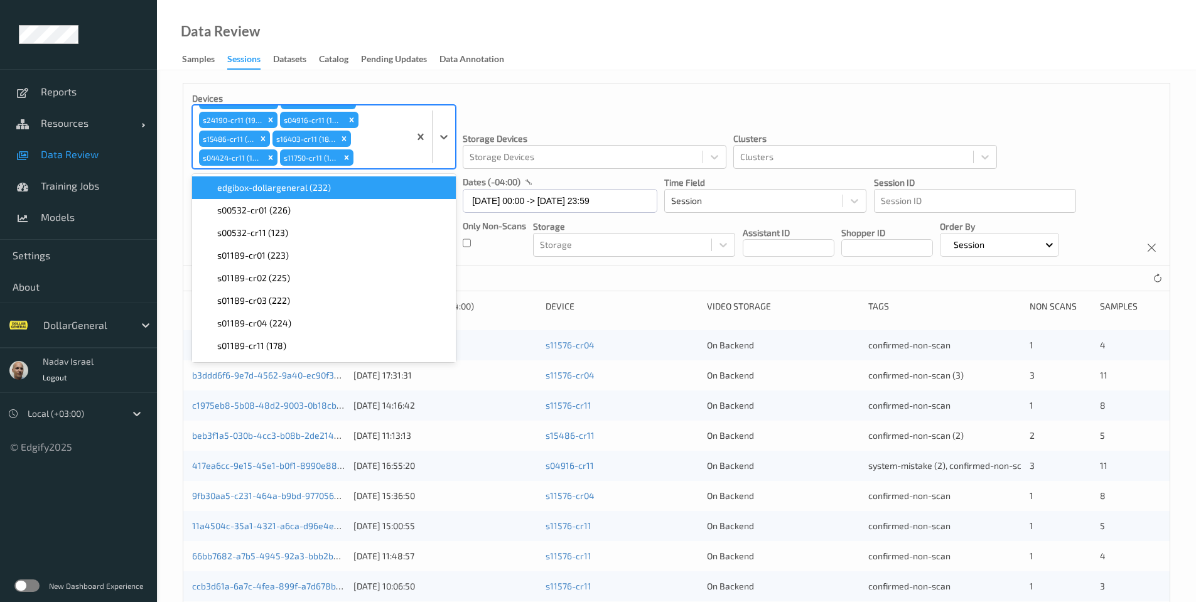
paste input "s11817-cr04"
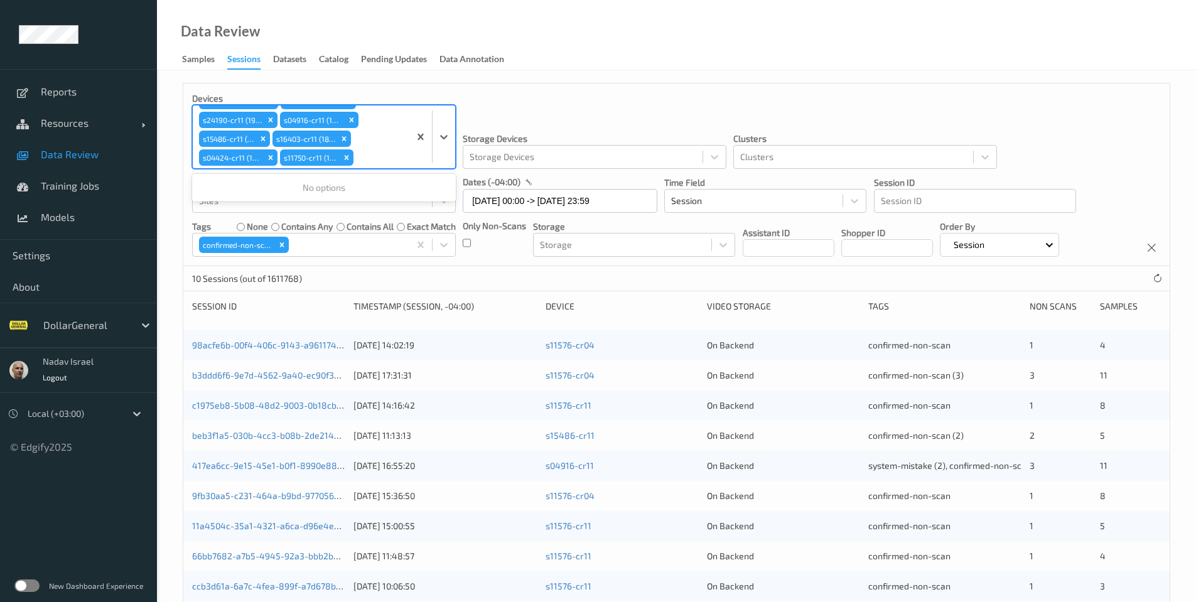
scroll to position [28, 0]
type input "s11817-cr04"
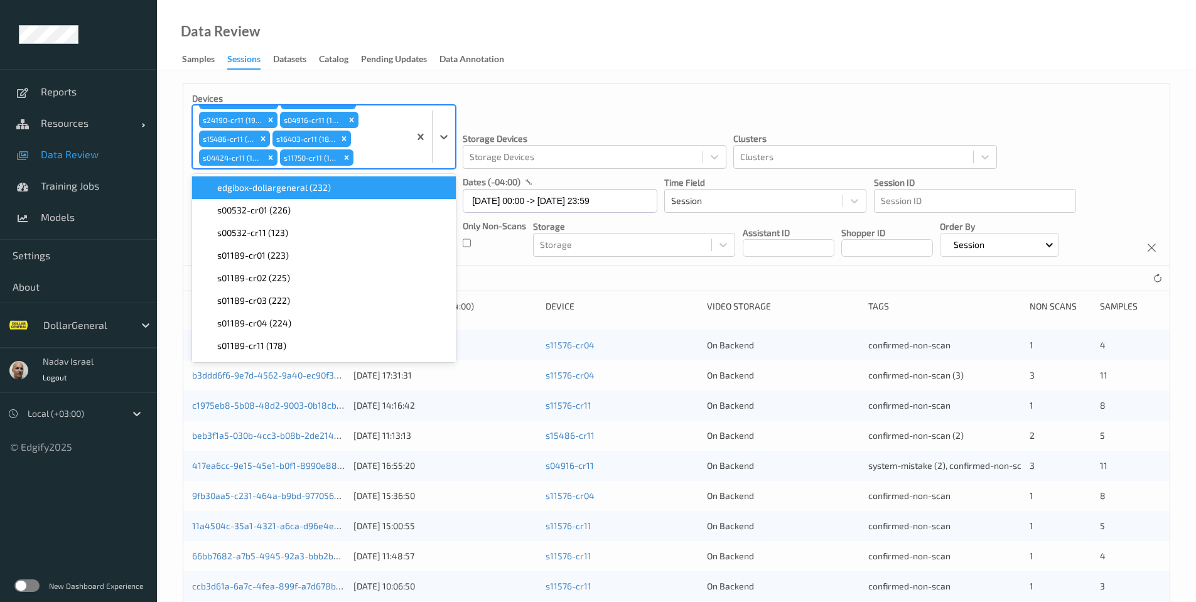
click at [384, 149] on div "s11576-cr04 (194) s11576-cr11 (172) s24190-cr11 (198) s04916-cr11 (196) s15486-…" at bounding box center [301, 136] width 217 height 63
paste input "s11750-cr11"
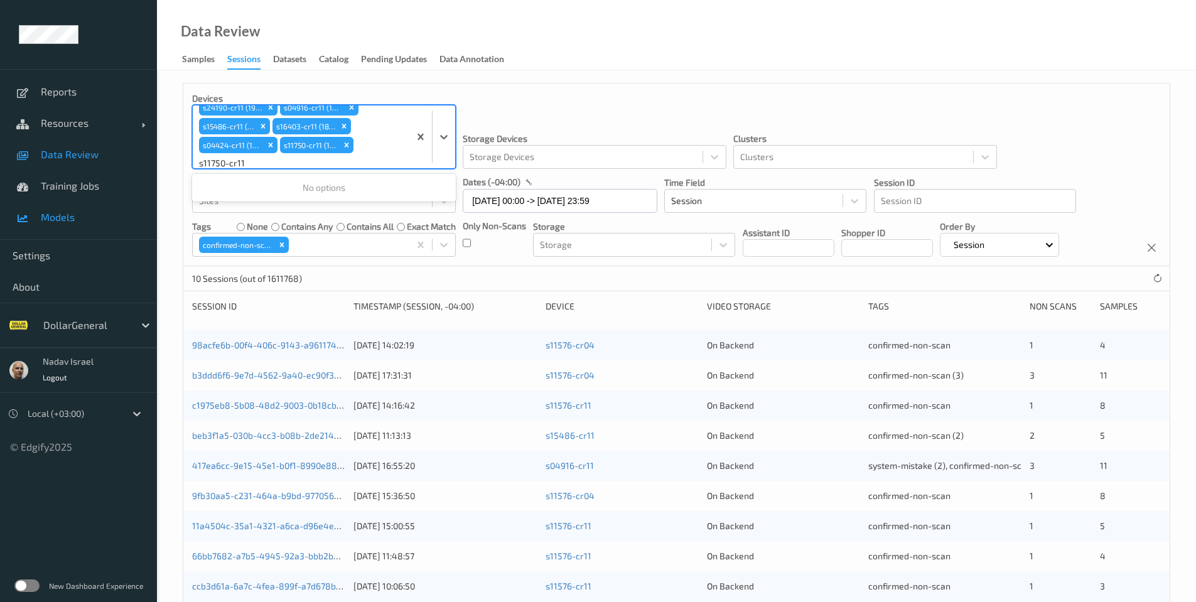
type input "s11750-cr11"
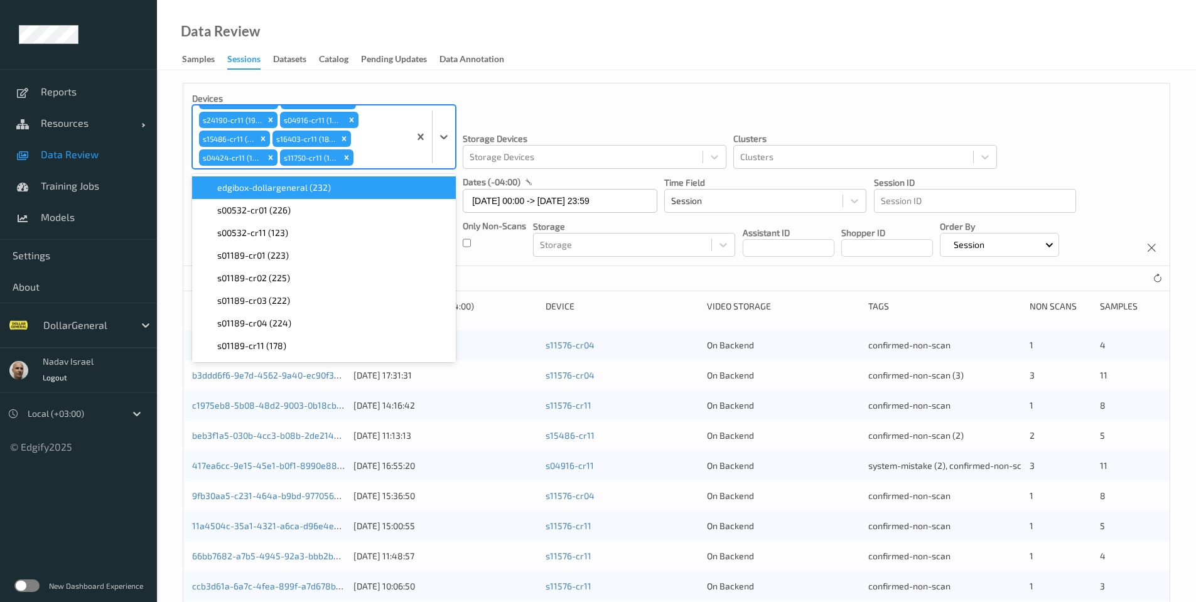
click at [374, 158] on div at bounding box center [379, 157] width 47 height 15
paste input "s04424-cr11"
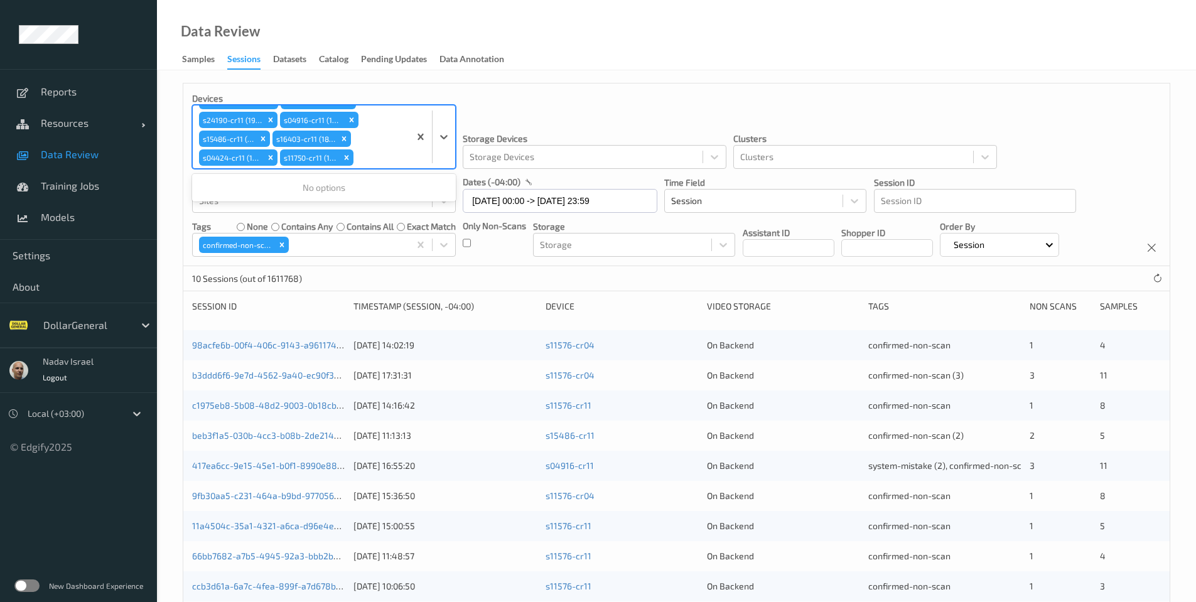
scroll to position [28, 0]
type input "s04424-cr11"
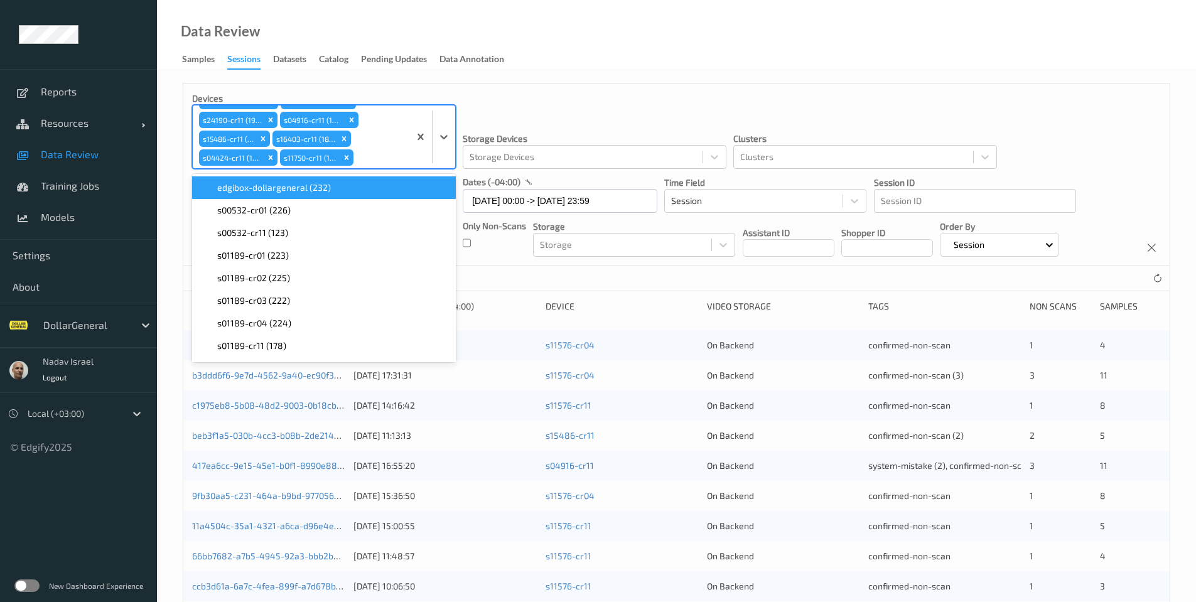
click at [379, 158] on div at bounding box center [379, 157] width 47 height 15
paste input "s16403-cr11"
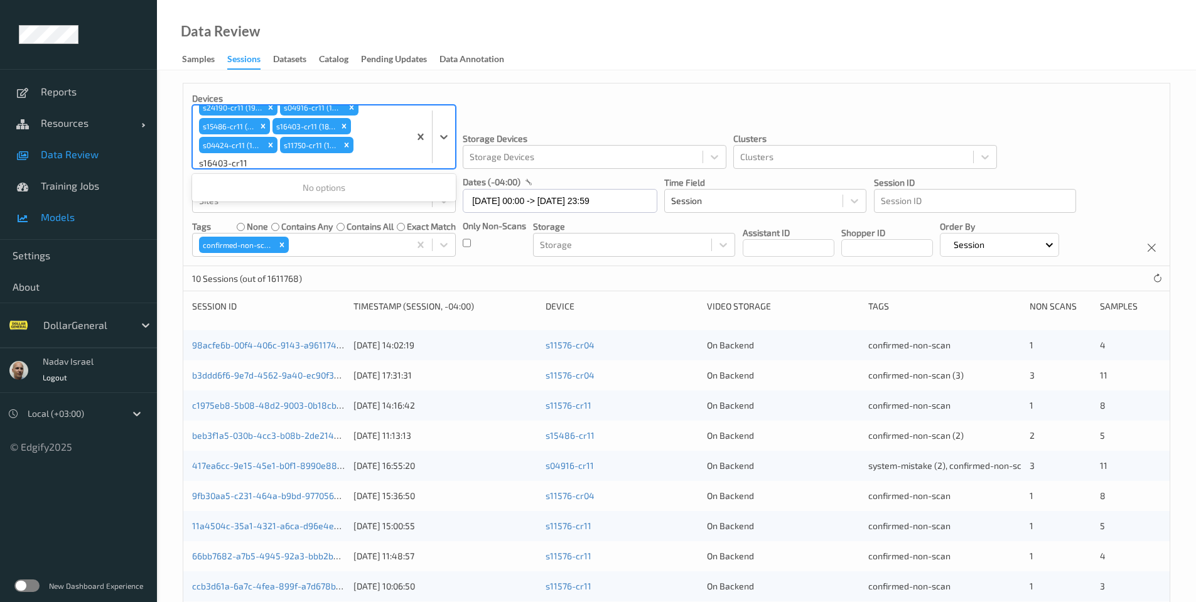
type input "s16403-cr11"
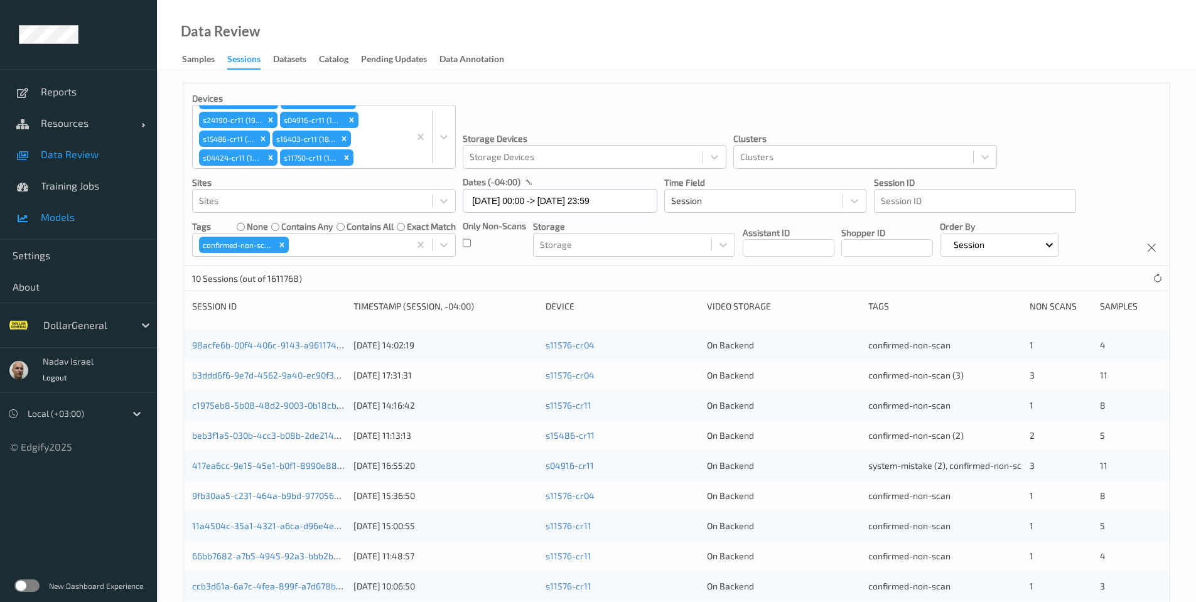
scroll to position [15, 0]
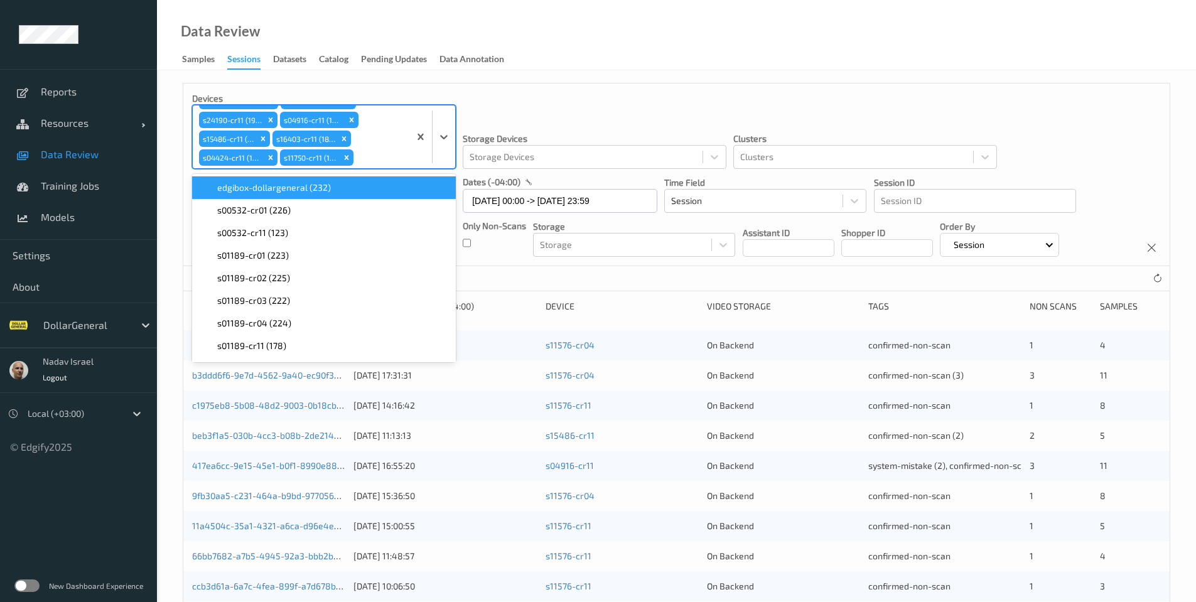
click at [373, 162] on div at bounding box center [379, 157] width 47 height 15
paste input "s15486-cr11"
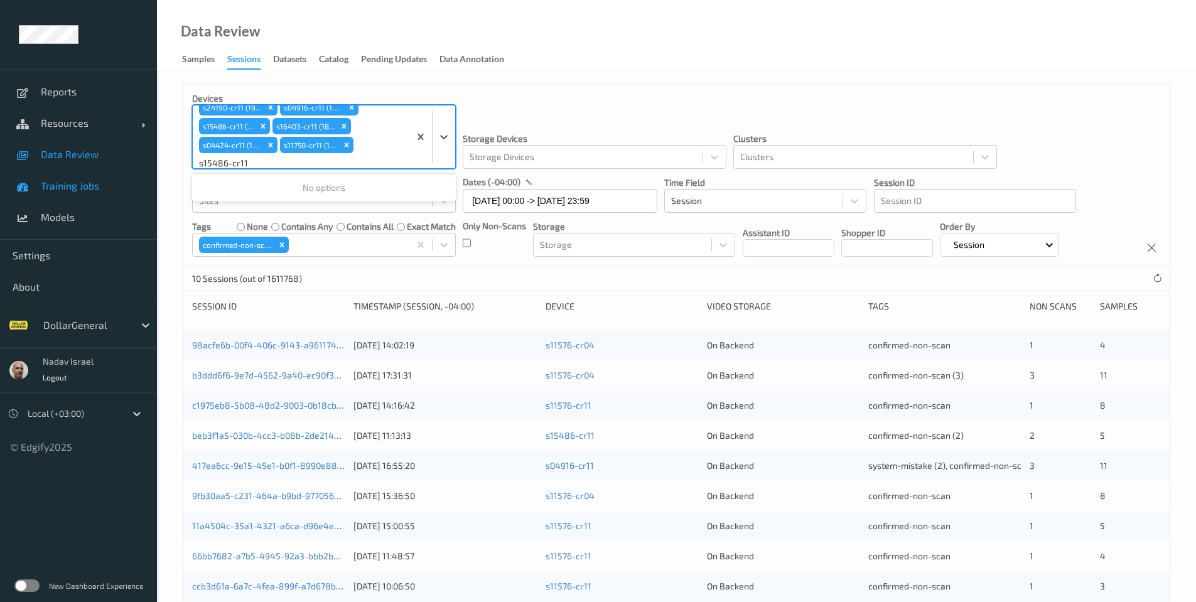
type input "s15486-cr11"
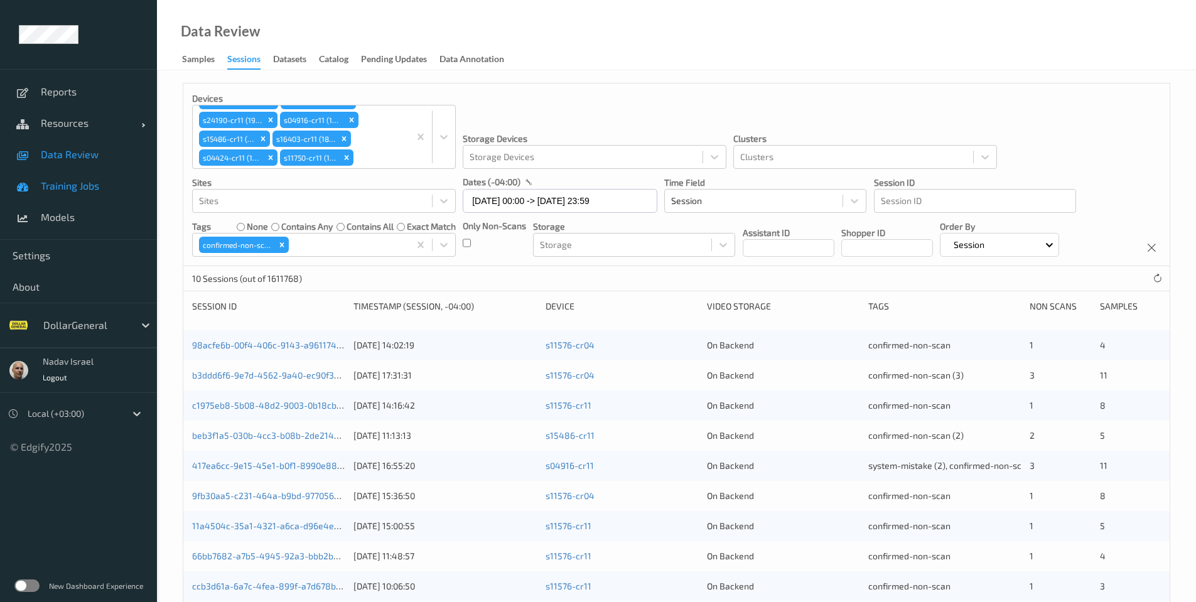
scroll to position [15, 0]
click at [375, 155] on div at bounding box center [379, 157] width 47 height 15
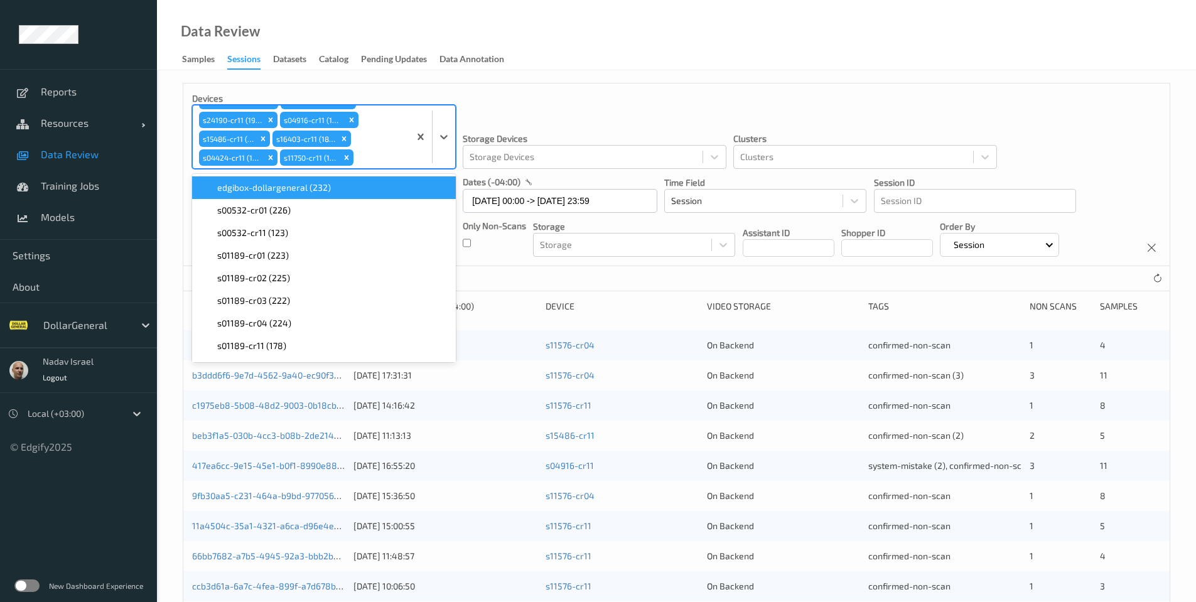
paste input "s04916-cr11"
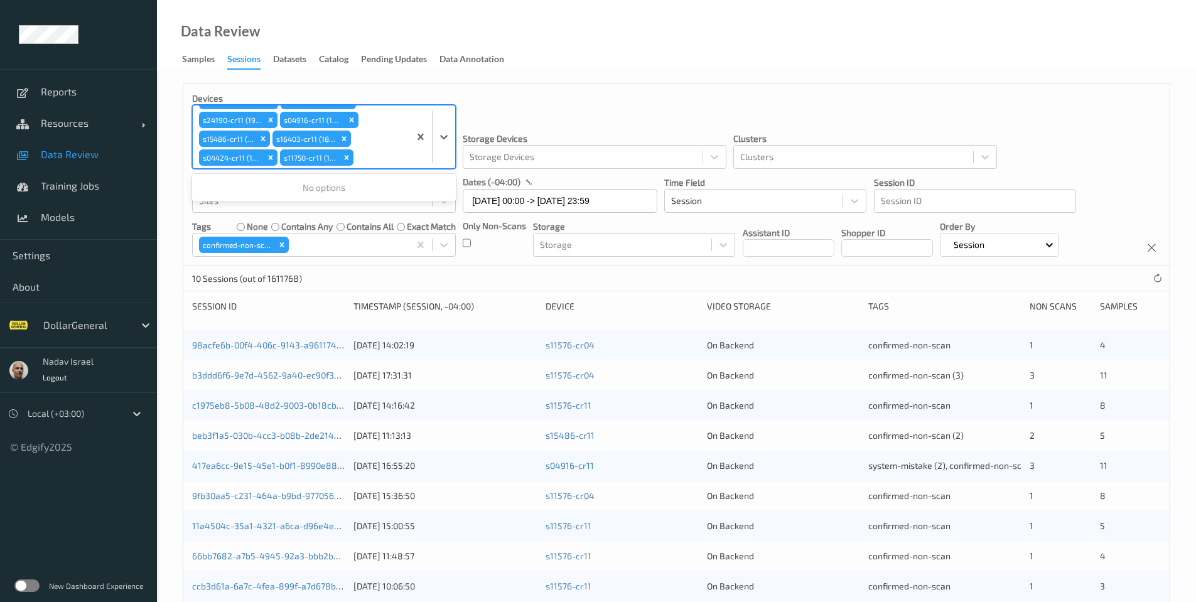
scroll to position [28, 0]
type input "s04916-cr11"
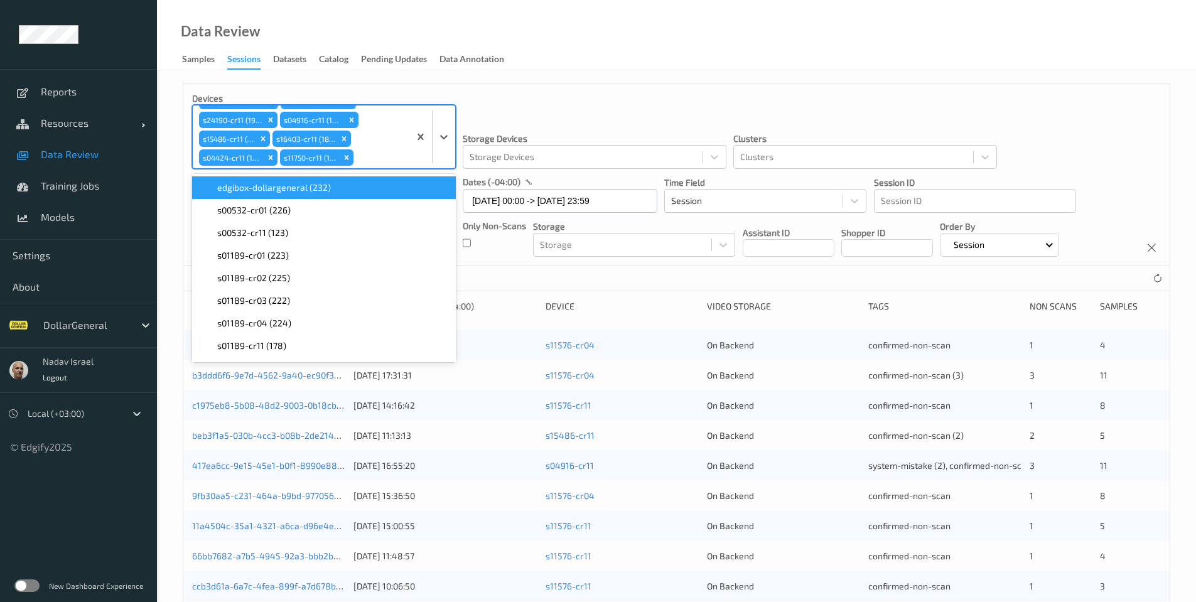
click at [382, 155] on div at bounding box center [379, 157] width 47 height 15
paste input "s11817-cr03"
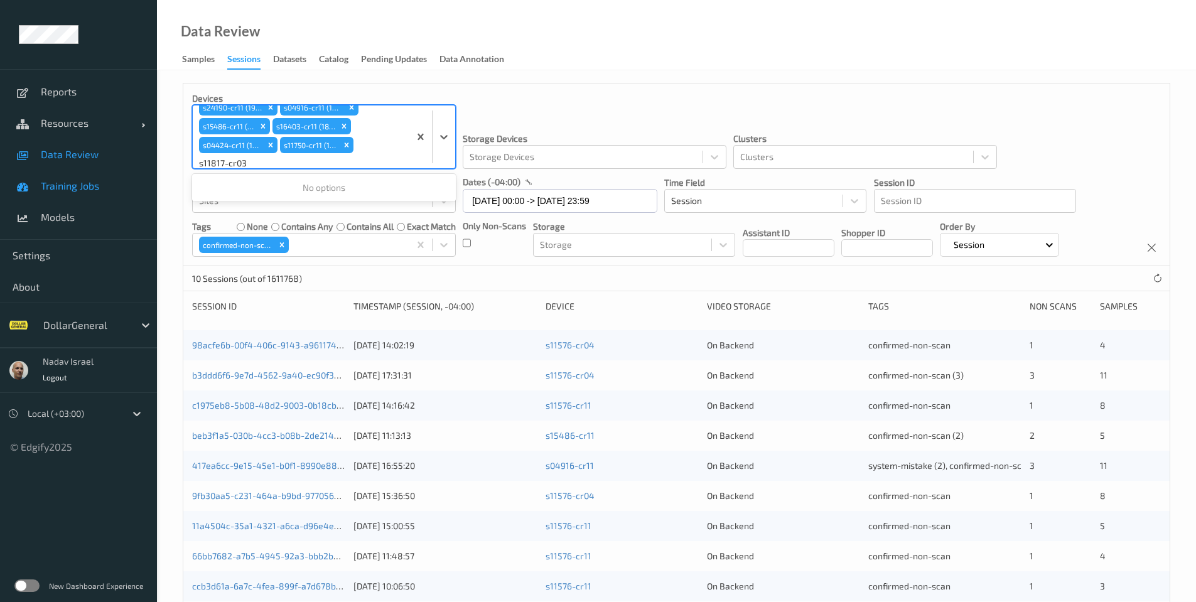
type input "s11817-cr03"
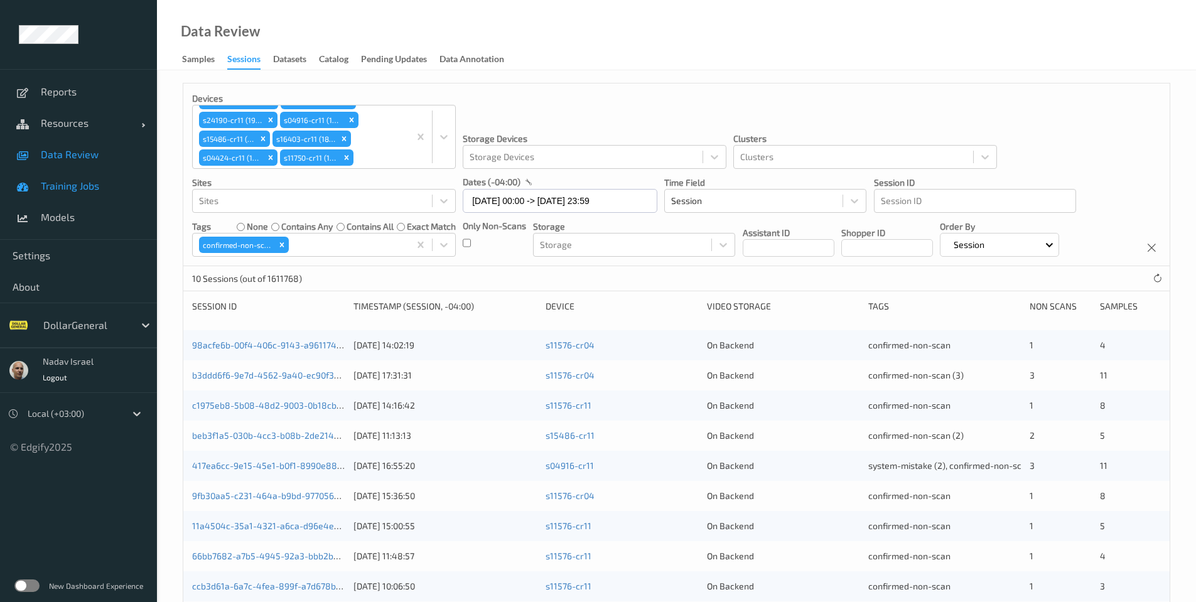
scroll to position [15, 0]
click at [370, 146] on div "s11576-cr04 (194) s11576-cr11 (172) s24190-cr11 (198) s04916-cr11 (196) s15486-…" at bounding box center [301, 136] width 217 height 63
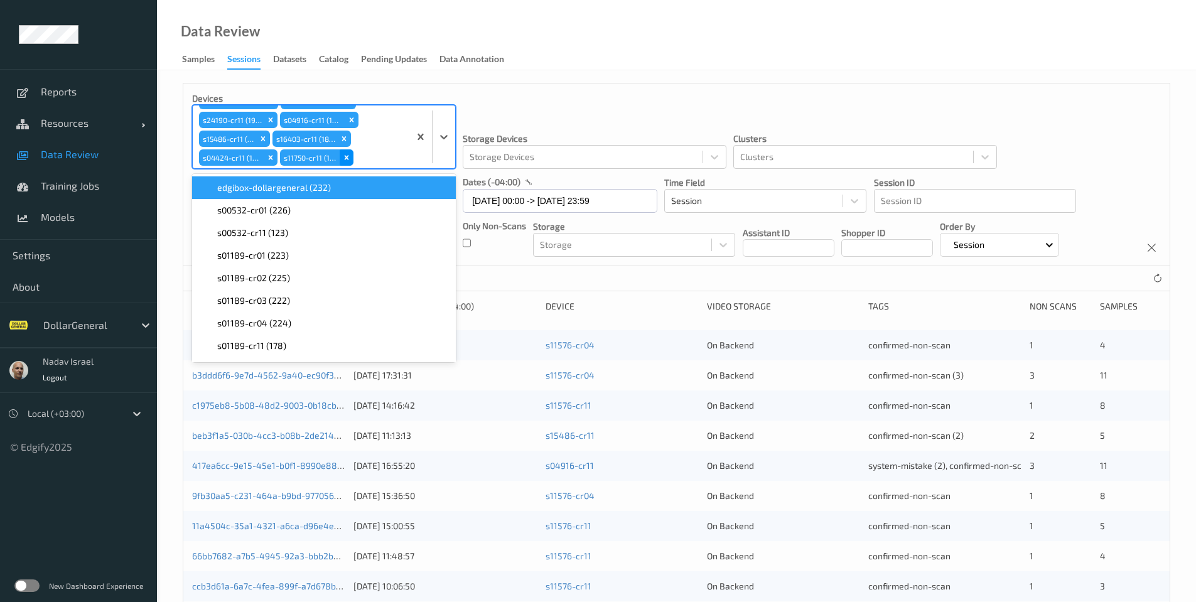
paste input "s24190-cr11"
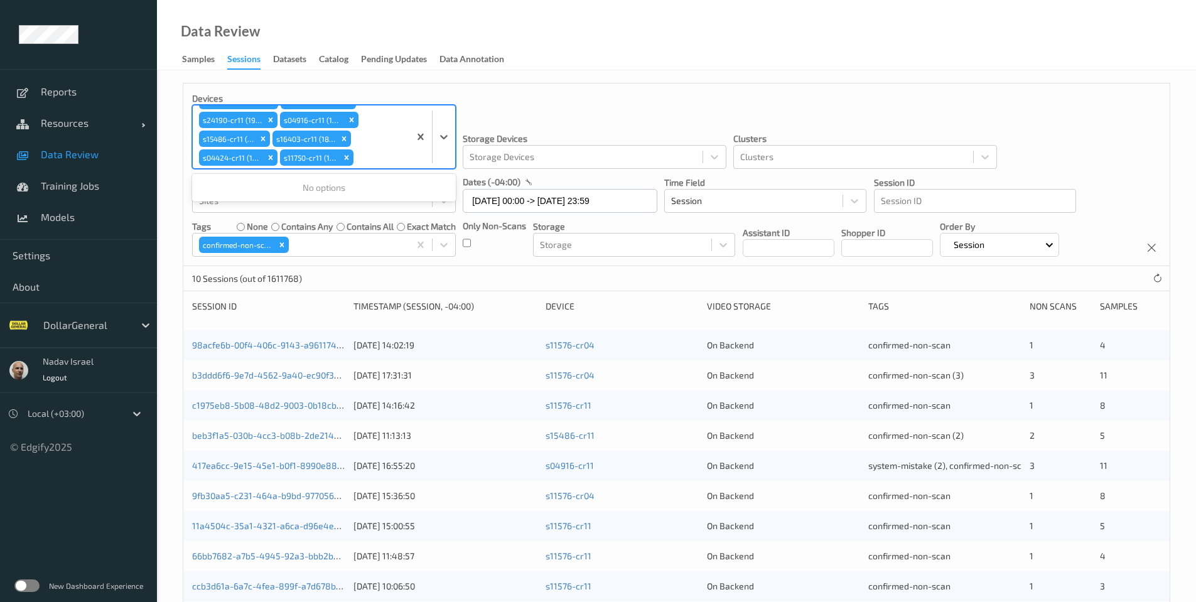
scroll to position [28, 0]
type input "s24190-cr11"
click at [377, 153] on div at bounding box center [379, 157] width 47 height 15
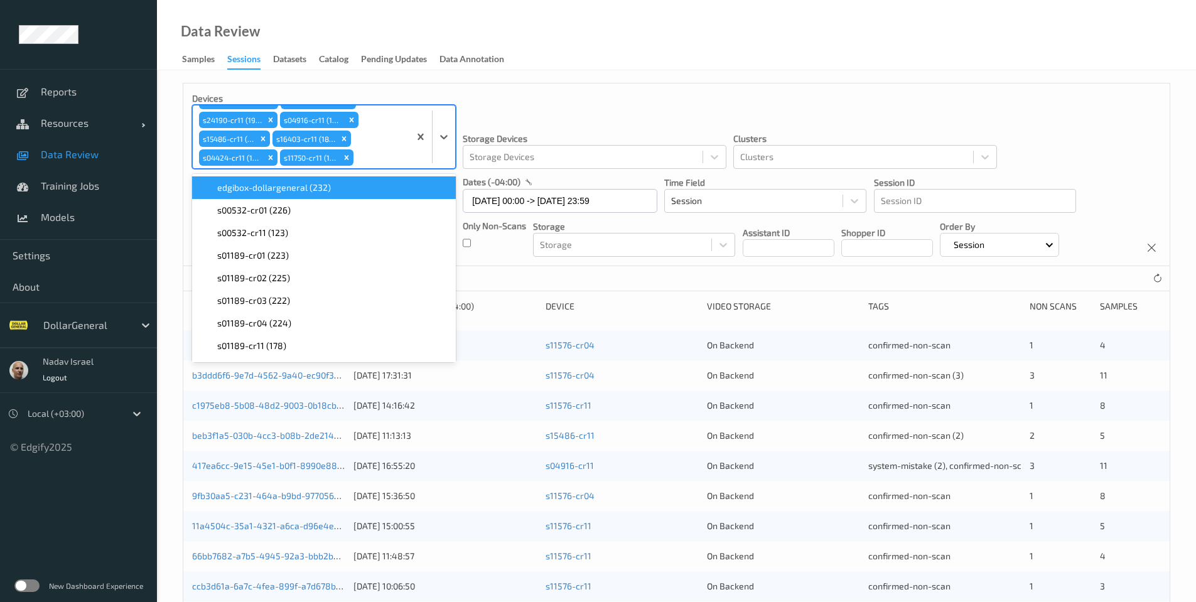
paste input "s11817-cr11"
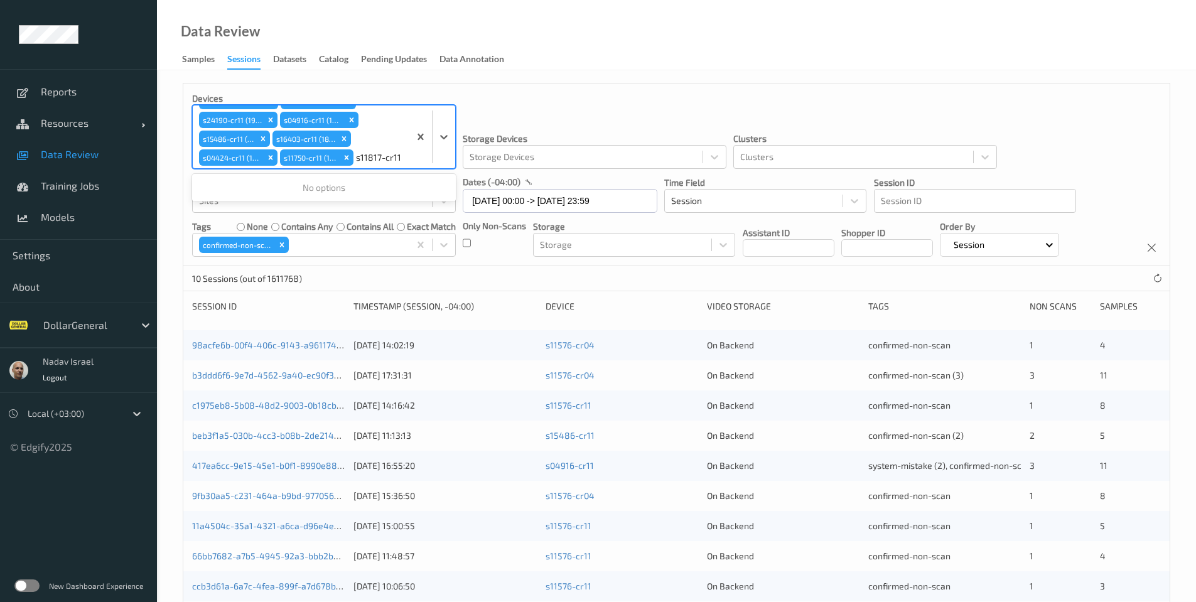
scroll to position [28, 0]
type input "s11817-cr11"
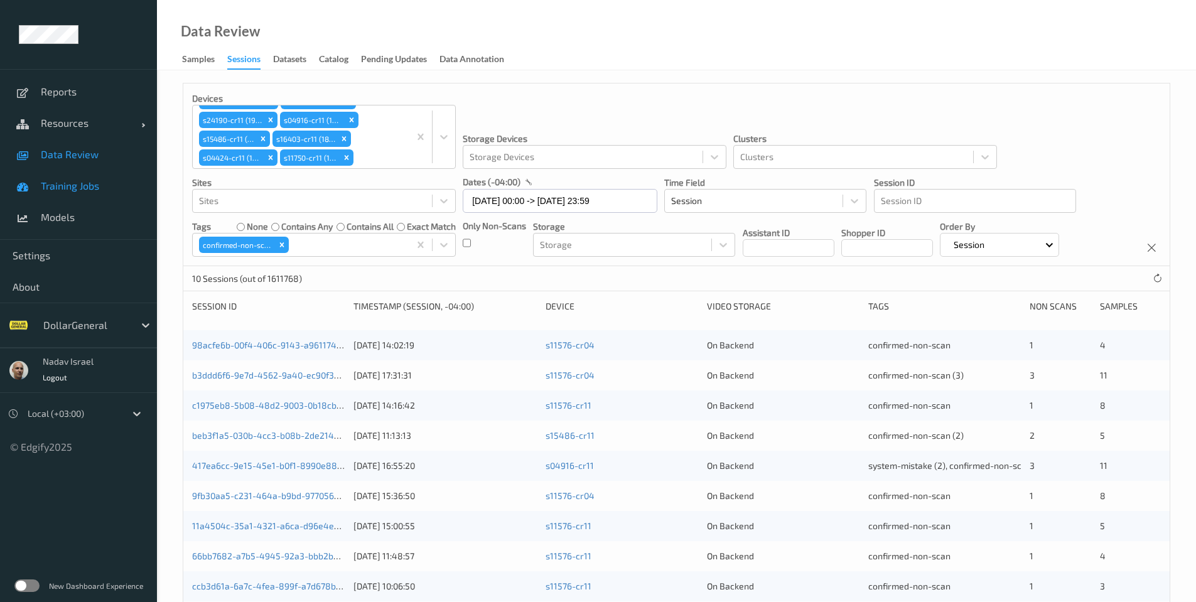
scroll to position [15, 0]
click at [682, 95] on div "Storage Devices Storage Devices" at bounding box center [595, 130] width 264 height 77
click at [708, 73] on div "Devices s11576-cr04 (194) s11576-cr11 (172) s24190-cr11 (198) s04916-cr11 (196)…" at bounding box center [676, 376] width 1039 height 613
